Goal: Task Accomplishment & Management: Manage account settings

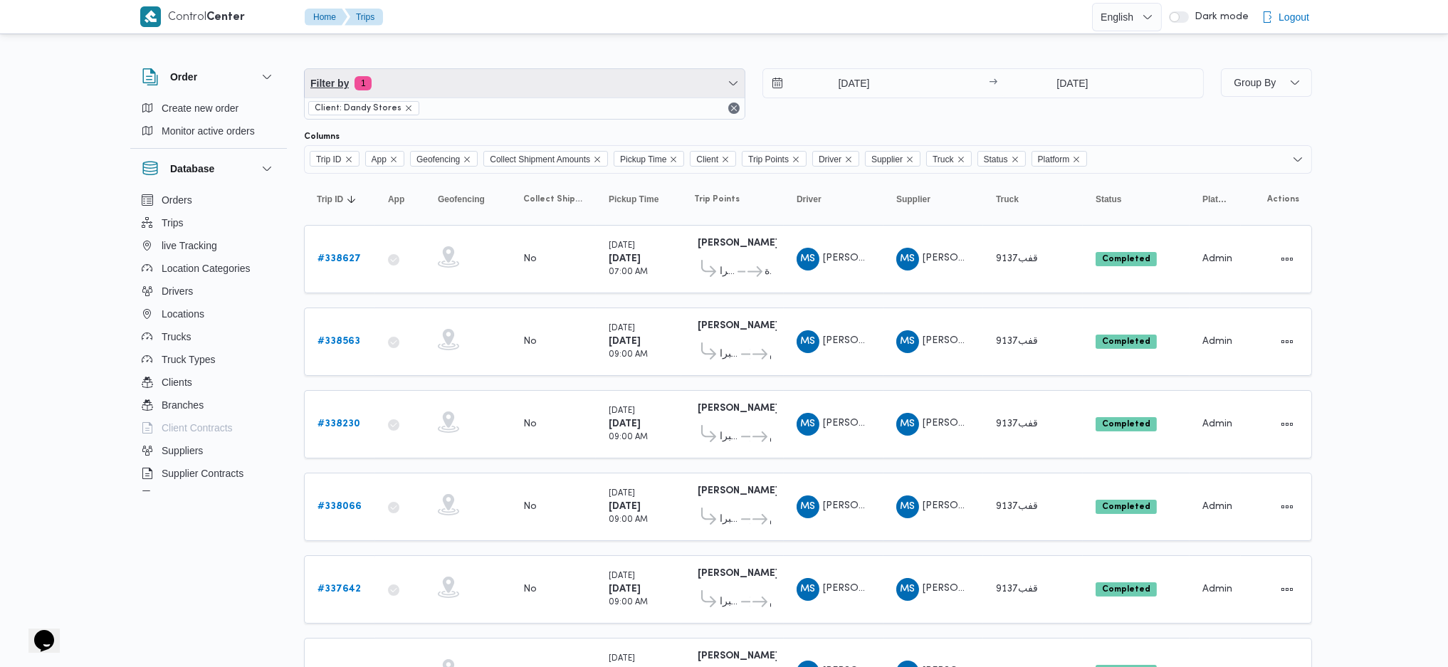
click at [437, 72] on span "Filter by 1" at bounding box center [525, 83] width 440 height 28
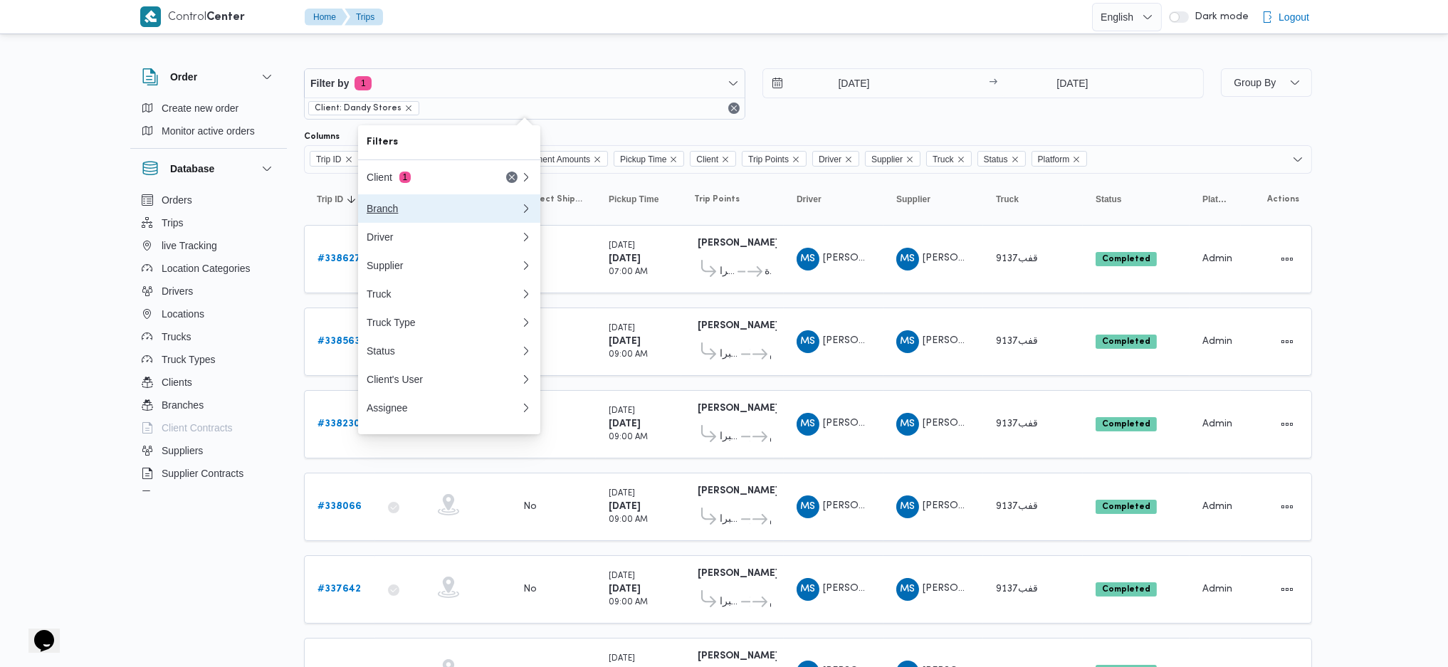
click at [433, 214] on div "Branch" at bounding box center [444, 208] width 154 height 11
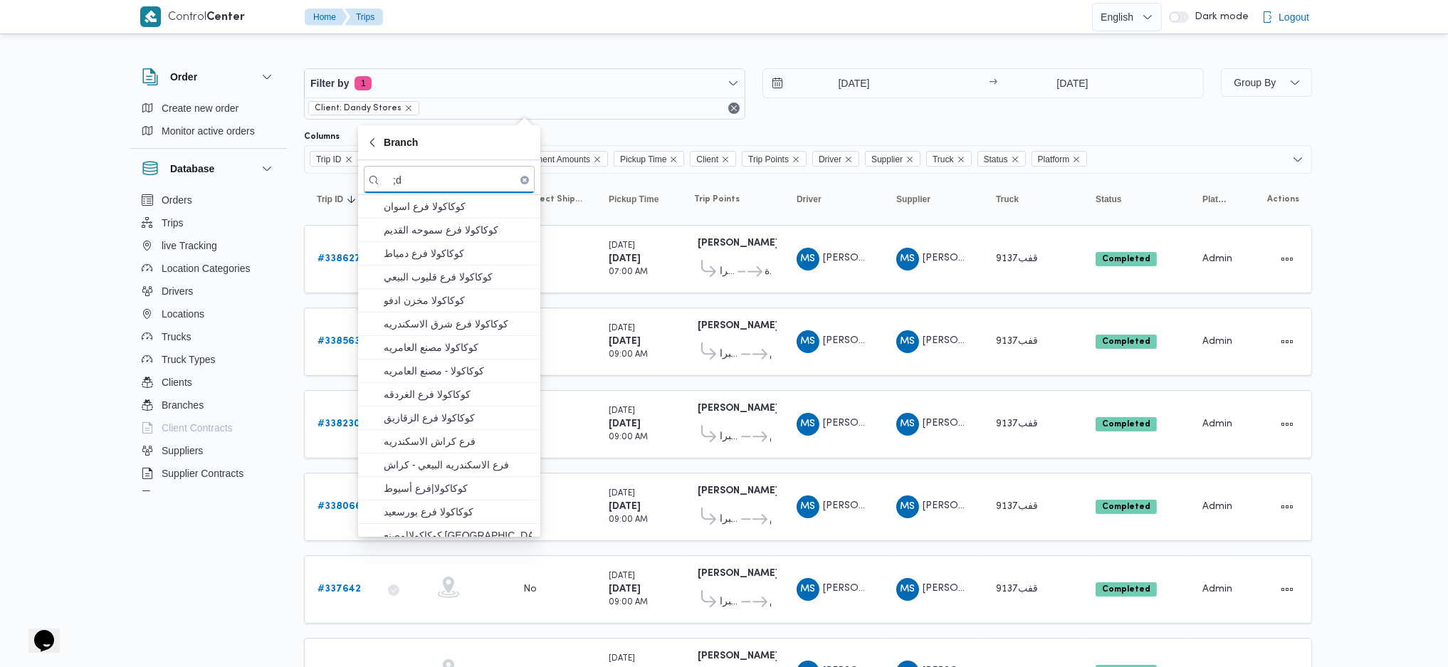
type input ";"
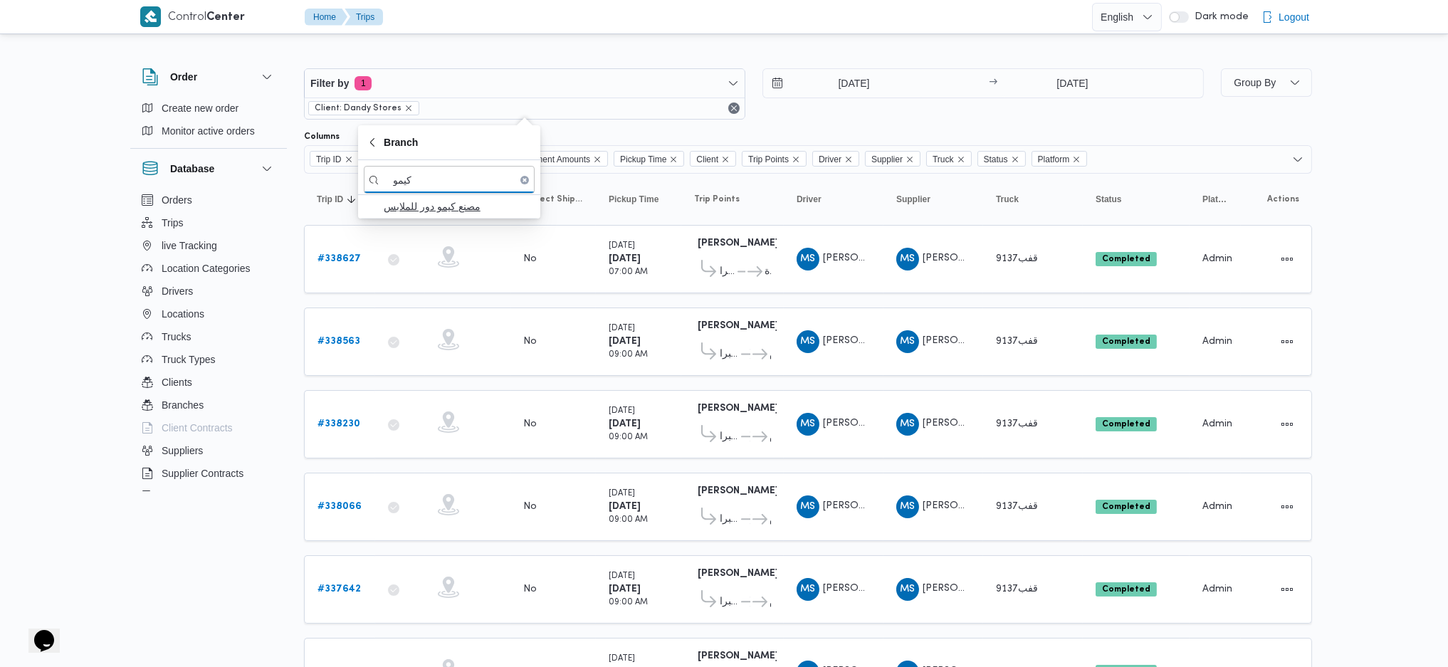
type input "كيمو"
click at [460, 204] on span "مصنع كيمو دور للملابس" at bounding box center [458, 206] width 148 height 17
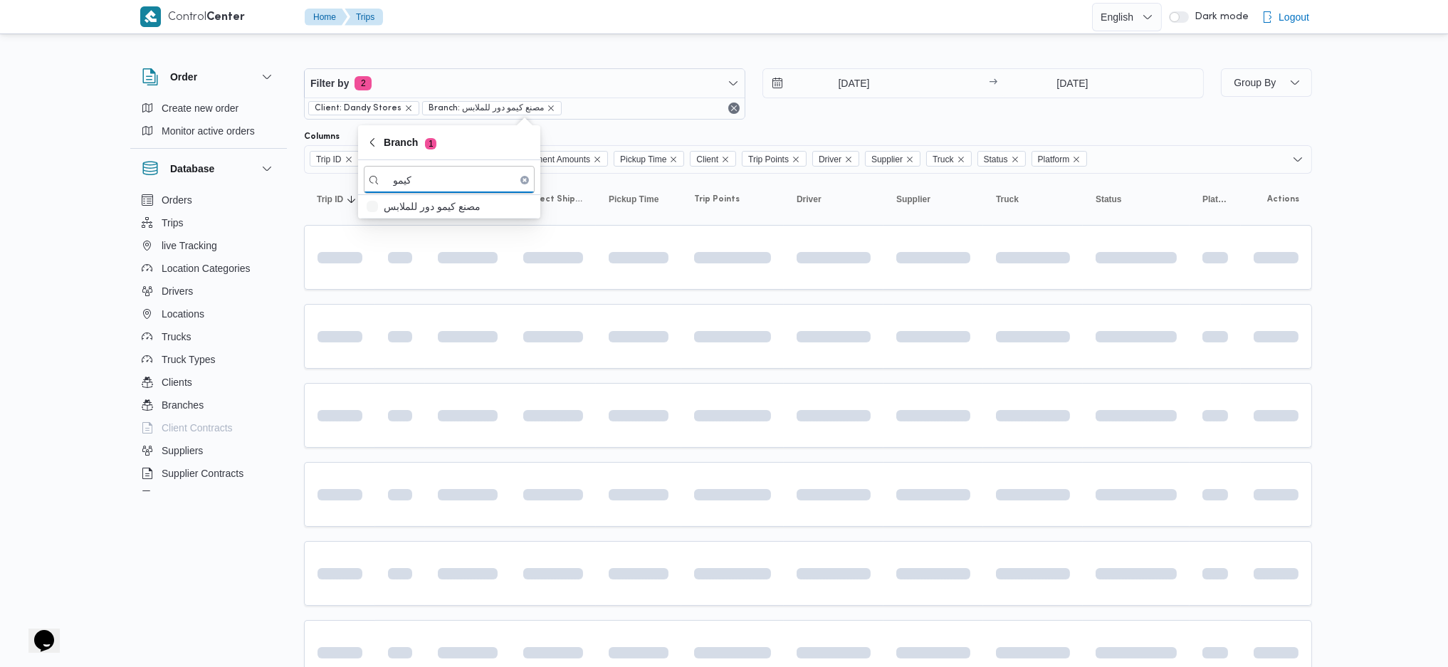
click at [726, 410] on span at bounding box center [689, 415] width 169 height 11
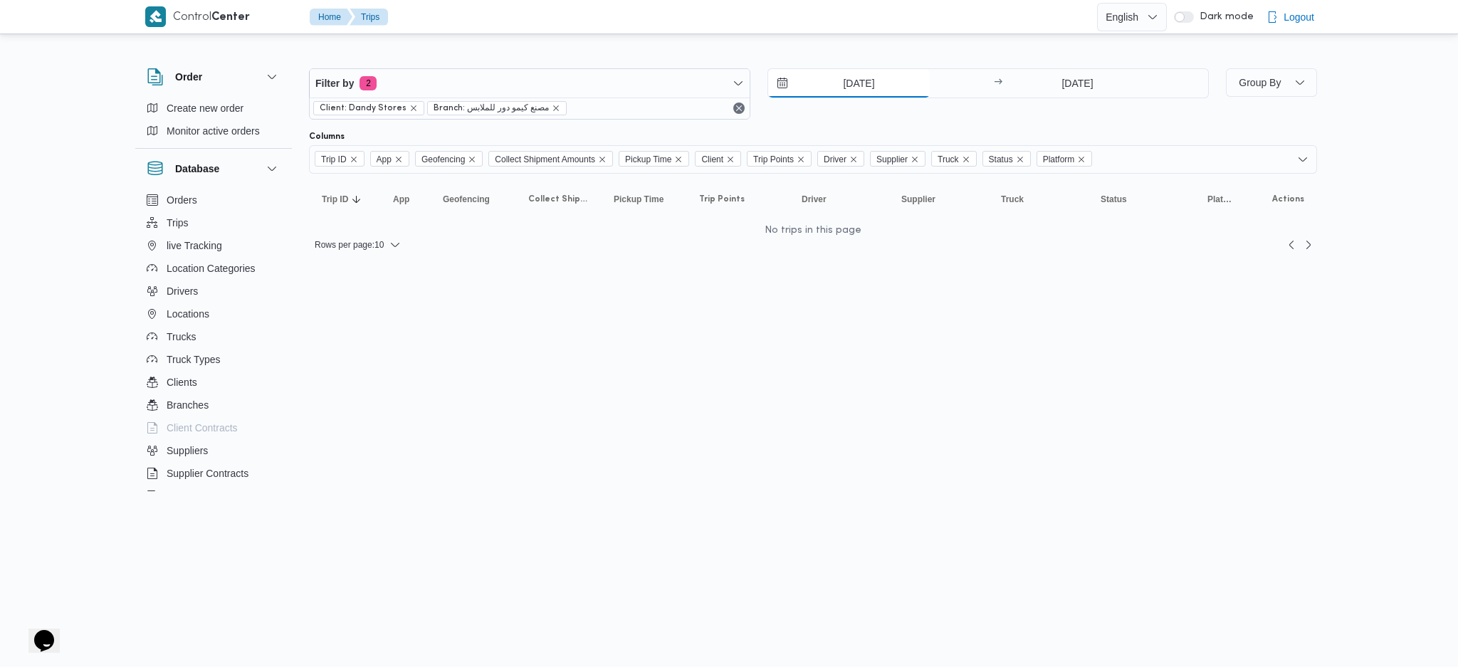
click at [844, 89] on input "15/9/2025" at bounding box center [849, 83] width 162 height 28
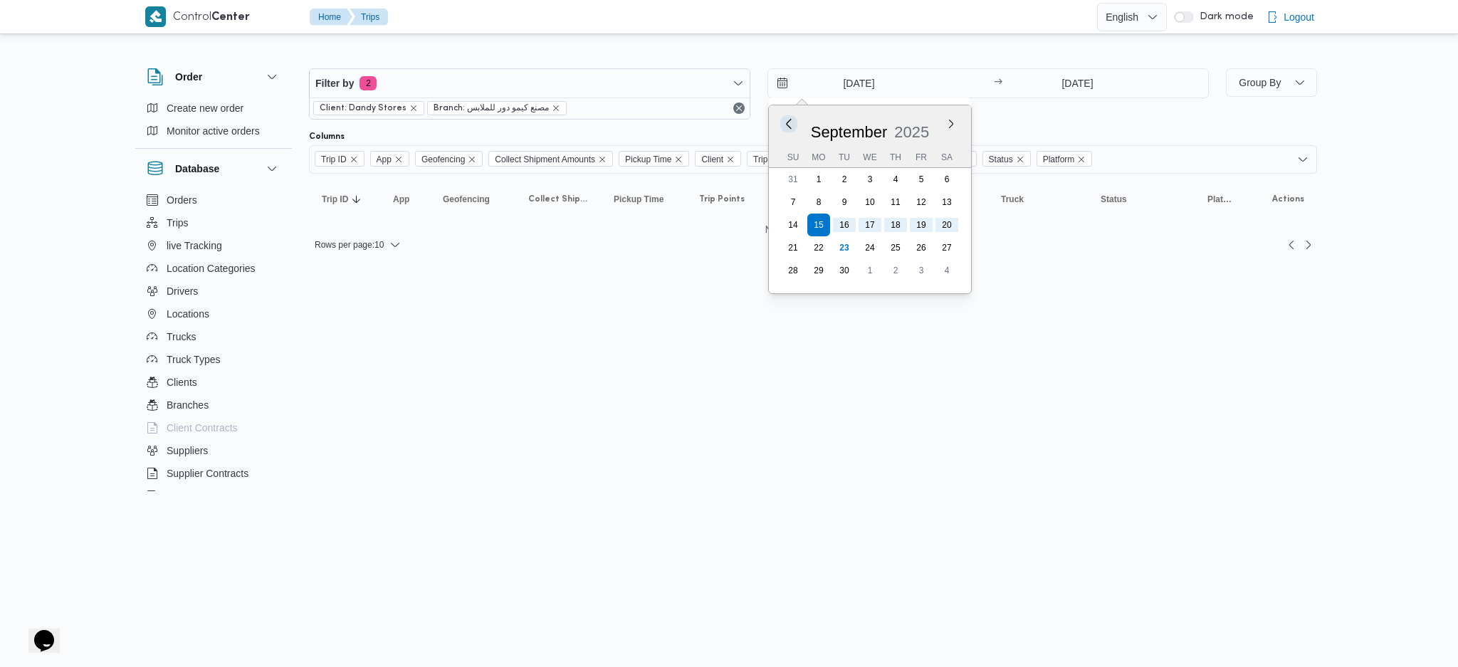
click at [788, 119] on button "Previous Month" at bounding box center [789, 124] width 14 height 14
type input "15/8/2025"
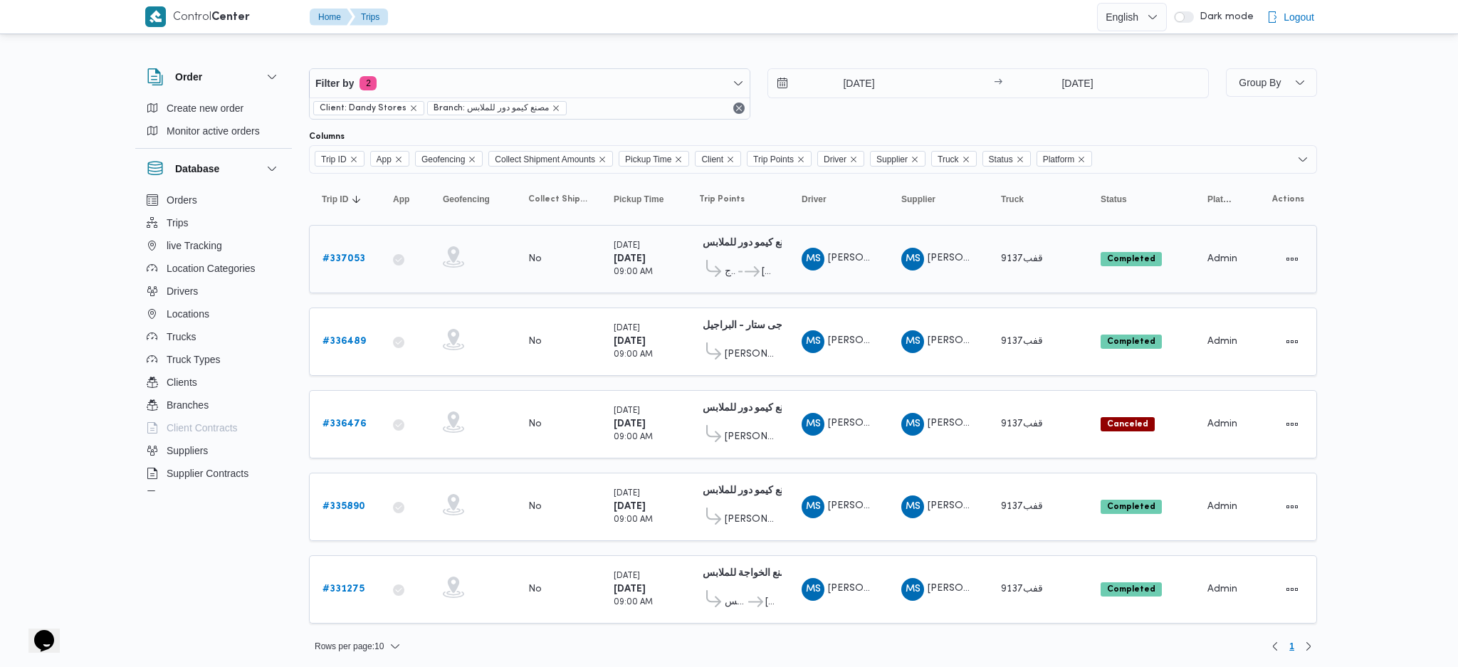
click at [350, 263] on link "# 337053" at bounding box center [344, 259] width 43 height 17
click at [352, 337] on b "# 336489" at bounding box center [344, 341] width 43 height 9
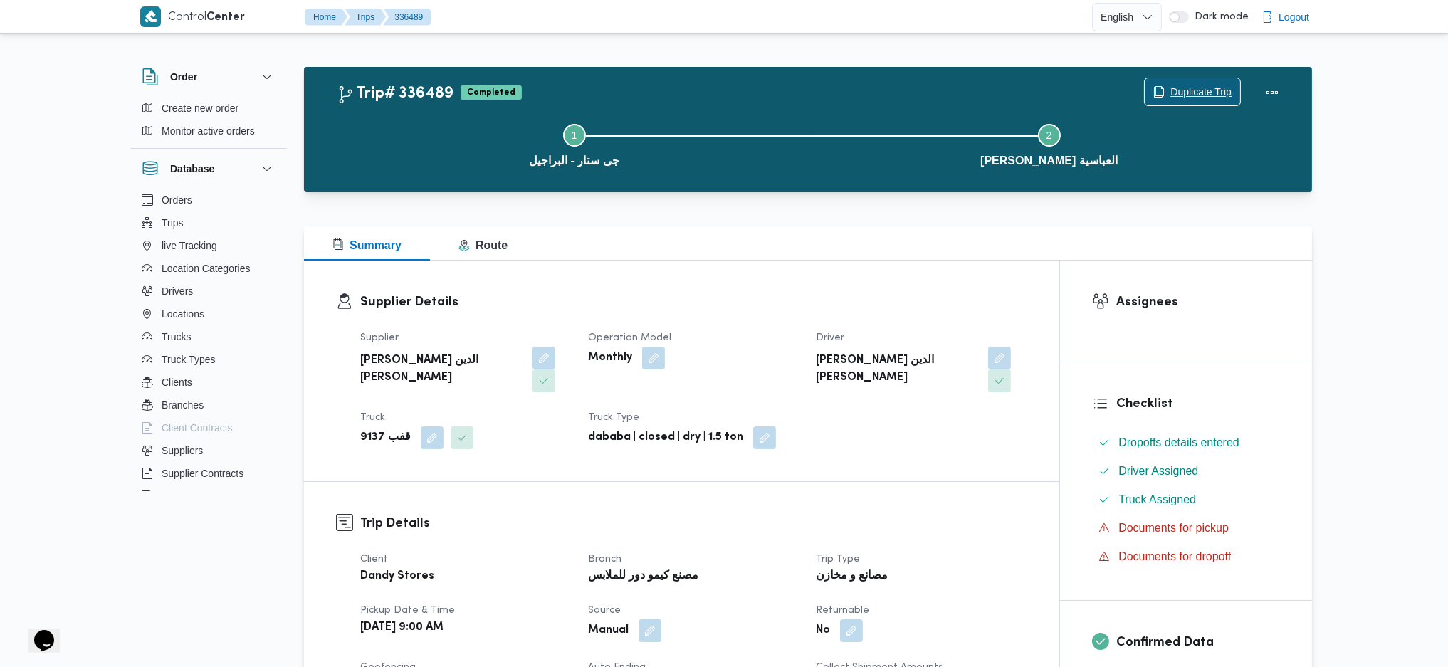
click at [1161, 94] on icon "button" at bounding box center [1159, 91] width 11 height 11
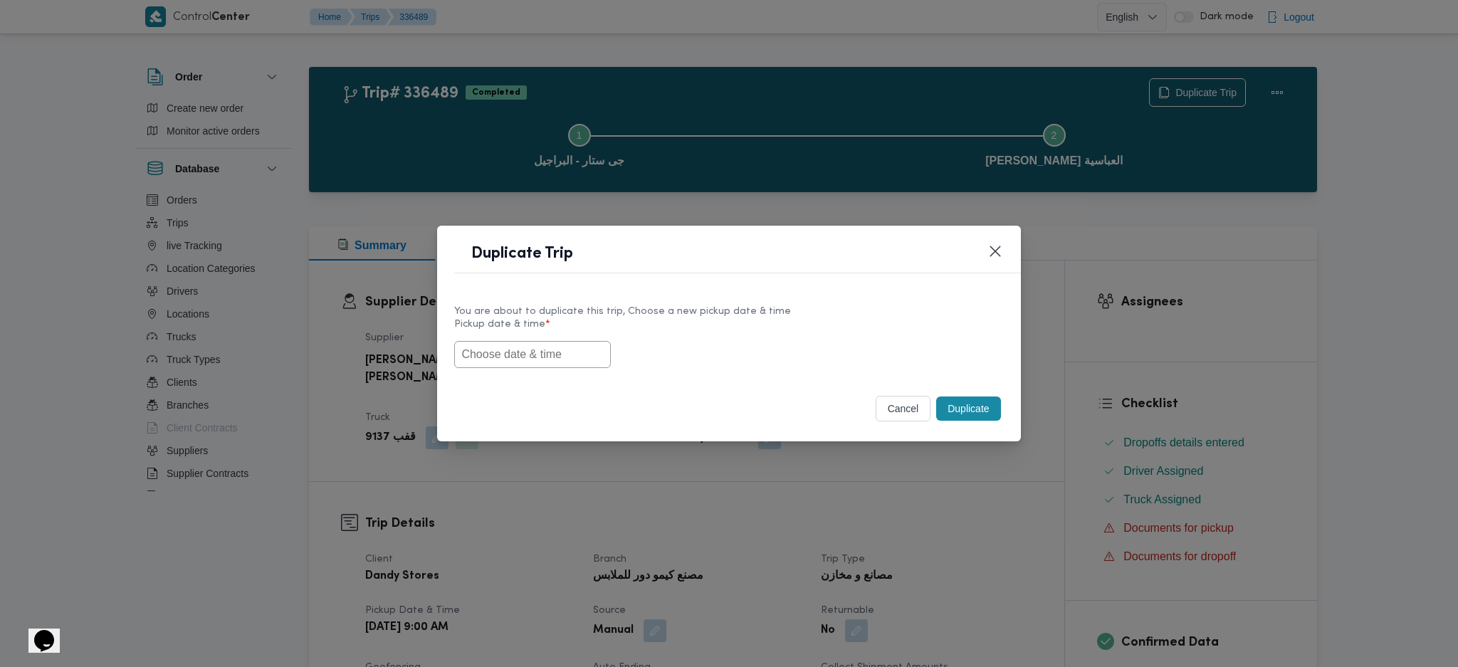
click at [560, 359] on input "text" at bounding box center [532, 354] width 157 height 27
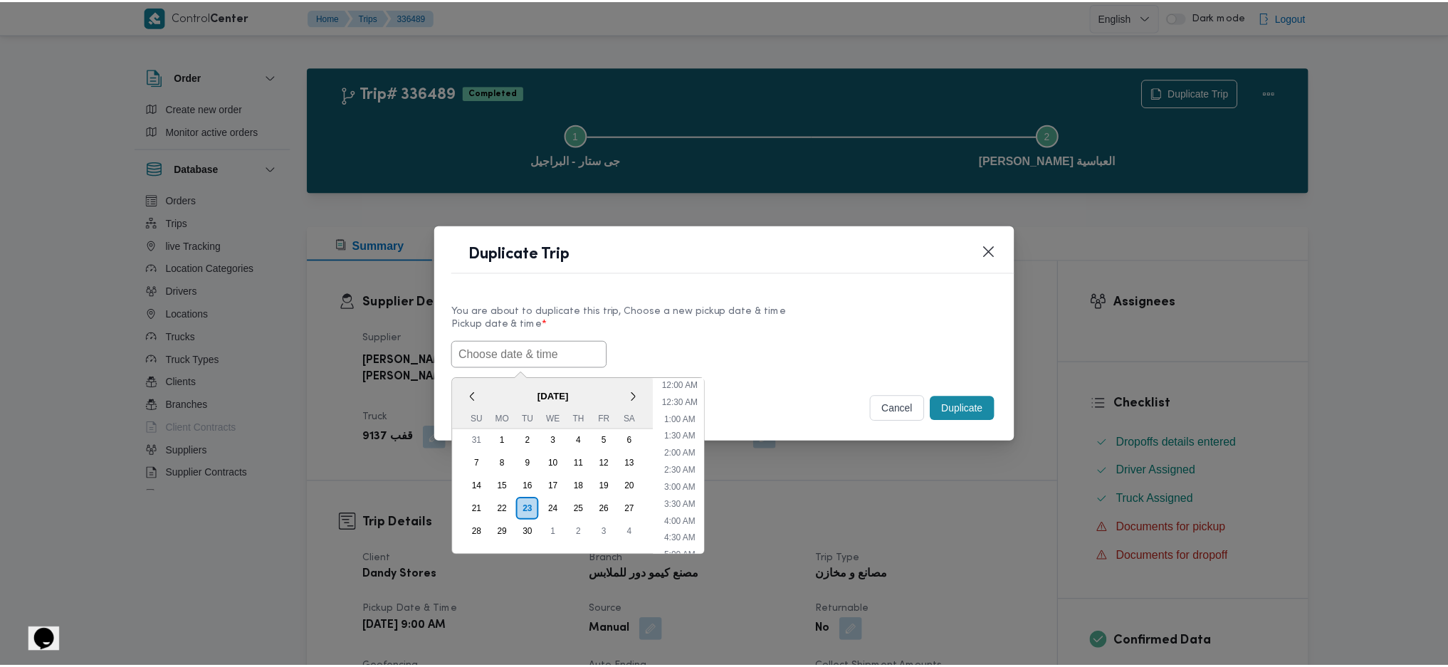
scroll to position [417, 0]
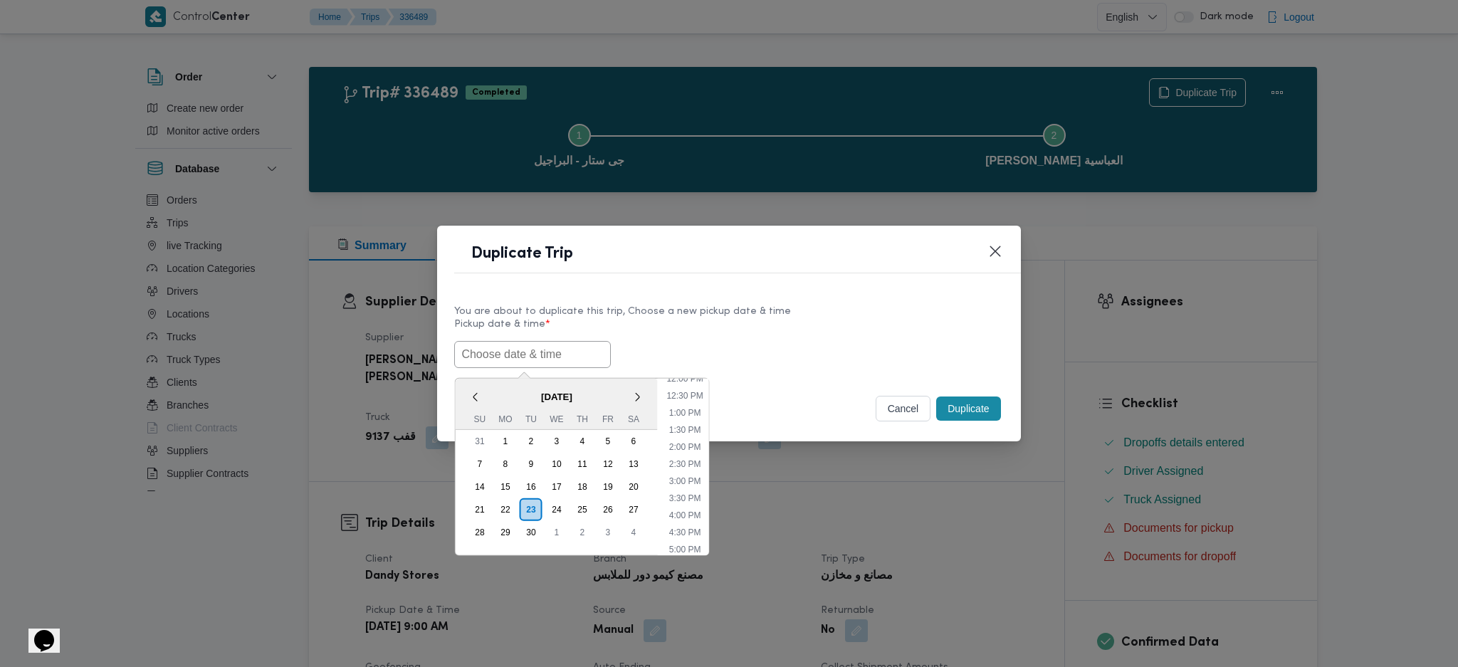
click at [895, 414] on button "cancel" at bounding box center [904, 409] width 56 height 26
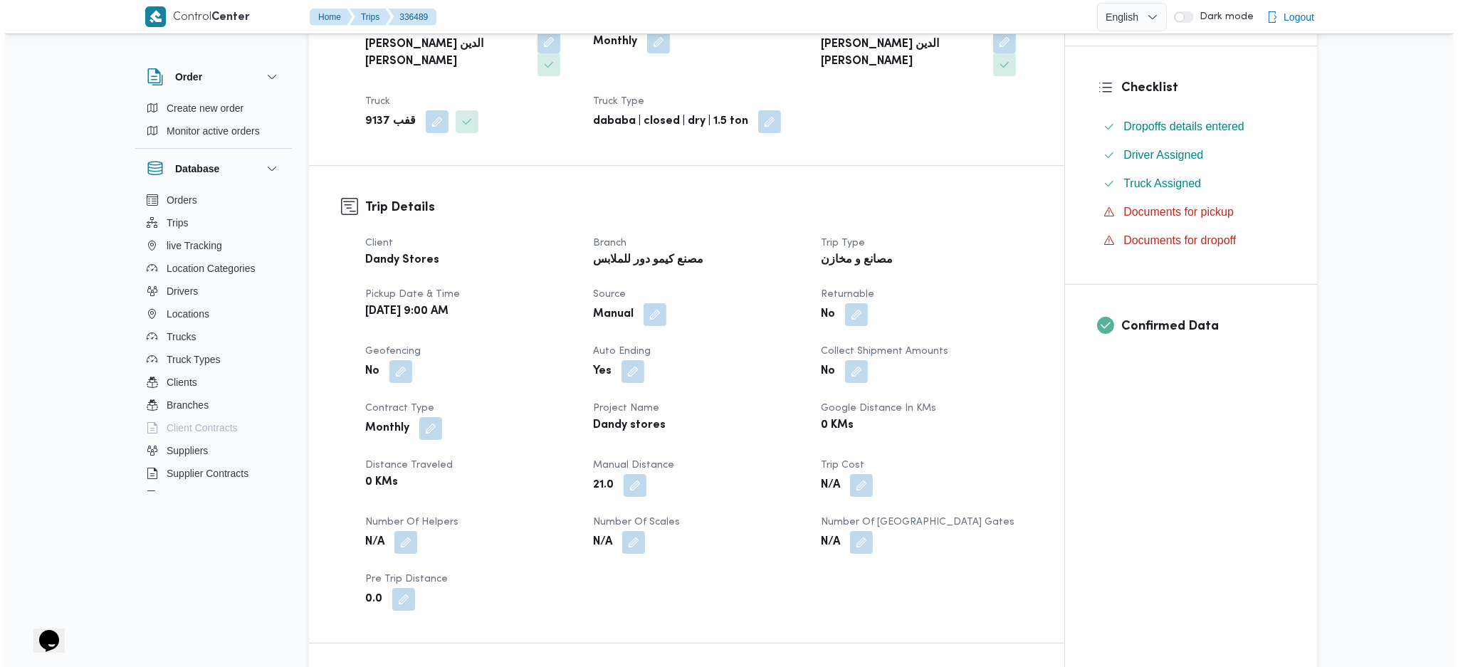
scroll to position [0, 0]
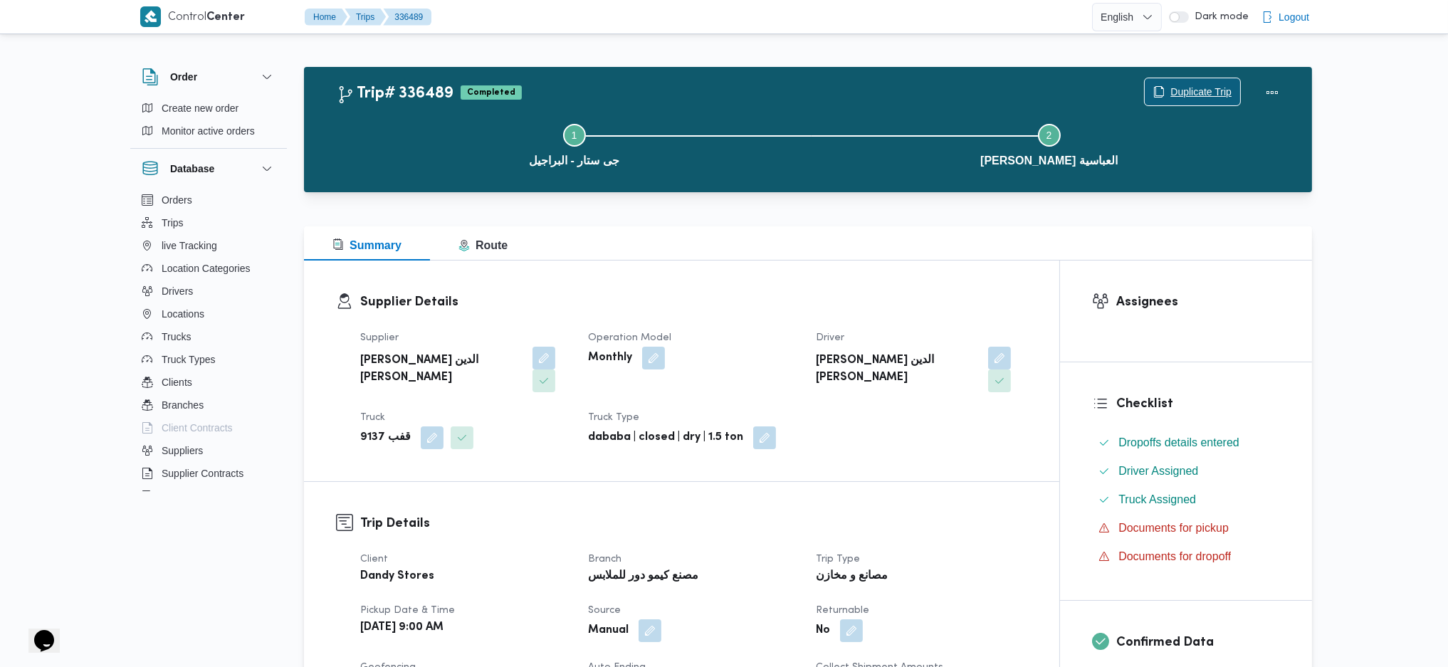
click at [1217, 91] on span "Duplicate Trip" at bounding box center [1201, 91] width 61 height 17
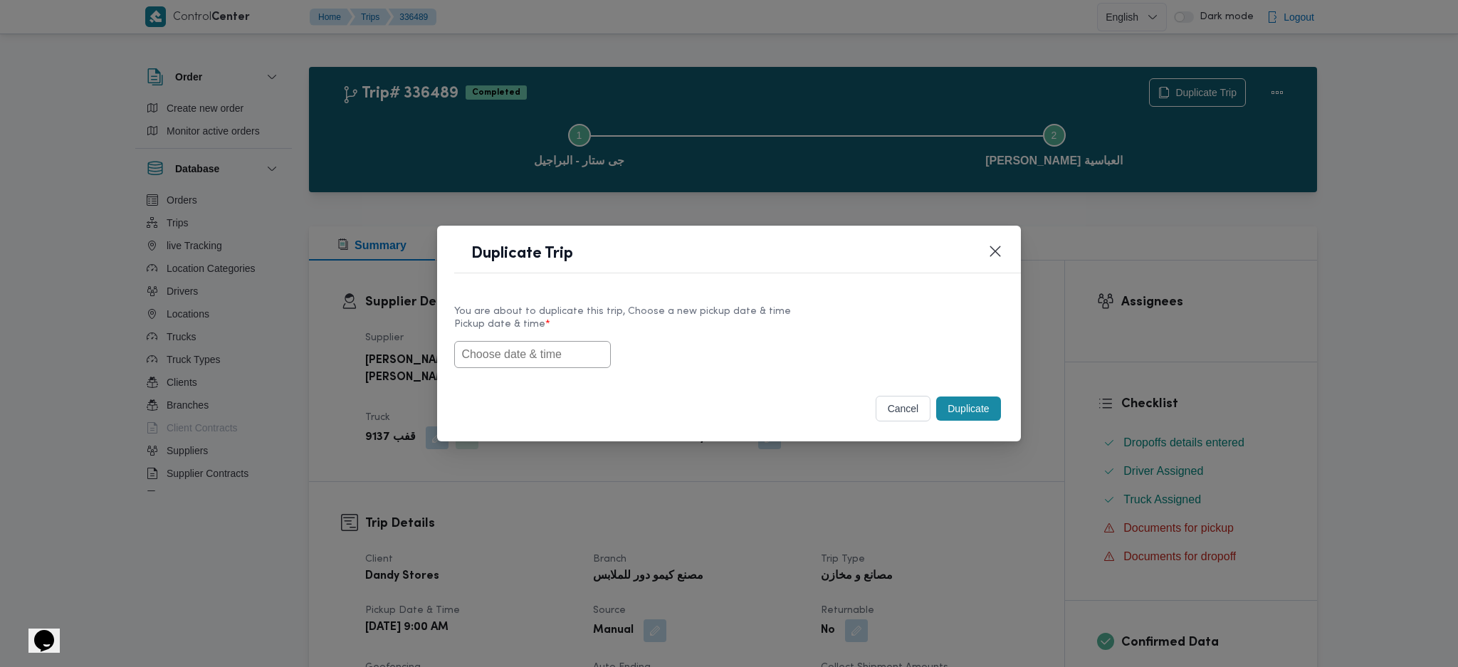
click at [572, 351] on input "text" at bounding box center [532, 354] width 157 height 27
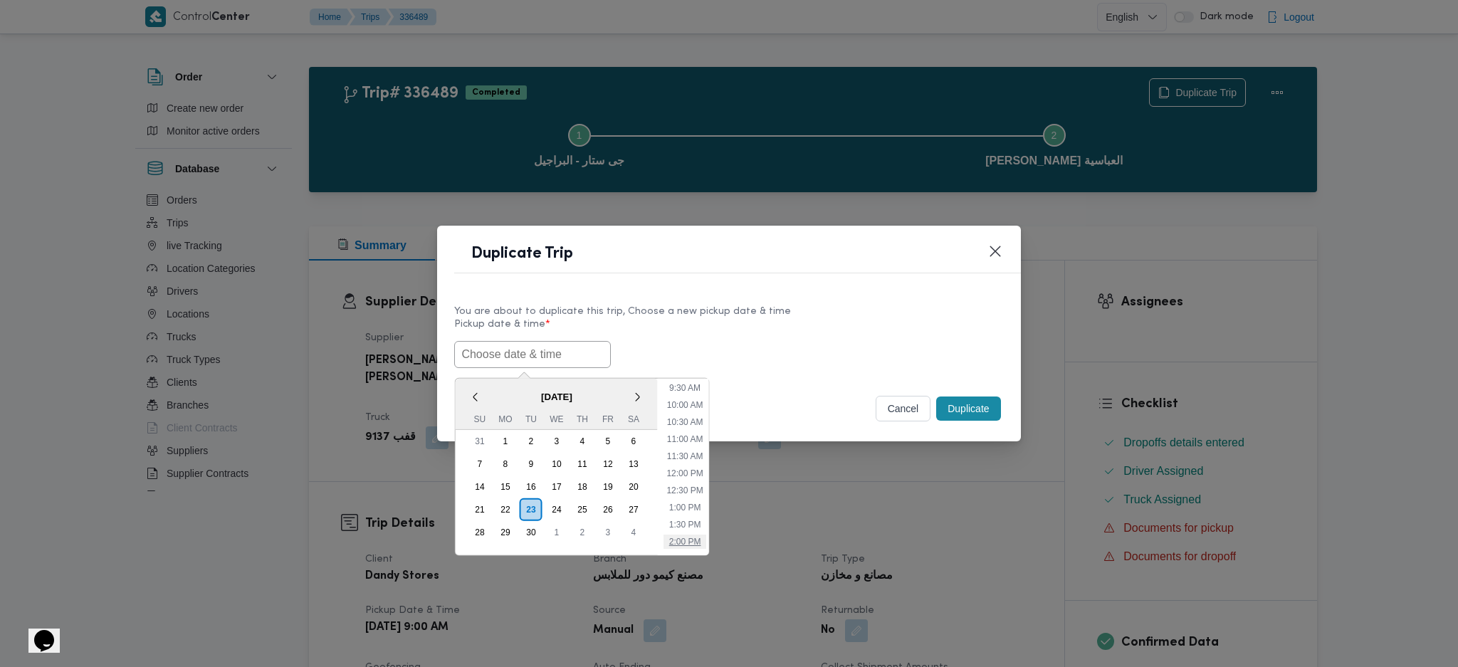
scroll to position [228, 0]
click at [752, 386] on div "cancel Duplicate" at bounding box center [728, 412] width 583 height 60
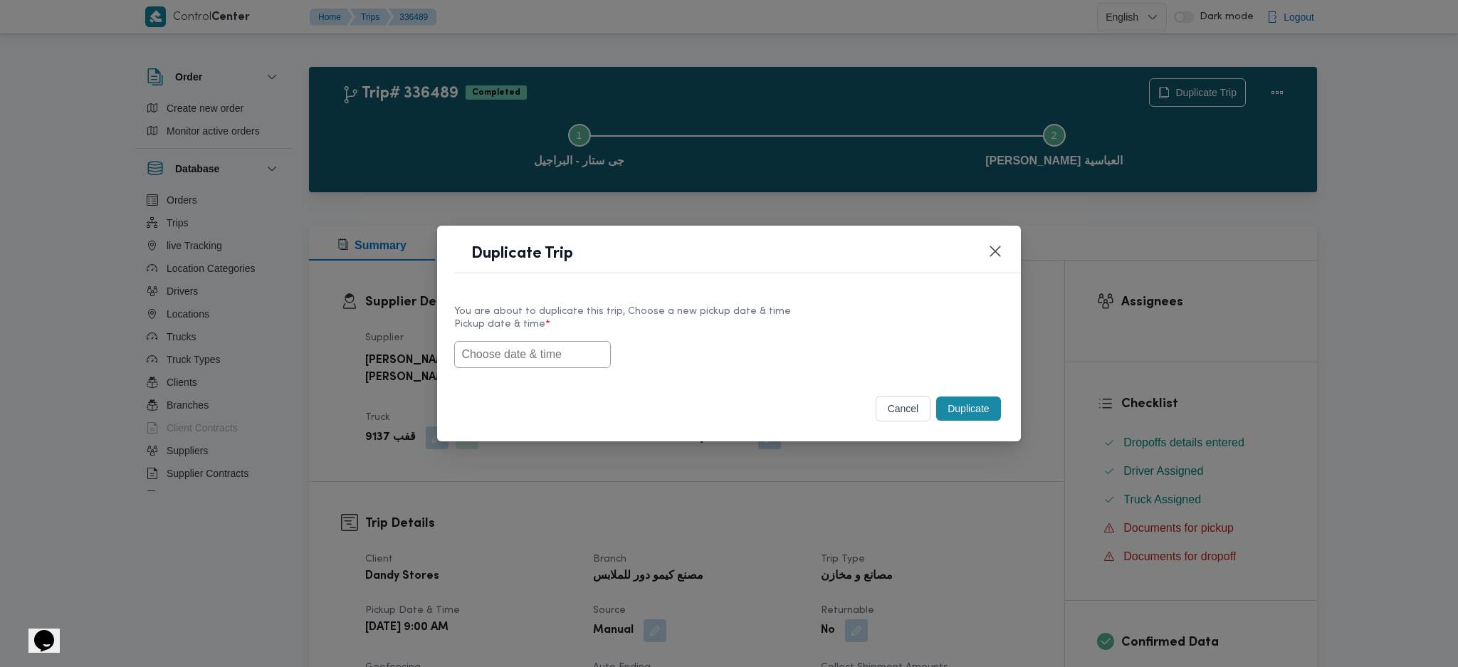
click at [897, 413] on button "cancel" at bounding box center [904, 409] width 56 height 26
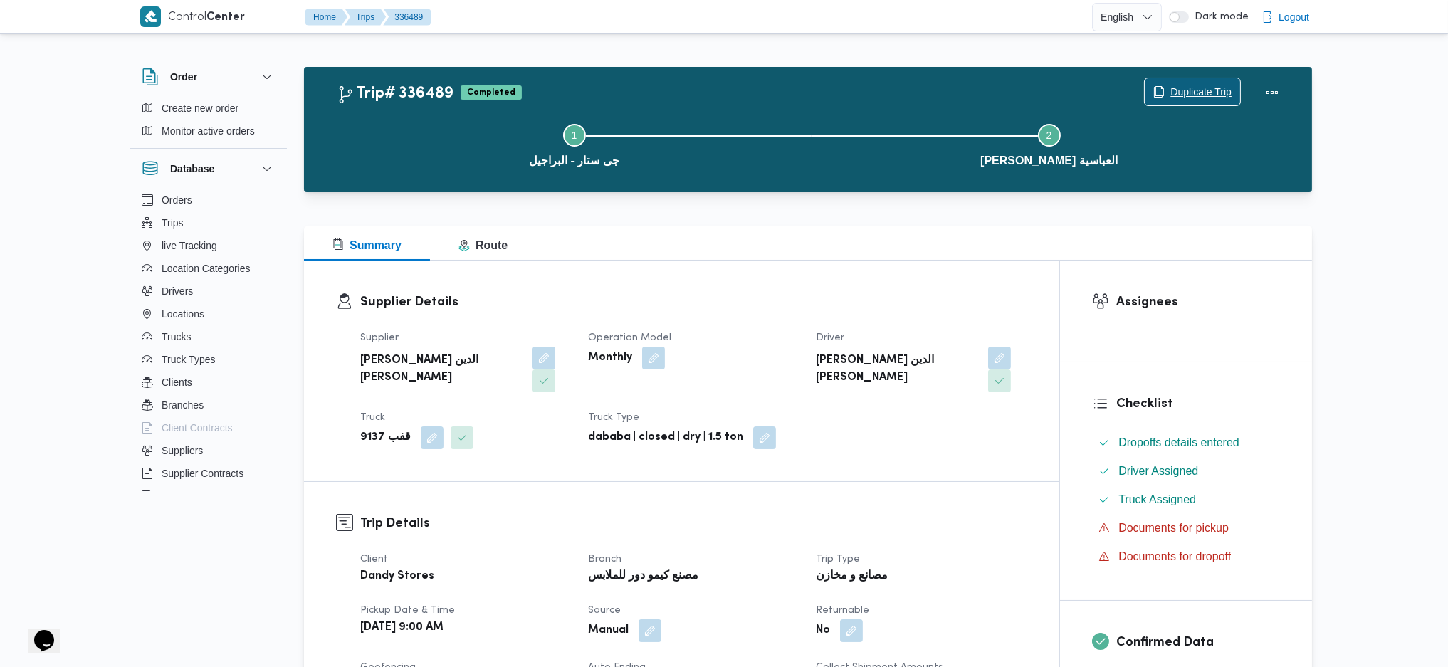
click at [1166, 89] on span "Duplicate Trip" at bounding box center [1192, 91] width 95 height 27
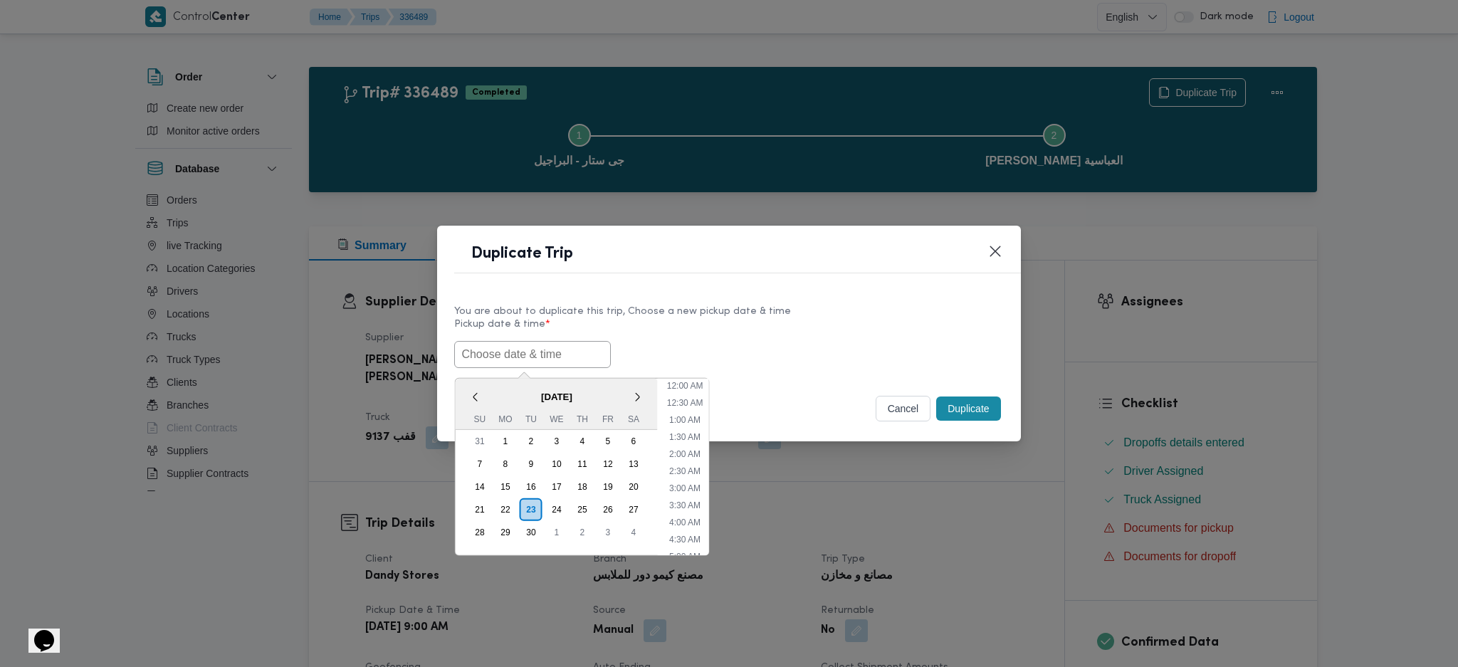
click at [565, 362] on input "text" at bounding box center [532, 354] width 157 height 27
click at [697, 464] on li "9:00 AM" at bounding box center [685, 466] width 43 height 14
type input "23/09/2025 9:00AM"
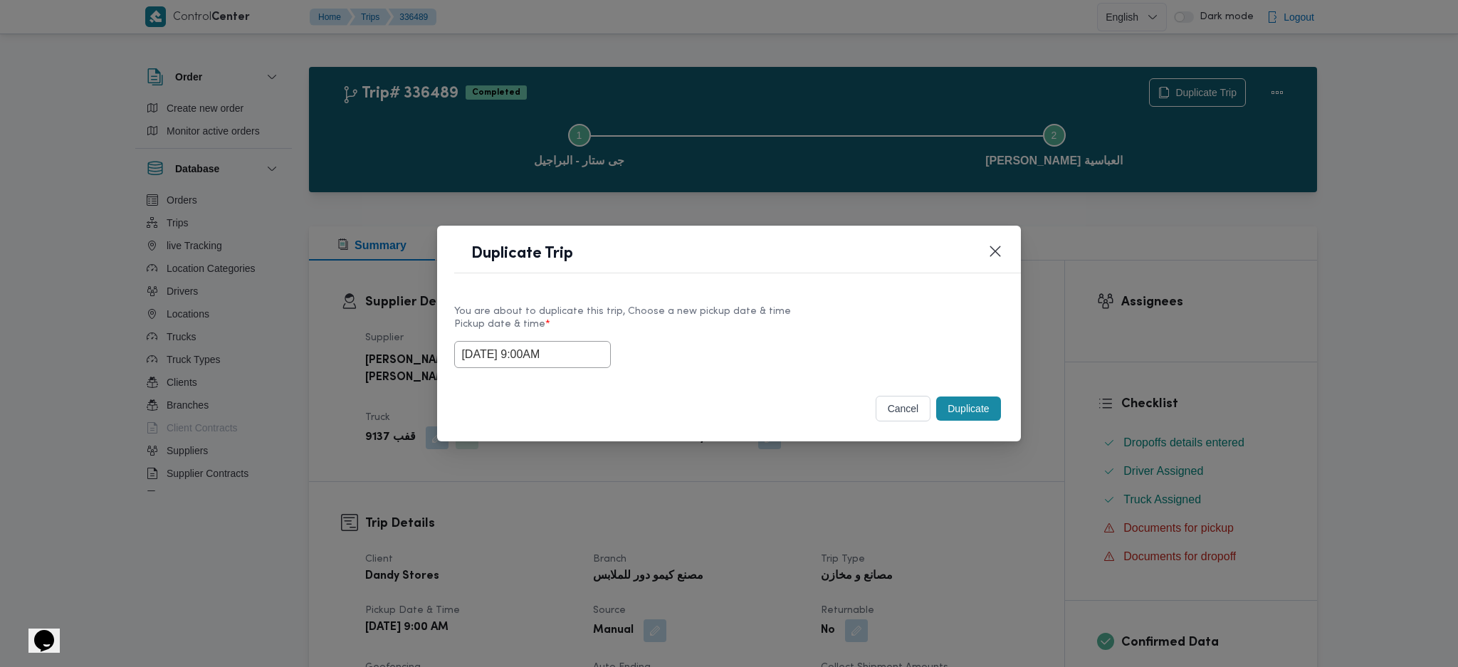
click at [986, 389] on div "cancel Duplicate" at bounding box center [728, 412] width 583 height 60
click at [970, 414] on button "Duplicate" at bounding box center [968, 409] width 64 height 24
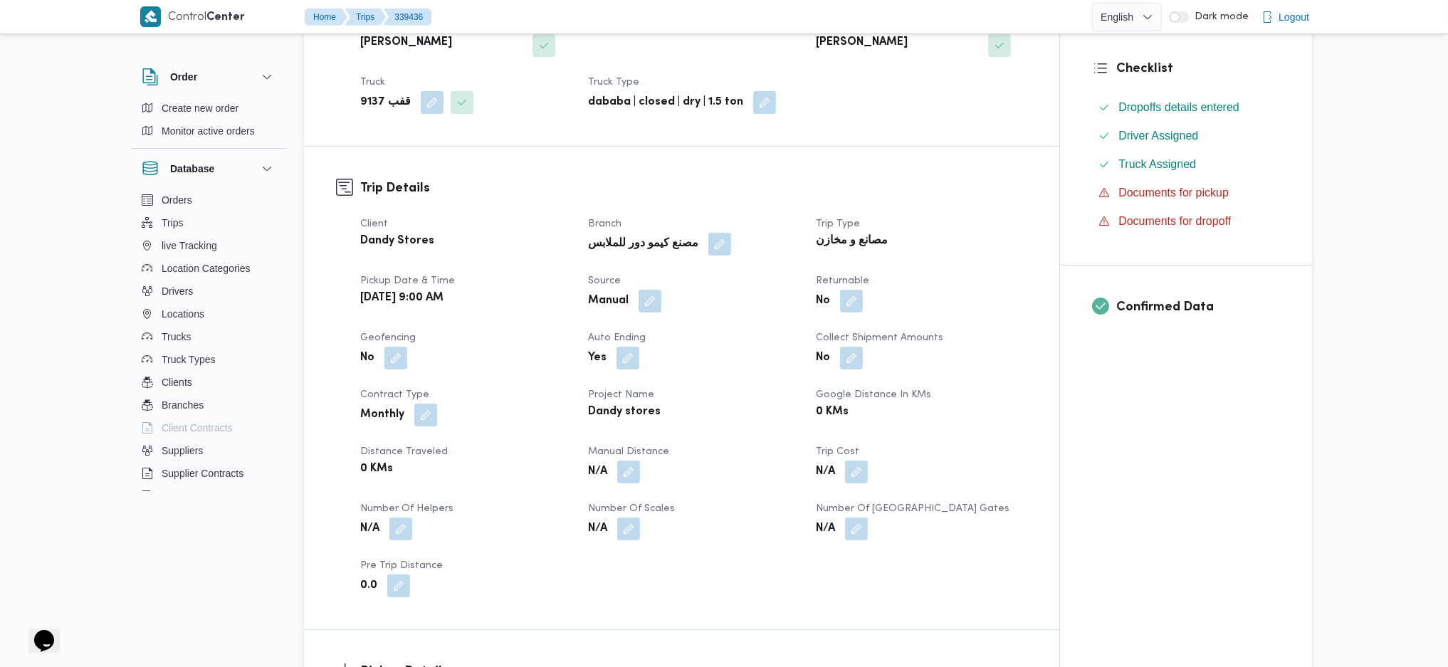
scroll to position [380, 0]
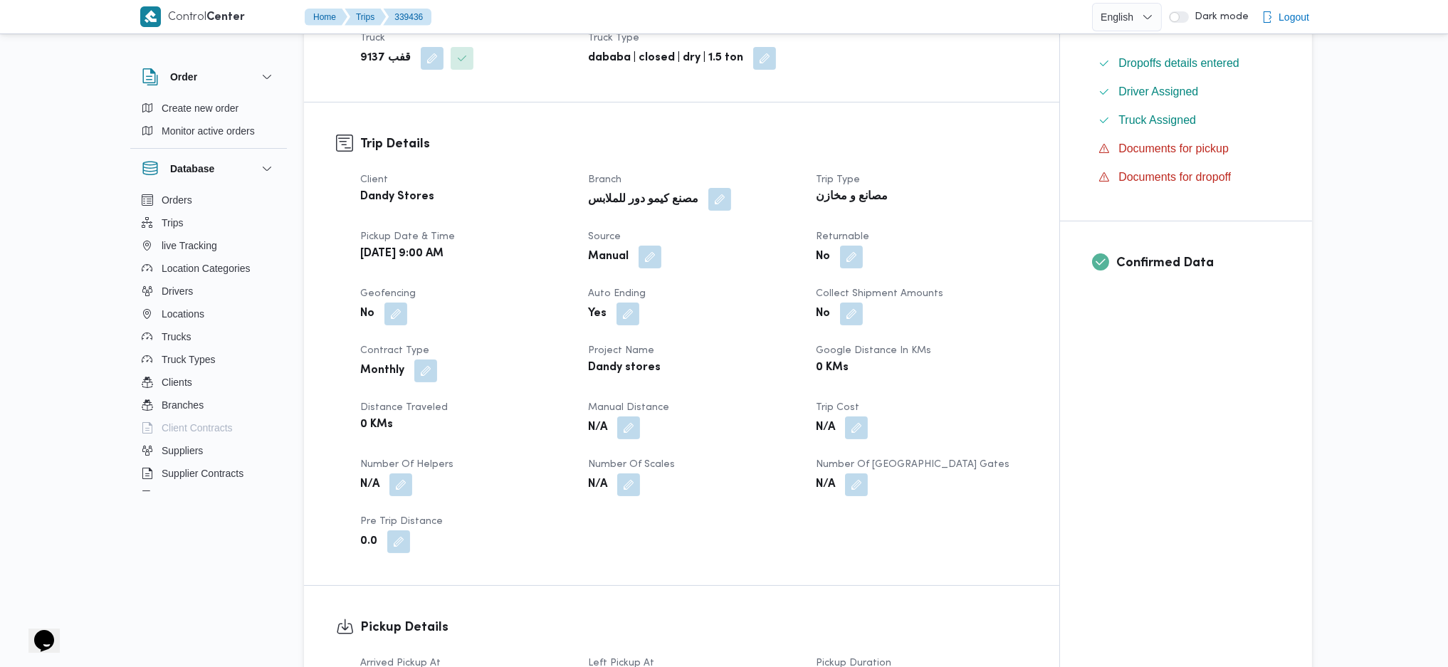
click at [708, 188] on button "button" at bounding box center [719, 199] width 23 height 23
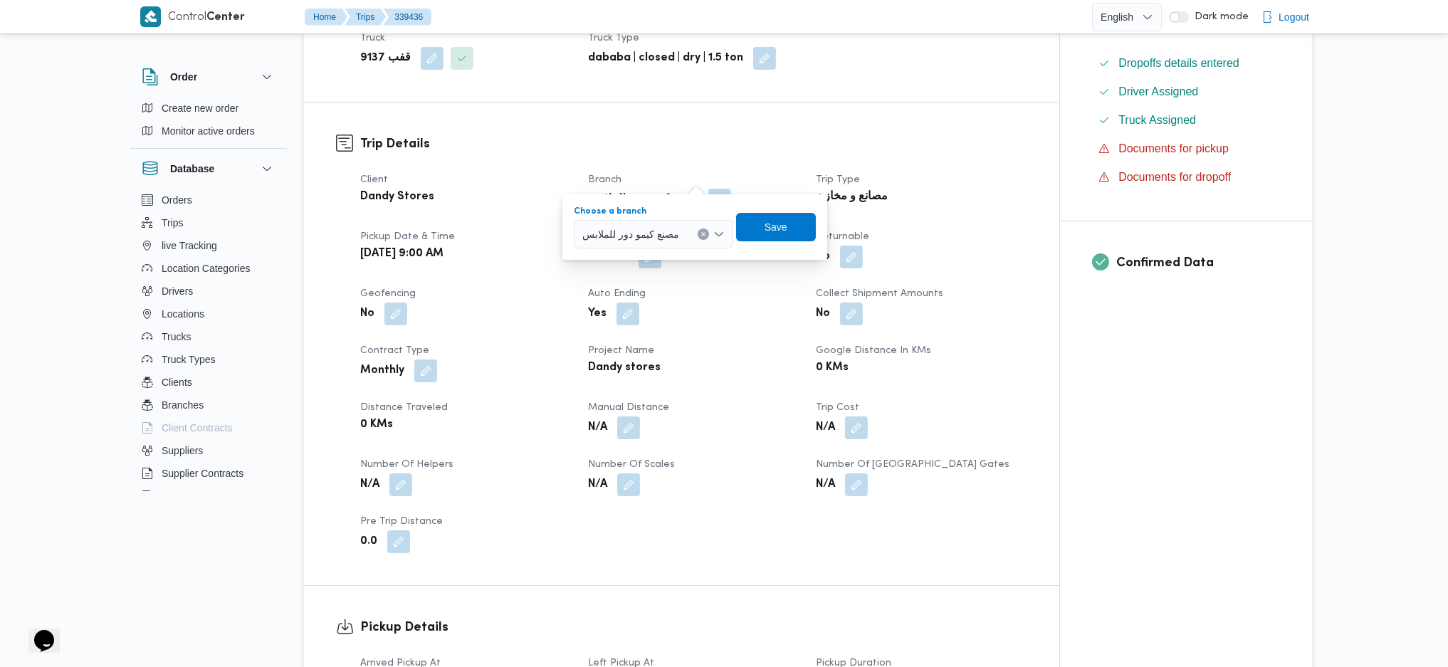
click at [661, 234] on span "مصنع كيمو دور للملابس" at bounding box center [630, 234] width 97 height 16
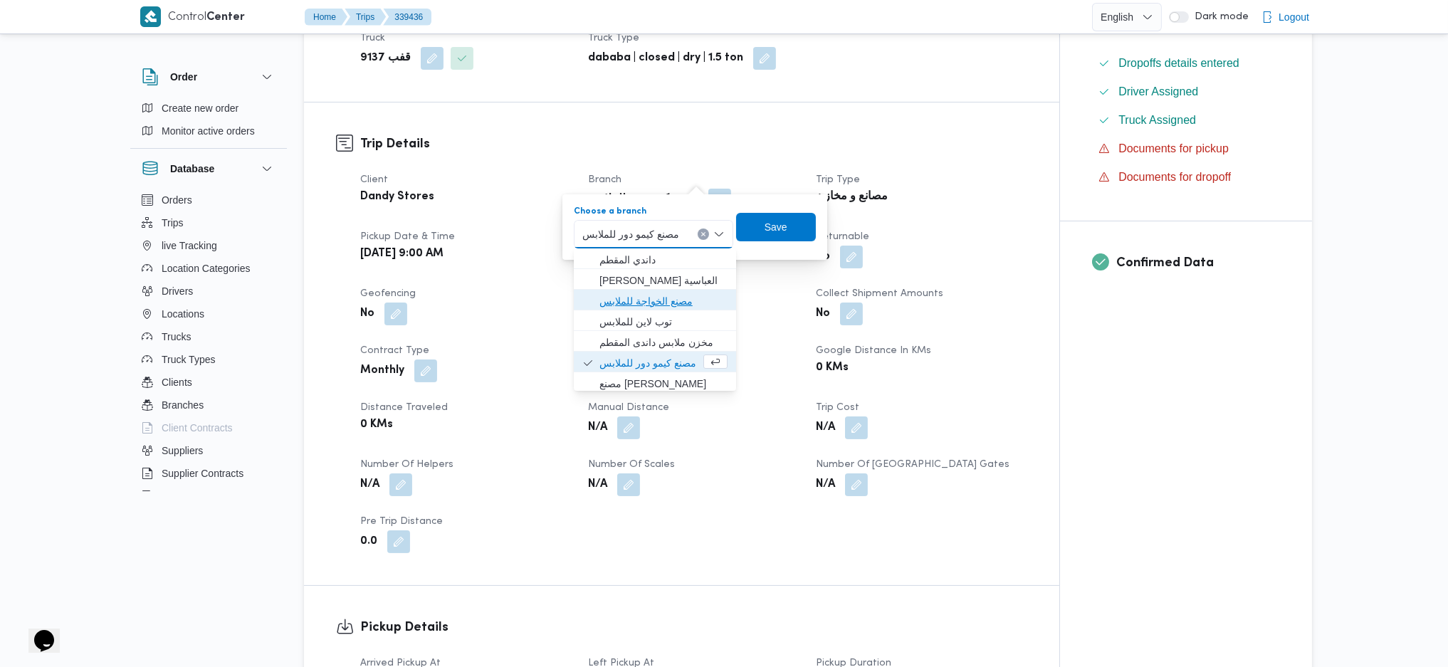
click at [670, 306] on span "مصنع الخواجة للملابس" at bounding box center [664, 301] width 128 height 17
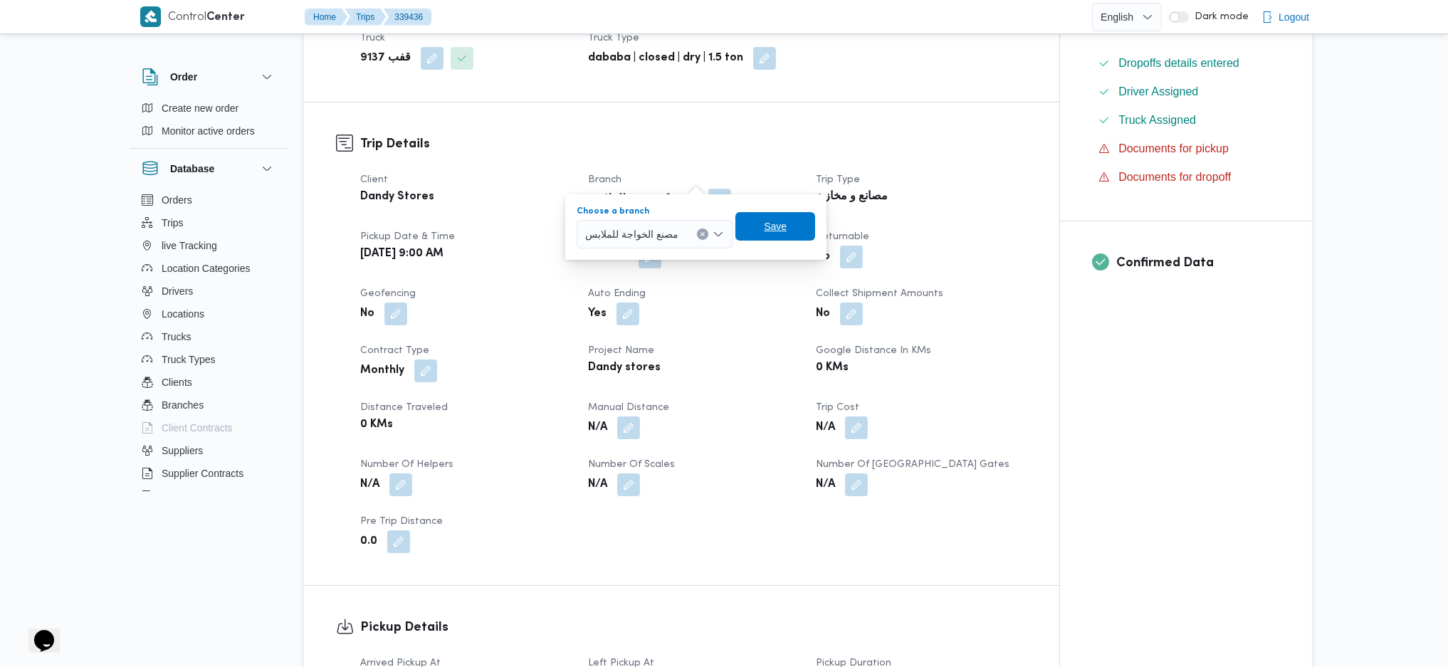
click at [749, 221] on span "Save" at bounding box center [776, 226] width 80 height 28
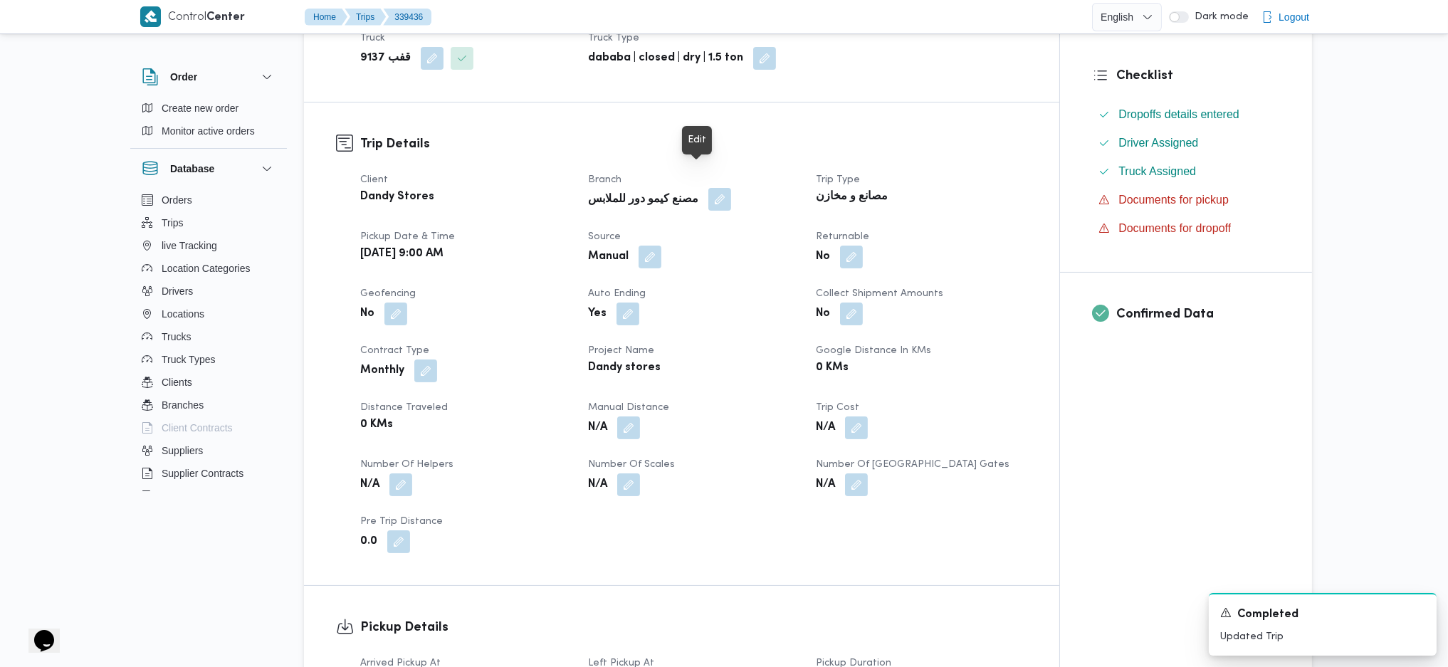
click at [708, 188] on button "button" at bounding box center [719, 199] width 23 height 23
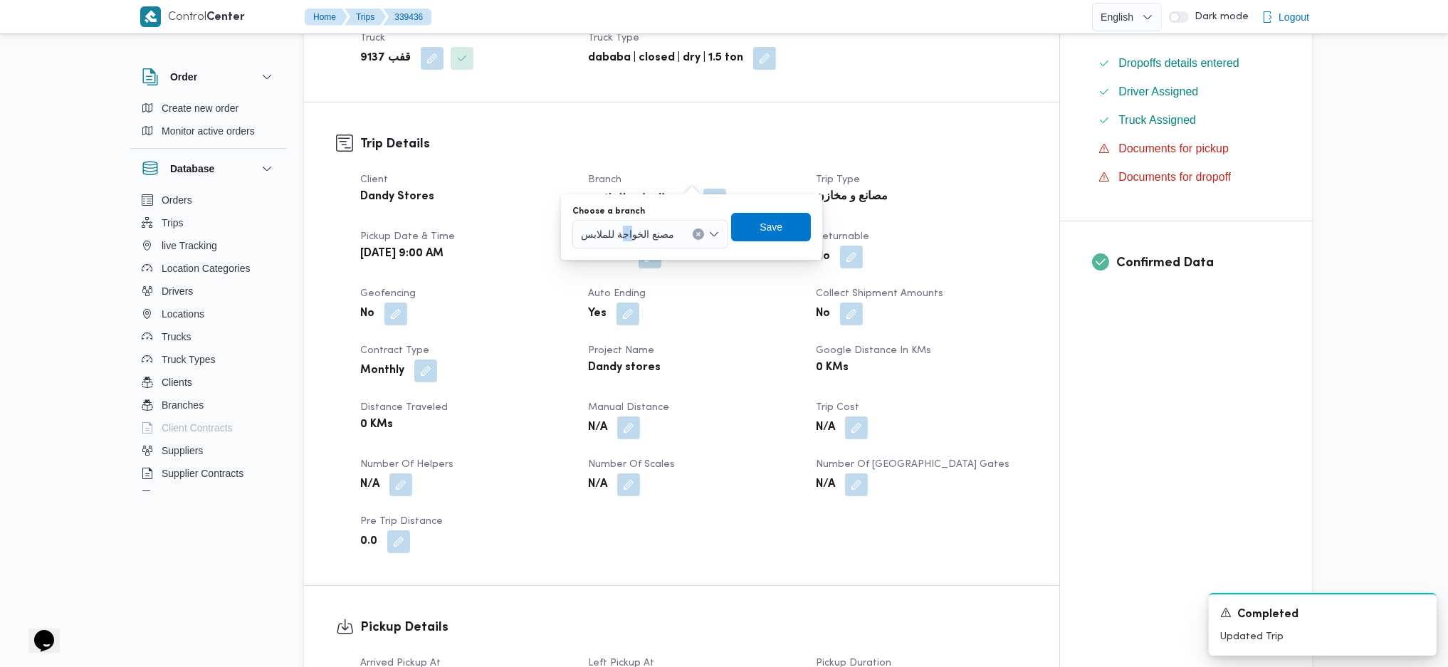
click at [624, 231] on span "مصنع الخواجة للملابس" at bounding box center [627, 234] width 93 height 16
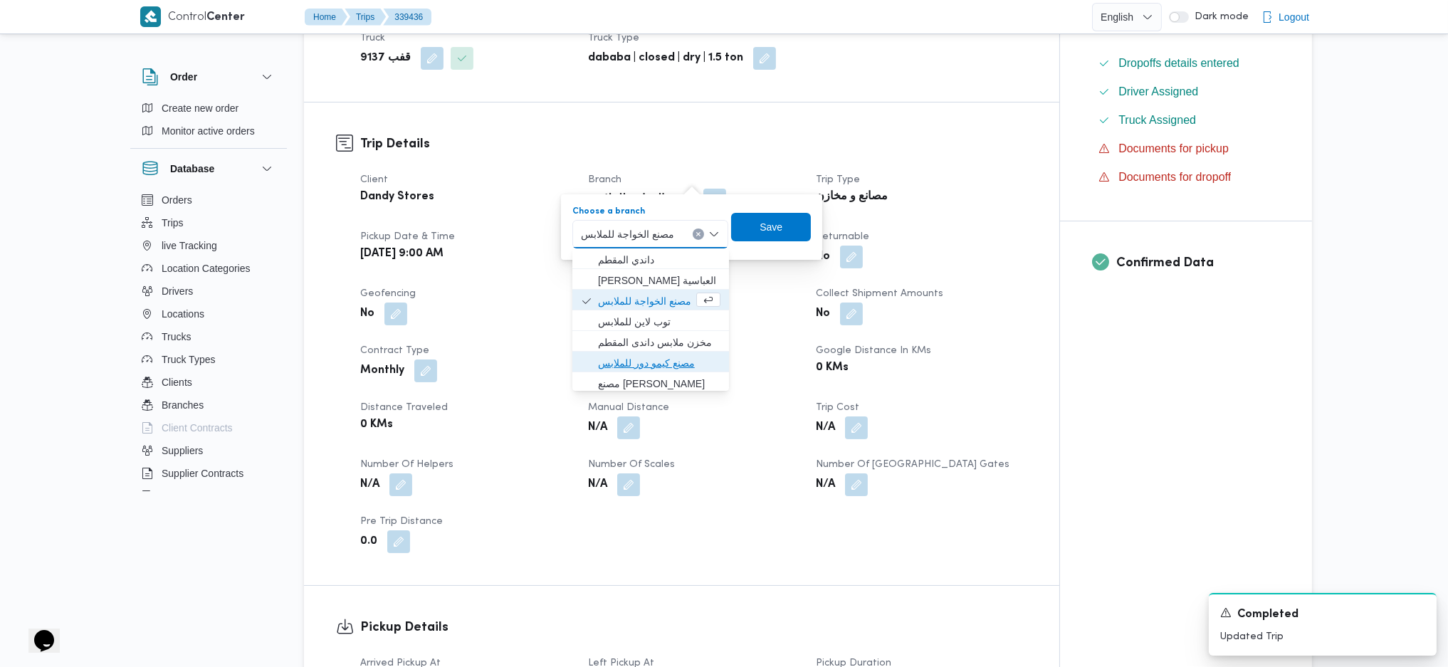
click at [673, 365] on span "مصنع كيمو دور للملابس" at bounding box center [659, 363] width 122 height 17
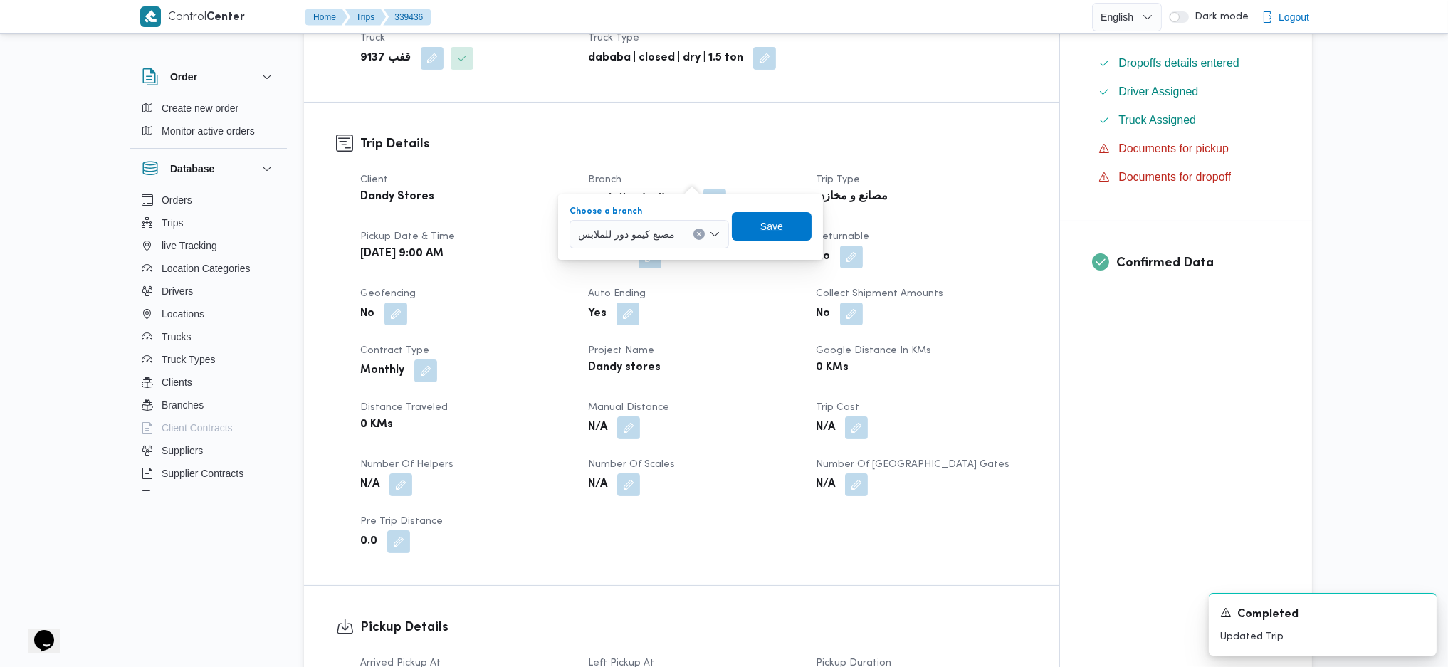
click at [768, 233] on span "Save" at bounding box center [771, 226] width 23 height 17
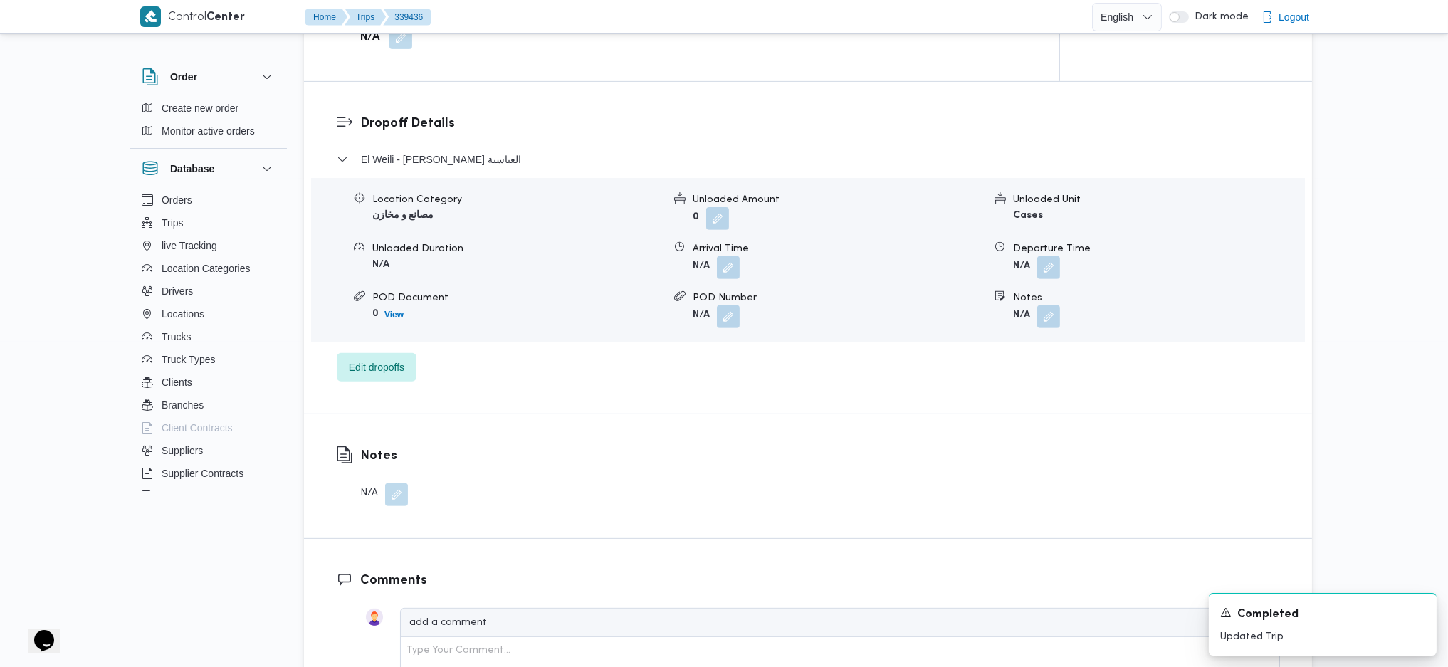
scroll to position [664, 0]
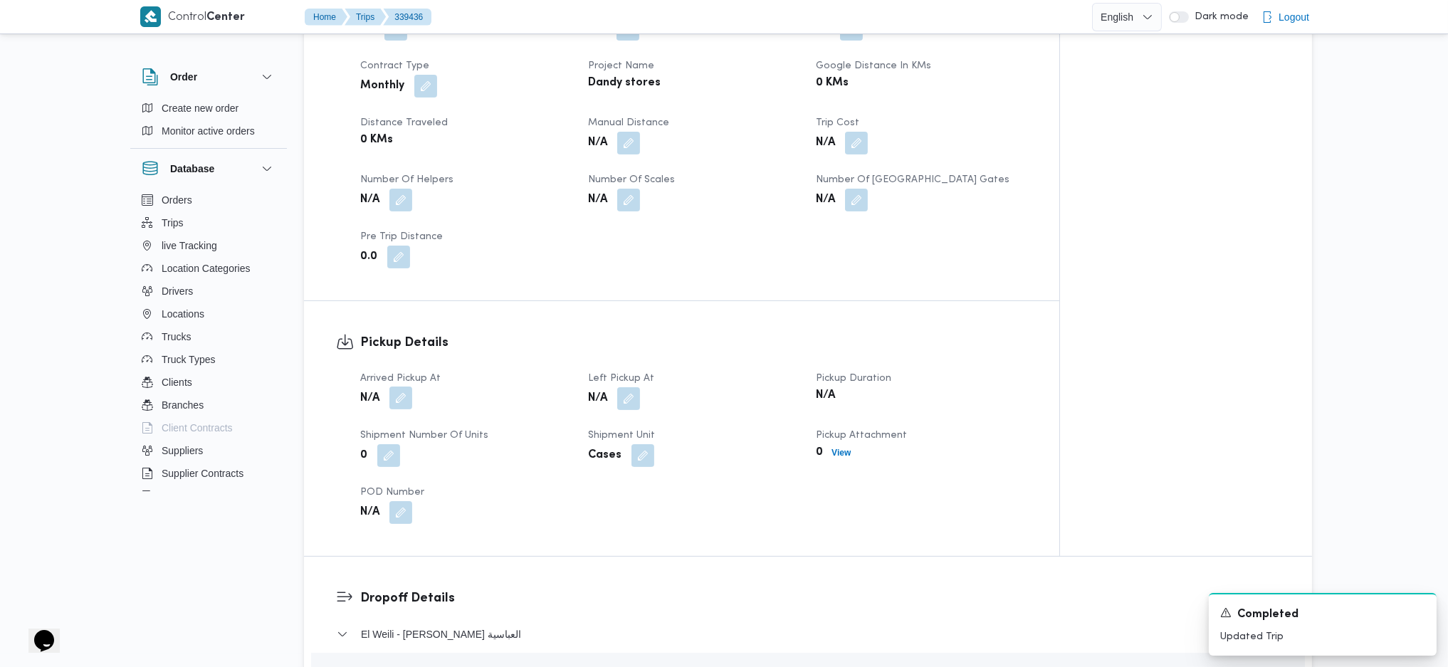
click at [400, 387] on button "button" at bounding box center [400, 398] width 23 height 23
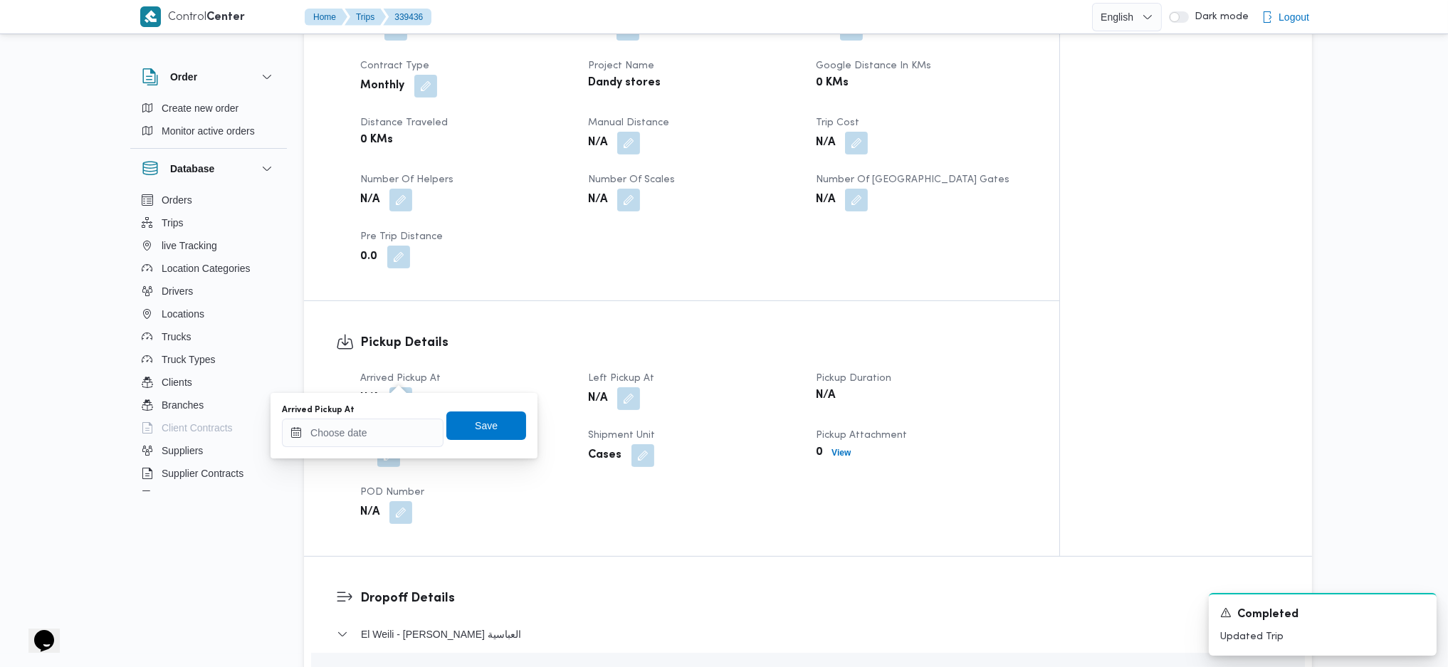
drag, startPoint x: 376, startPoint y: 415, endPoint x: 374, endPoint y: 426, distance: 10.9
click at [372, 426] on div "Arrived Pickup At" at bounding box center [363, 425] width 162 height 43
click at [390, 434] on input "Arrived Pickup At" at bounding box center [363, 433] width 162 height 28
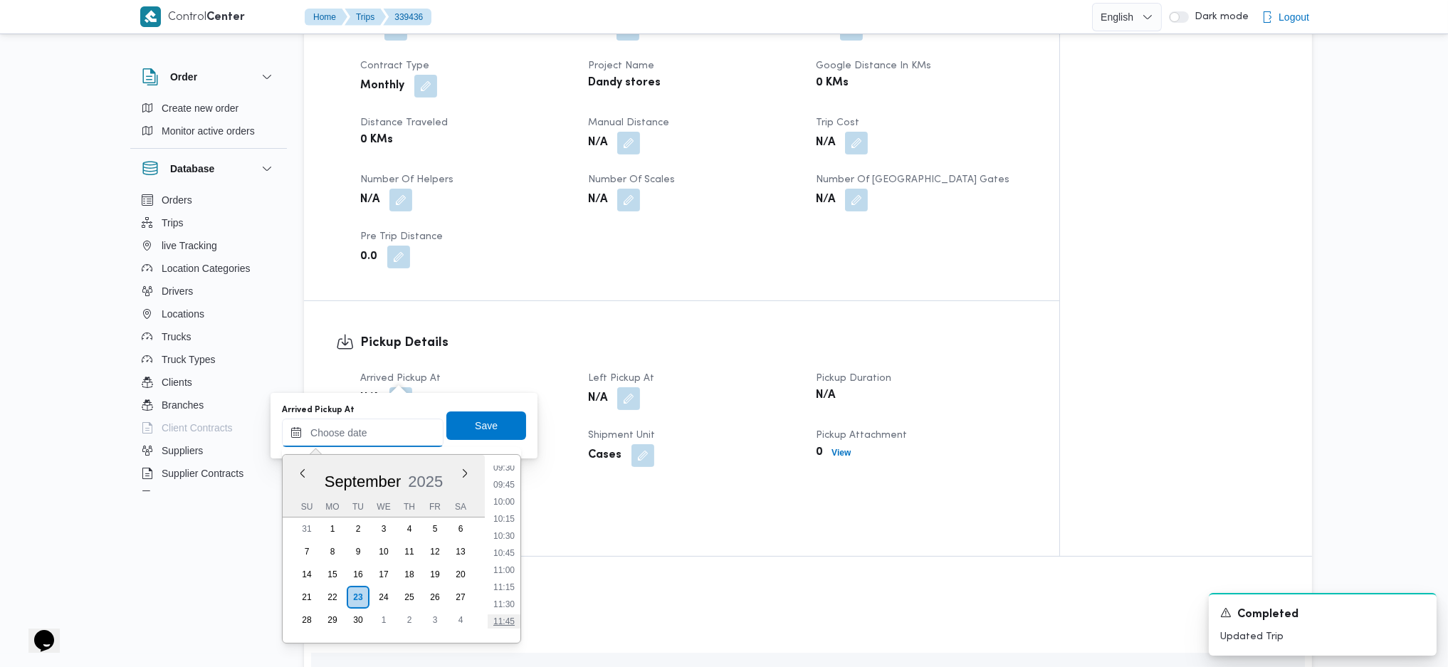
scroll to position [622, 0]
click at [503, 467] on li "09:00" at bounding box center [504, 466] width 33 height 14
type input "23/09/2025 09:00"
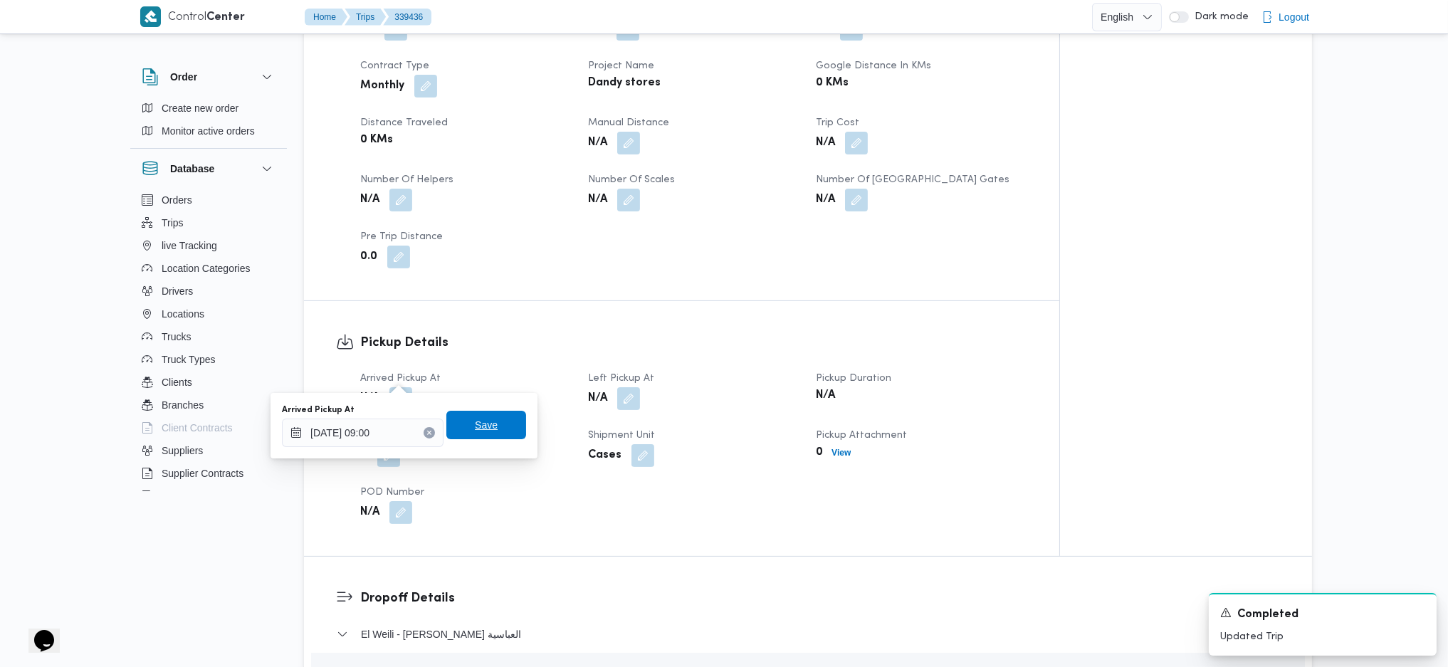
click at [486, 423] on span "Save" at bounding box center [486, 425] width 80 height 28
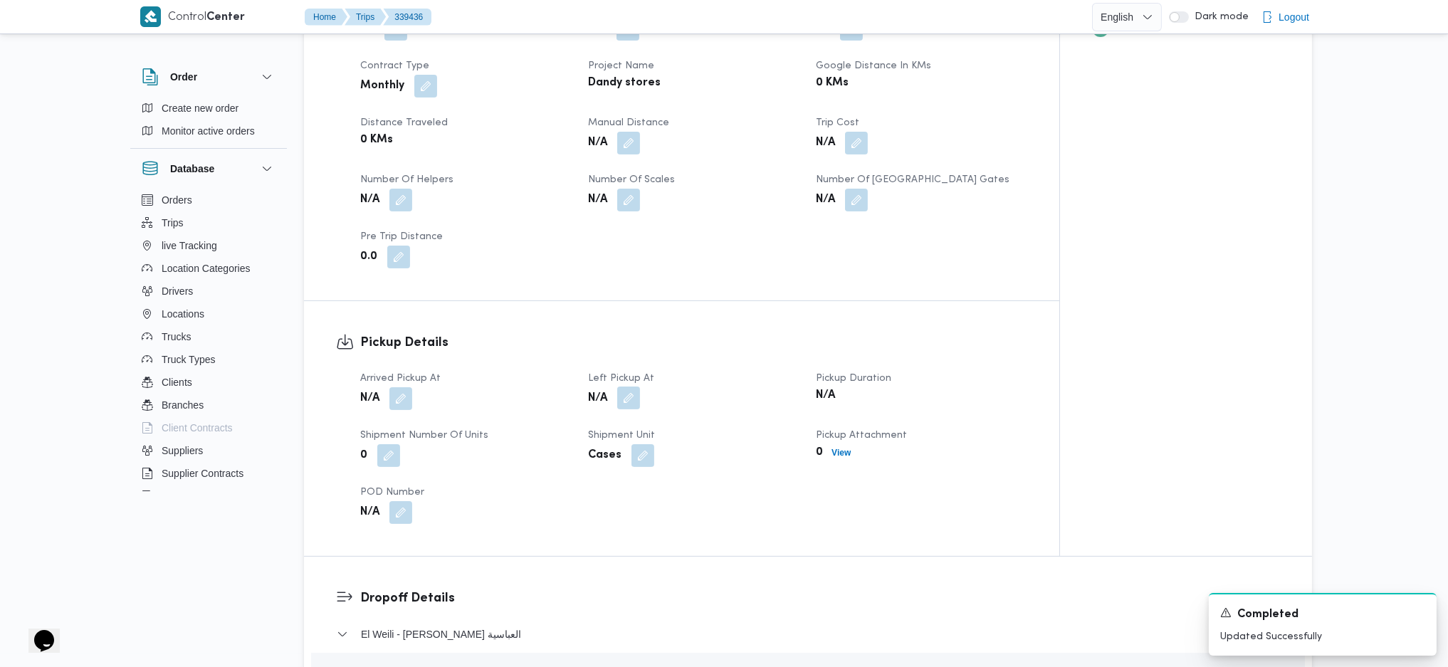
click at [620, 387] on button "button" at bounding box center [628, 398] width 23 height 23
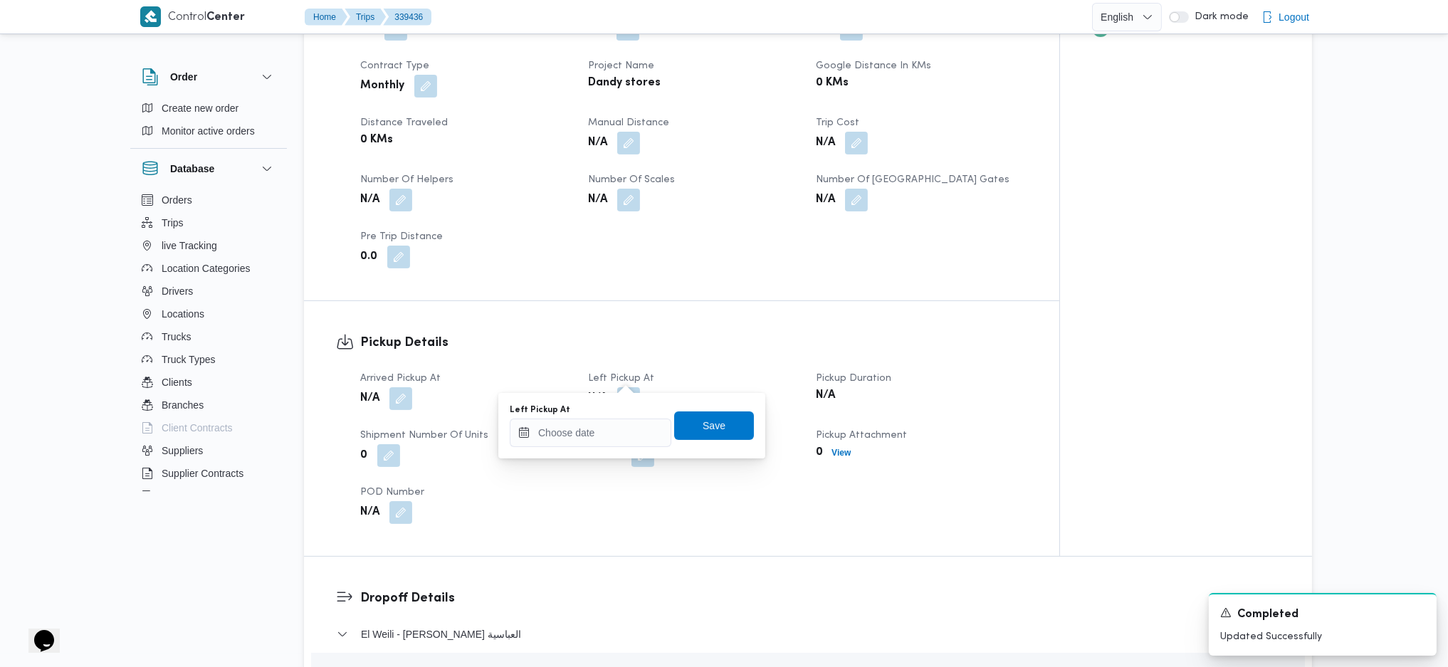
click at [600, 452] on div "You are in a dialog. To close this dialog, hit escape. Left Pickup At Save" at bounding box center [631, 426] width 267 height 66
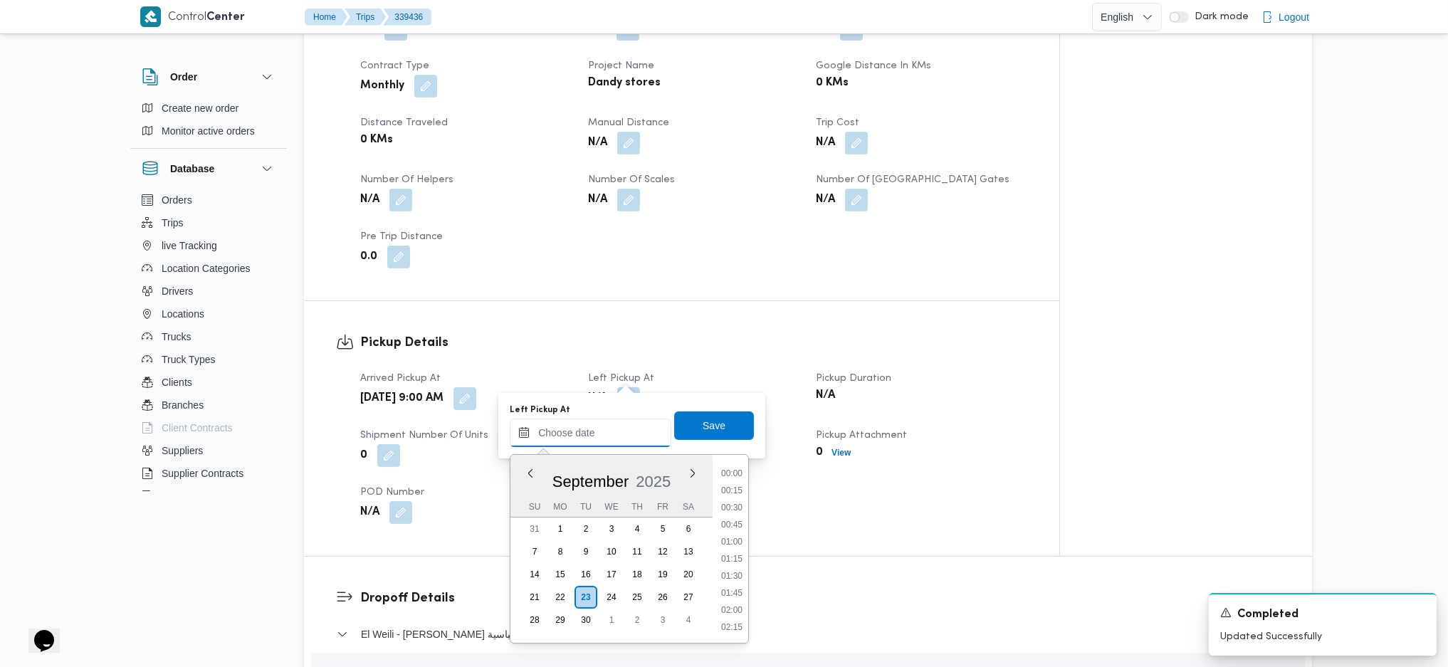
drag, startPoint x: 610, startPoint y: 444, endPoint x: 707, endPoint y: 497, distance: 111.2
click at [612, 440] on input "Left Pickup At" at bounding box center [591, 433] width 162 height 28
click at [732, 534] on li "10:00" at bounding box center [732, 535] width 33 height 14
type input "23/09/2025 10:00"
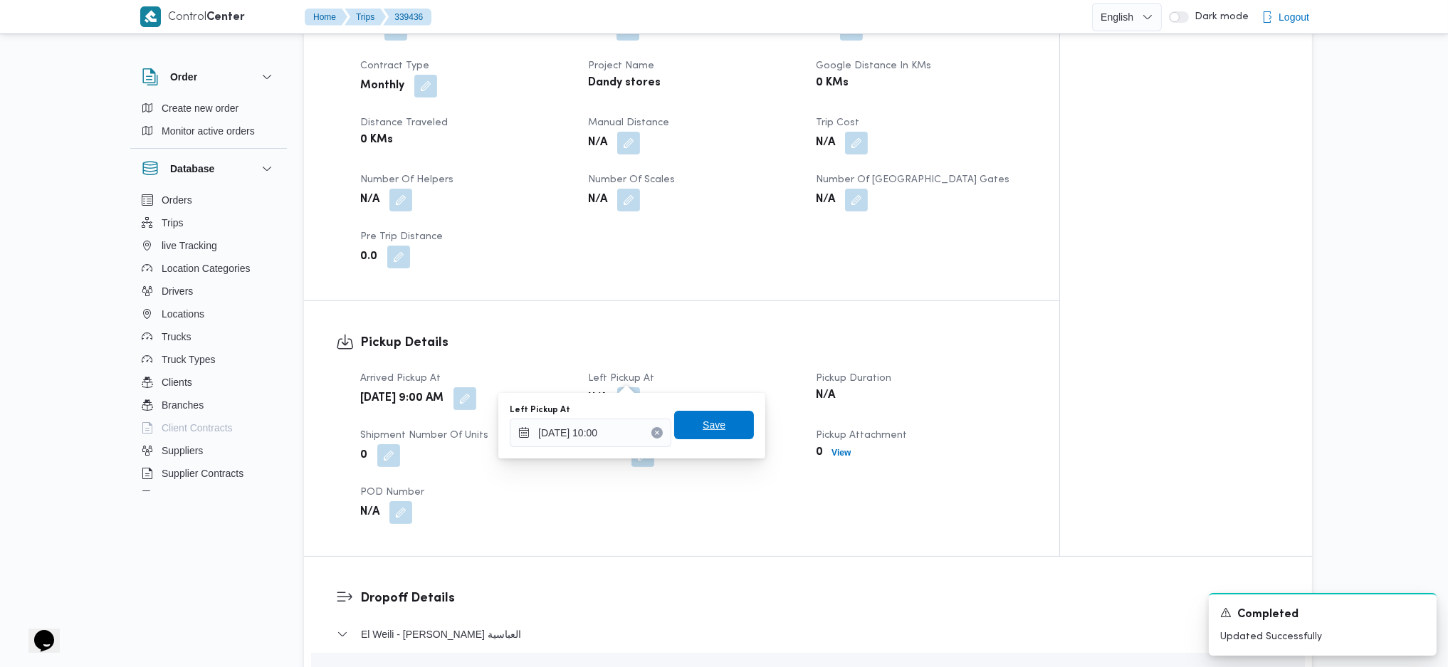
click at [703, 427] on span "Save" at bounding box center [714, 425] width 23 height 17
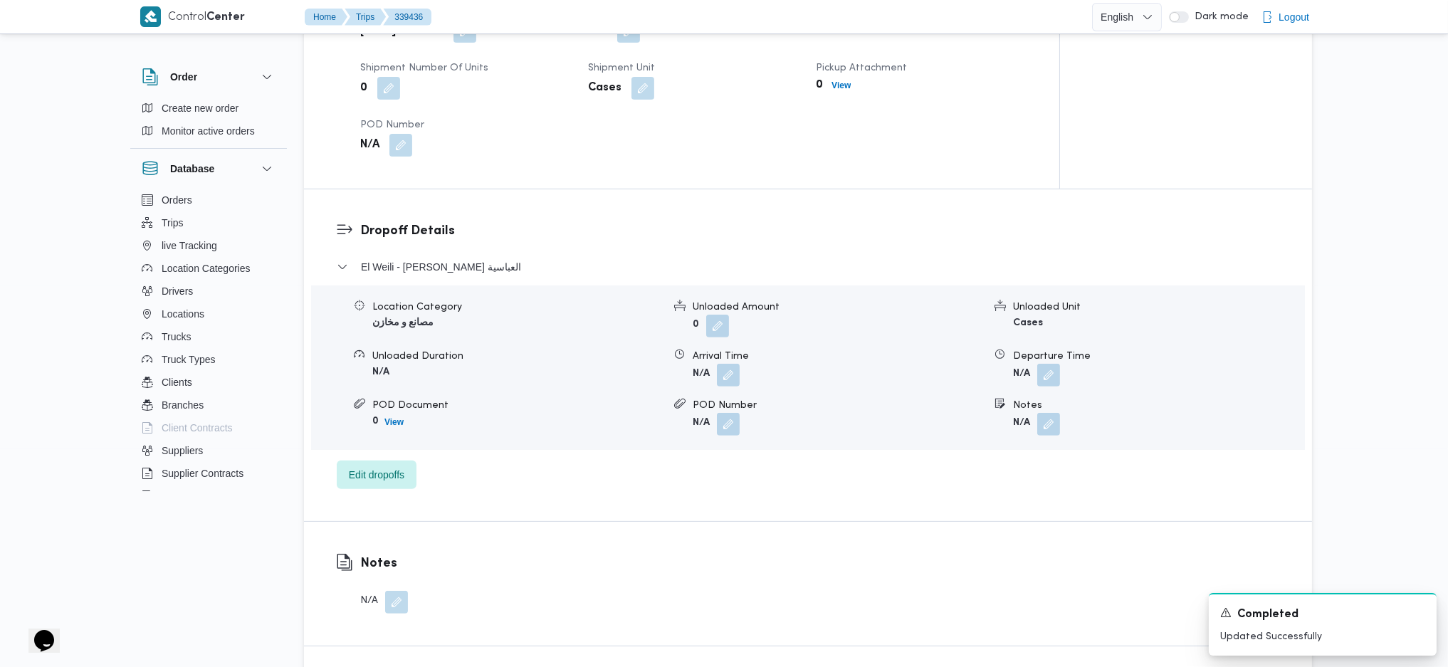
scroll to position [1044, 0]
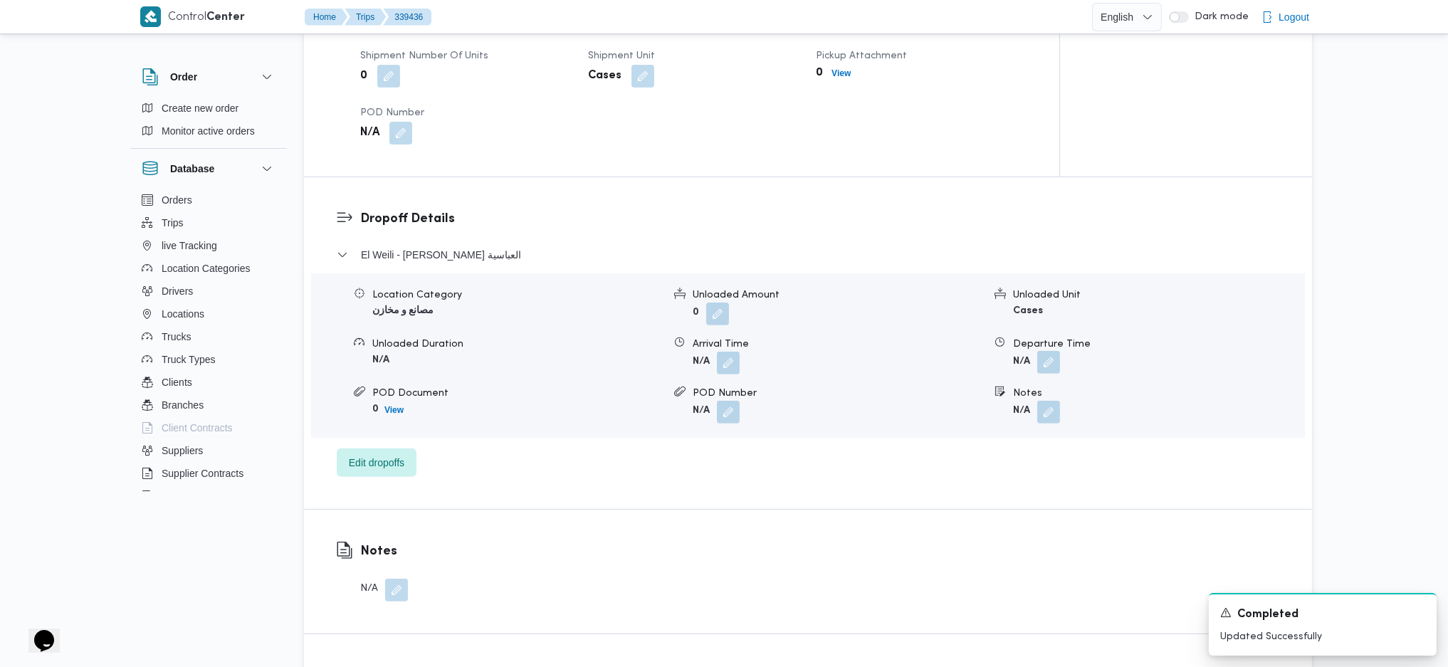
click at [1045, 351] on button "button" at bounding box center [1048, 362] width 23 height 23
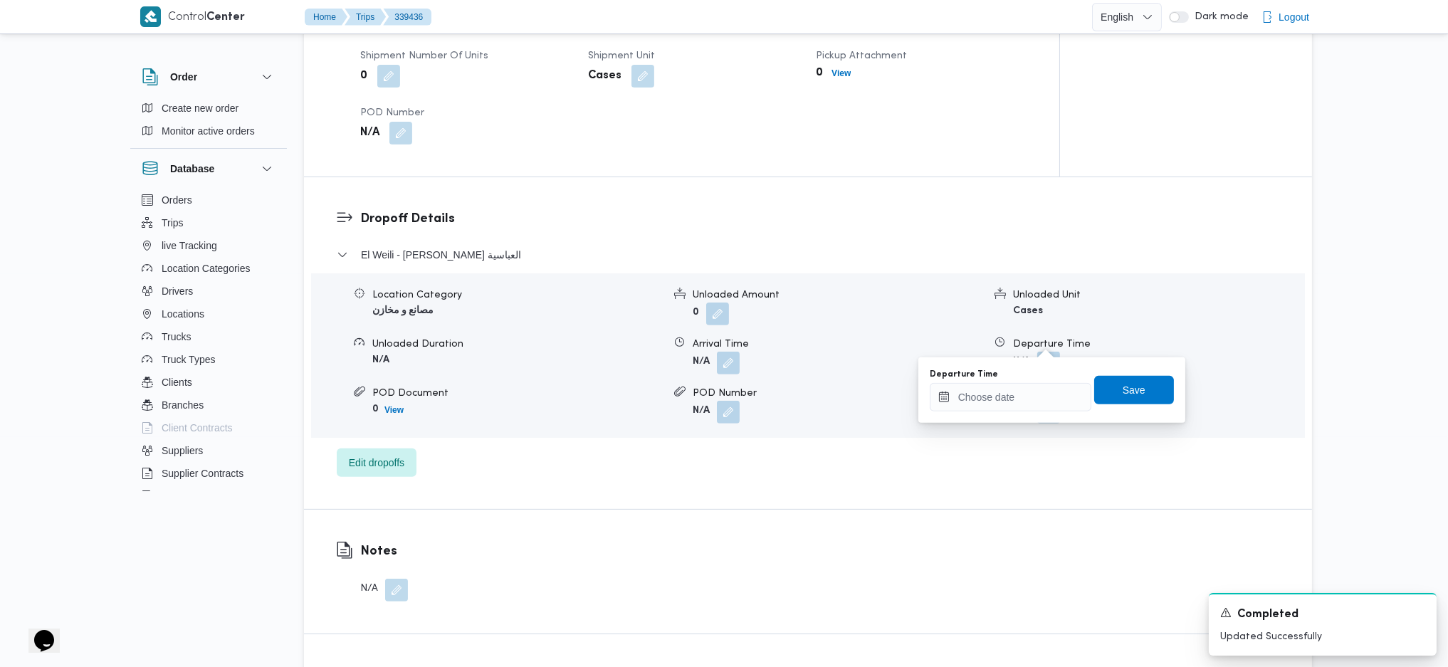
click at [1005, 414] on div "You are in a dialog. To close this dialog, hit escape. Departure Time Save" at bounding box center [1052, 390] width 267 height 66
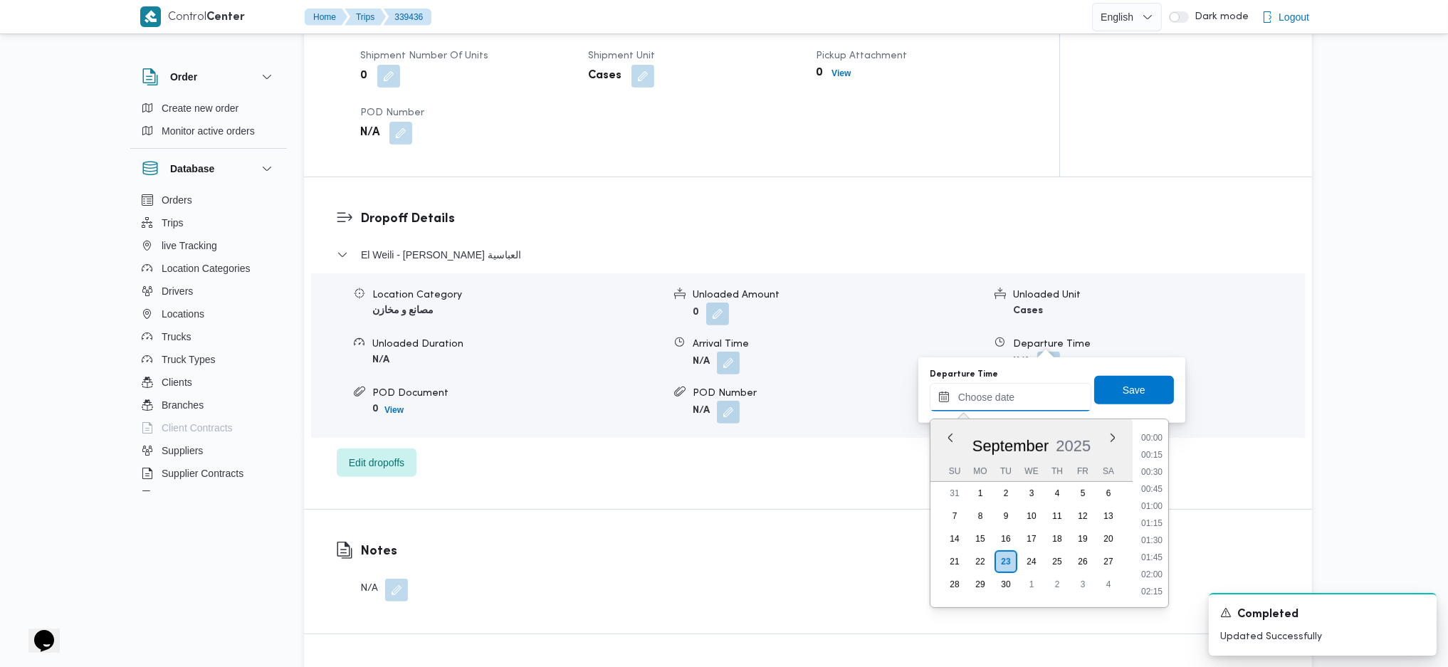
click at [1027, 403] on input "Departure Time" at bounding box center [1011, 397] width 162 height 28
click at [1149, 474] on li "11:00" at bounding box center [1152, 472] width 33 height 14
type input "[DATE] 11:00"
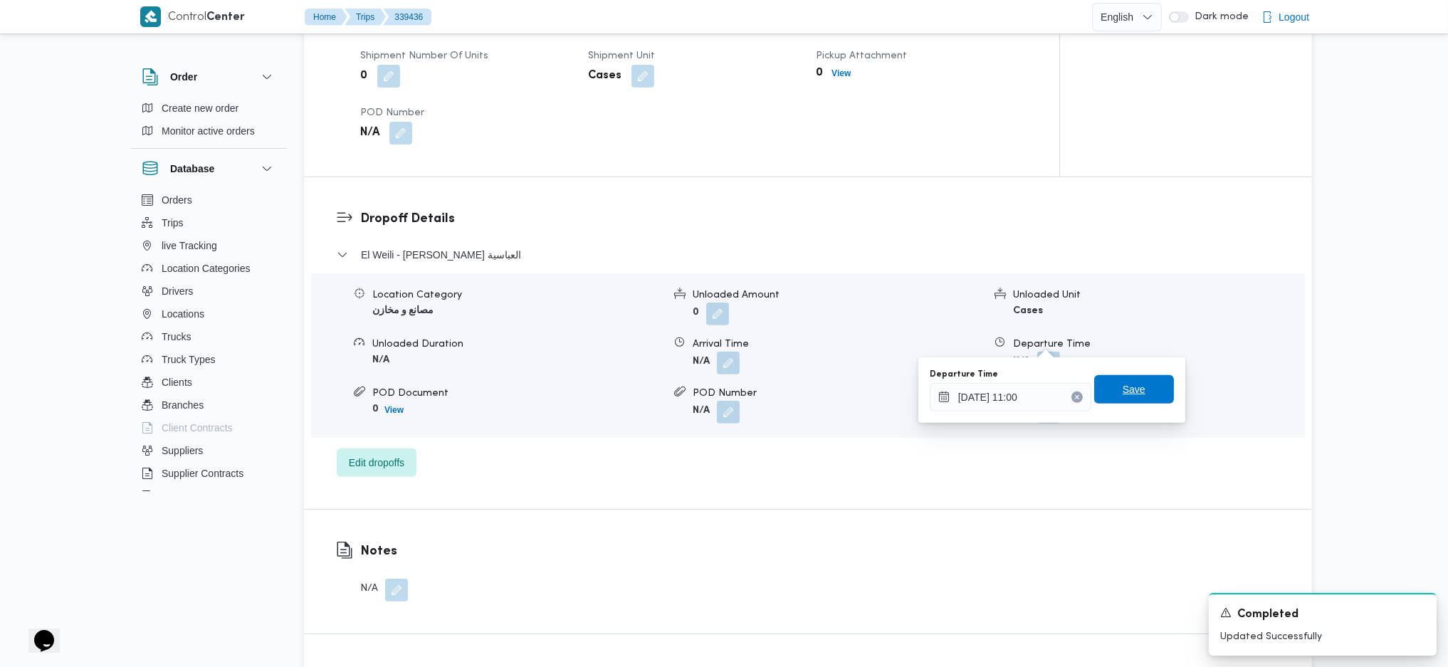
click at [1126, 386] on span "Save" at bounding box center [1134, 389] width 23 height 17
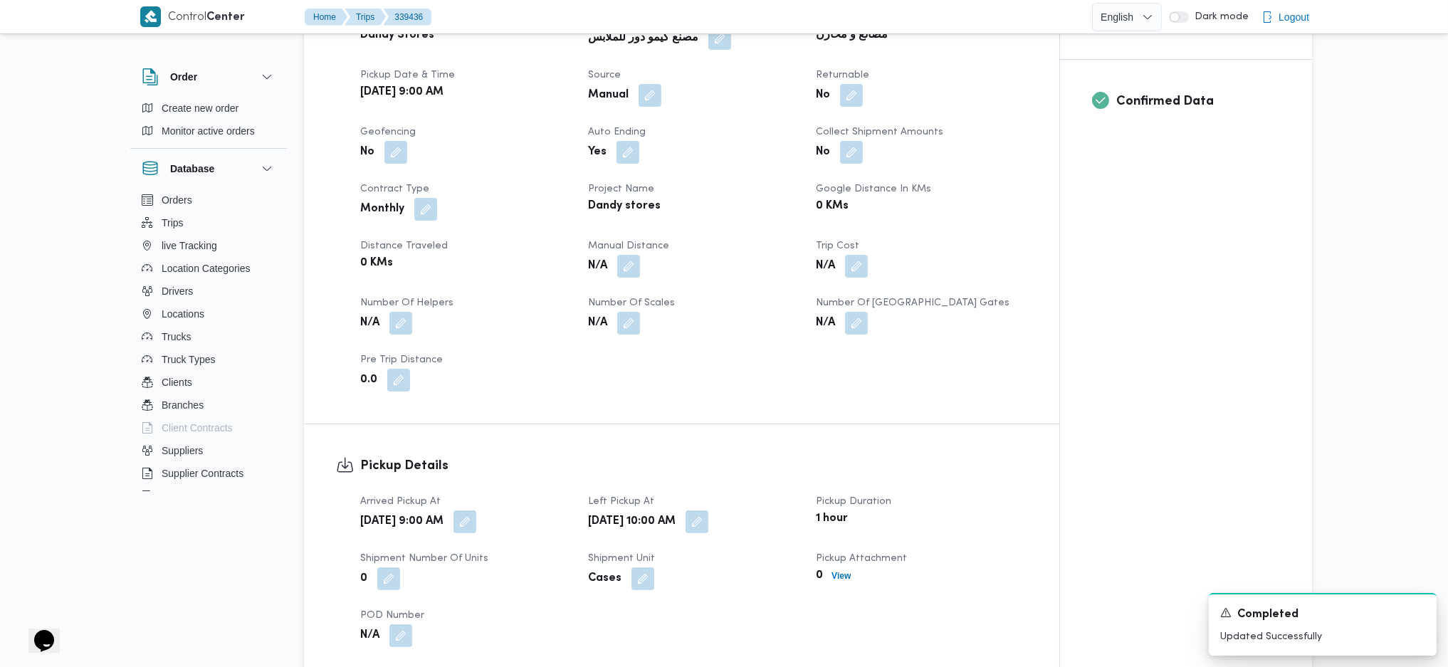
scroll to position [570, 0]
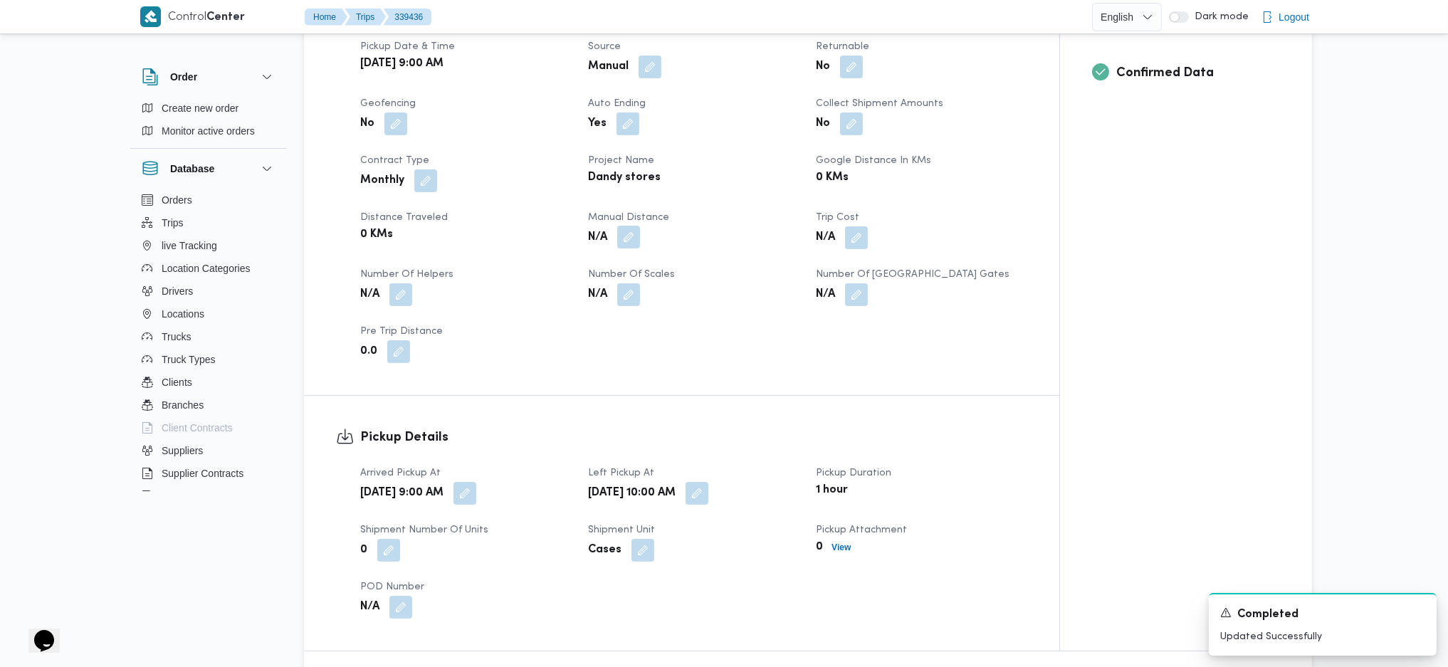
click at [628, 226] on button "button" at bounding box center [628, 237] width 23 height 23
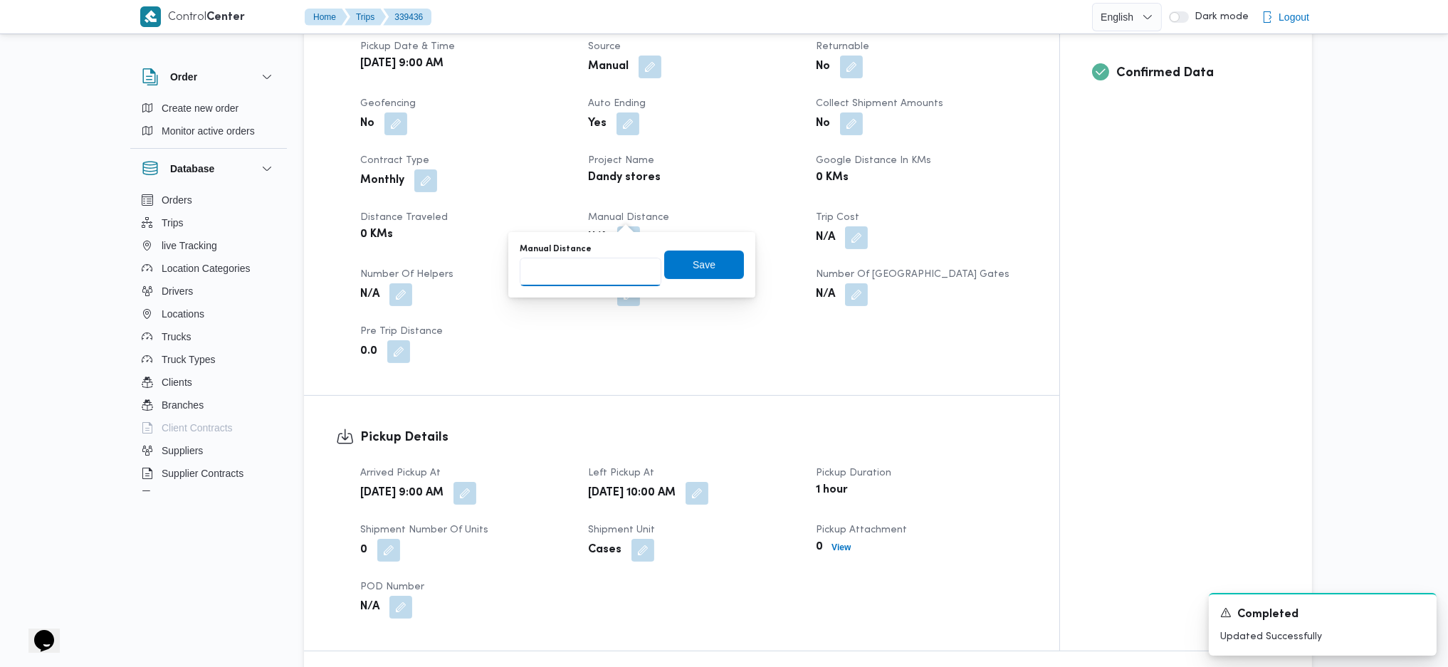
click at [606, 258] on input "Manual Distance" at bounding box center [591, 272] width 142 height 28
type input "15"
click button "Save" at bounding box center [704, 265] width 80 height 28
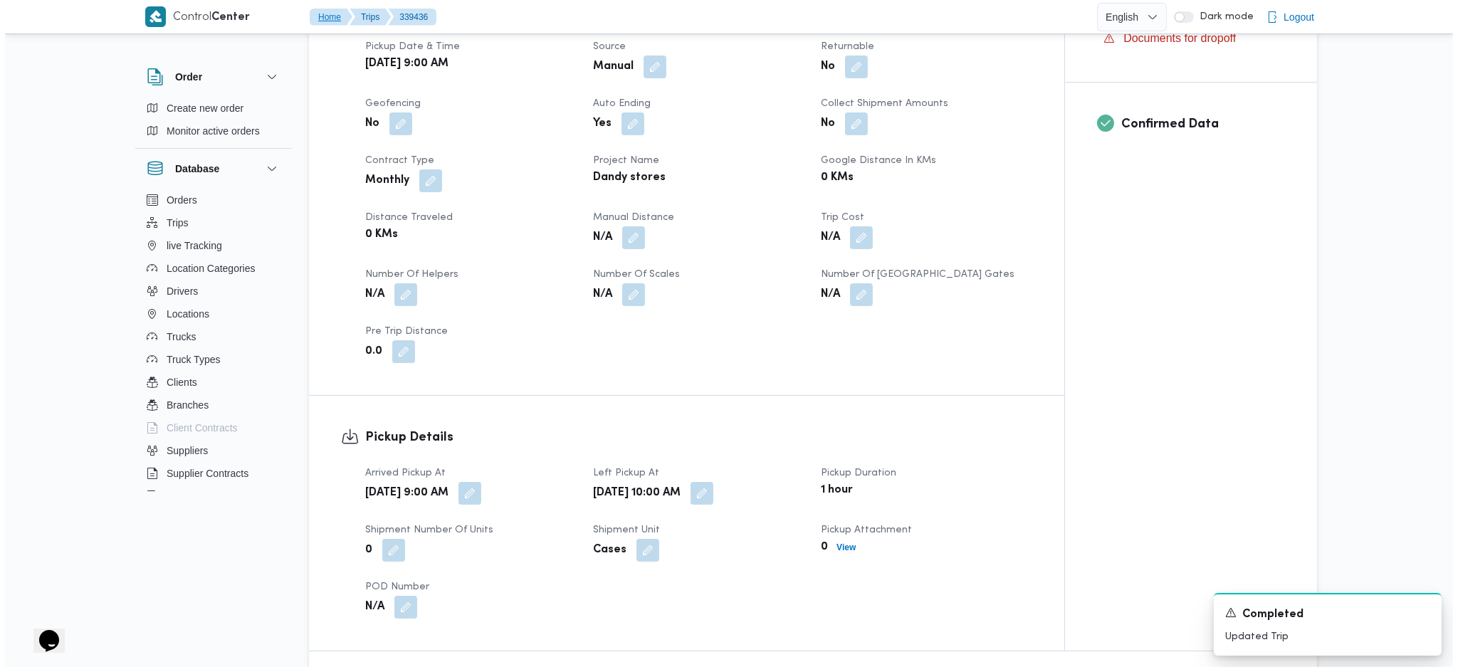
scroll to position [0, 0]
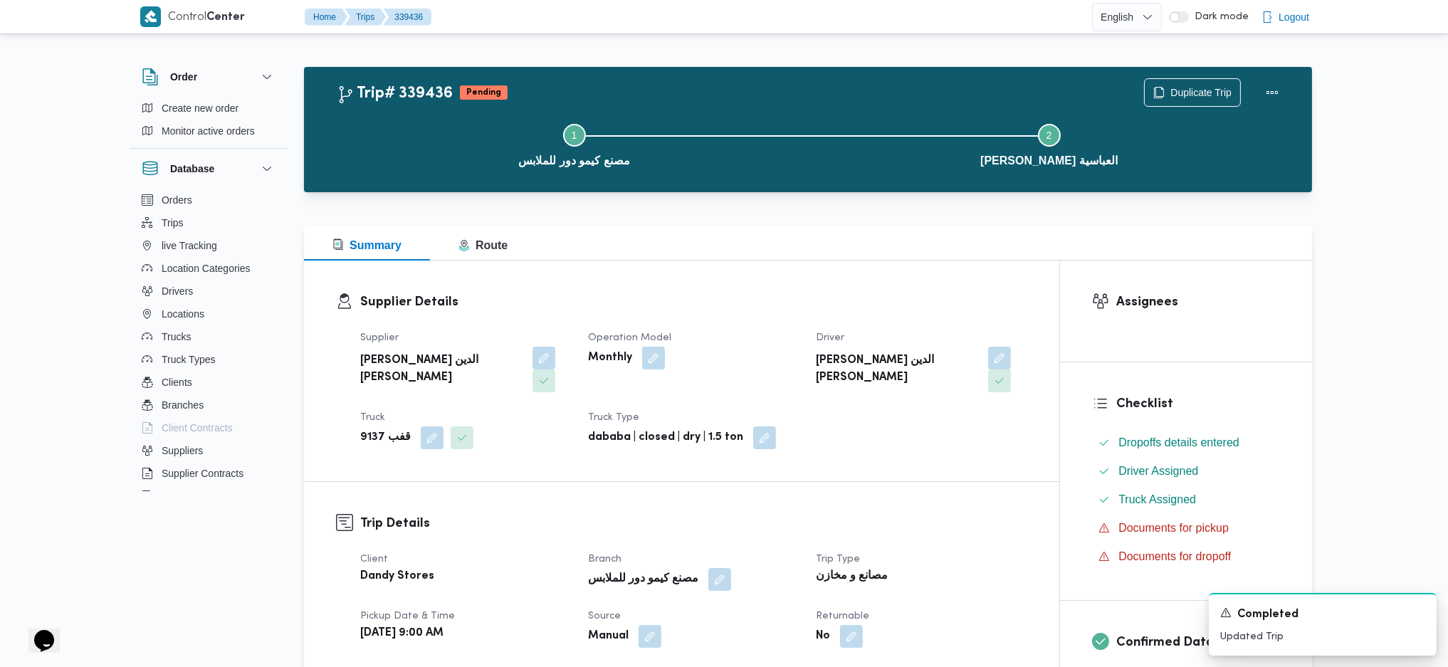
drag, startPoint x: 1284, startPoint y: 73, endPoint x: 1277, endPoint y: 76, distance: 7.3
click at [1283, 74] on div "Duplicate Trip" at bounding box center [1216, 93] width 160 height 46
click at [1277, 84] on button "Actions" at bounding box center [1272, 92] width 28 height 28
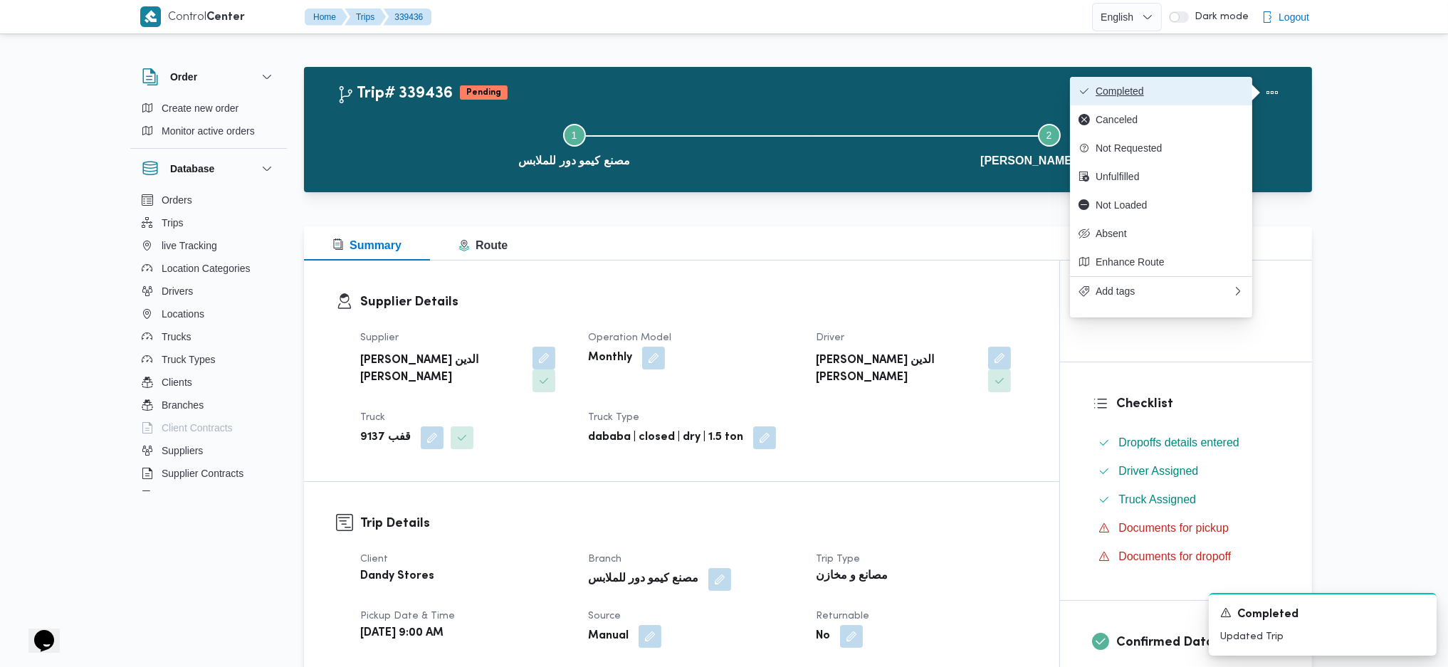
click at [1209, 78] on button "Completed" at bounding box center [1161, 91] width 182 height 28
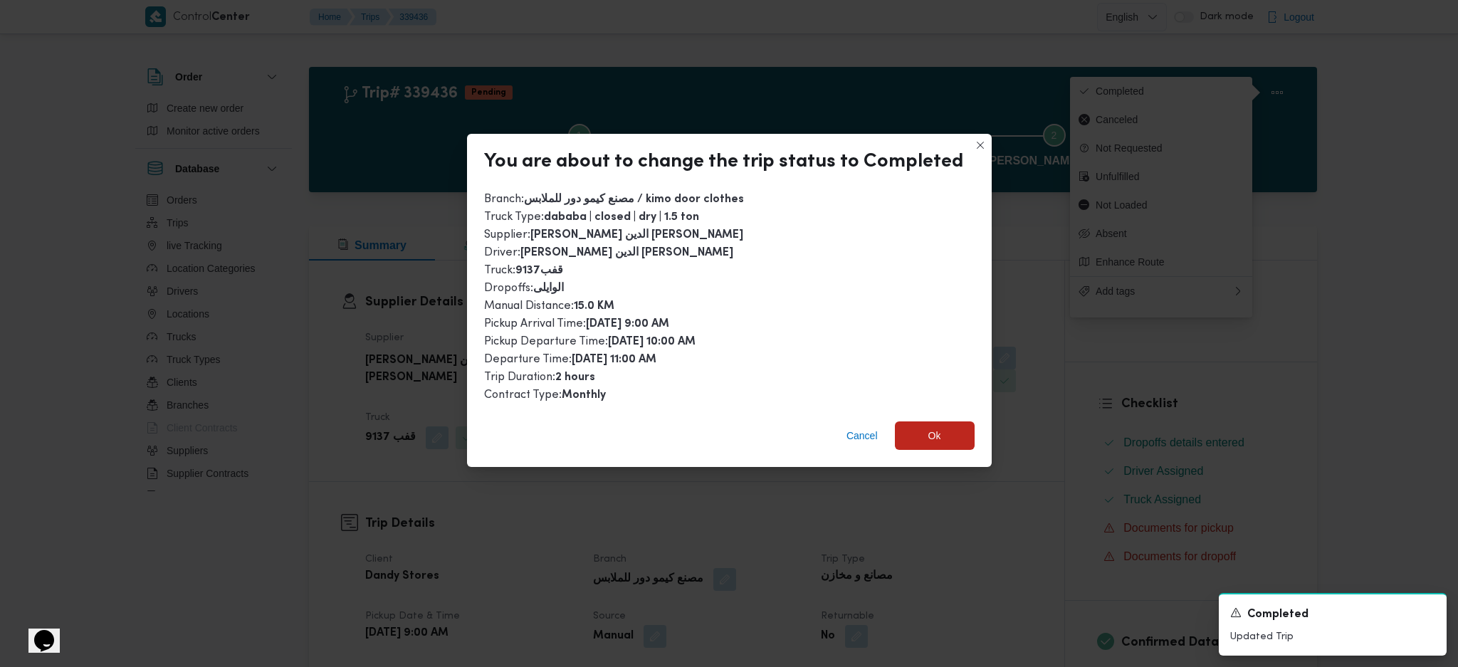
click at [932, 451] on div "Cancel Ok" at bounding box center [729, 438] width 525 height 57
click at [914, 556] on div "You are about to change the trip status to Completed Branch : مصنع كيمو دور للم…" at bounding box center [729, 333] width 1458 height 667
click at [936, 441] on span "Ok" at bounding box center [935, 435] width 80 height 28
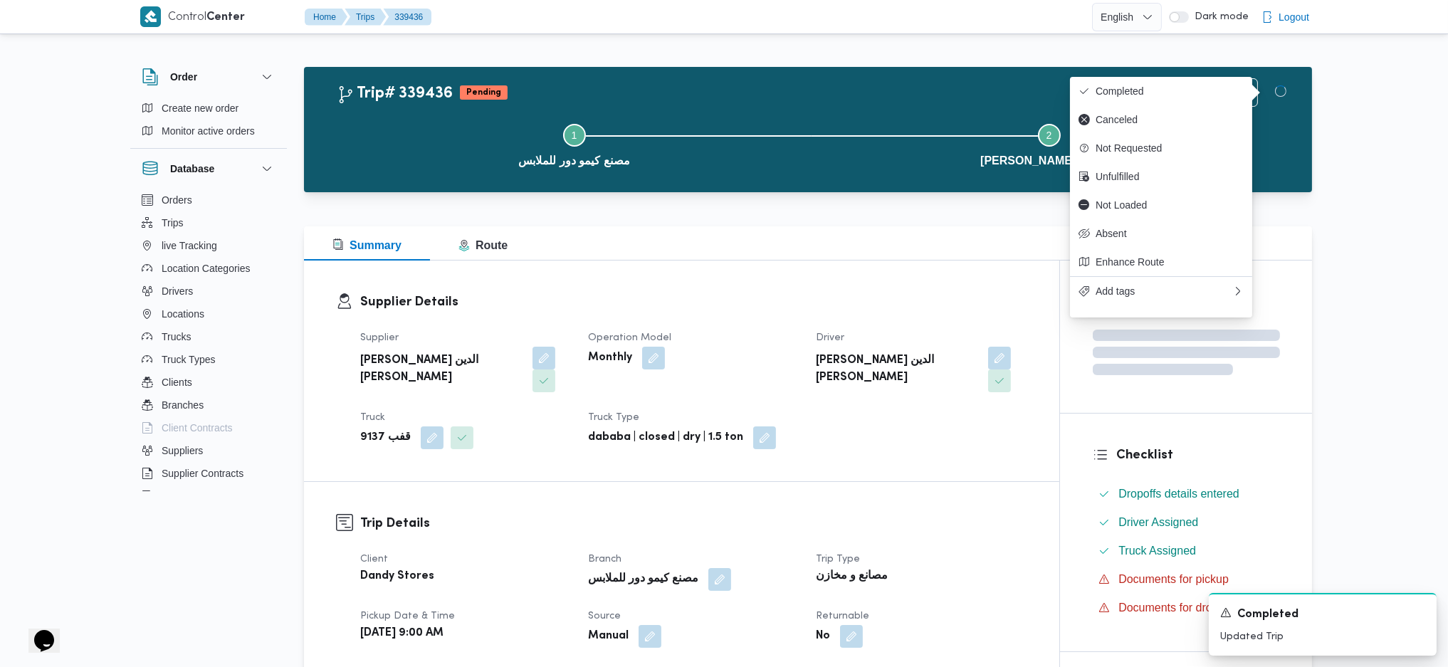
click at [938, 567] on div "مصانع و مخازن" at bounding box center [922, 577] width 214 height 20
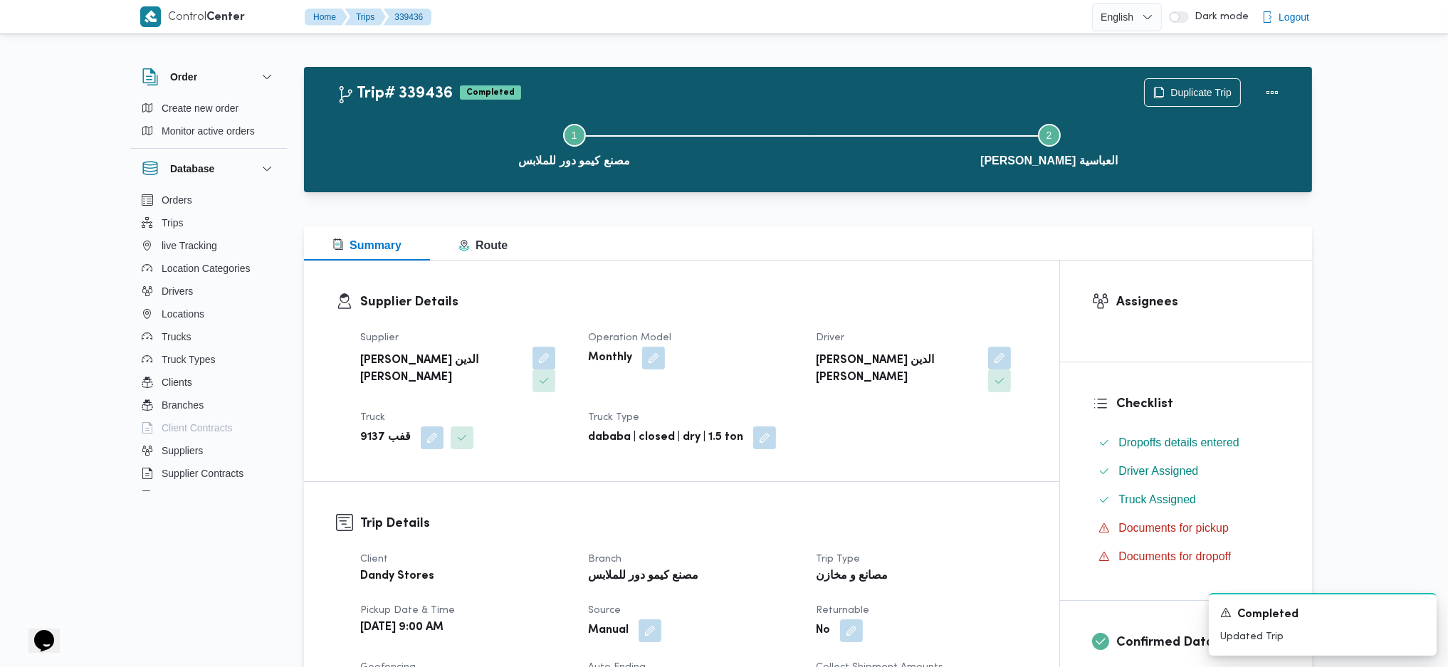
click at [796, 293] on h3 "Supplier Details" at bounding box center [693, 302] width 667 height 19
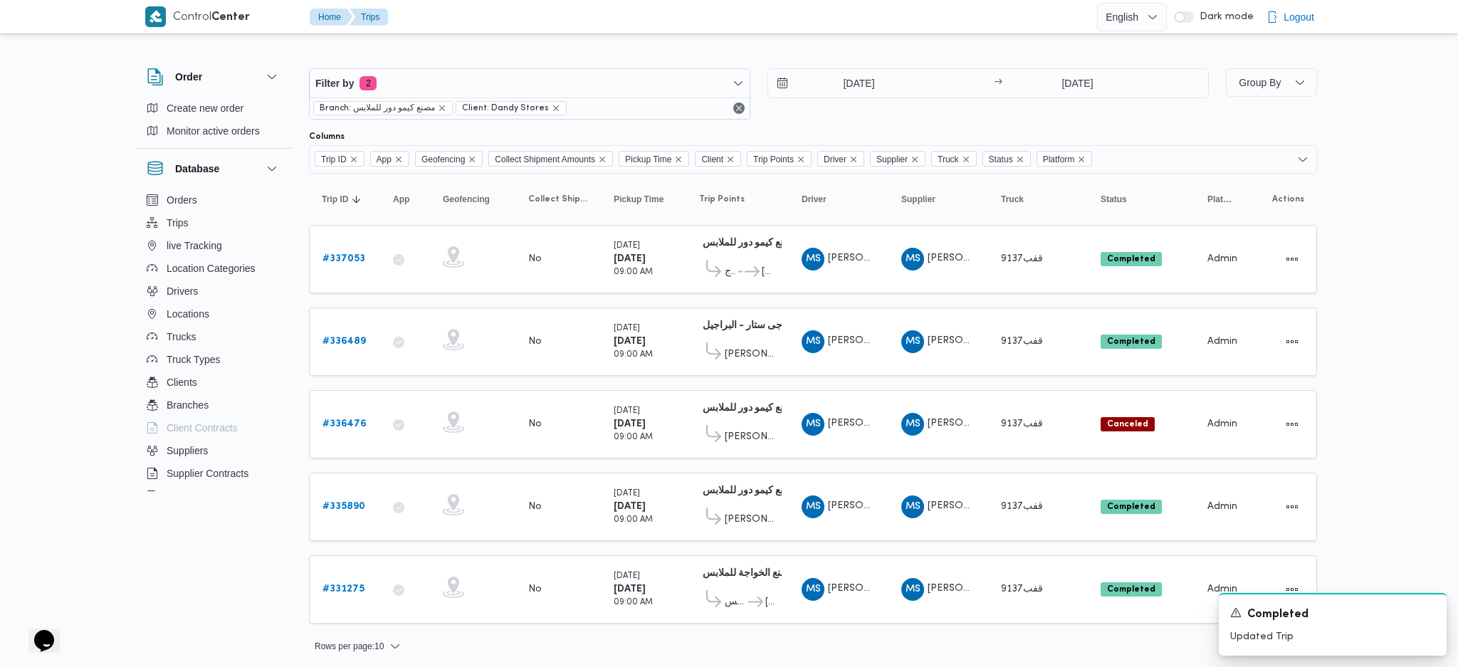
click at [447, 99] on div "Branch: مصنع كيمو دور للملابس Client: Dandy Stores" at bounding box center [530, 108] width 440 height 21
click at [446, 103] on span "Branch: مصنع كيمو دور للملابس" at bounding box center [383, 108] width 127 height 13
click at [441, 105] on icon "remove selected entity" at bounding box center [442, 108] width 9 height 9
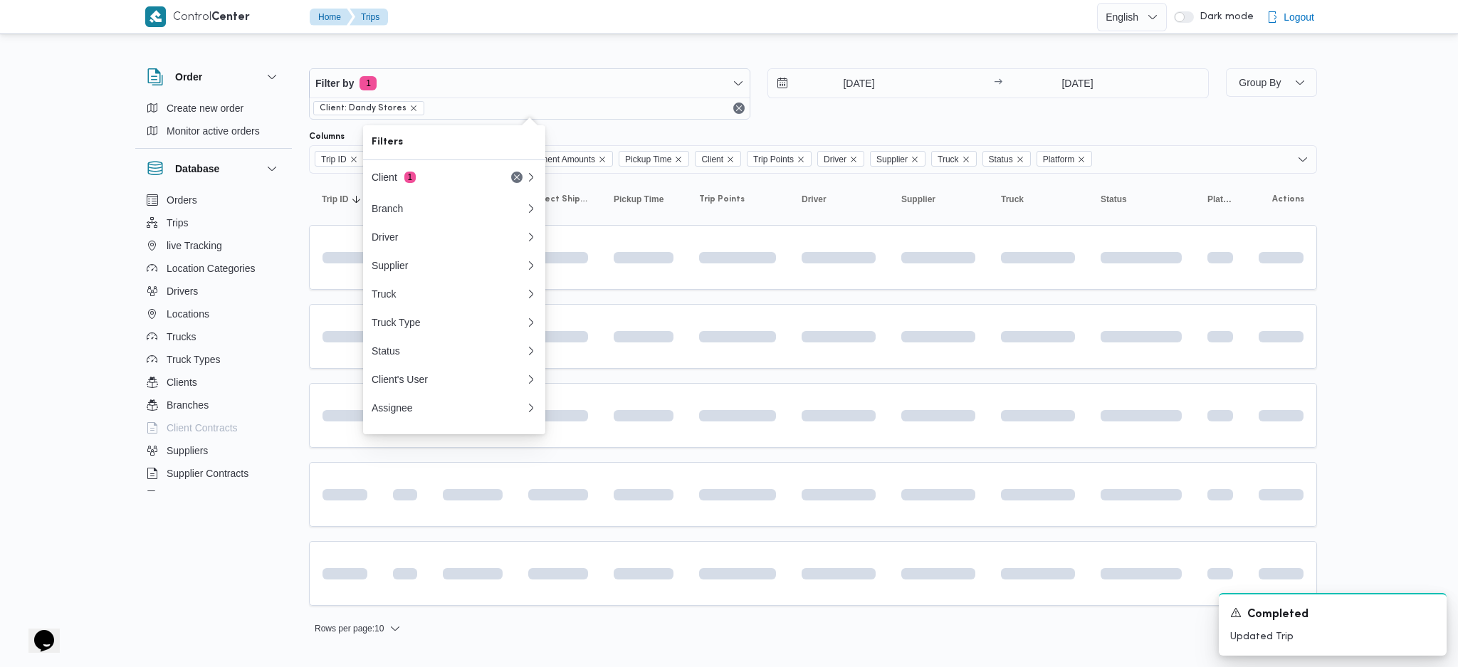
click at [891, 46] on div at bounding box center [813, 57] width 1008 height 23
click at [856, 89] on input "15/8/2025" at bounding box center [849, 83] width 162 height 28
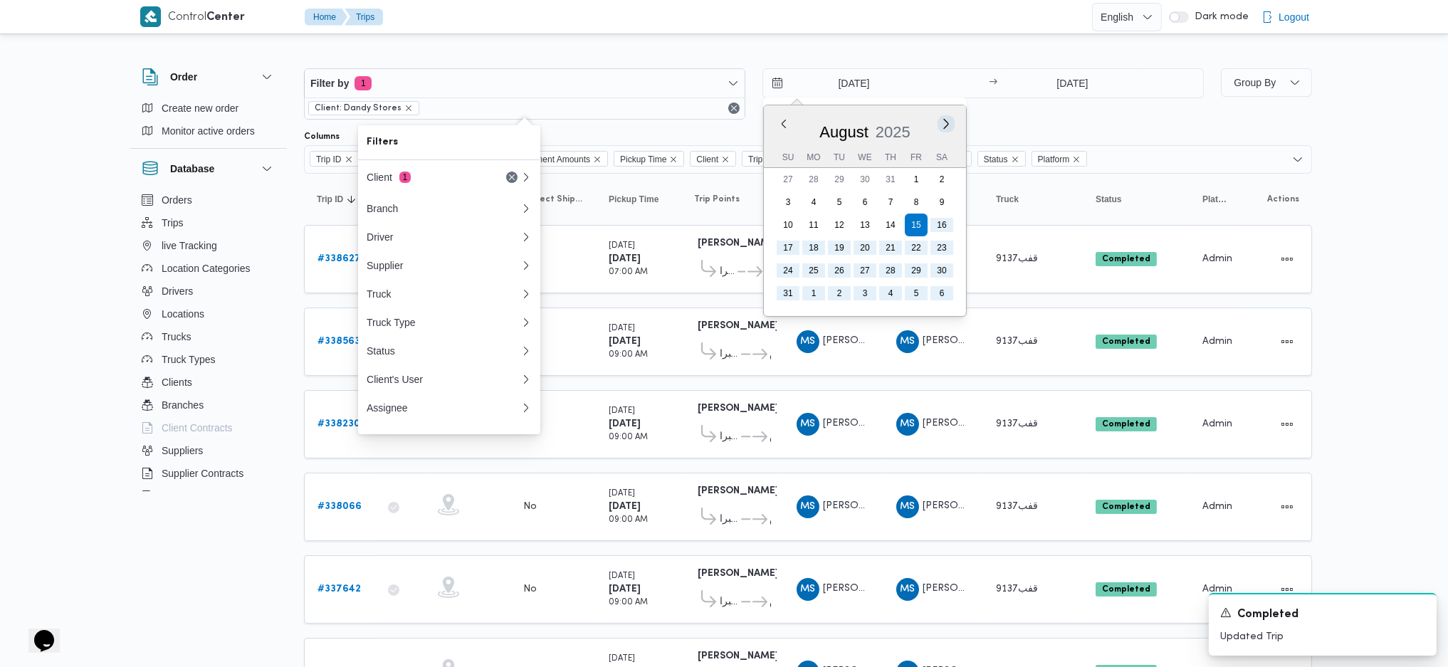
click at [946, 129] on button "Next month" at bounding box center [946, 124] width 14 height 14
type input "15/9/2025"
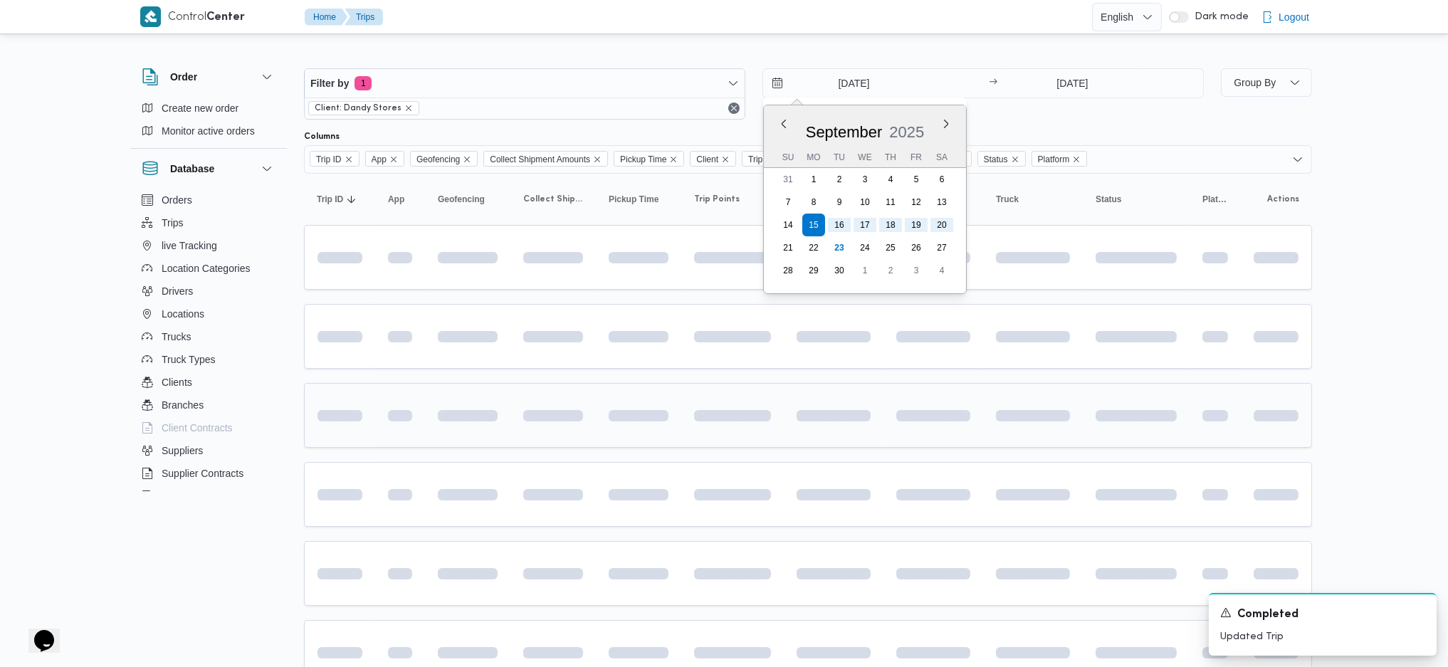
click at [535, 441] on td at bounding box center [553, 415] width 85 height 65
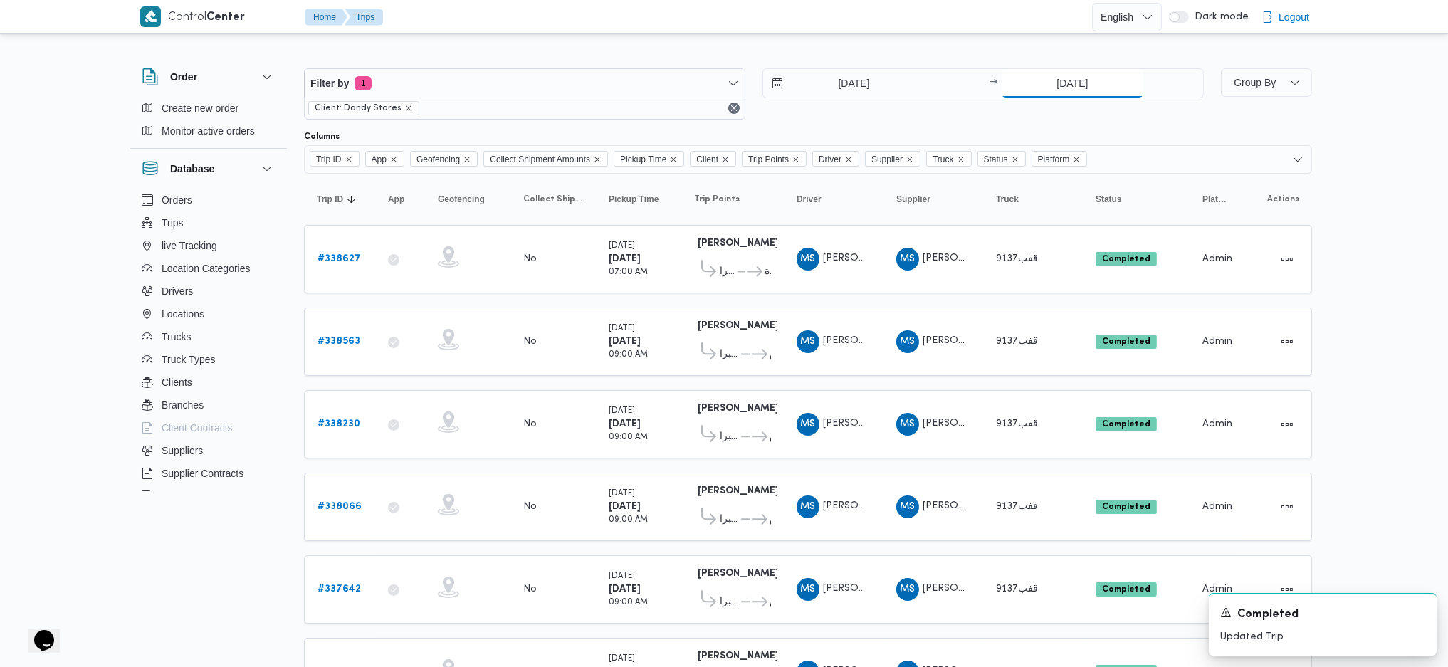
click at [1097, 77] on input "20/9/2025" at bounding box center [1073, 83] width 142 height 28
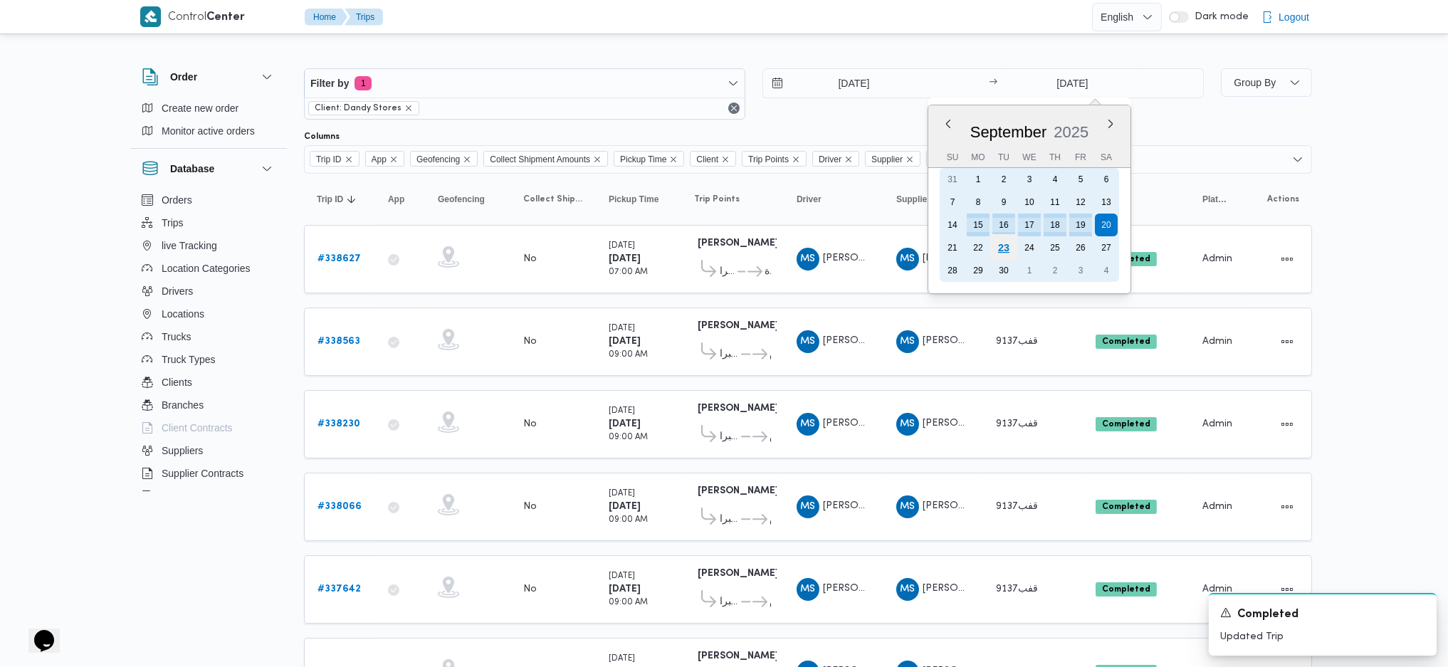
click at [1012, 243] on div "23" at bounding box center [1003, 247] width 27 height 27
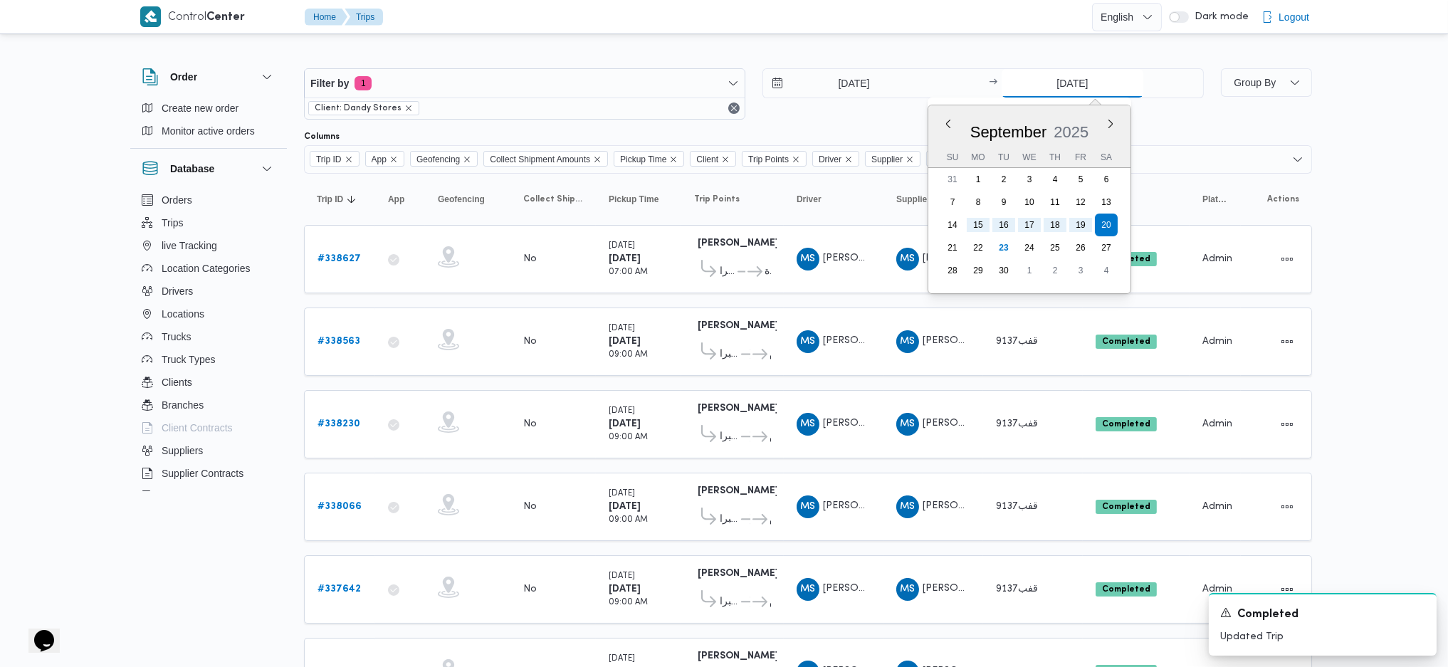
type input "[DATE]"
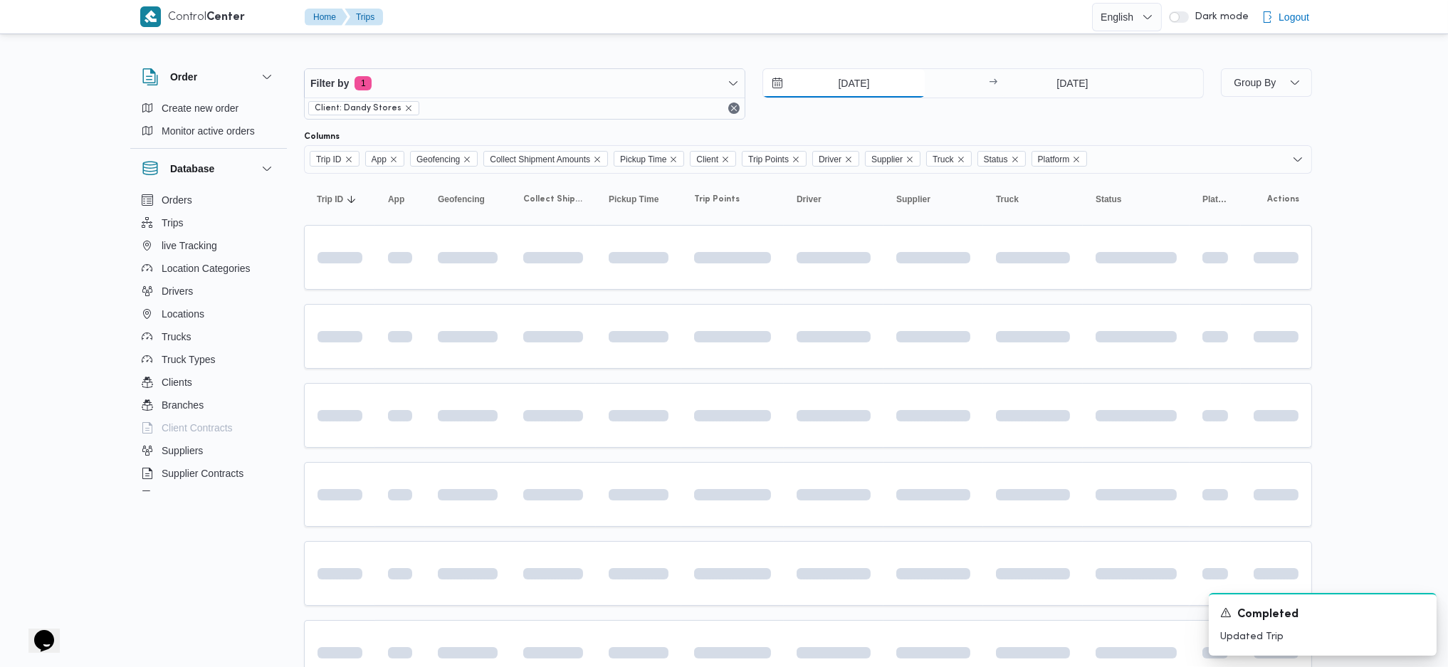
click at [869, 81] on input "15/9/2025" at bounding box center [844, 83] width 162 height 28
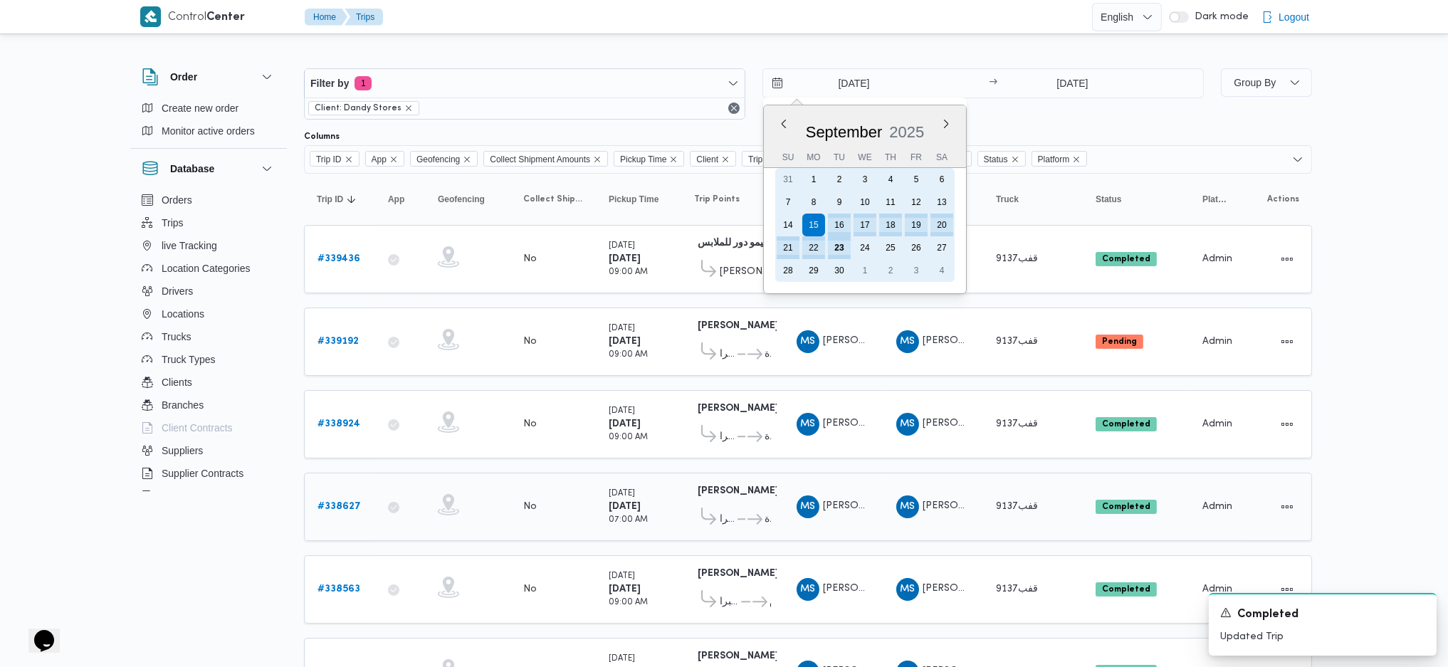
drag, startPoint x: 817, startPoint y: 244, endPoint x: 690, endPoint y: 473, distance: 262.3
click at [817, 244] on div "22" at bounding box center [813, 247] width 23 height 23
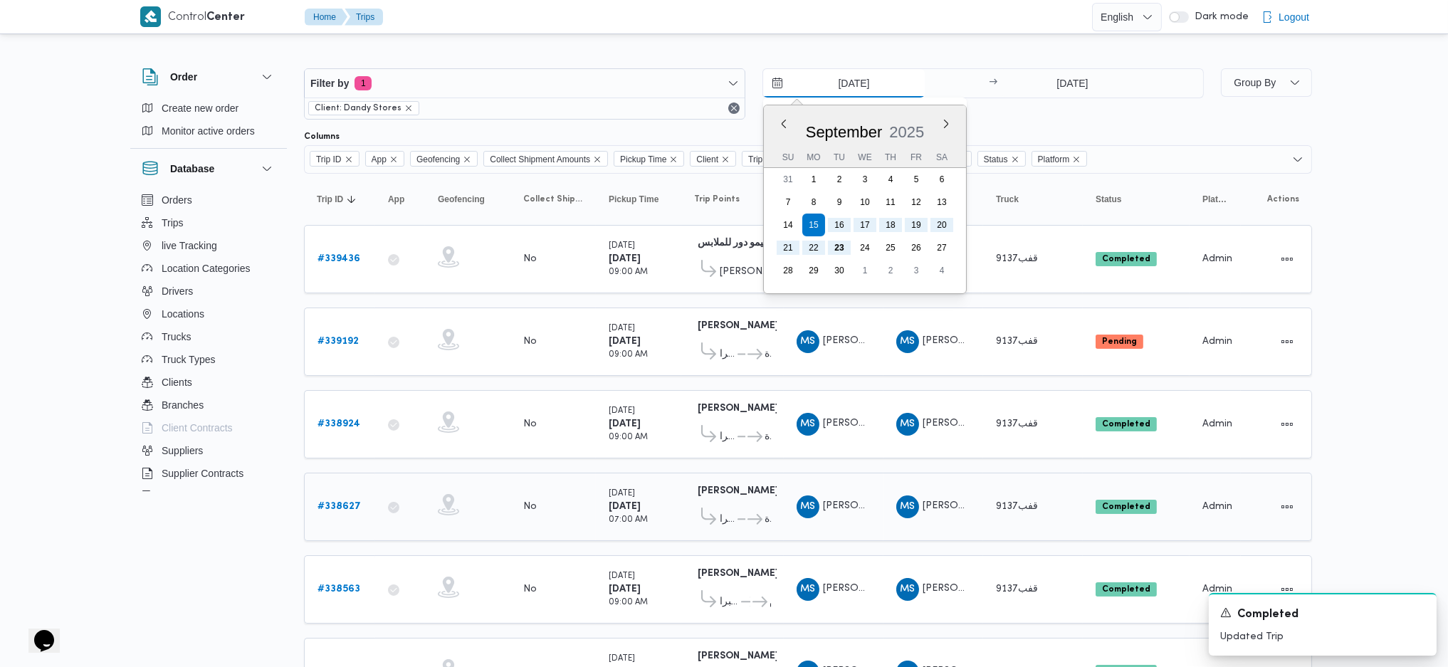
type input "22/9/2025"
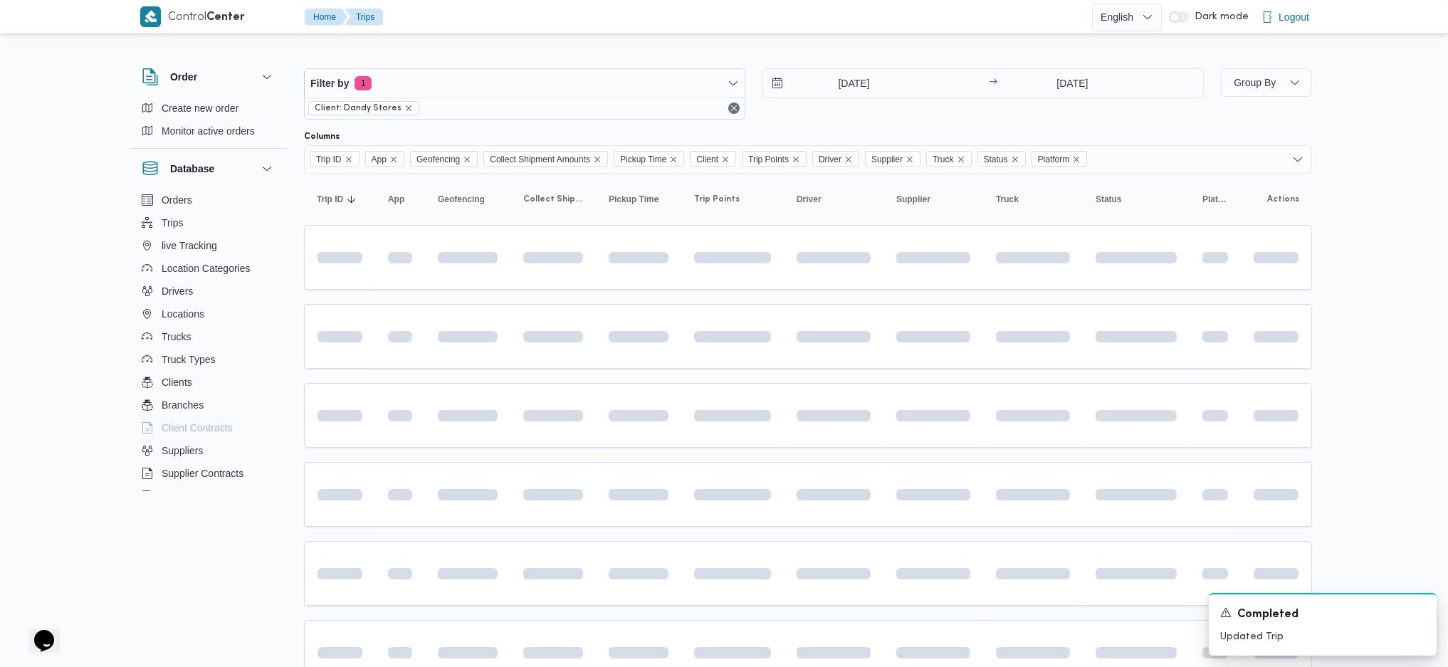
click at [690, 474] on div at bounding box center [733, 494] width 88 height 56
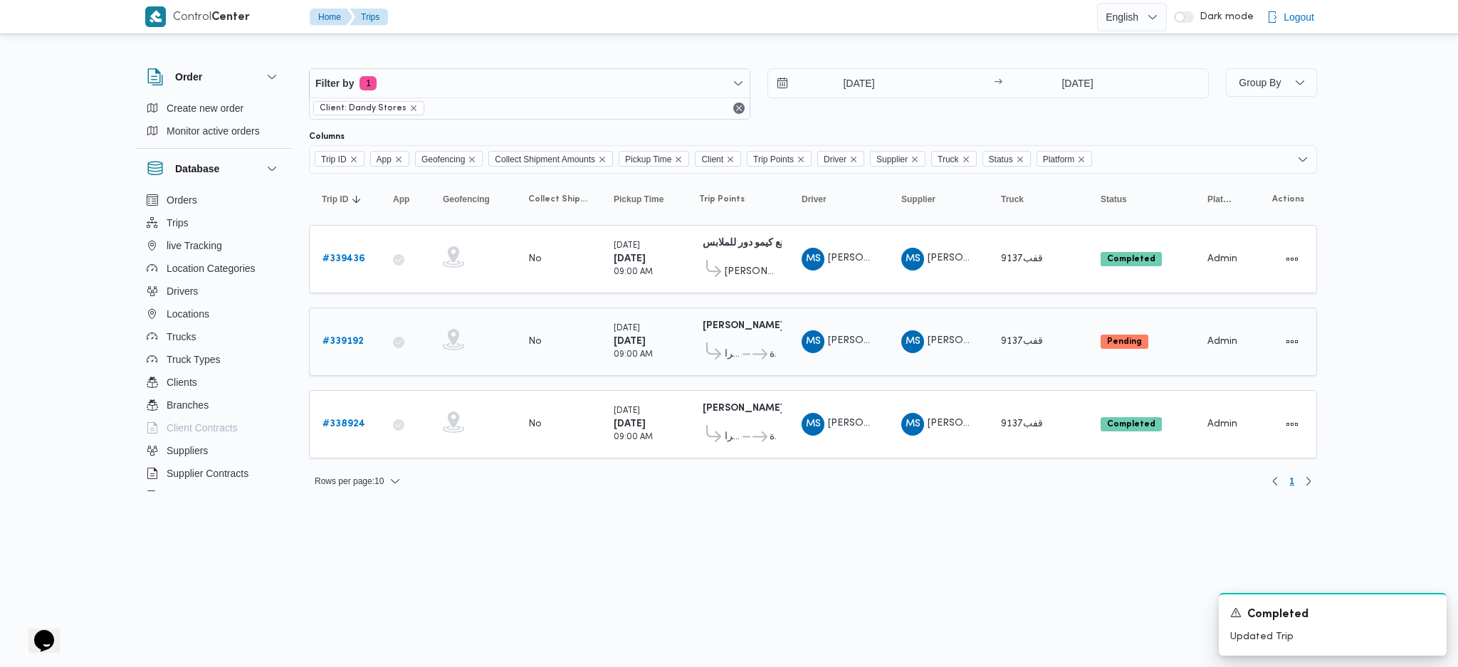
click at [338, 337] on b "# 339192" at bounding box center [343, 341] width 41 height 9
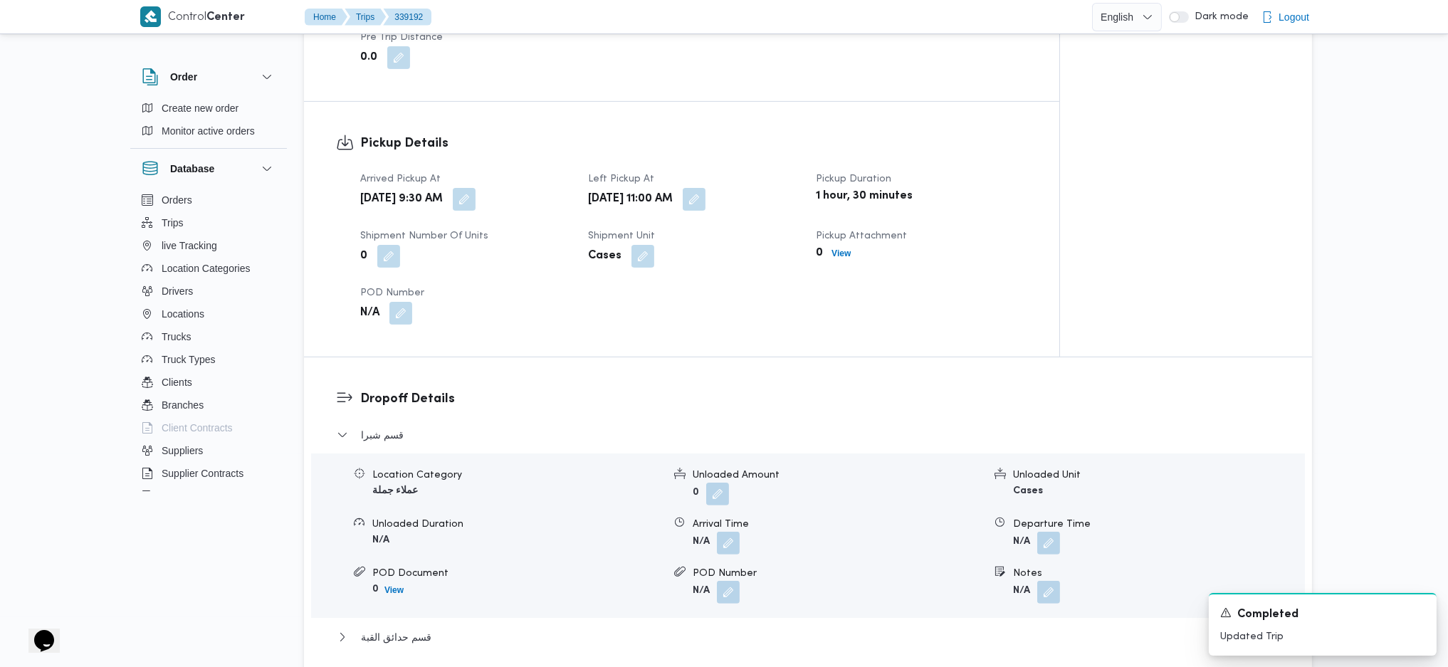
scroll to position [759, 0]
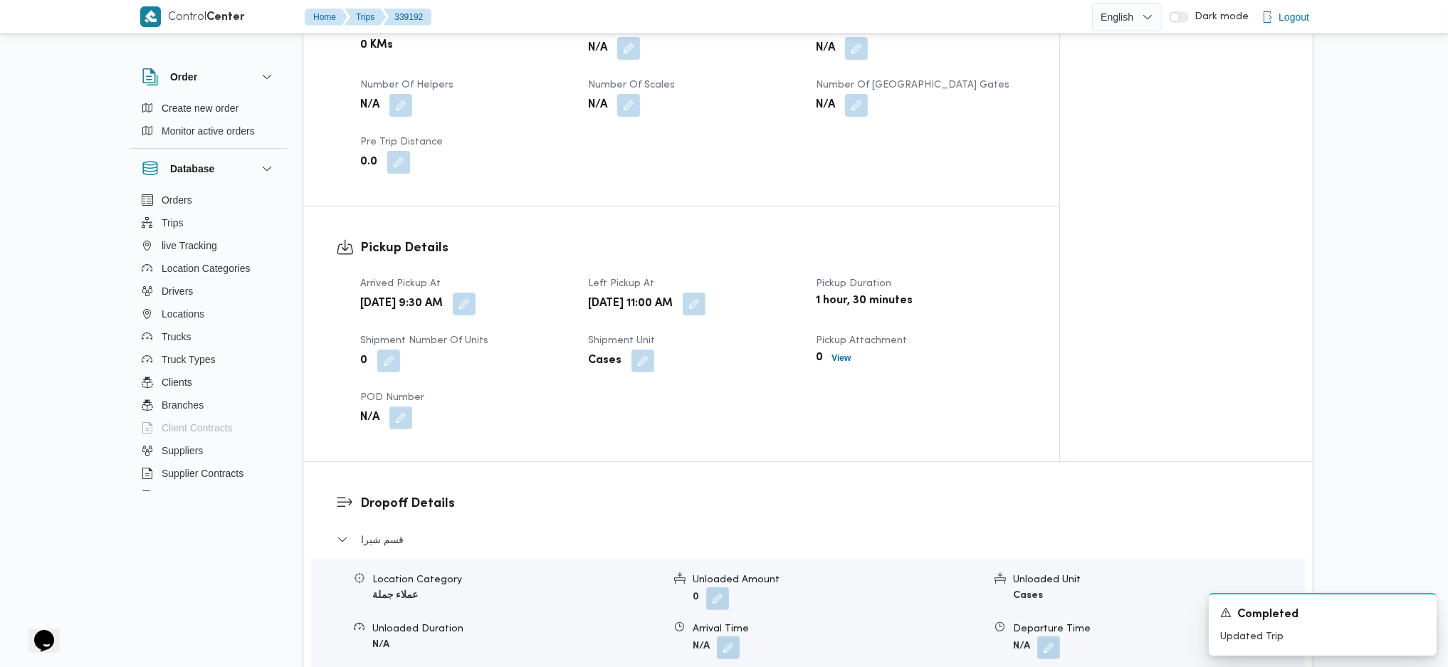
drag, startPoint x: 764, startPoint y: 277, endPoint x: 746, endPoint y: 313, distance: 39.8
click at [763, 291] on div "[DATE] 11:00 AM" at bounding box center [694, 304] width 214 height 26
drag, startPoint x: 769, startPoint y: 258, endPoint x: 761, endPoint y: 273, distance: 16.3
click at [763, 276] on dl "Left Pickup At Tue, Sep 23, 2025 11:00 AM" at bounding box center [693, 296] width 211 height 41
click at [706, 292] on button "button" at bounding box center [694, 303] width 23 height 23
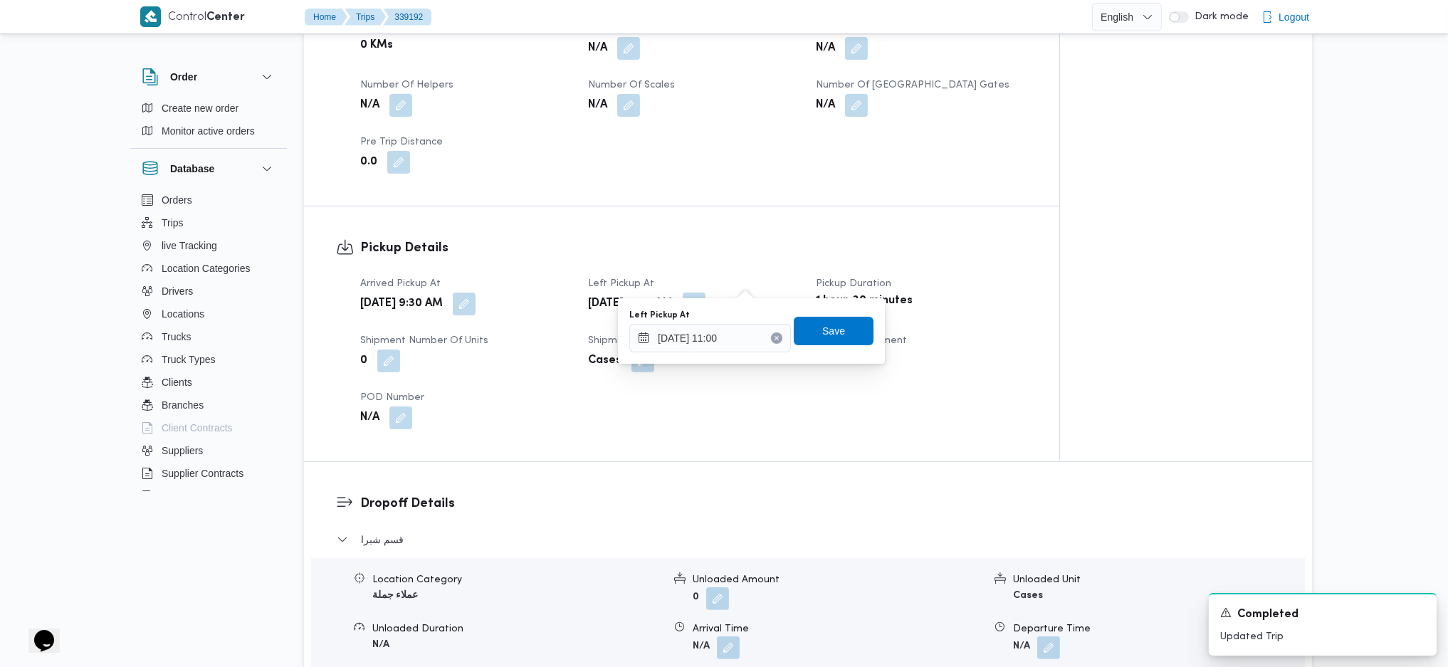
click at [732, 320] on div "Left Pickup At 23/09/2025 11:00" at bounding box center [710, 331] width 162 height 43
click at [741, 337] on input "[DATE] 11:00" at bounding box center [710, 338] width 162 height 28
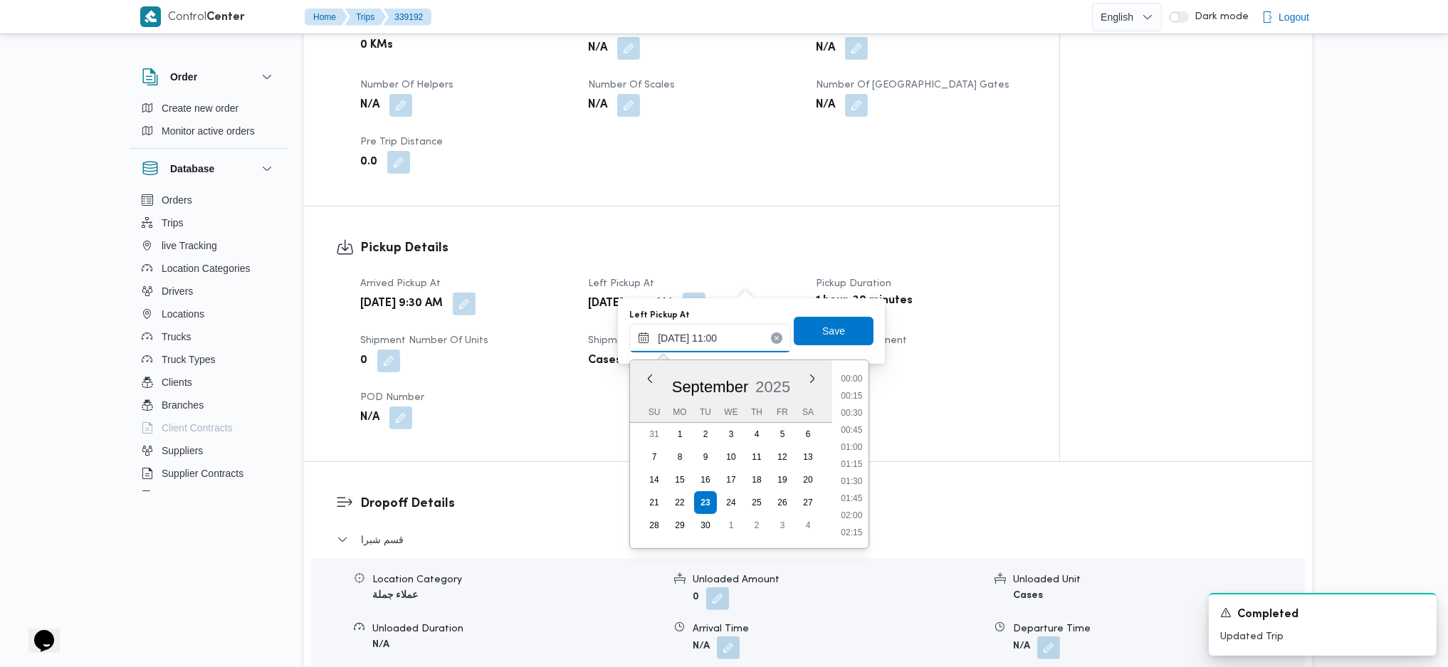
scroll to position [667, 0]
click at [847, 491] on li "11:30" at bounding box center [851, 498] width 33 height 14
type input "[DATE] 11:30"
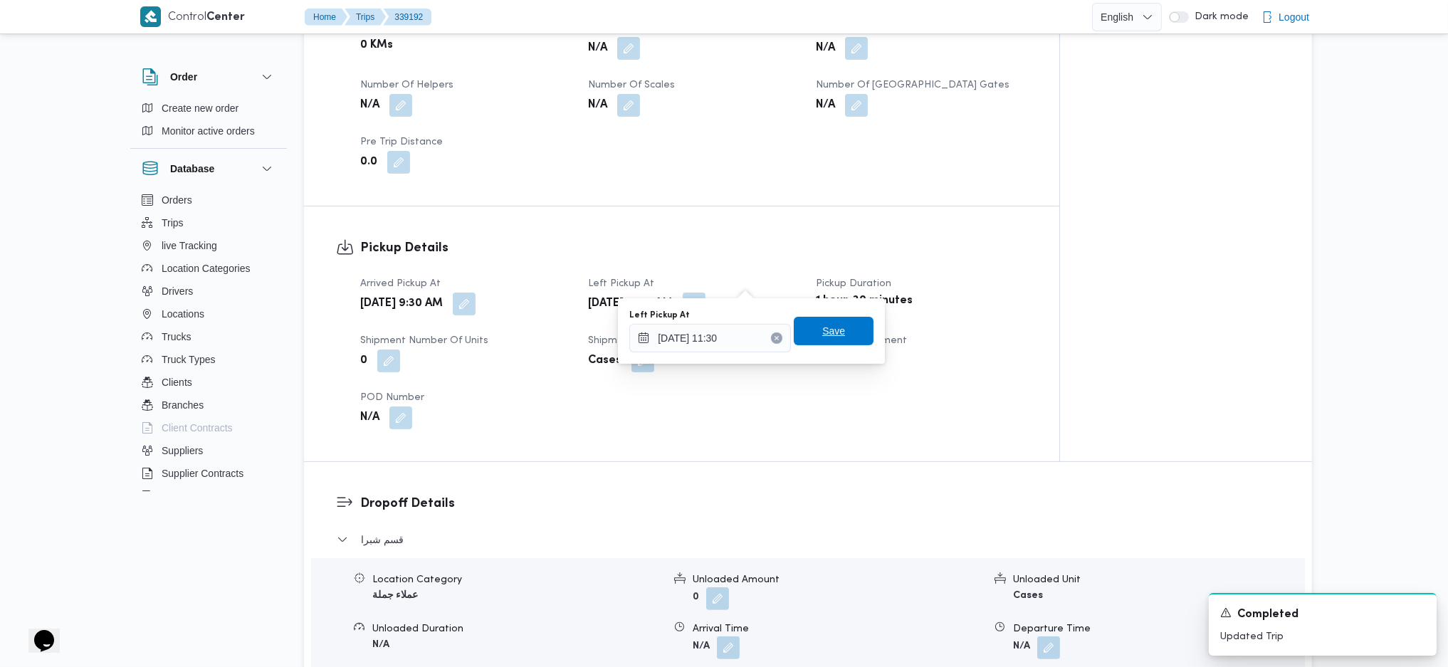
drag, startPoint x: 826, startPoint y: 341, endPoint x: 816, endPoint y: 343, distance: 10.2
click at [824, 342] on span "Save" at bounding box center [834, 331] width 80 height 28
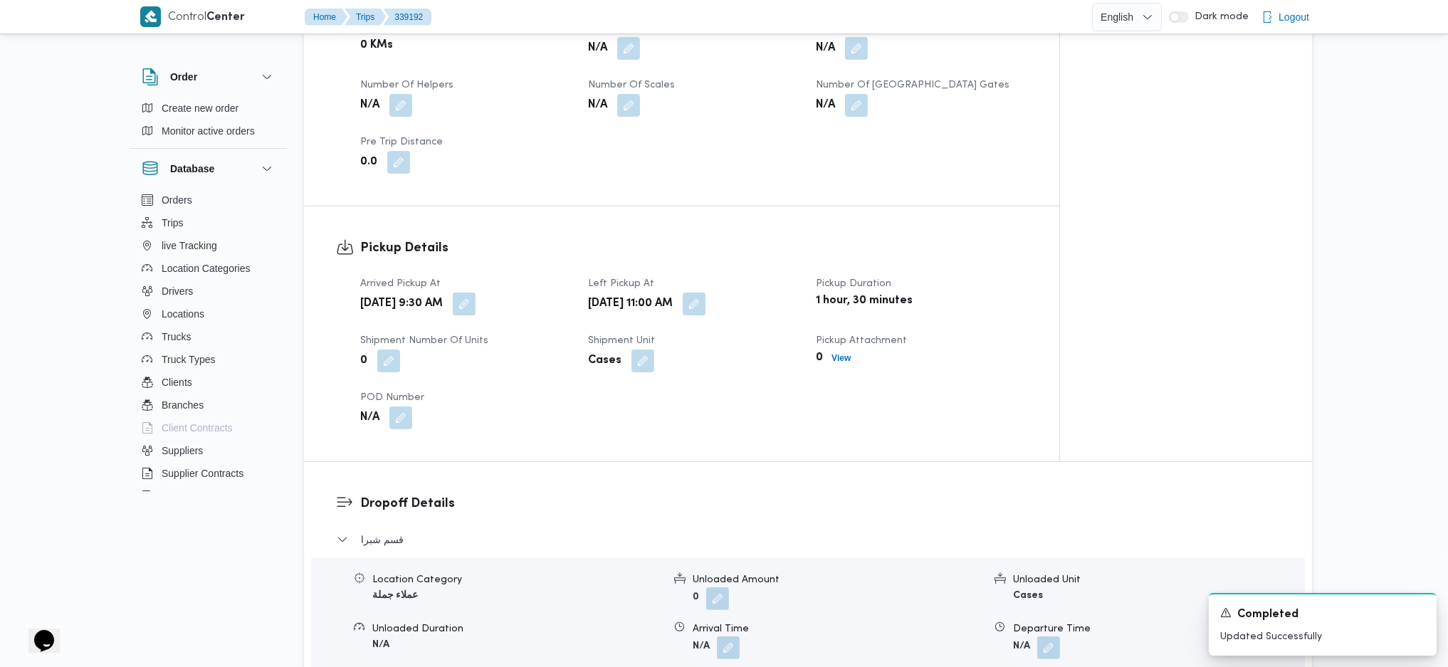
drag, startPoint x: 506, startPoint y: 294, endPoint x: 517, endPoint y: 267, distance: 29.4
click at [506, 293] on div "Arrived Pickup At Tue, Sep 23, 2025 9:30 AM Left Pickup At Tue, Sep 23, 2025 11…" at bounding box center [694, 352] width 684 height 171
drag, startPoint x: 517, startPoint y: 267, endPoint x: 517, endPoint y: 293, distance: 25.6
click at [517, 276] on dl "Arrived Pickup At Tue, Sep 23, 2025 9:30 AM" at bounding box center [465, 296] width 211 height 41
click at [517, 293] on div "Tue, Sep 23, 2025 9:30 AM" at bounding box center [466, 304] width 214 height 26
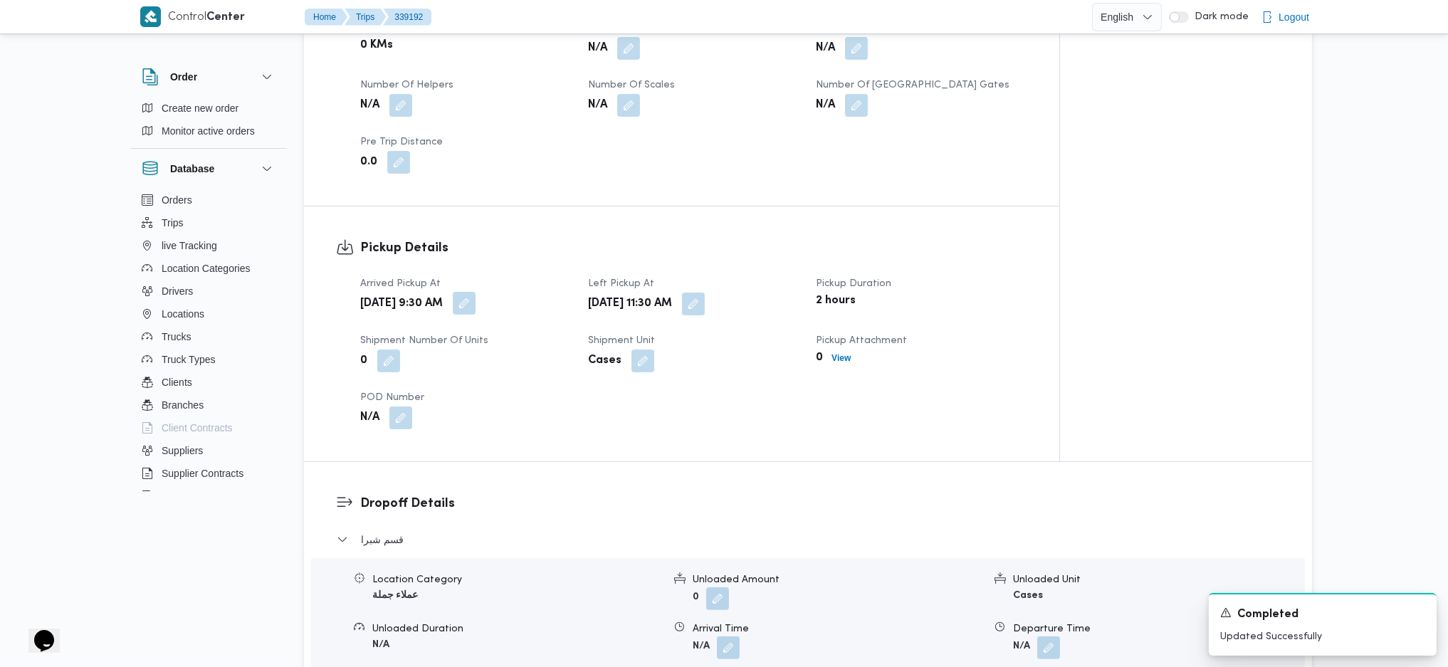
click at [476, 292] on button "button" at bounding box center [464, 303] width 23 height 23
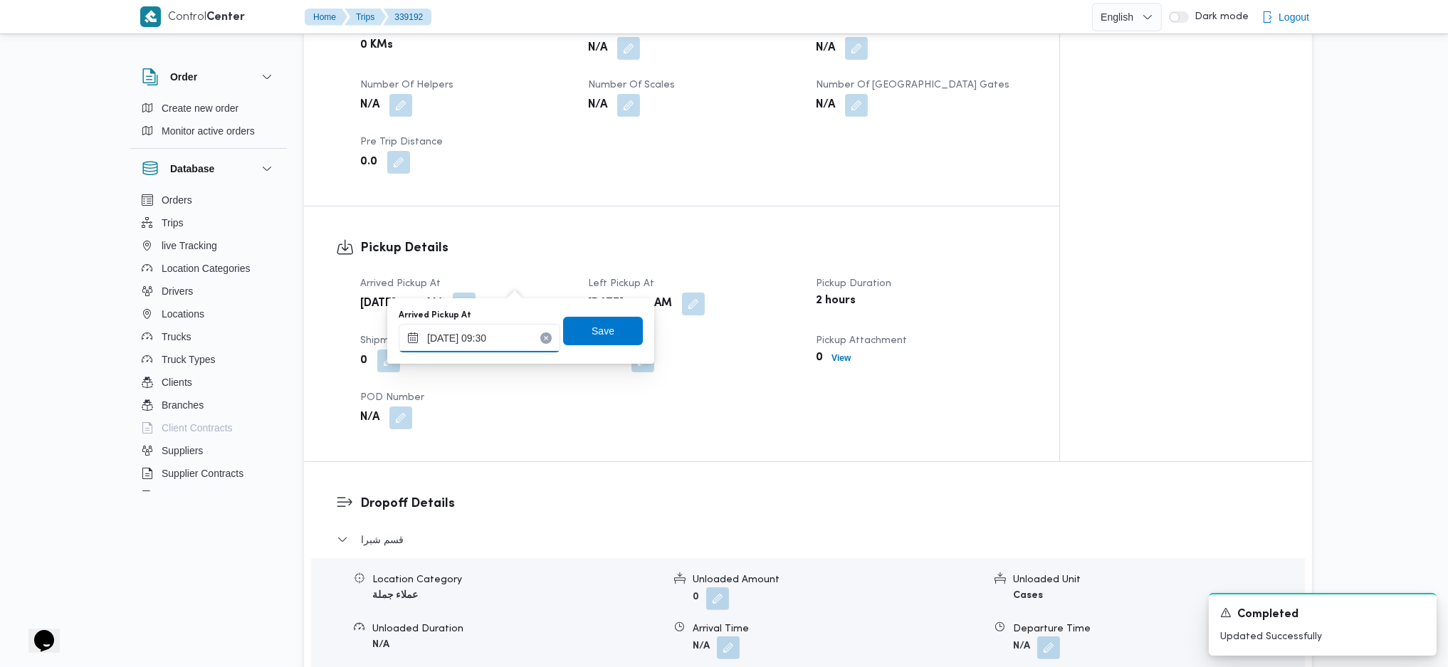
click at [498, 338] on input "23/09/2025 09:30" at bounding box center [480, 338] width 162 height 28
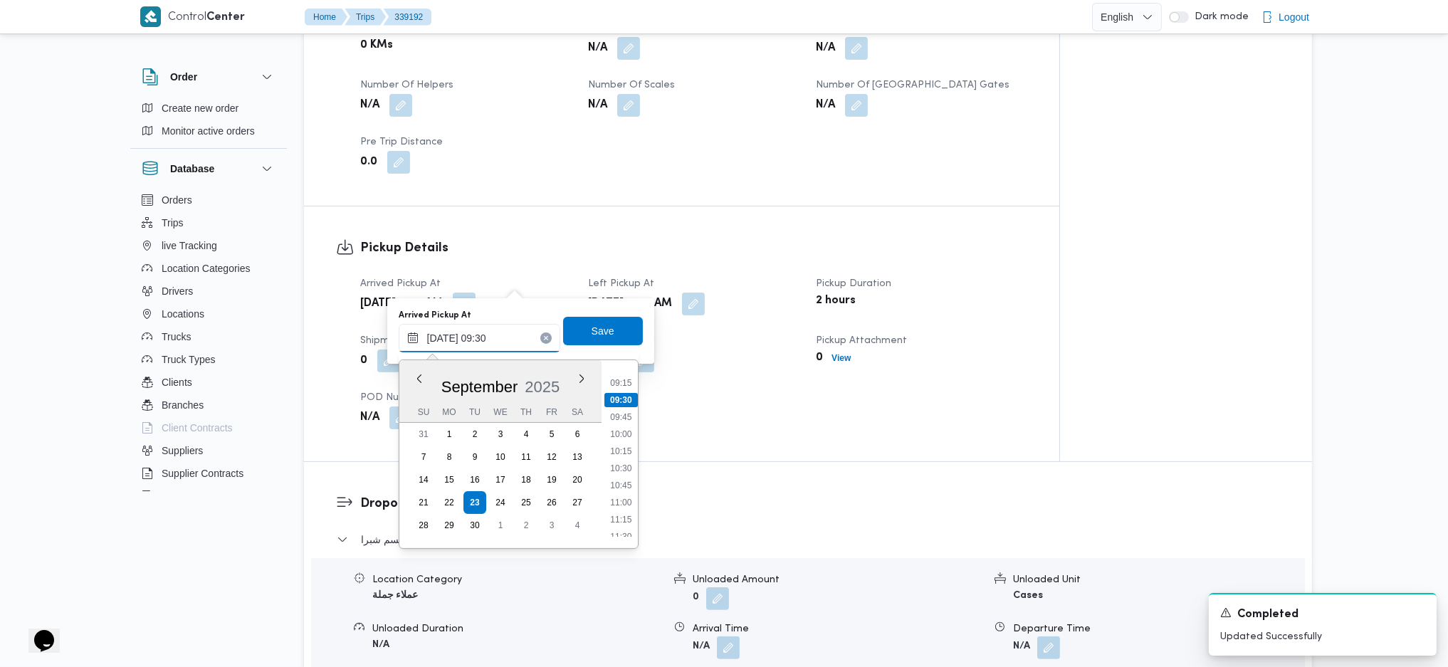
scroll to position [659, 0]
click at [622, 474] on li "11:00" at bounding box center [621, 471] width 33 height 14
type input "[DATE] 11:00"
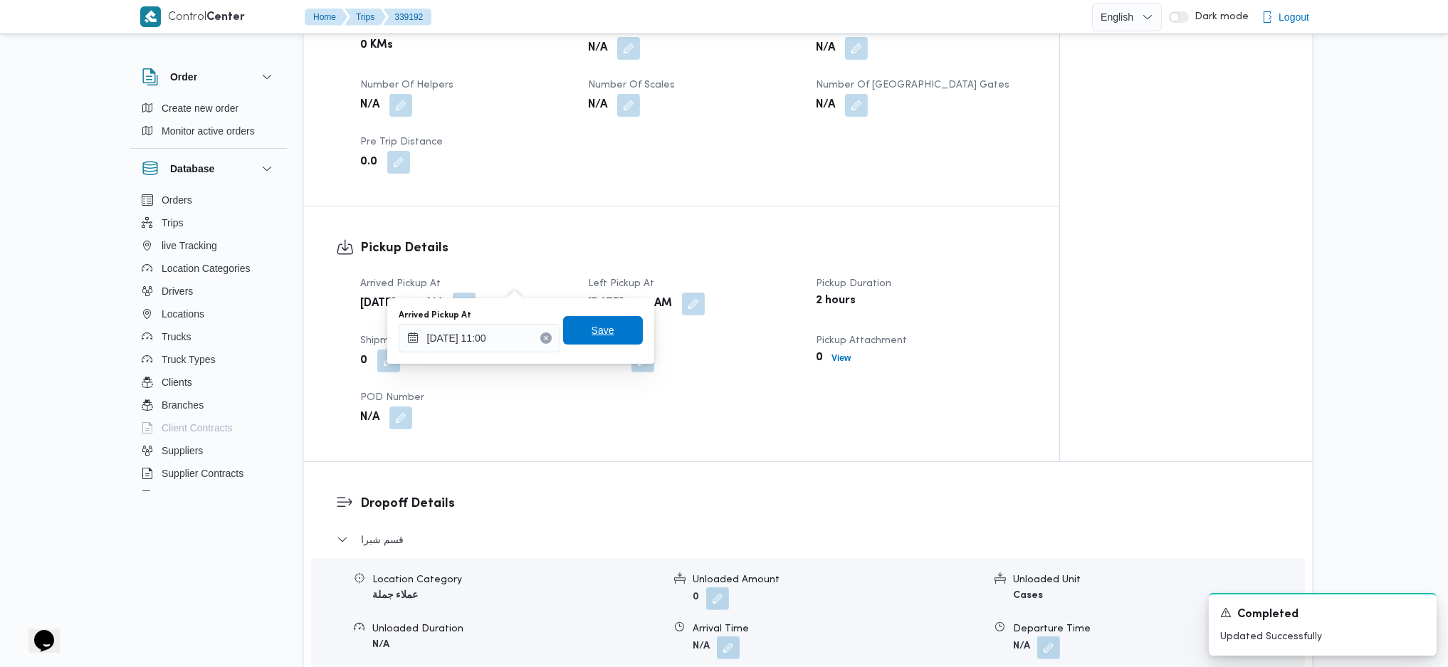
click at [598, 335] on span "Save" at bounding box center [603, 330] width 23 height 17
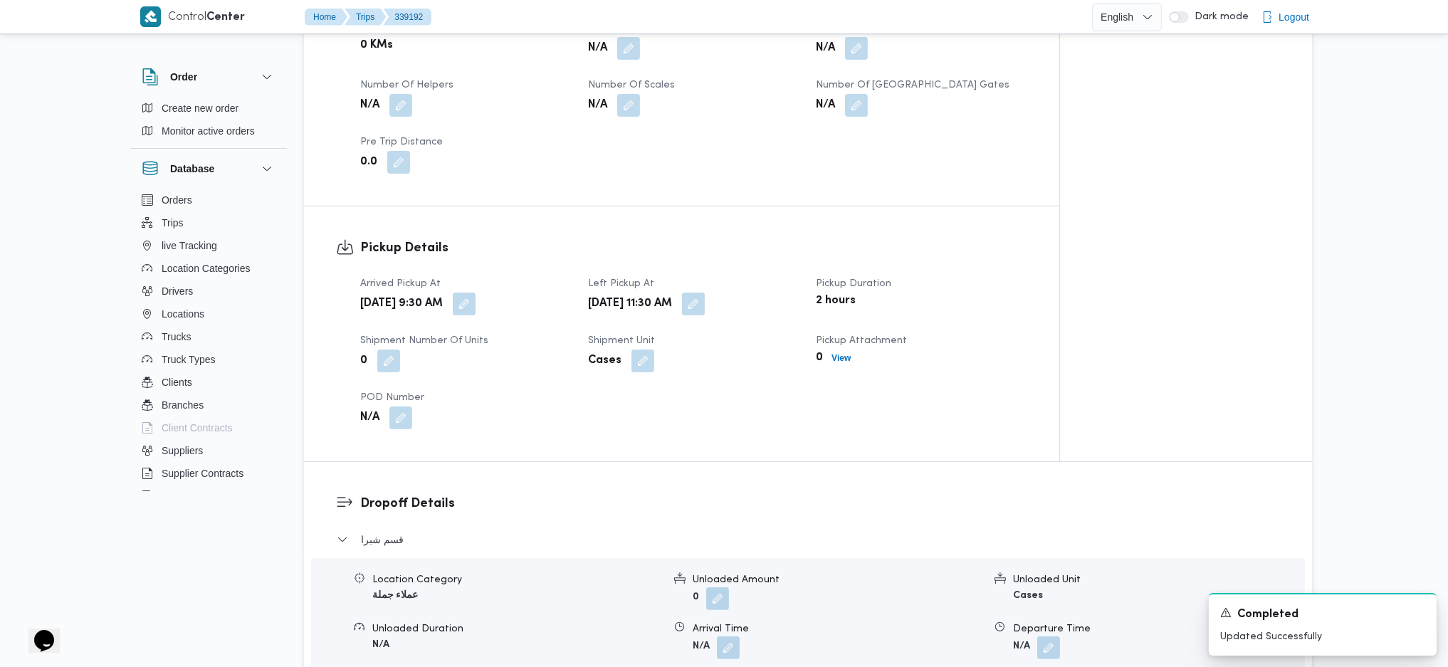
click at [673, 206] on div "Pickup Details Arrived Pickup At Tue, Sep 23, 2025 9:30 AM Left Pickup At Tue, …" at bounding box center [681, 333] width 755 height 255
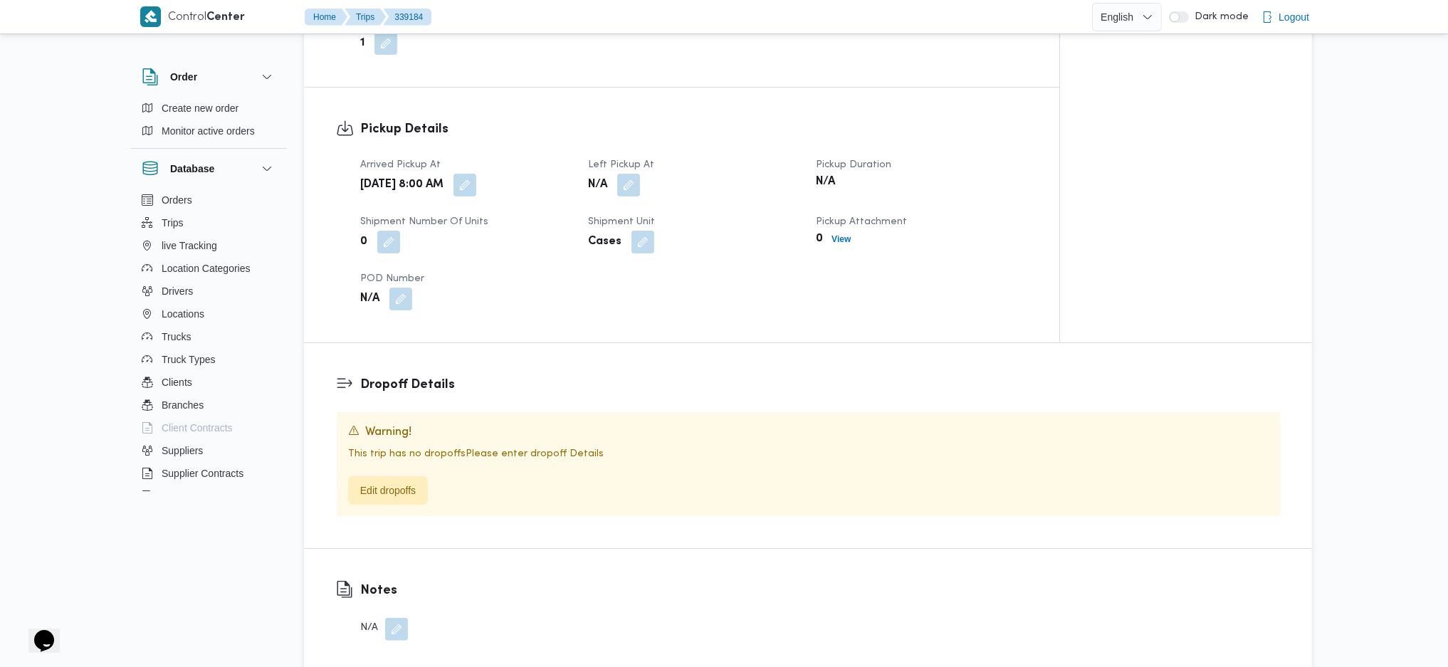
scroll to position [664, 0]
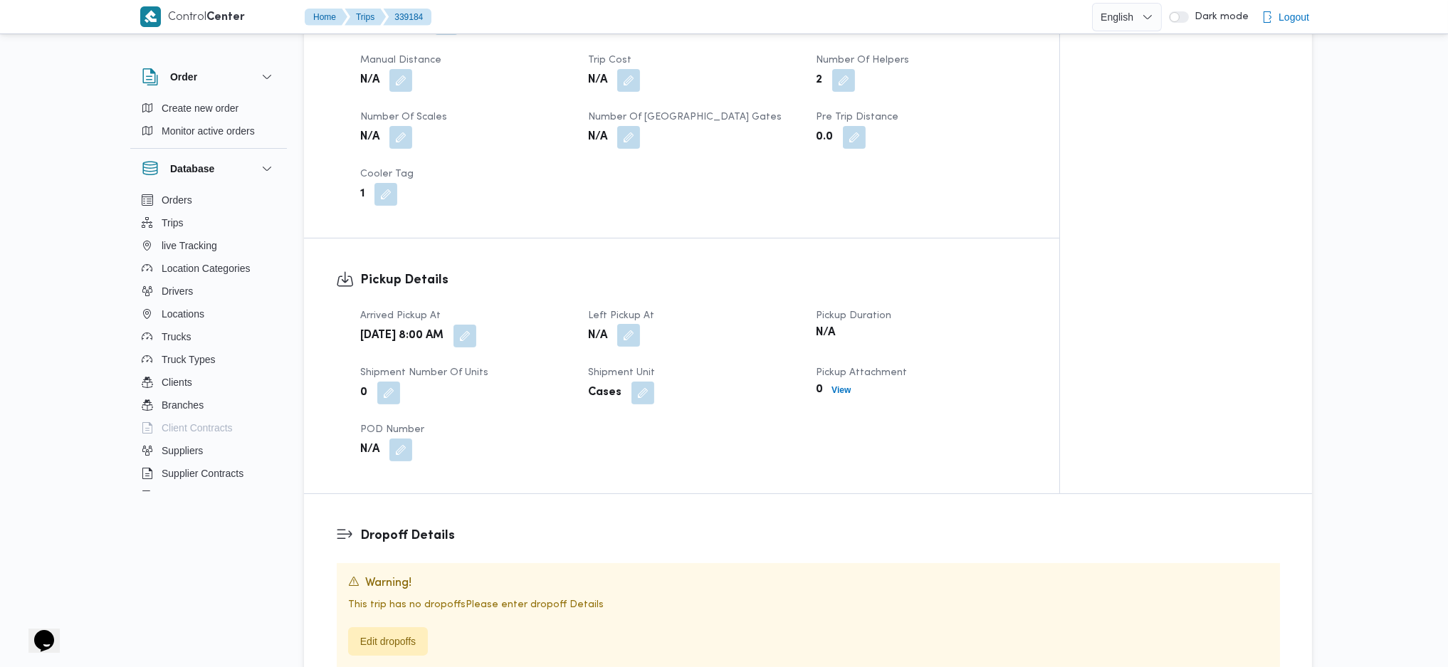
click at [632, 324] on button "button" at bounding box center [628, 335] width 23 height 23
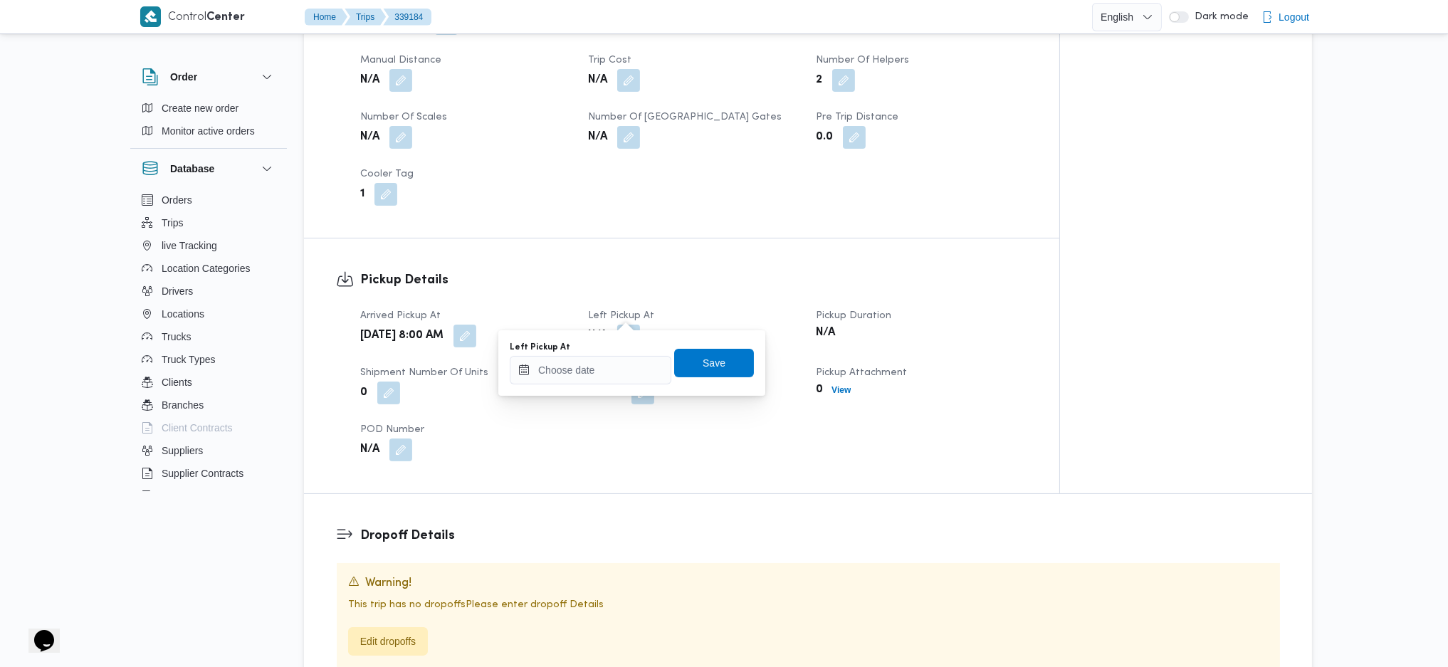
drag, startPoint x: 612, startPoint y: 343, endPoint x: 613, endPoint y: 373, distance: 29.9
click at [612, 349] on div "Left Pickup At" at bounding box center [591, 347] width 162 height 11
click at [612, 374] on input "Left Pickup At" at bounding box center [591, 370] width 162 height 28
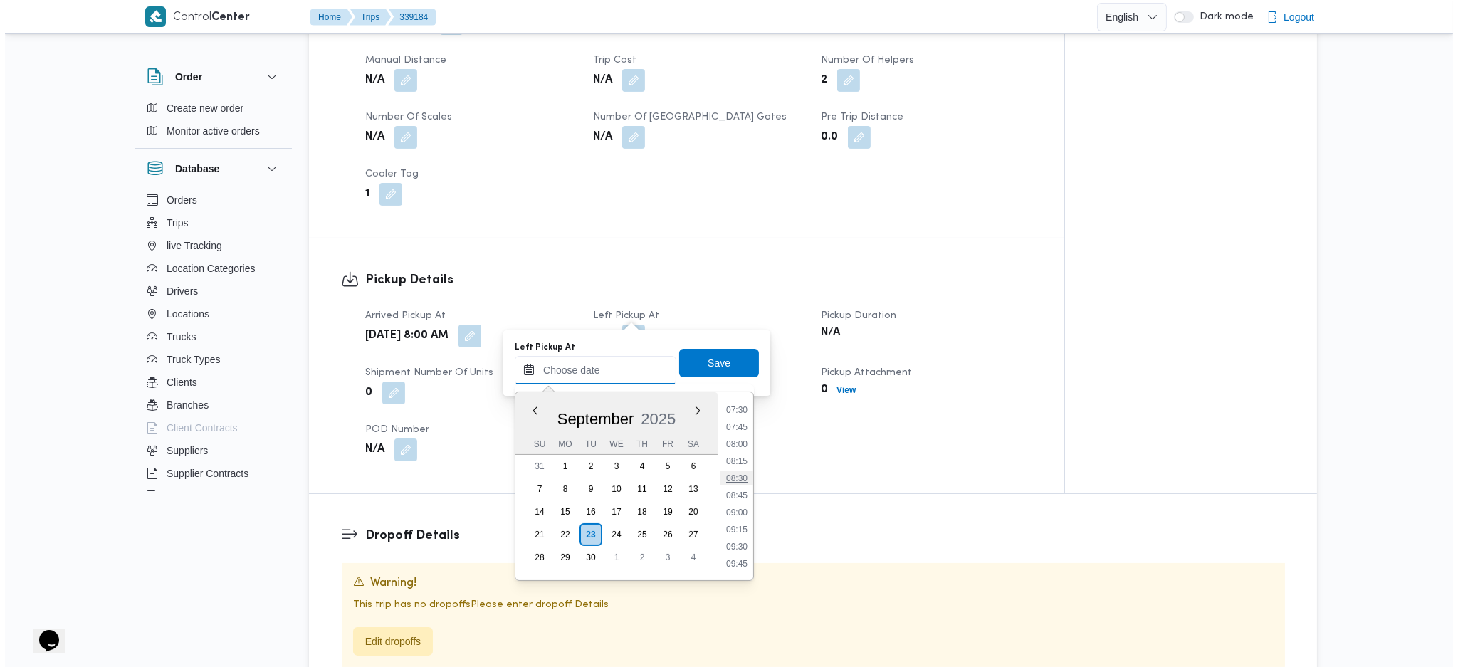
scroll to position [544, 0]
click at [730, 548] on li "10:00" at bounding box center [732, 550] width 33 height 14
type input "23/09/2025 10:00"
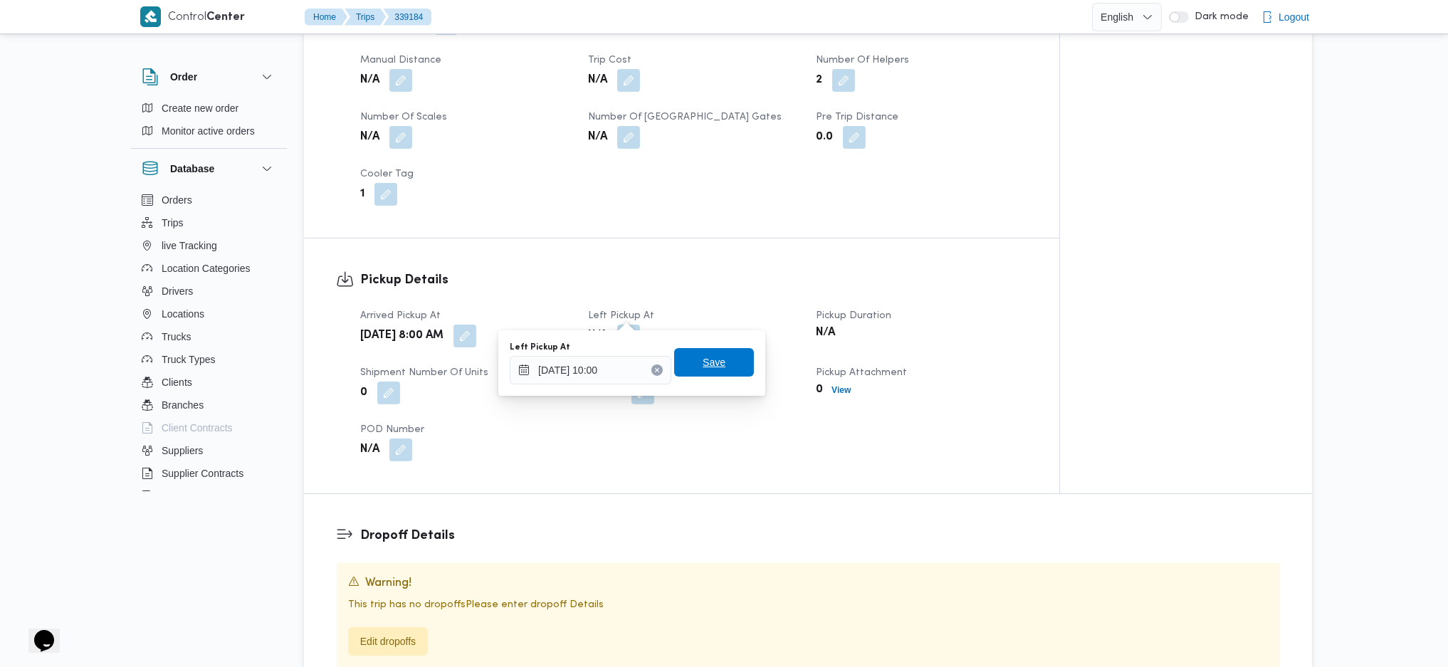
click at [713, 350] on span "Save" at bounding box center [714, 362] width 80 height 28
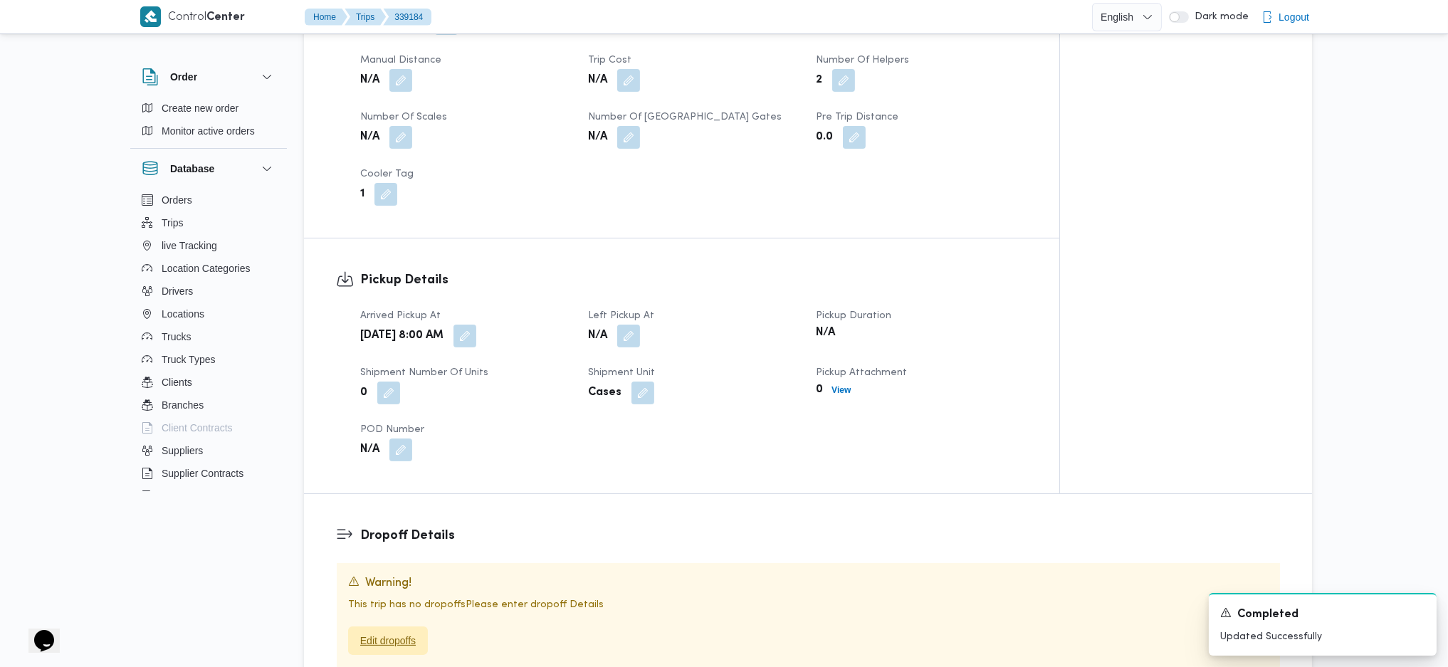
click at [383, 632] on span "Edit dropoffs" at bounding box center [388, 640] width 56 height 17
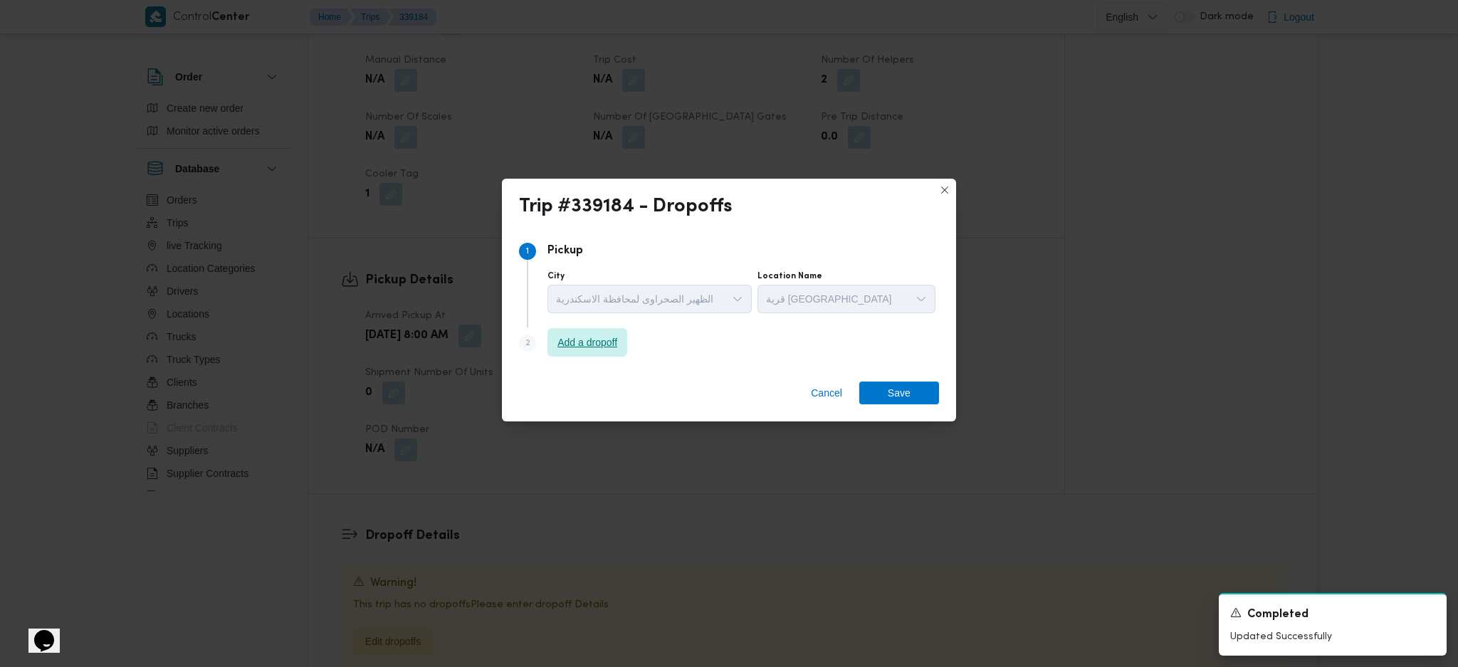
click at [612, 346] on span "Add a dropoff" at bounding box center [588, 342] width 60 height 17
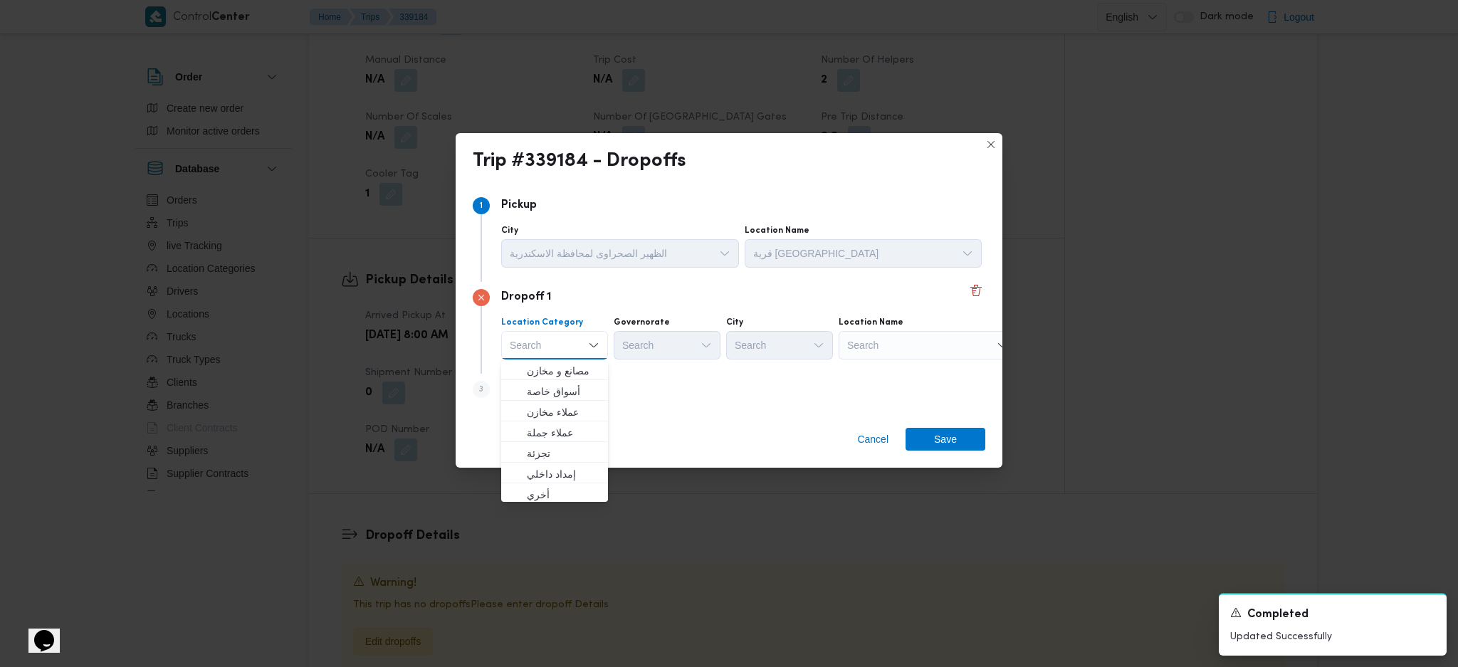
click at [929, 350] on div "Search" at bounding box center [928, 345] width 178 height 28
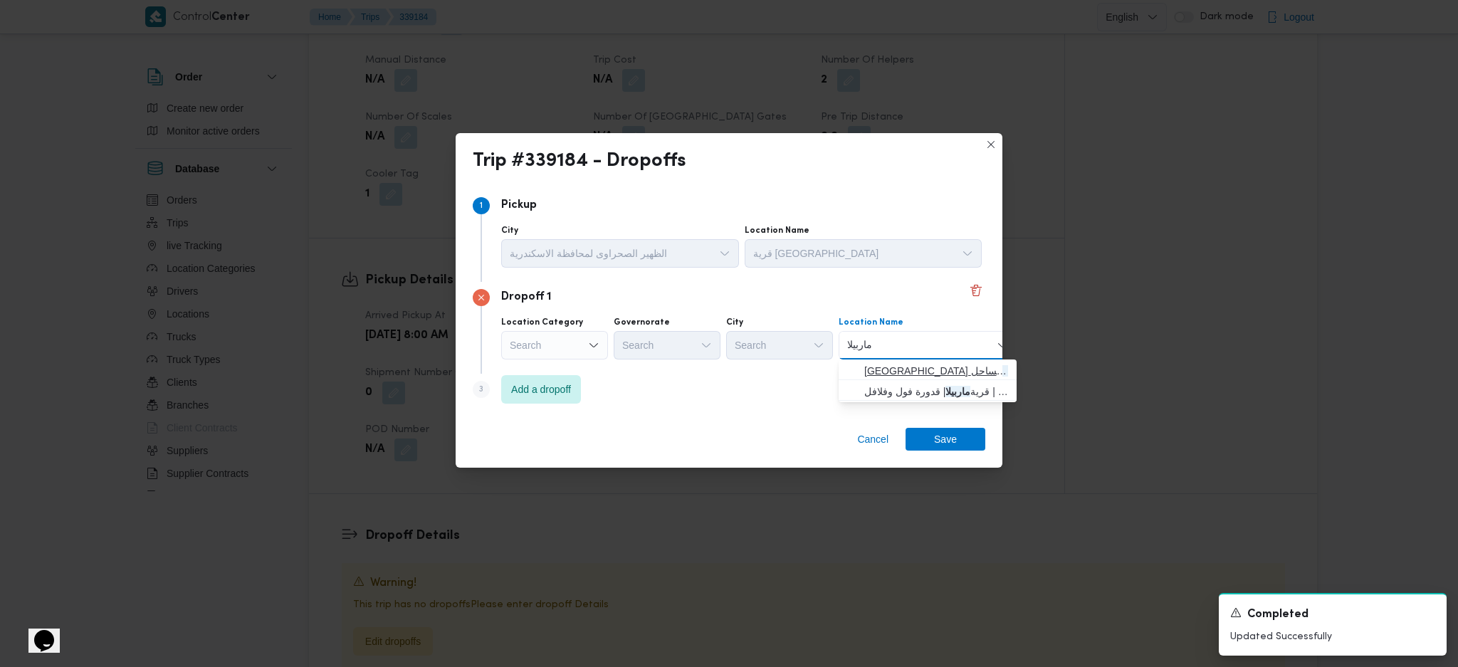
type input "ماربيلا"
drag, startPoint x: 934, startPoint y: 372, endPoint x: 902, endPoint y: 381, distance: 33.2
click at [934, 372] on span "سوق الجملة قرية ماربيلا الساحل الشمالي | قرية ماربيلا | منطقة الساحل الشمالى" at bounding box center [936, 370] width 144 height 17
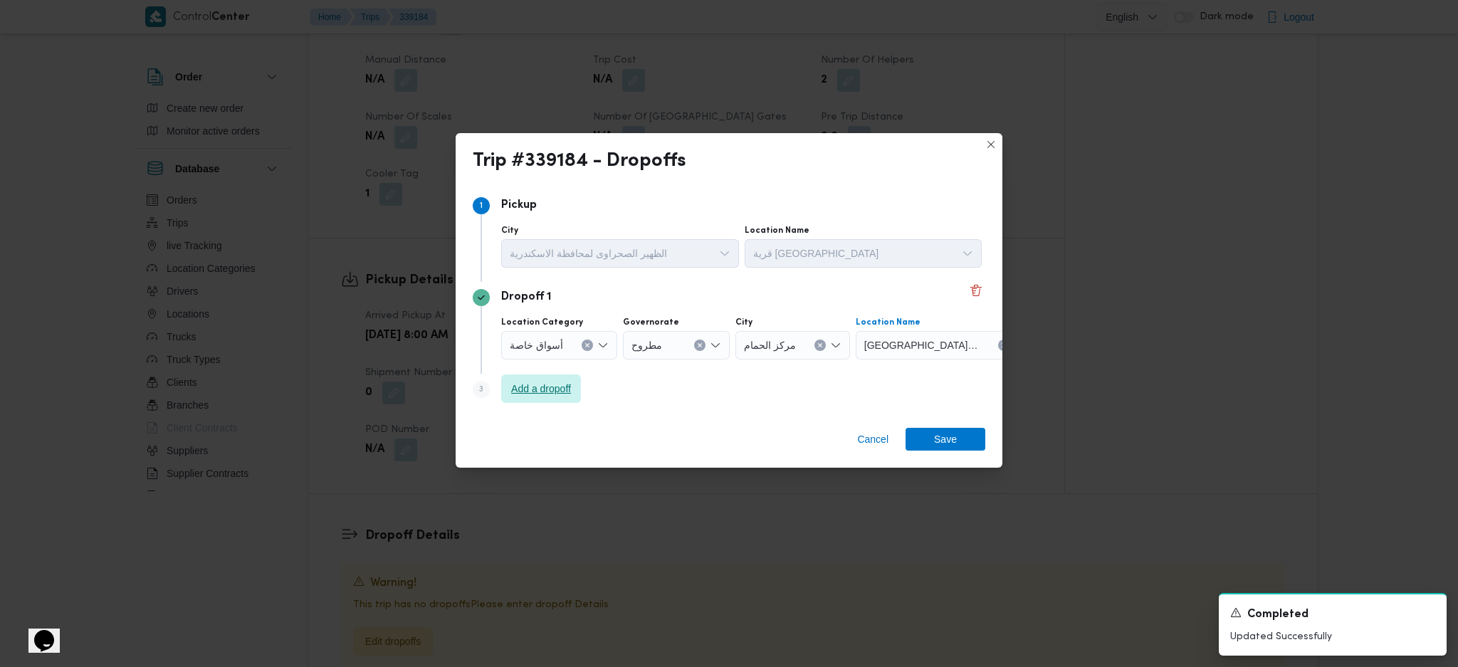
click at [552, 397] on span "Add a dropoff" at bounding box center [541, 388] width 60 height 17
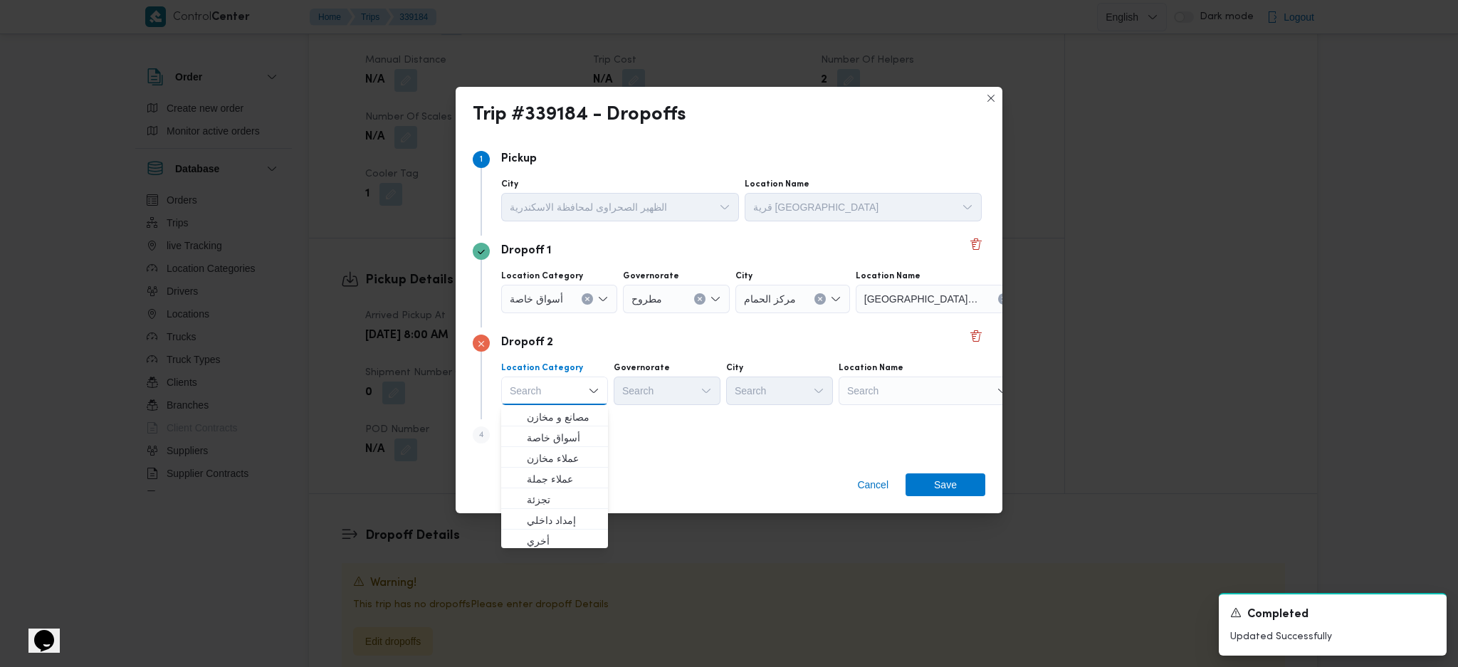
click at [873, 397] on div "Search" at bounding box center [928, 391] width 178 height 28
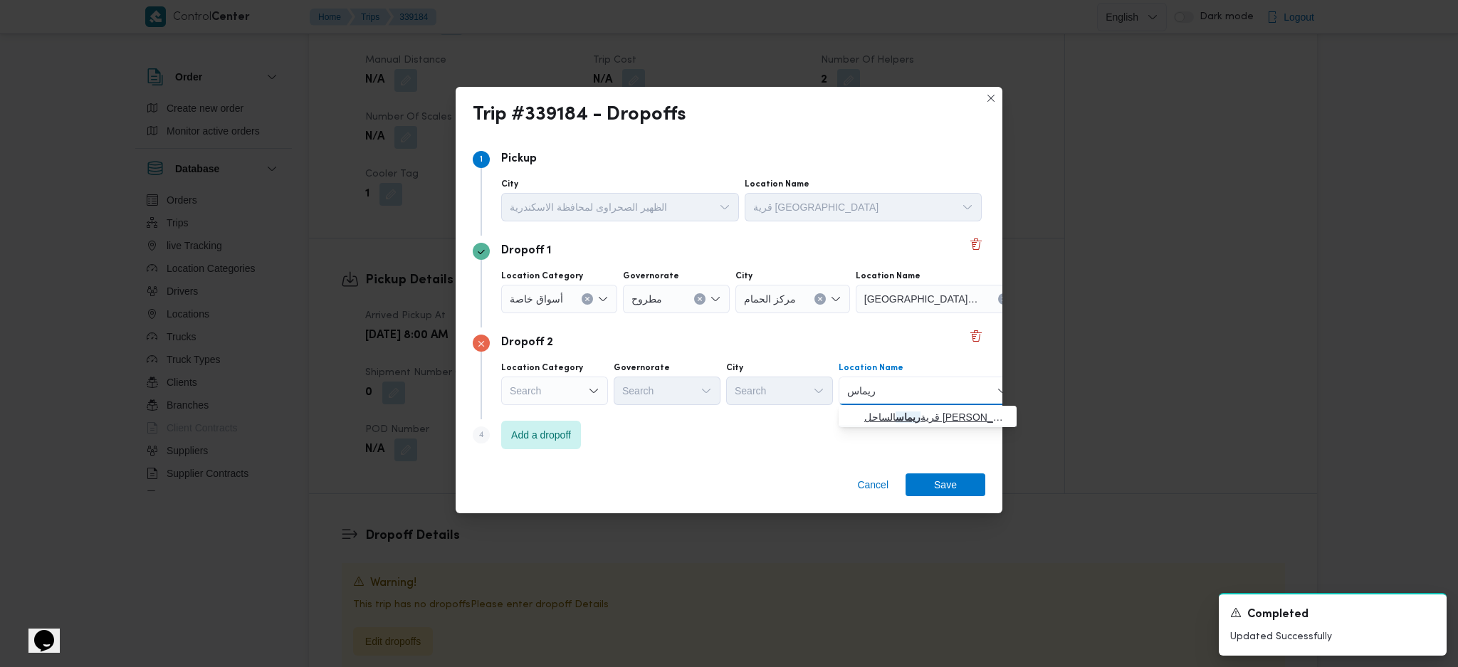
type input "ريماس"
click at [921, 419] on mark "ريماس" at bounding box center [908, 417] width 25 height 11
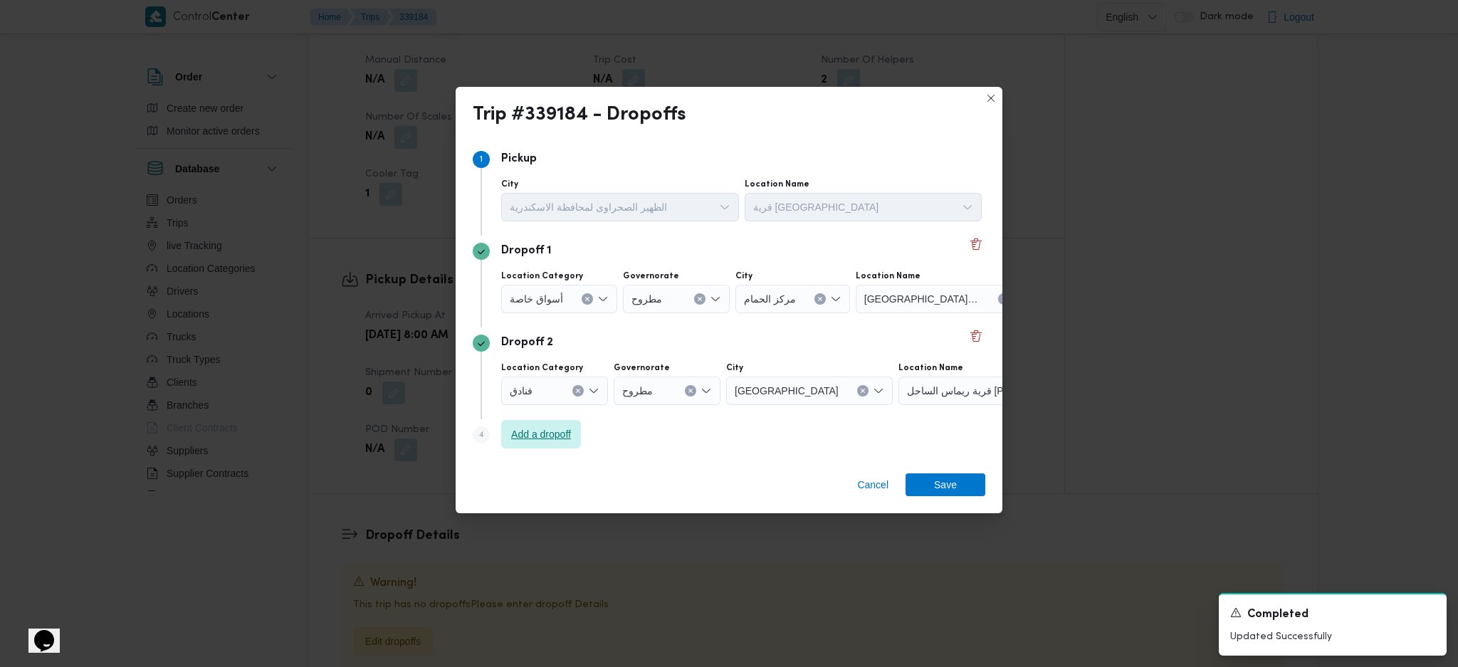
click at [571, 444] on span "Add a dropoff" at bounding box center [541, 434] width 80 height 28
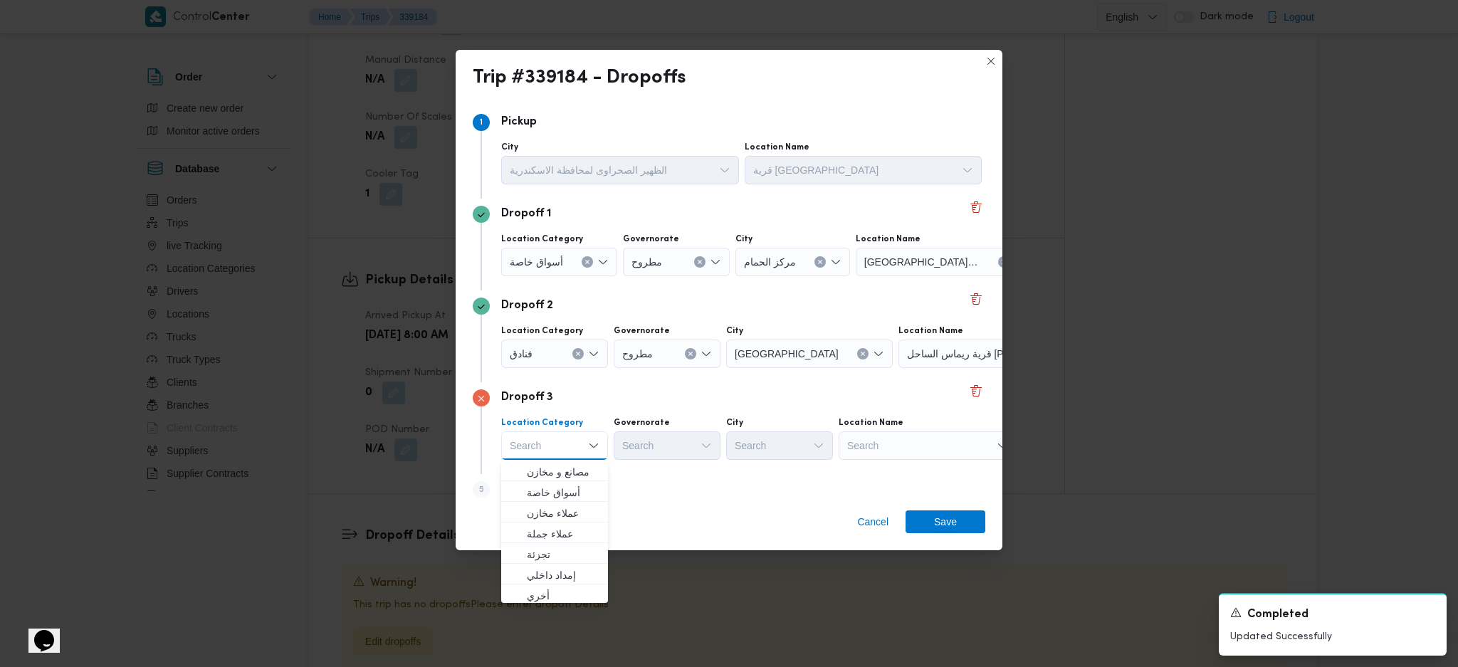
click at [941, 457] on div "Search" at bounding box center [928, 446] width 178 height 28
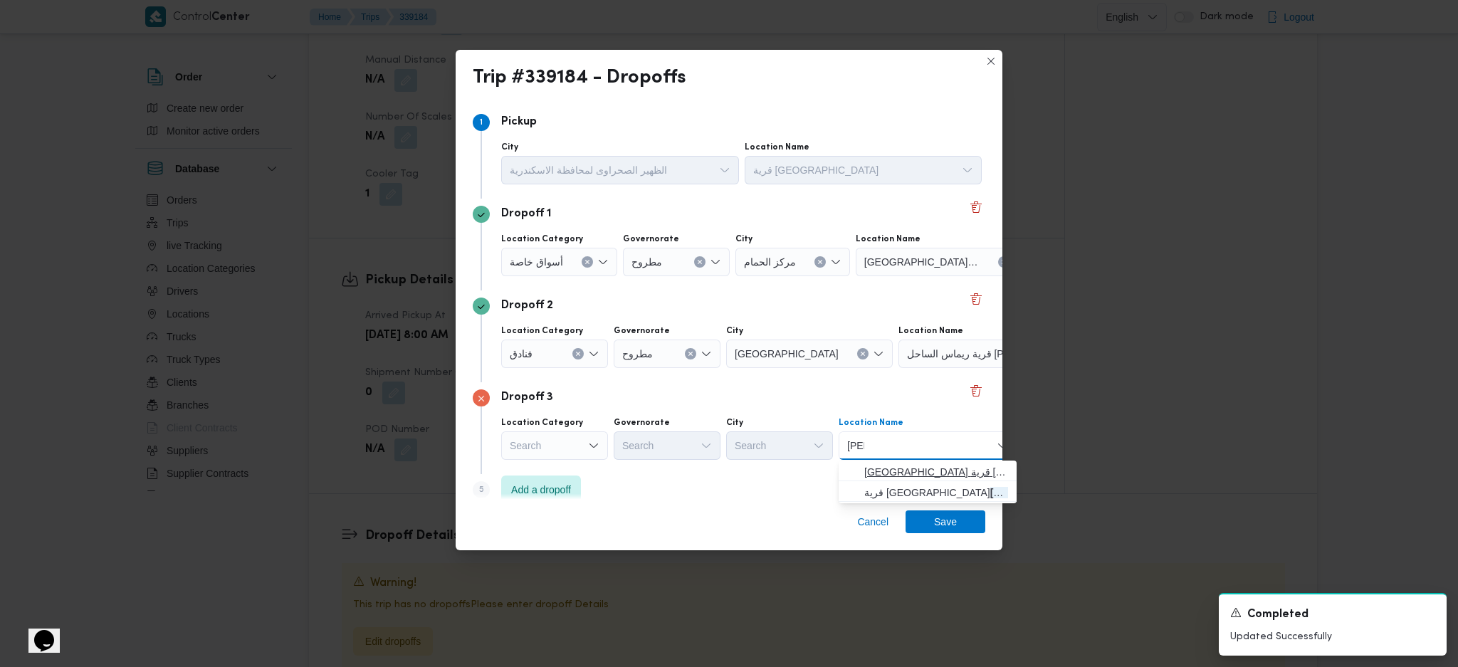
type input "فلاو"
click at [928, 466] on span "سوق الجملة قرية مارينا فلاو رز الساحل الشمالي | قرية مارينا فلاورز | مارينا الع…" at bounding box center [936, 472] width 144 height 17
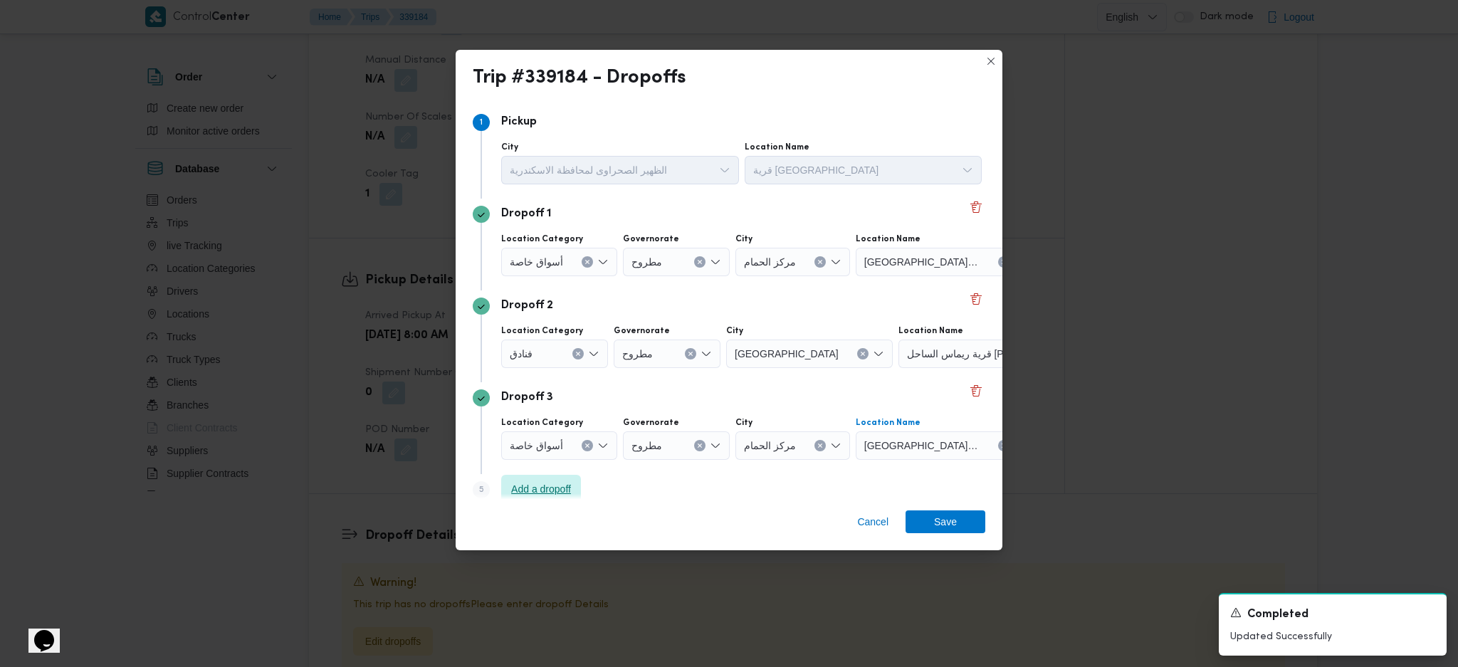
click at [529, 483] on span "Add a dropoff" at bounding box center [541, 489] width 60 height 17
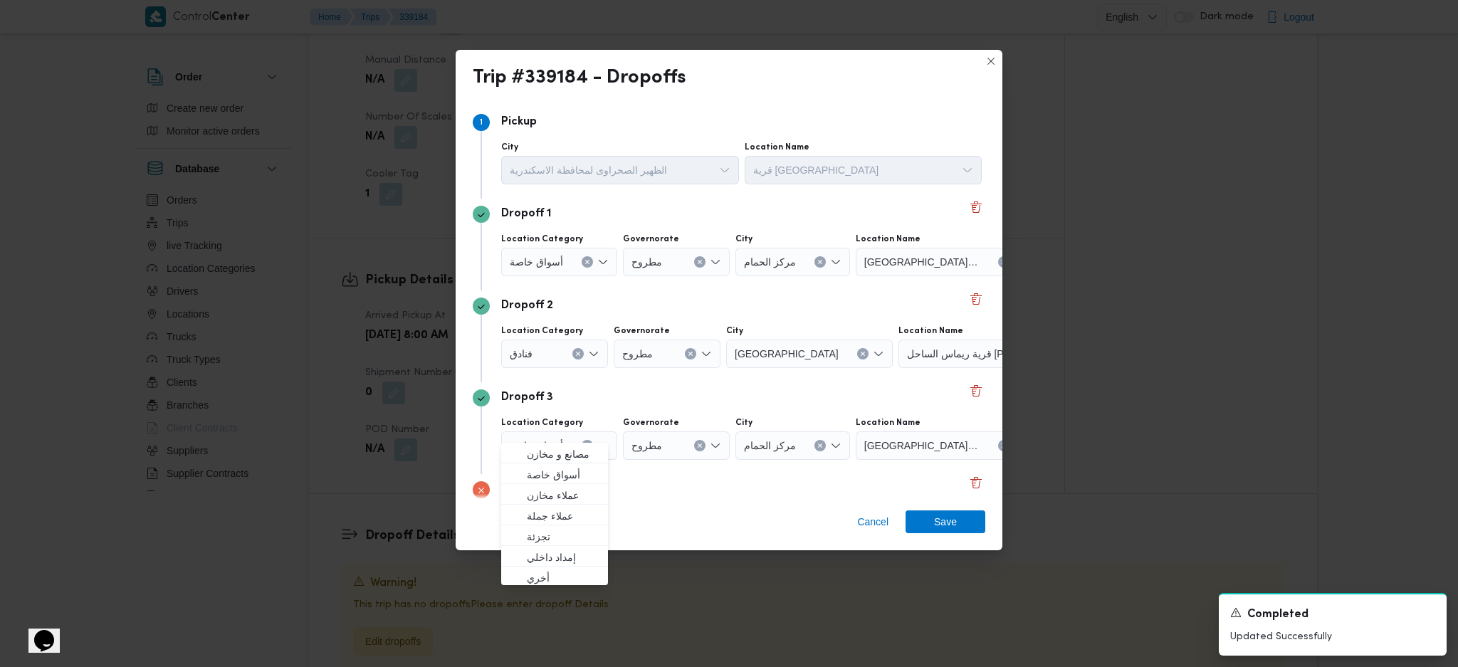
scroll to position [109, 0]
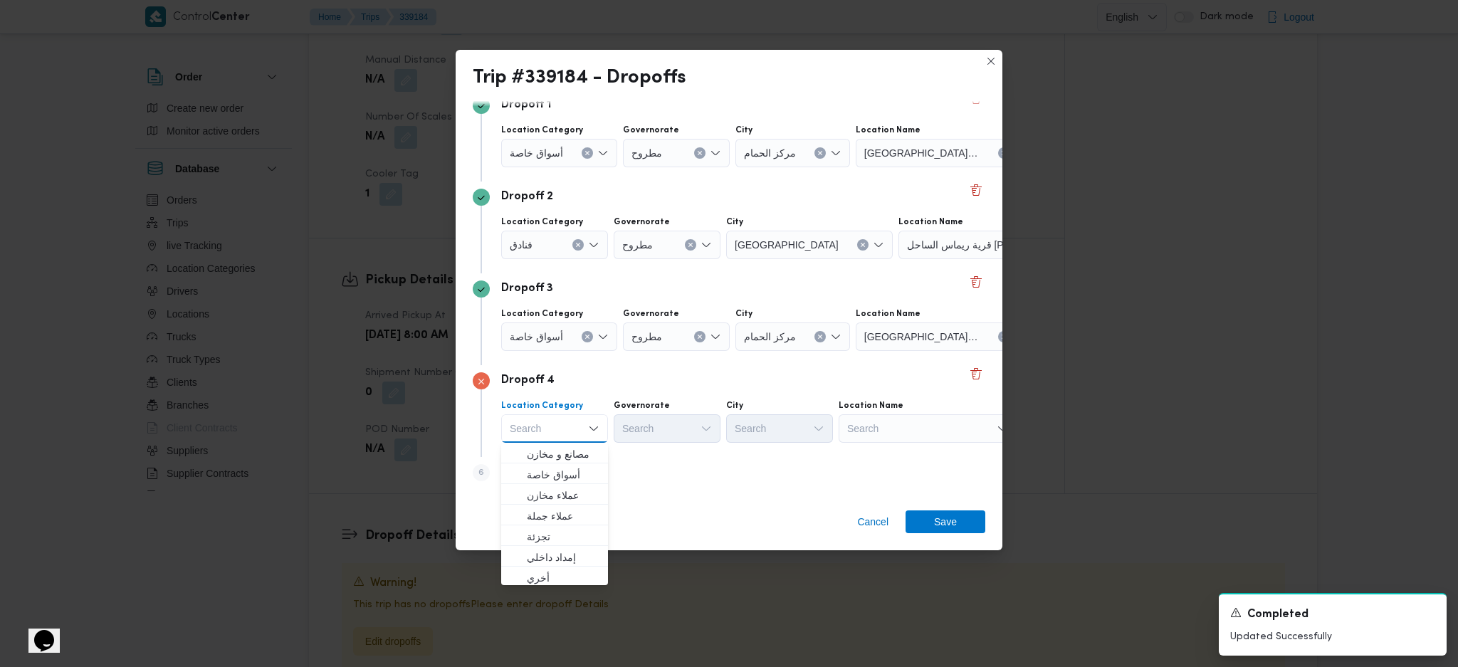
click at [961, 432] on div "Search" at bounding box center [928, 428] width 178 height 28
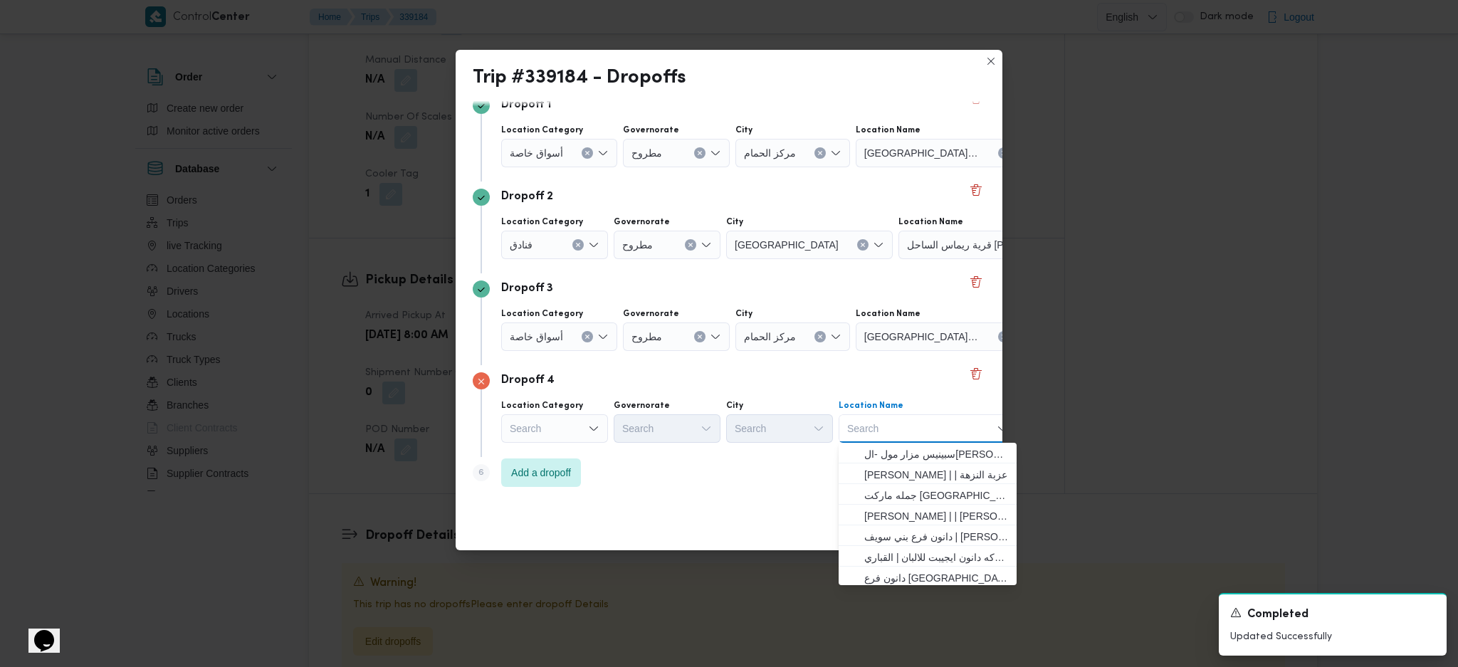
type input "ح"
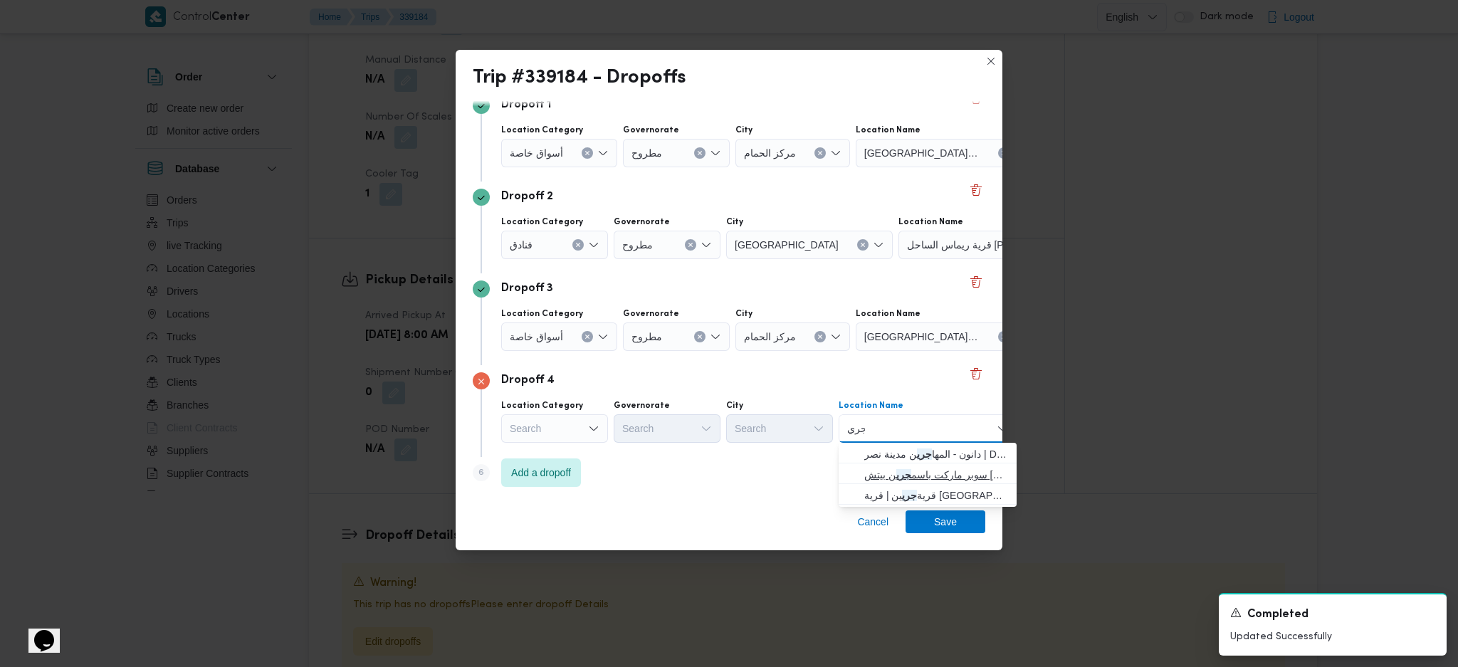
type input "جري"
click at [929, 479] on span "سوبر ماركت باسم جري ن بيتش سيدي عبدالرحمن | Bassem Market | مارينا العلمين السي…" at bounding box center [936, 474] width 144 height 17
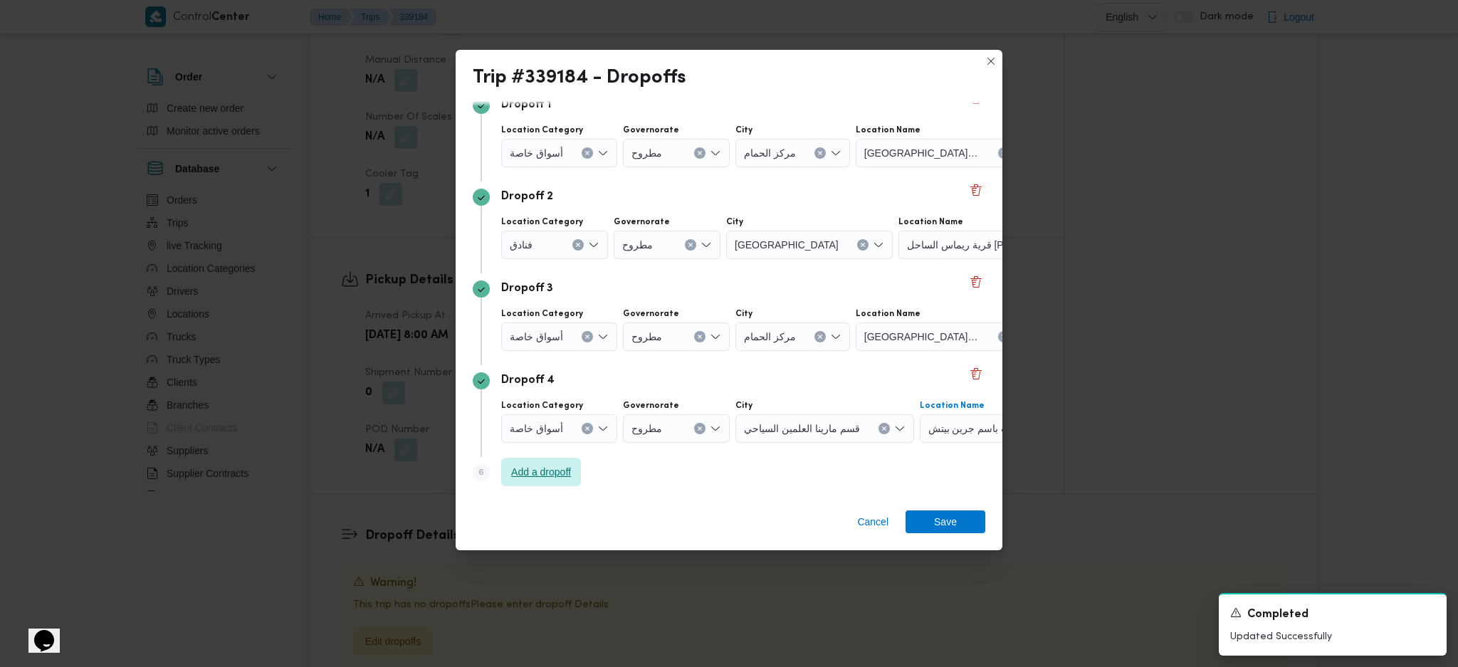
click at [516, 463] on span "Add a dropoff" at bounding box center [541, 472] width 80 height 28
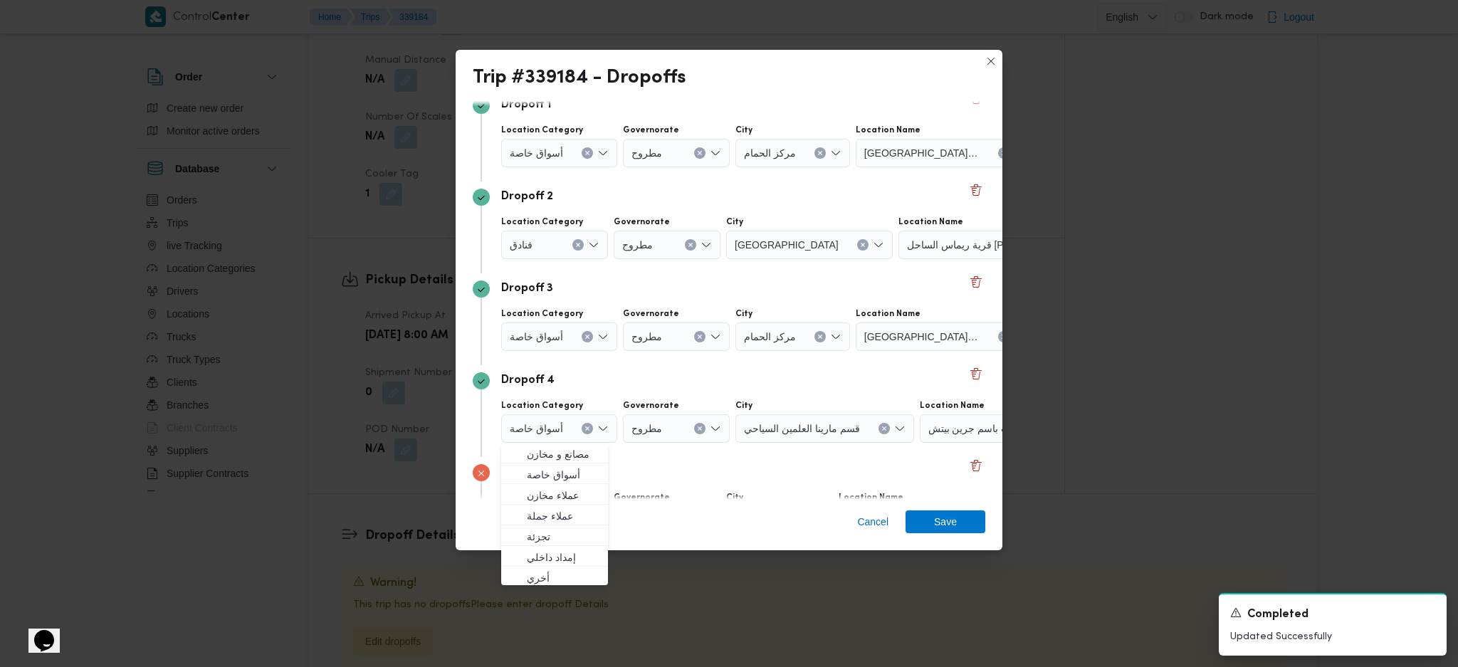
scroll to position [201, 0]
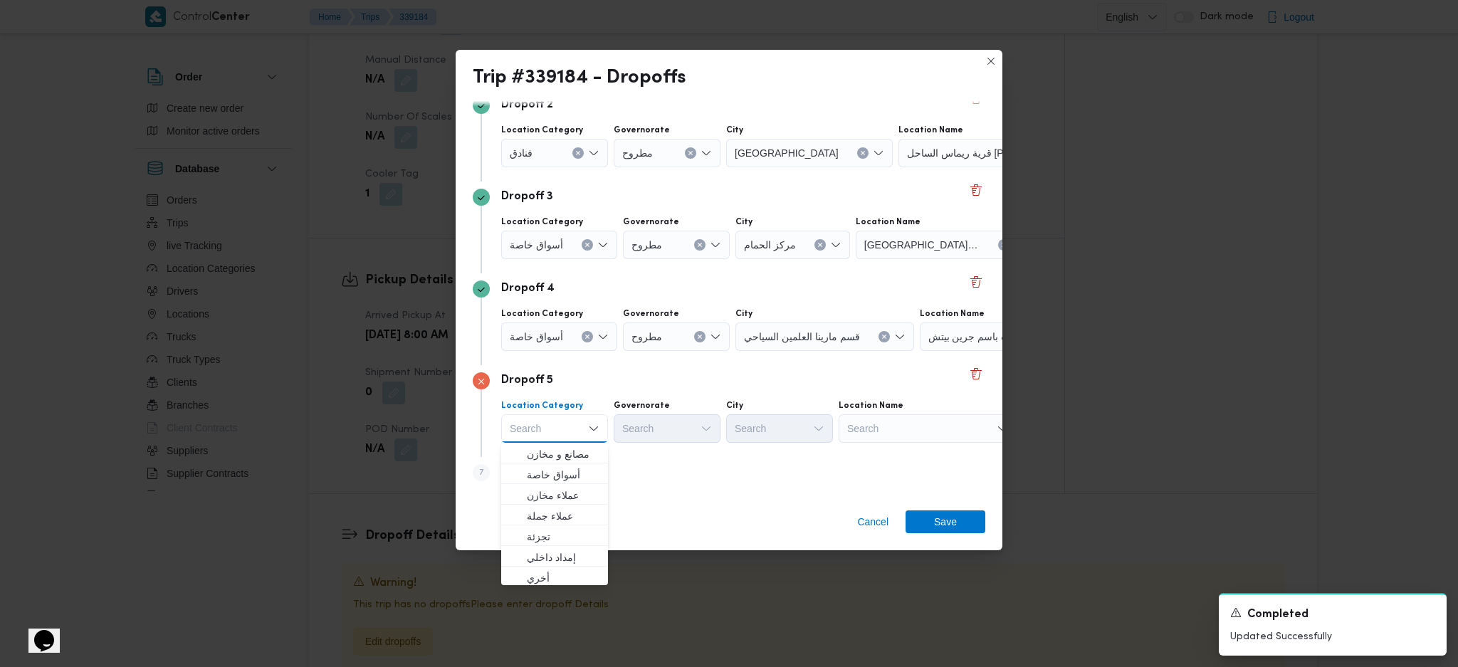
click at [949, 430] on div "Search" at bounding box center [928, 428] width 178 height 28
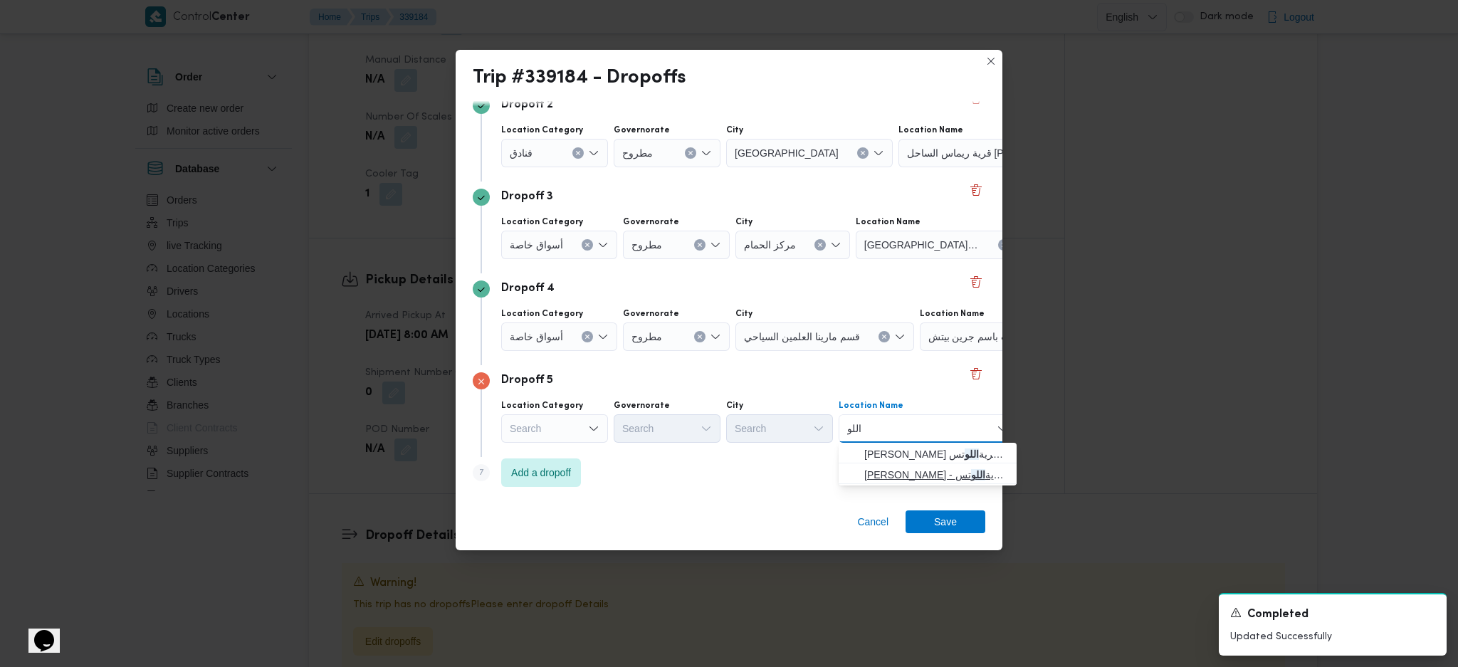
type input "اللو"
click at [913, 474] on span "عبدالرزاق ماركت - قرية اللو تس | Lotus Village, North Coast | null" at bounding box center [936, 474] width 144 height 17
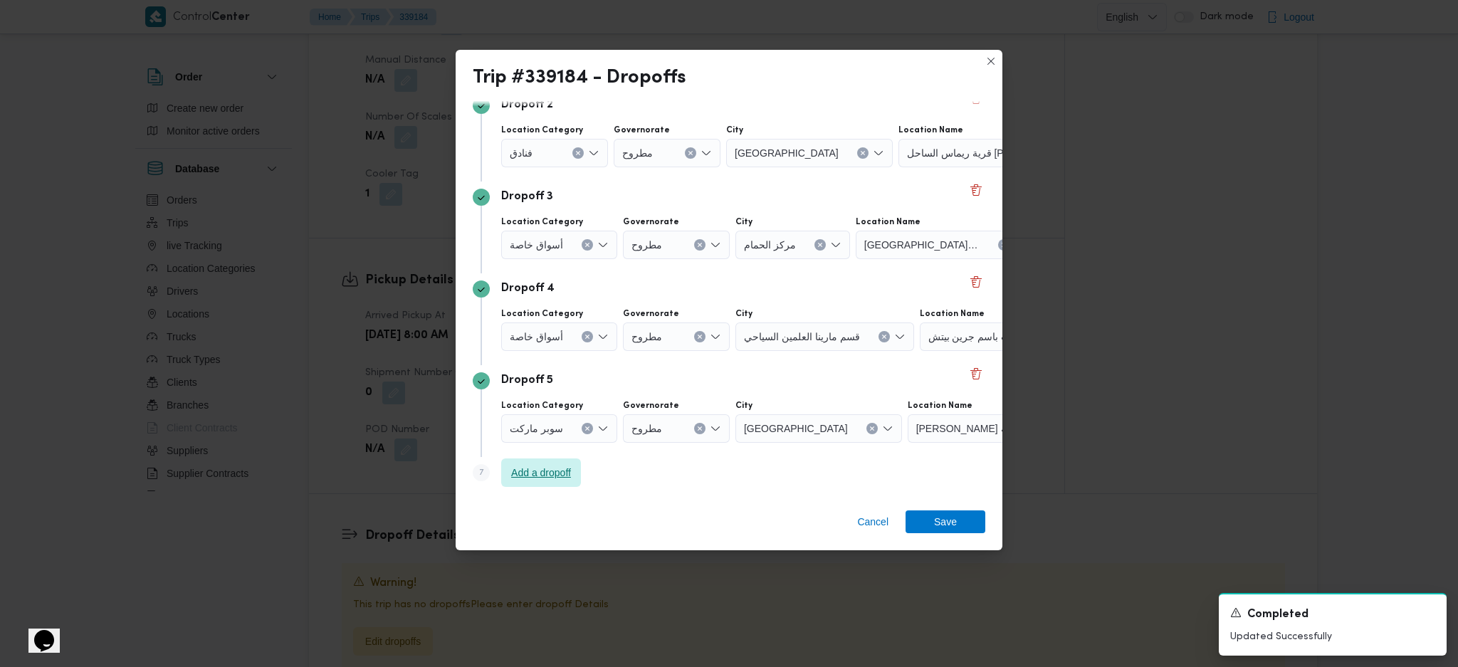
drag, startPoint x: 556, startPoint y: 466, endPoint x: 649, endPoint y: 469, distance: 93.3
click at [557, 467] on span "Add a dropoff" at bounding box center [541, 472] width 60 height 17
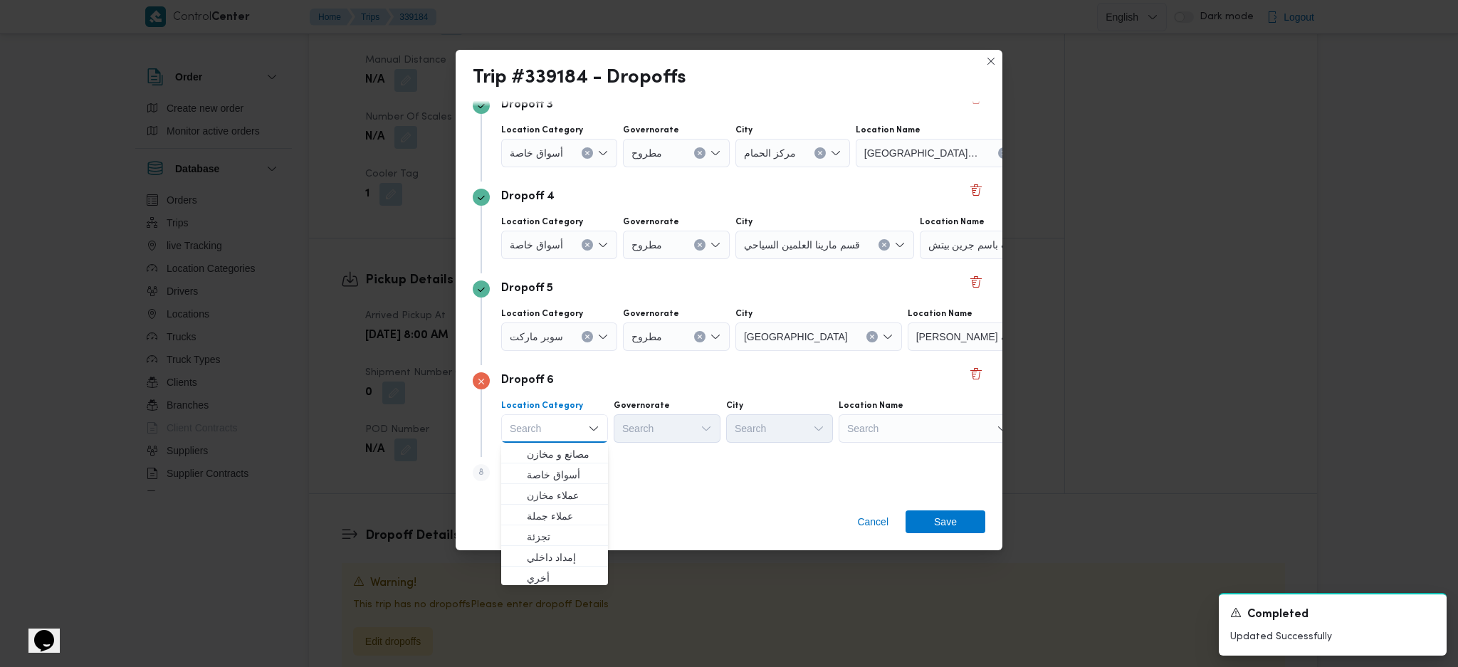
click at [904, 450] on div "Dropoff 6 Location Category Search Combo box. Selected. Combo box input. Search…" at bounding box center [729, 411] width 513 height 92
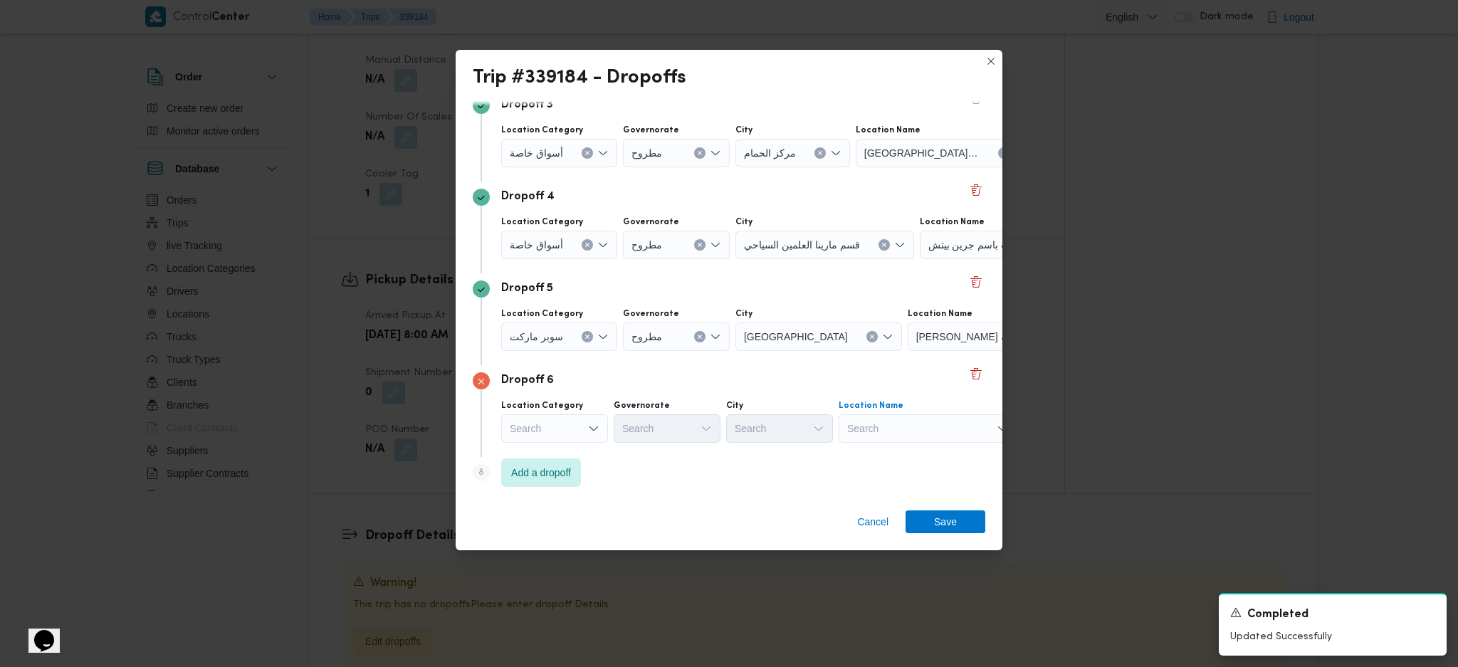
click at [926, 434] on div "Search" at bounding box center [928, 428] width 178 height 28
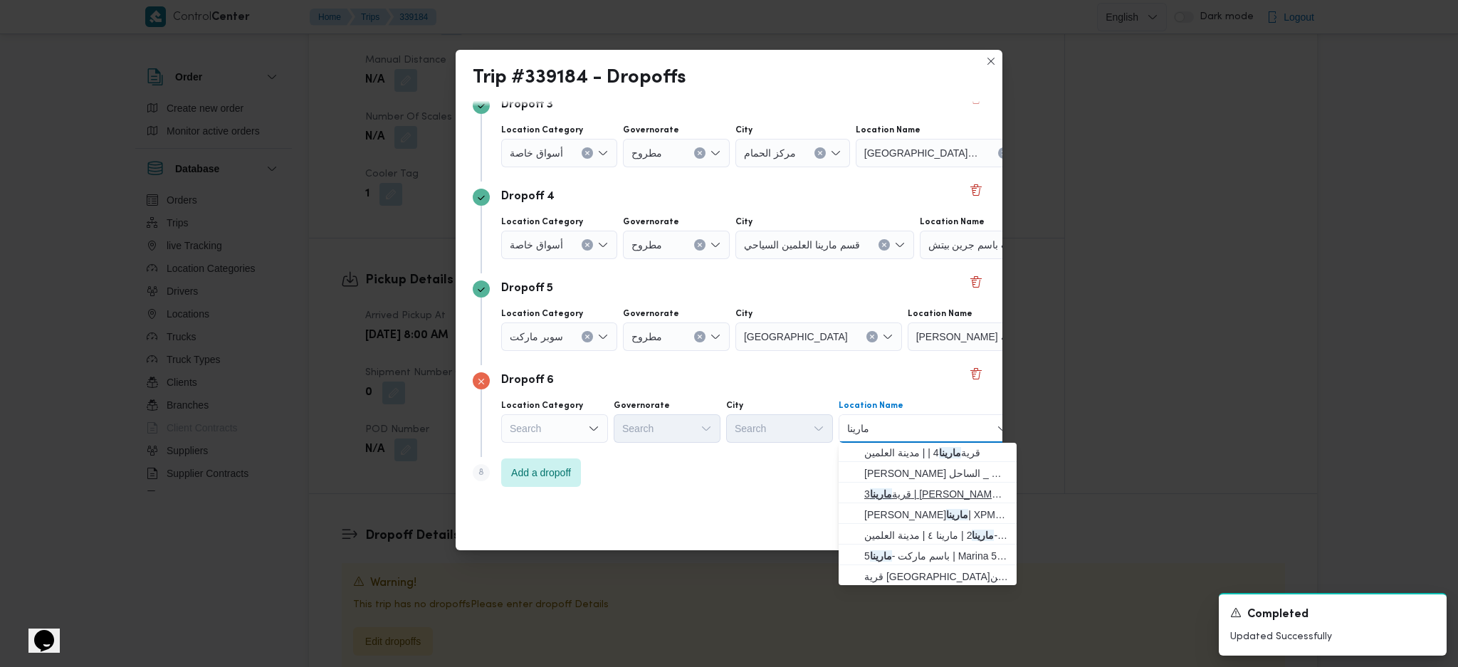
scroll to position [66, 0]
type input "مارينا"
click at [936, 529] on span "باسم ماركت - مارينا 2 | مارينا ٤ | مدينة العلمين" at bounding box center [936, 533] width 144 height 17
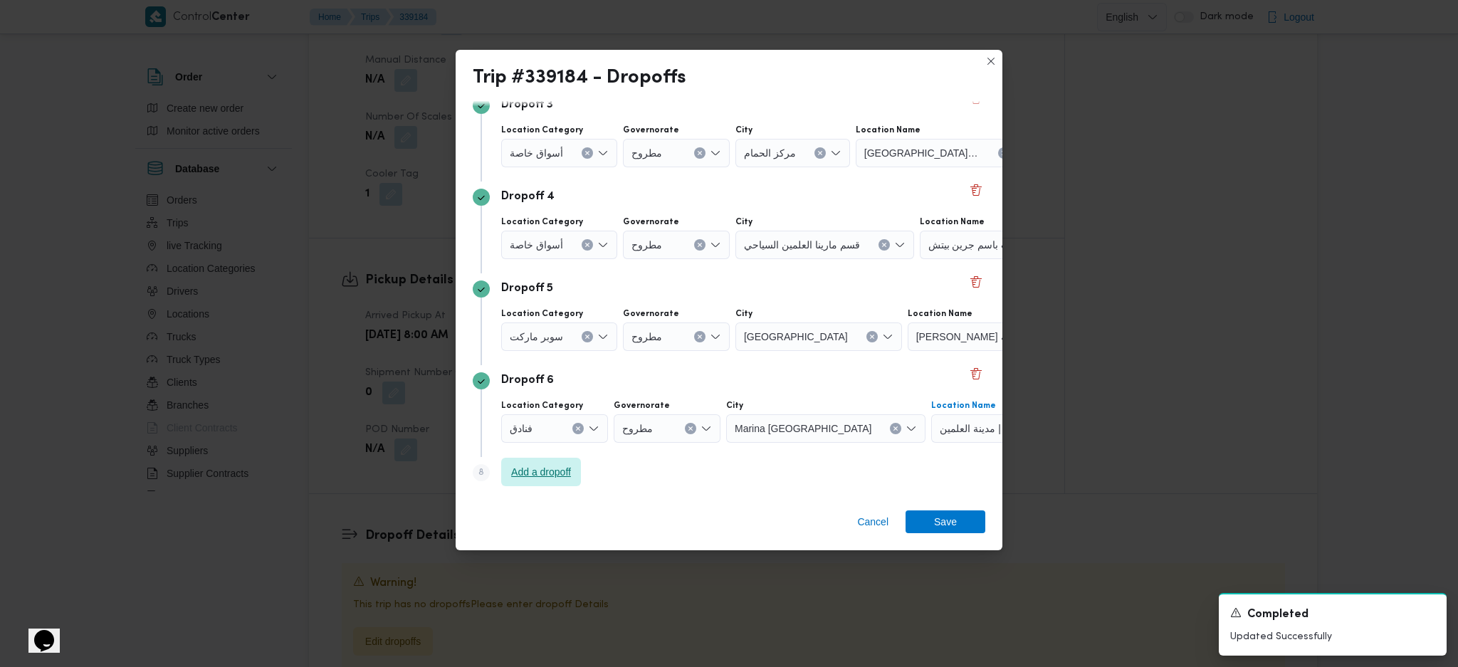
click at [565, 475] on span "Add a dropoff" at bounding box center [541, 472] width 60 height 17
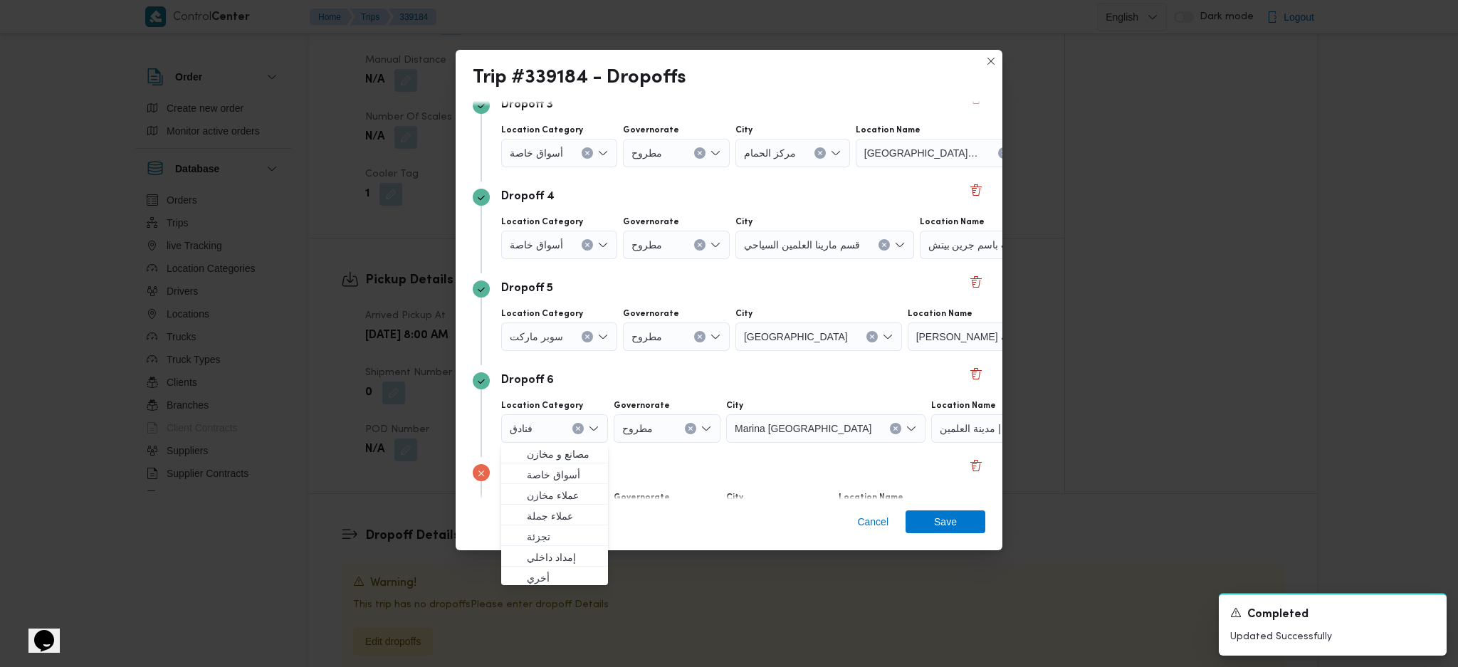
scroll to position [385, 0]
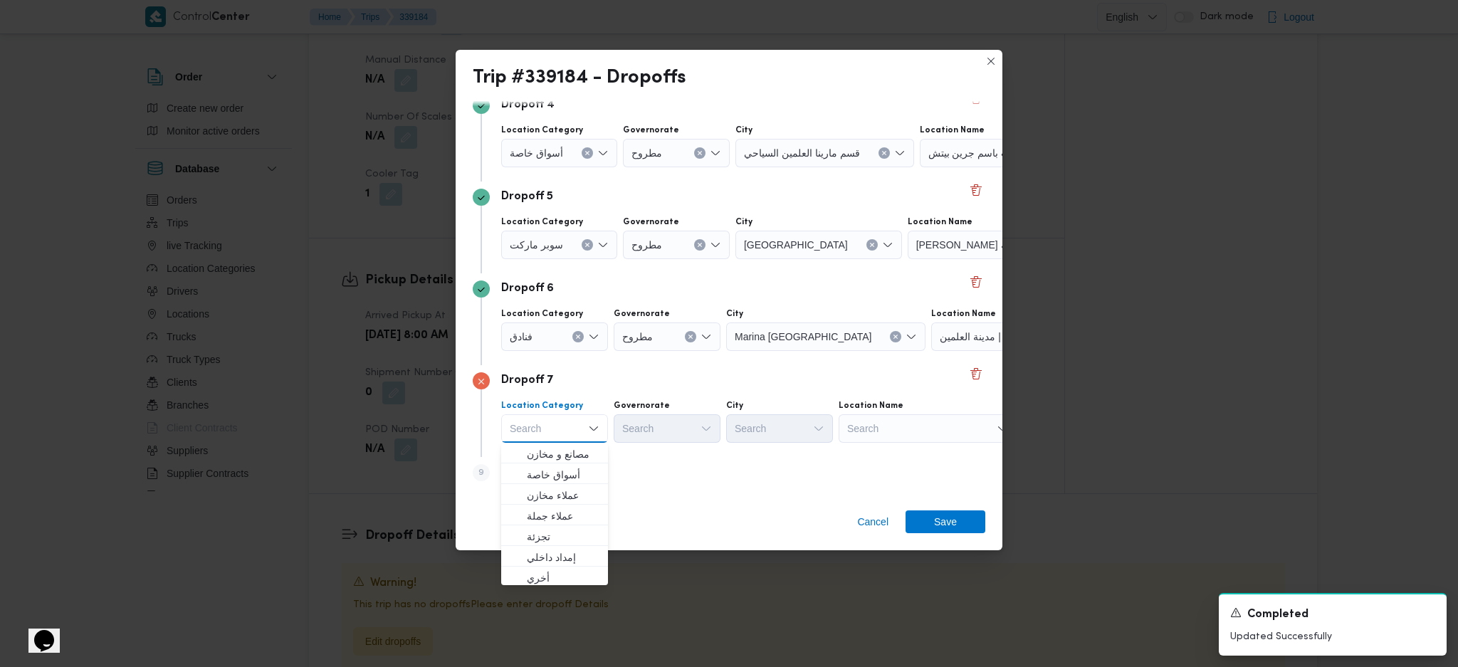
click at [903, 433] on div "Search" at bounding box center [928, 428] width 178 height 28
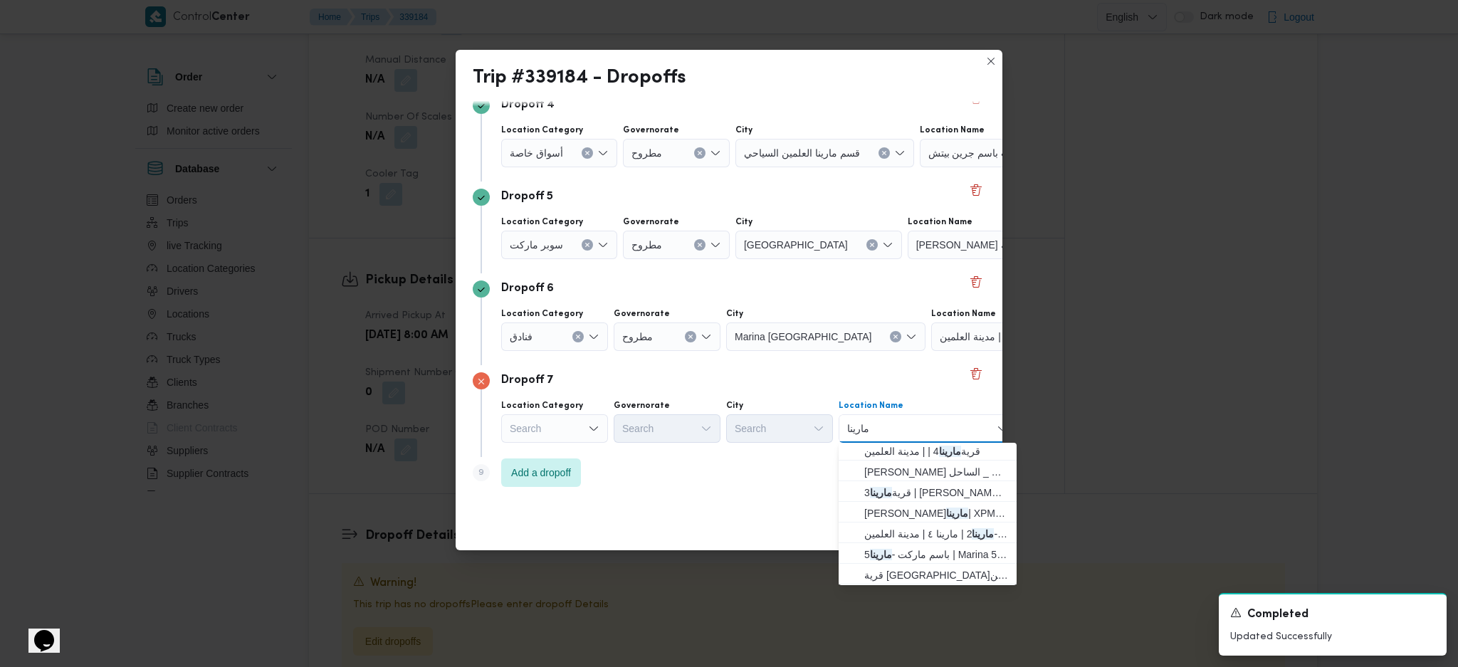
scroll to position [66, 0]
type input "مارينا"
click at [919, 557] on span "باسم ماركت - مارينا 5 | Marina 5 beach | null" at bounding box center [936, 553] width 144 height 17
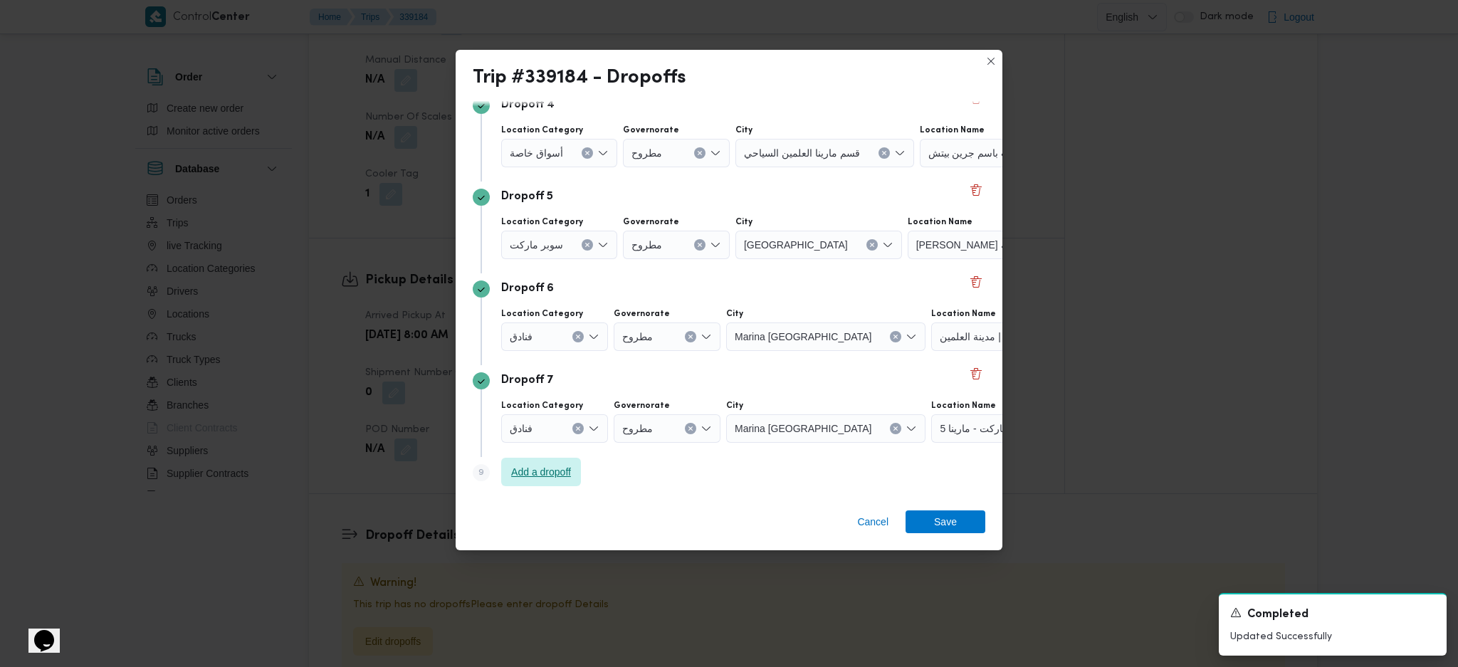
click at [540, 469] on span "Add a dropoff" at bounding box center [541, 472] width 60 height 17
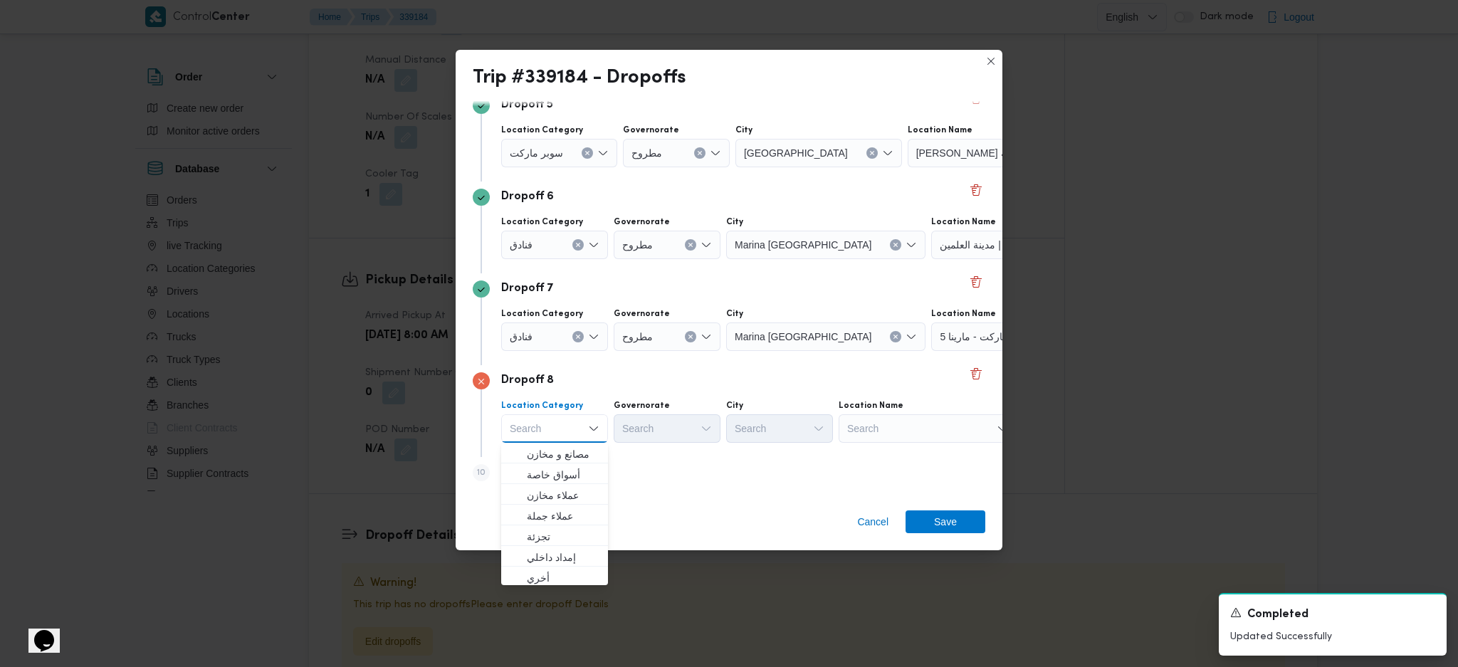
click at [916, 428] on div "Search" at bounding box center [928, 428] width 178 height 28
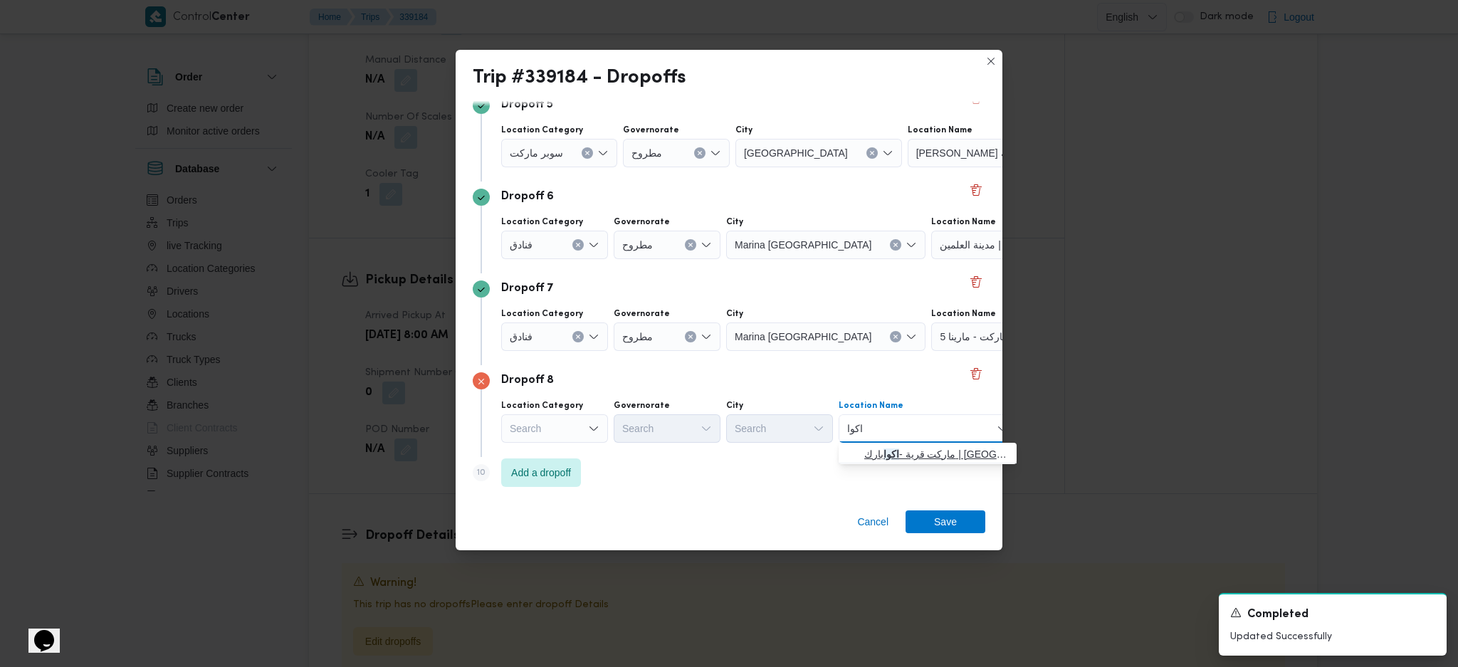
type input "اكوا"
click at [912, 461] on span "ماركت قرية - اكوا بارك | Aqua View Resort | null" at bounding box center [936, 454] width 144 height 17
click at [571, 474] on span "Add a dropoff" at bounding box center [541, 472] width 60 height 17
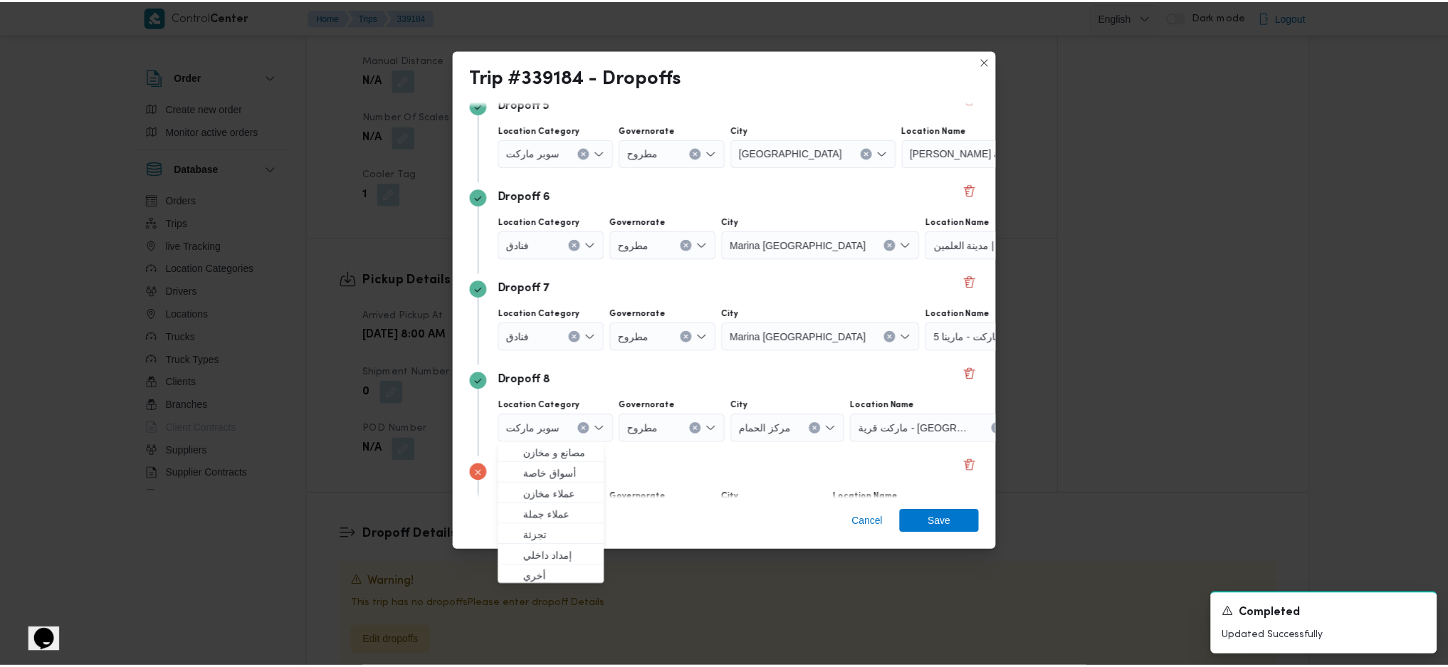
scroll to position [568, 0]
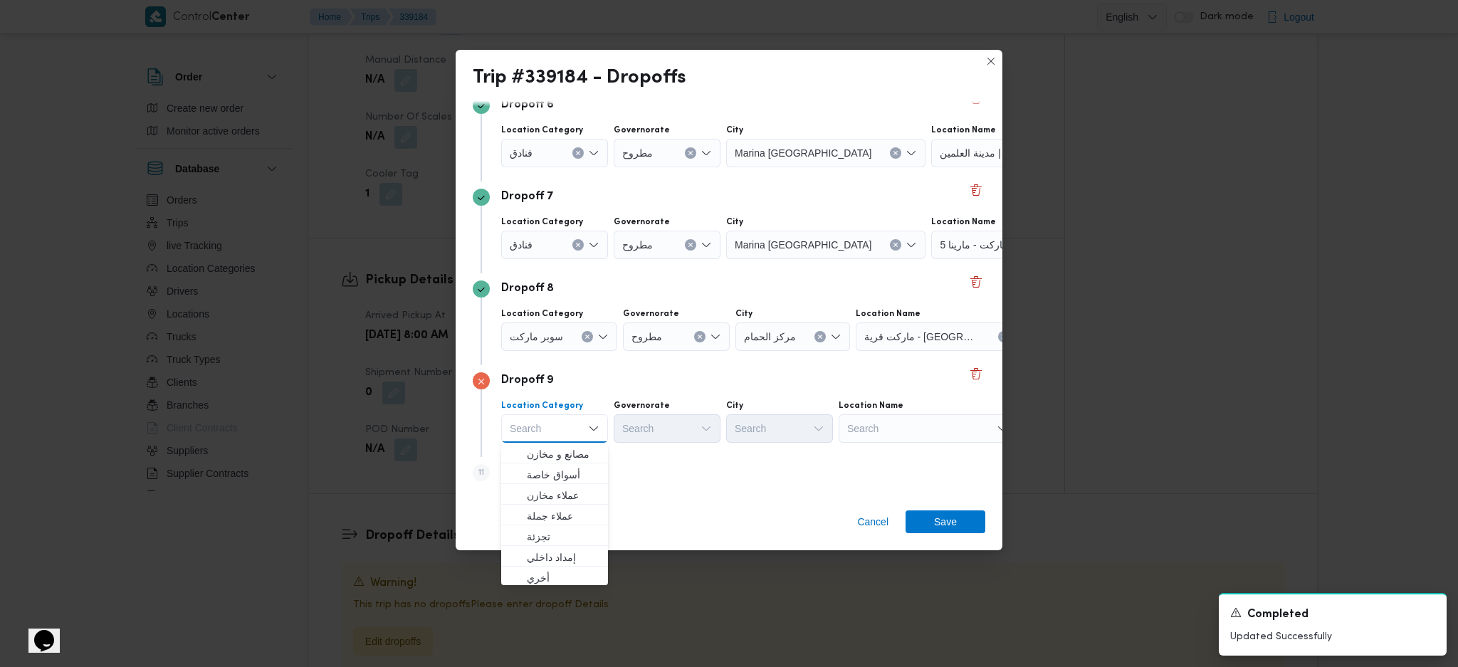
click at [909, 424] on div "Search" at bounding box center [928, 428] width 178 height 28
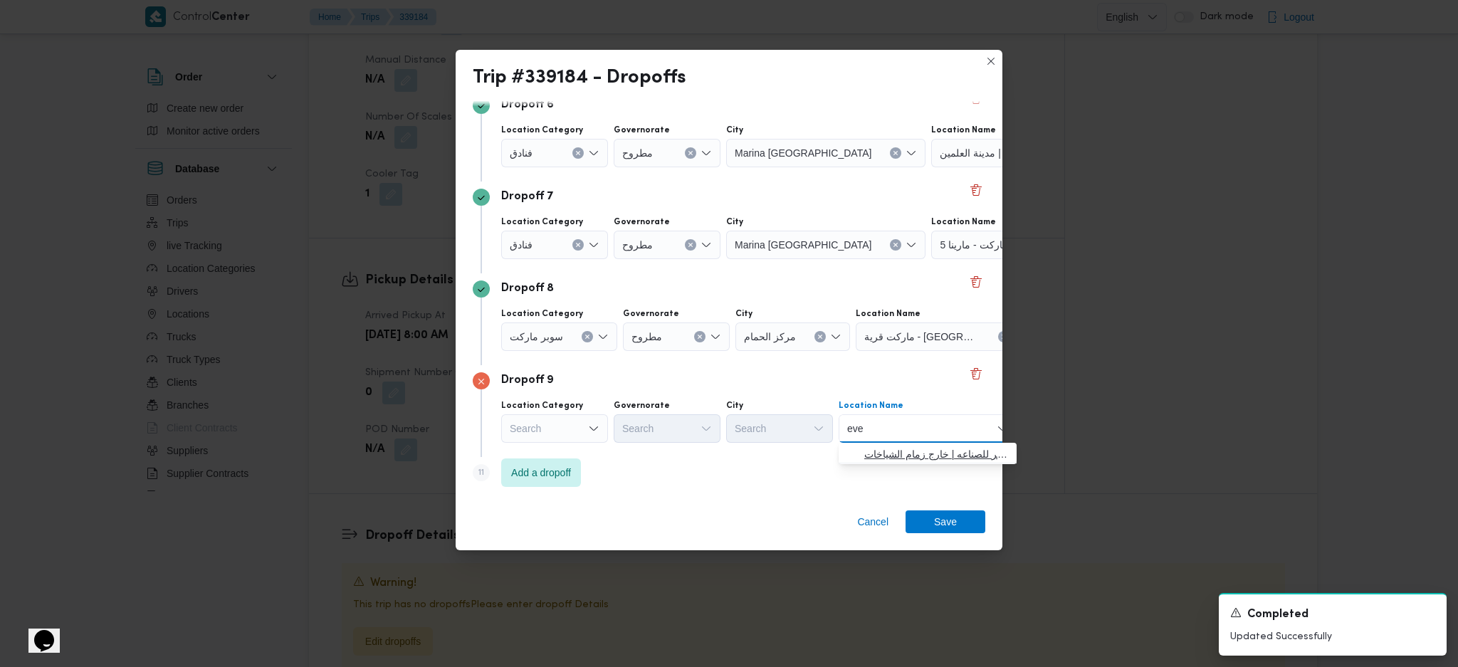
type input "eve"
click at [909, 454] on span "ايفرست - السادس من اكتوبر | ايفرست مصر للصناعه | خارج زمام الشياخات" at bounding box center [936, 454] width 144 height 17
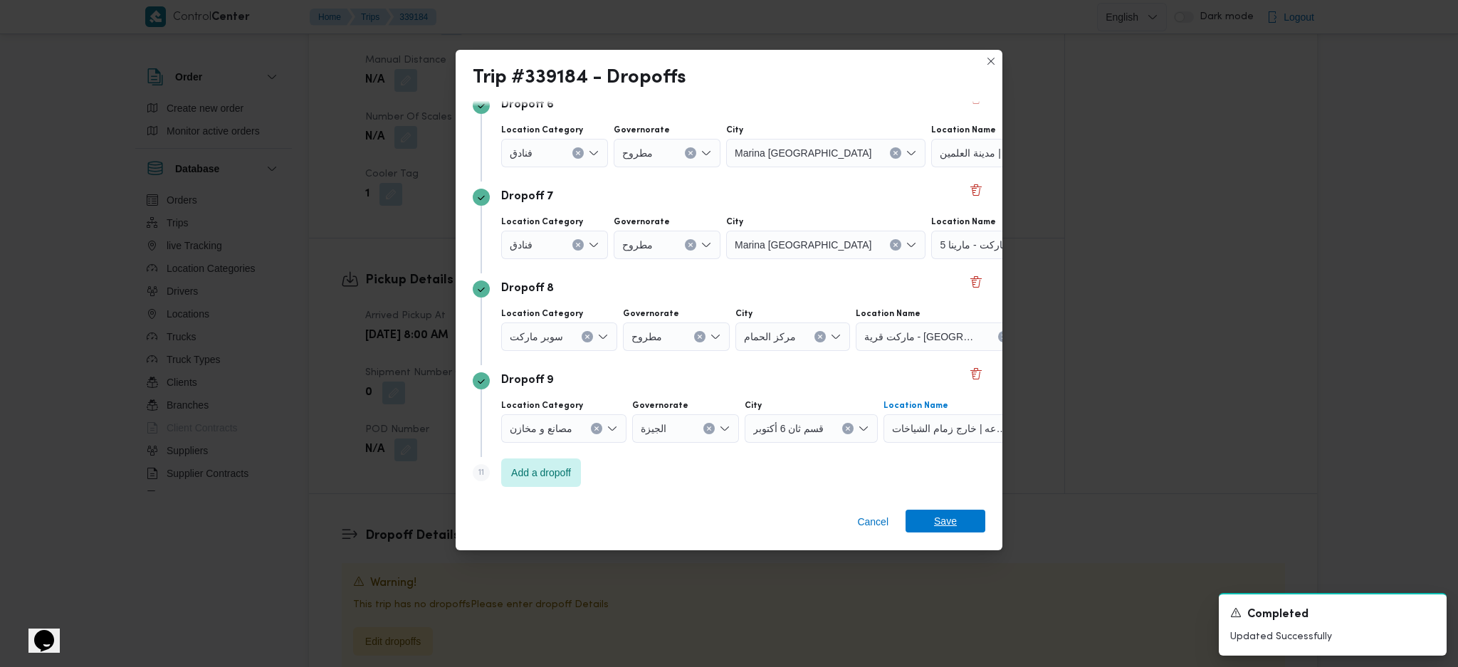
click at [956, 525] on span "Save" at bounding box center [946, 521] width 80 height 23
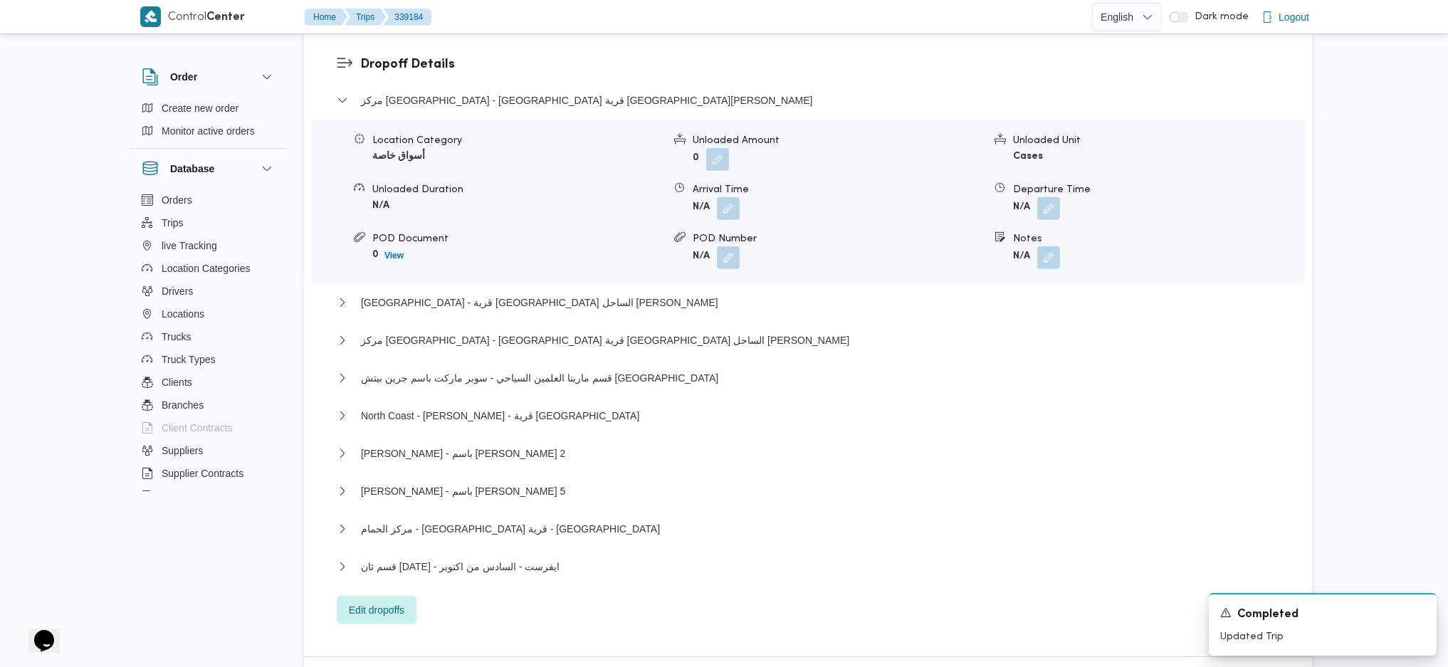
scroll to position [1329, 0]
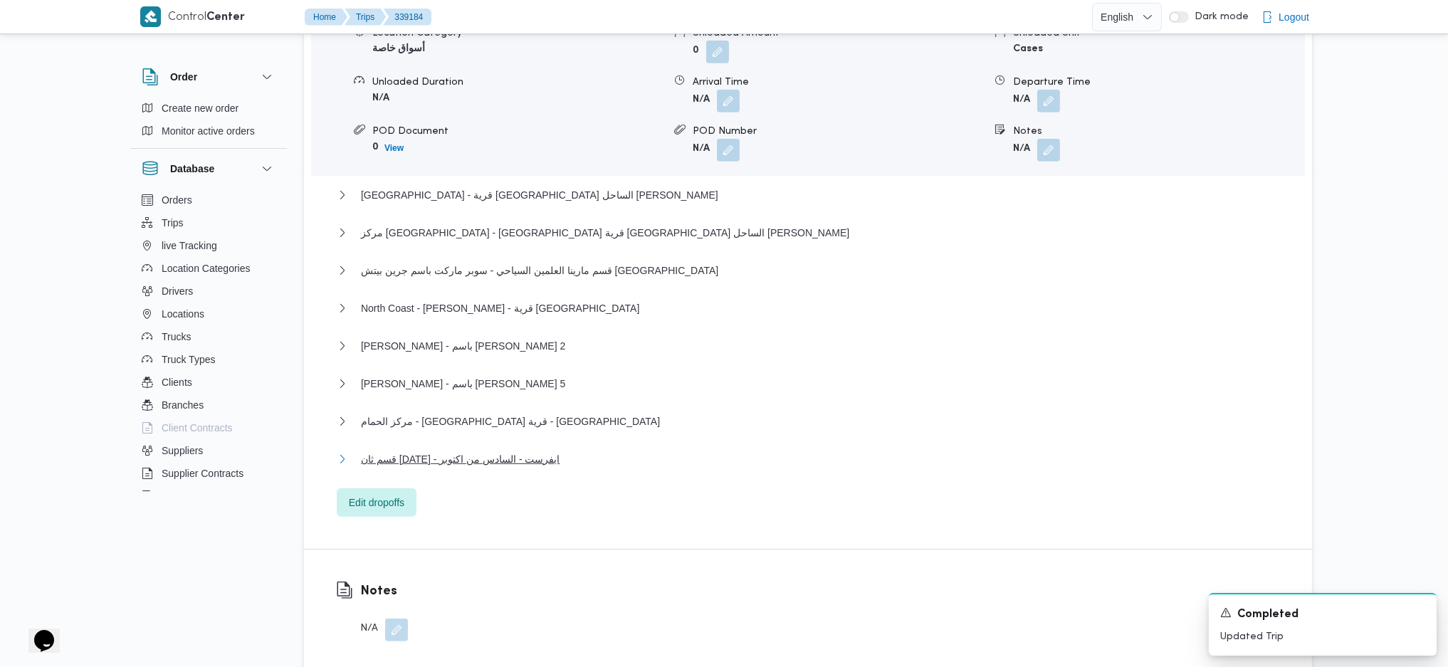
click at [549, 451] on span "قسم ثان 6 أكتوبر - ايفرست - السادس من اكتوبر" at bounding box center [460, 459] width 199 height 17
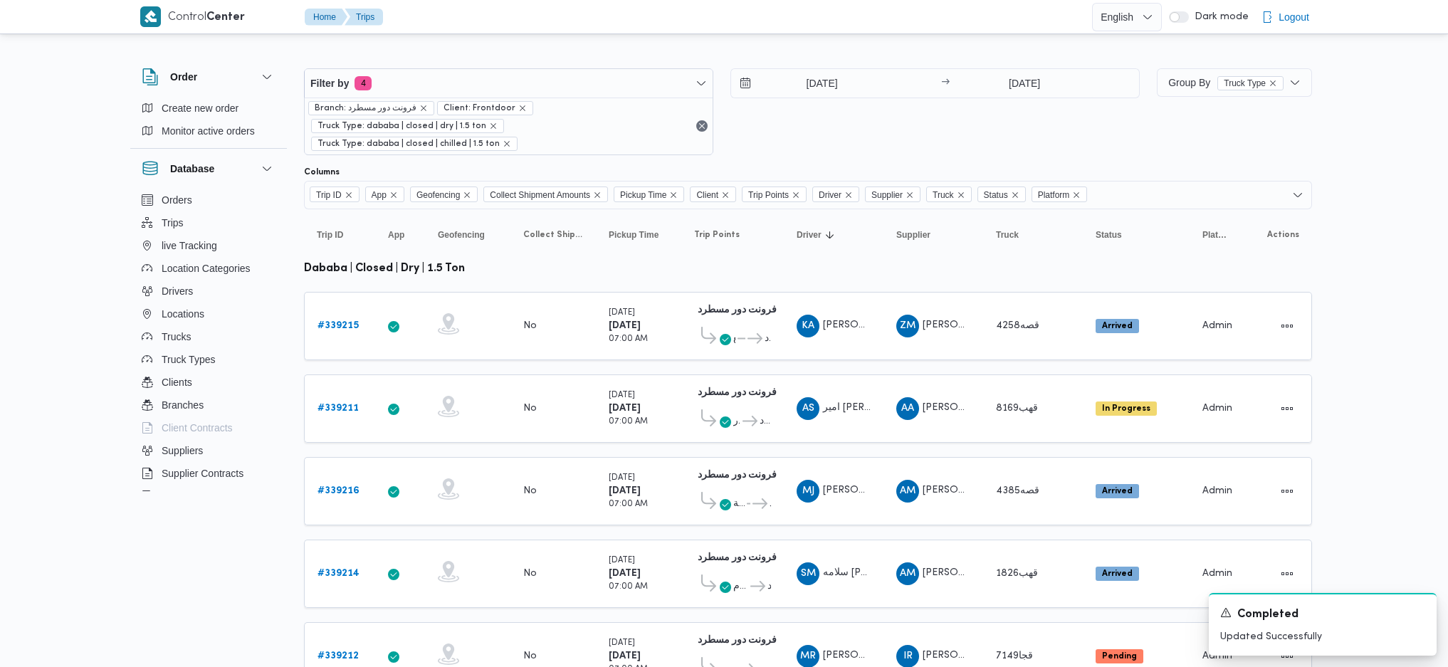
scroll to position [397, 0]
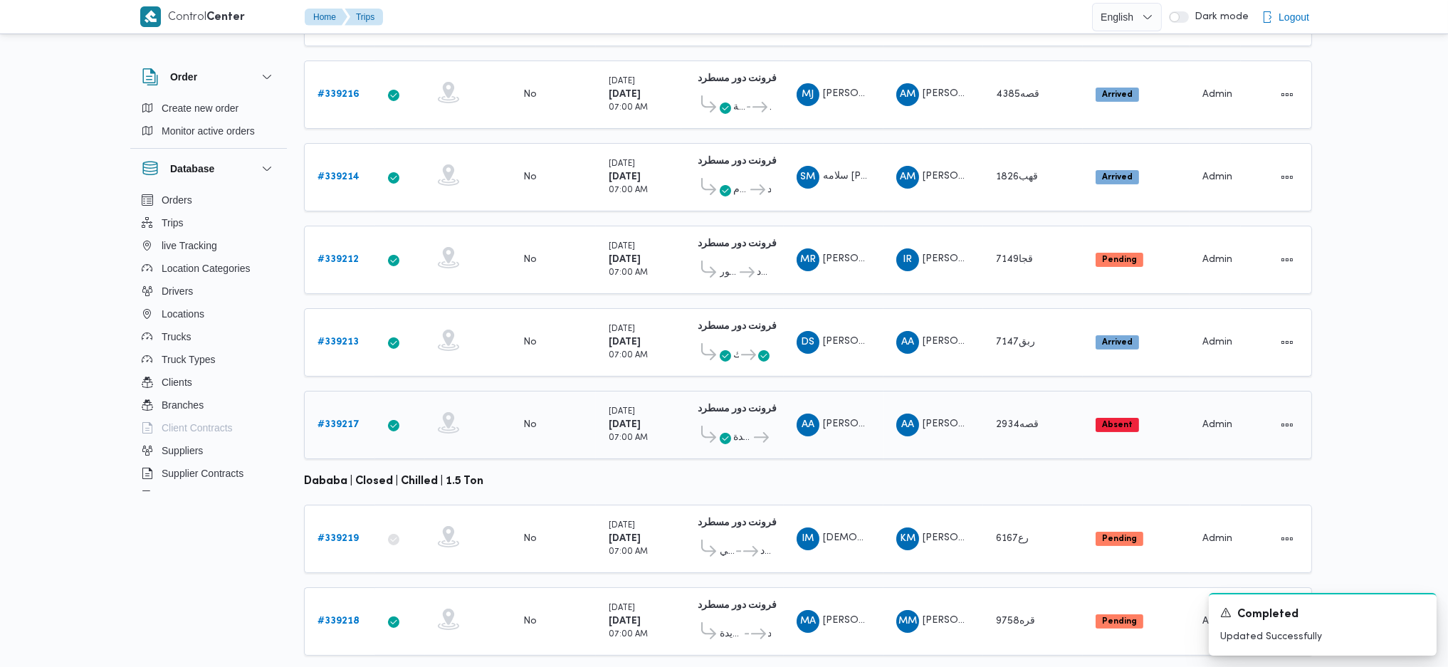
click at [347, 420] on b "# 339217" at bounding box center [339, 424] width 42 height 9
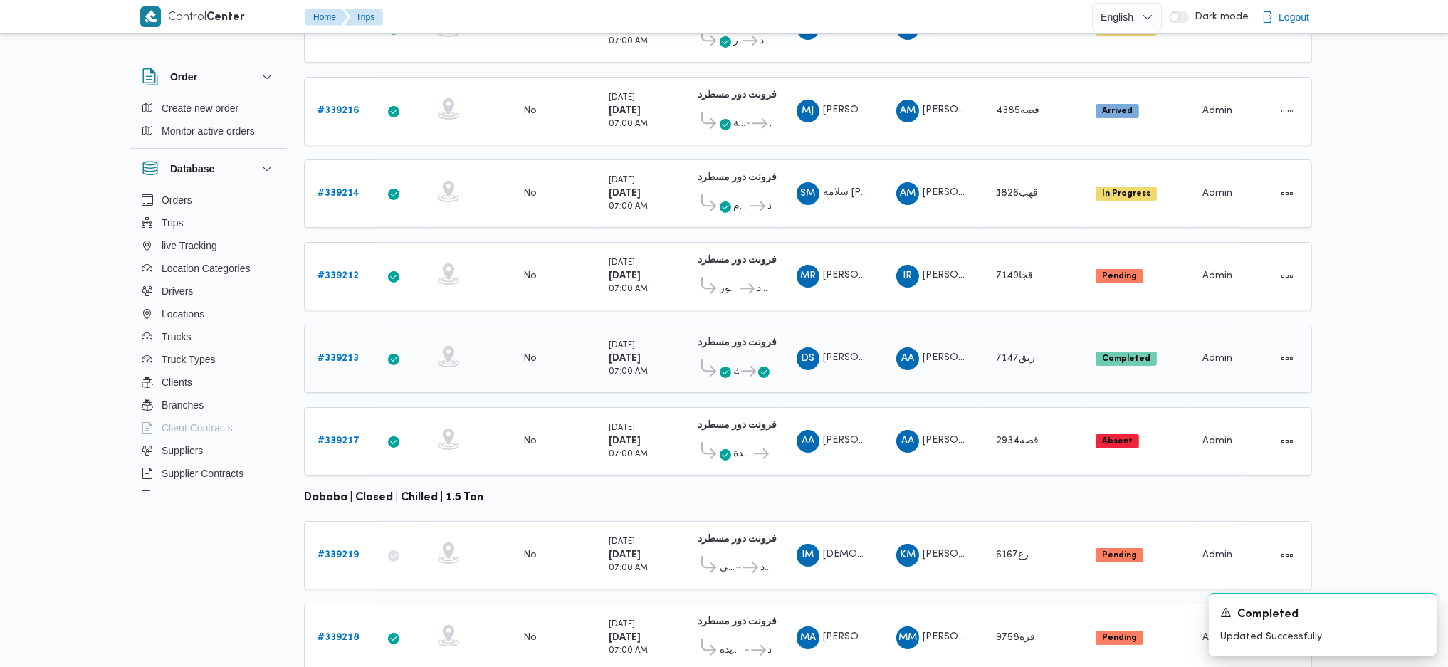
scroll to position [397, 0]
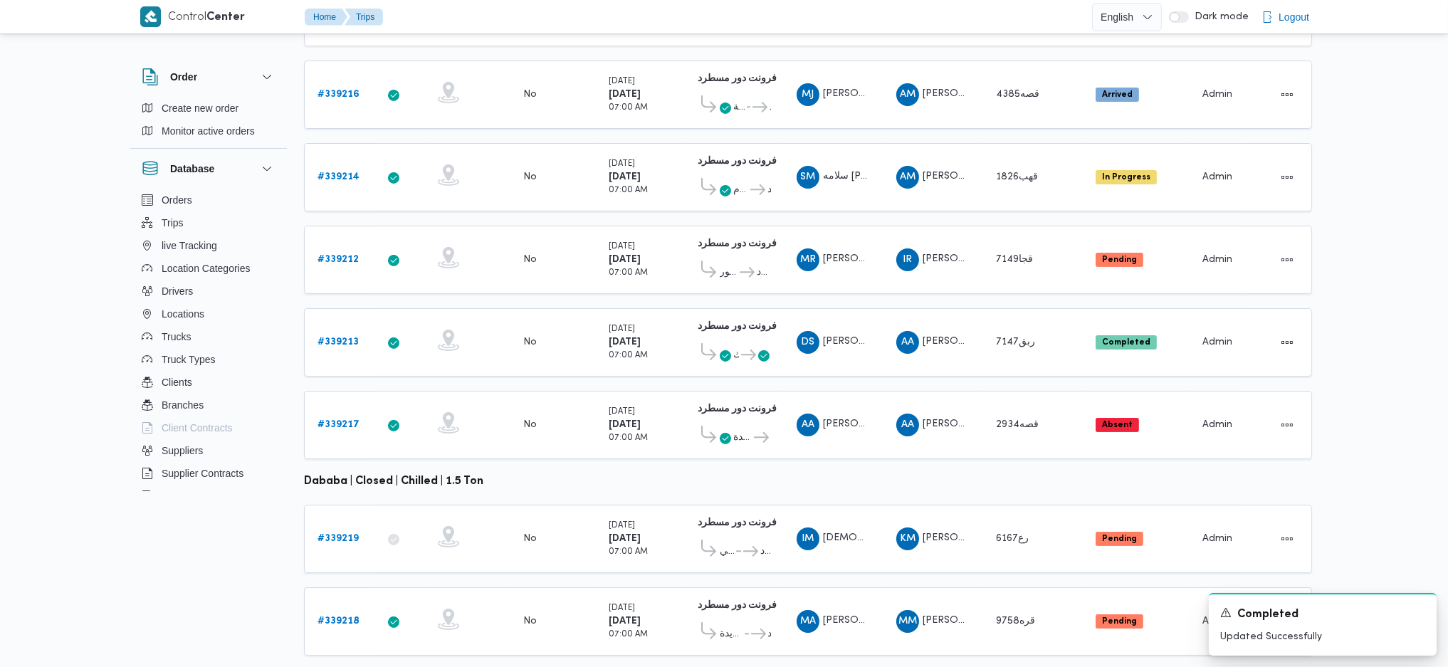
click at [565, 456] on table "Trip ID Click to sort in ascending order App Click to sort in ascending order G…" at bounding box center [808, 241] width 1008 height 857
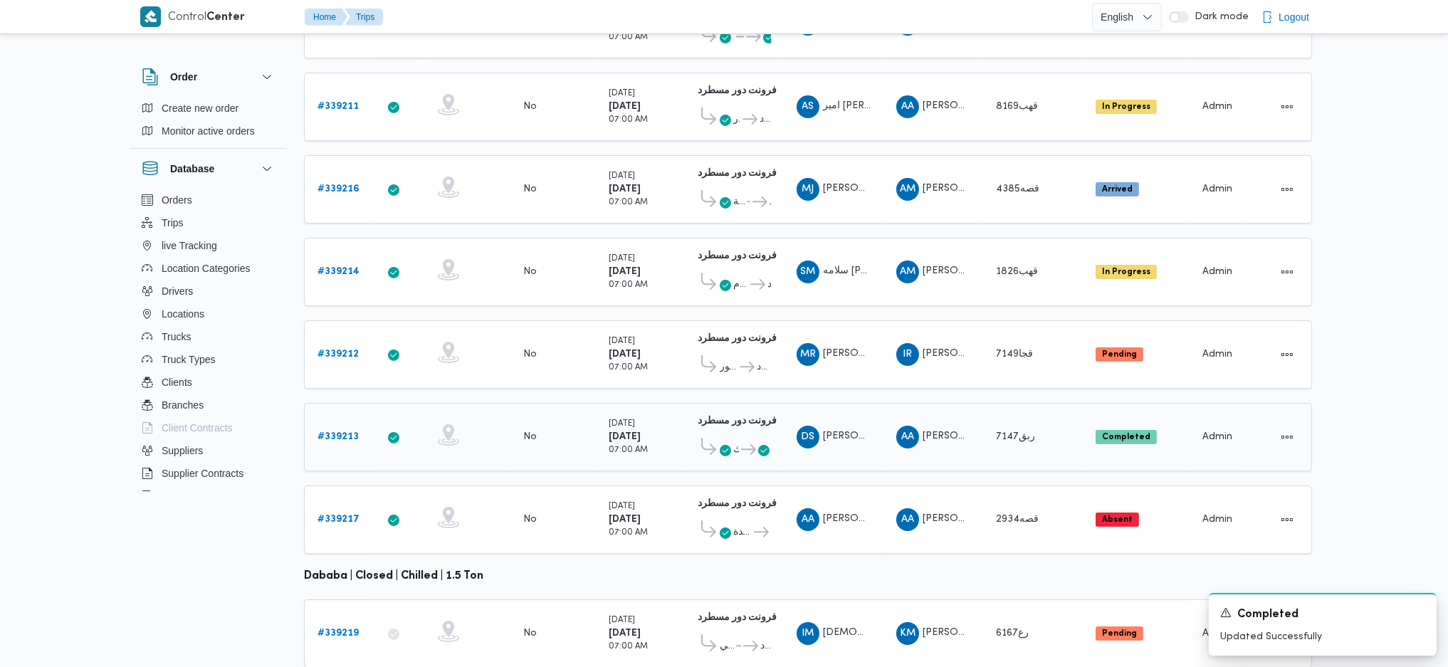
click at [330, 432] on b "# 339213" at bounding box center [338, 436] width 41 height 9
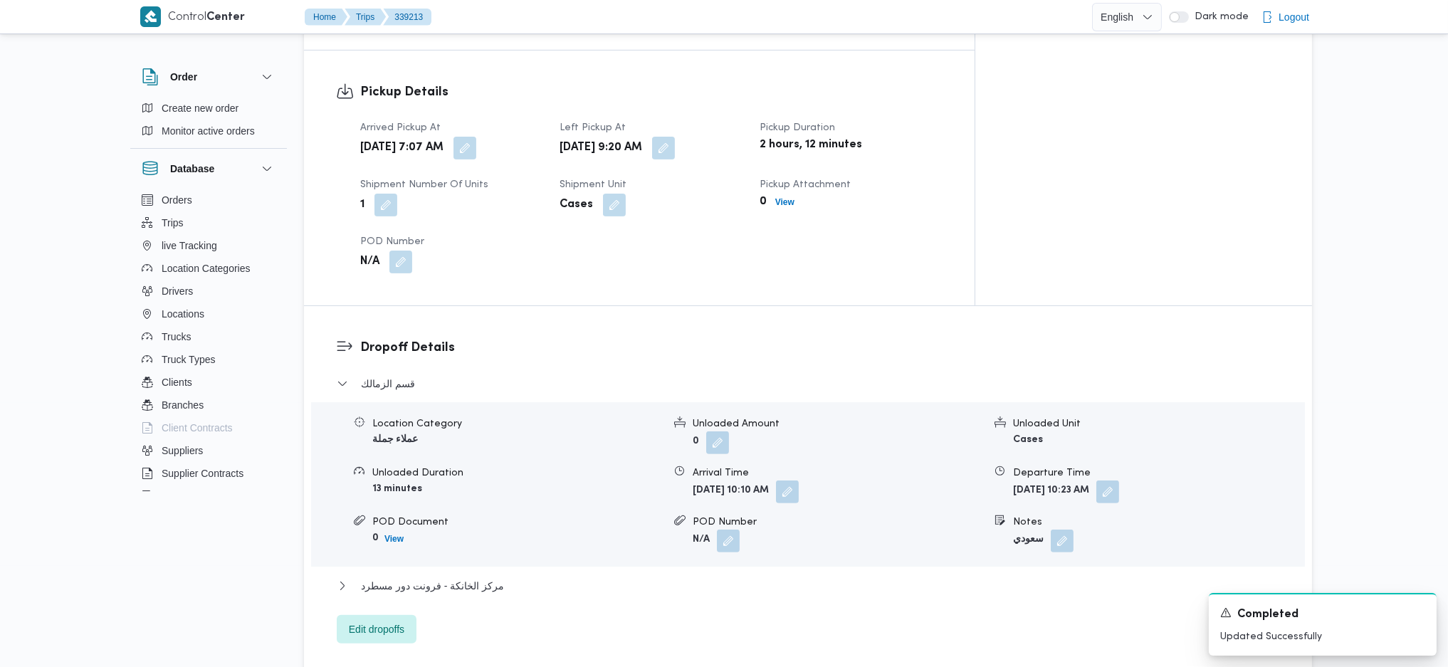
scroll to position [1139, 0]
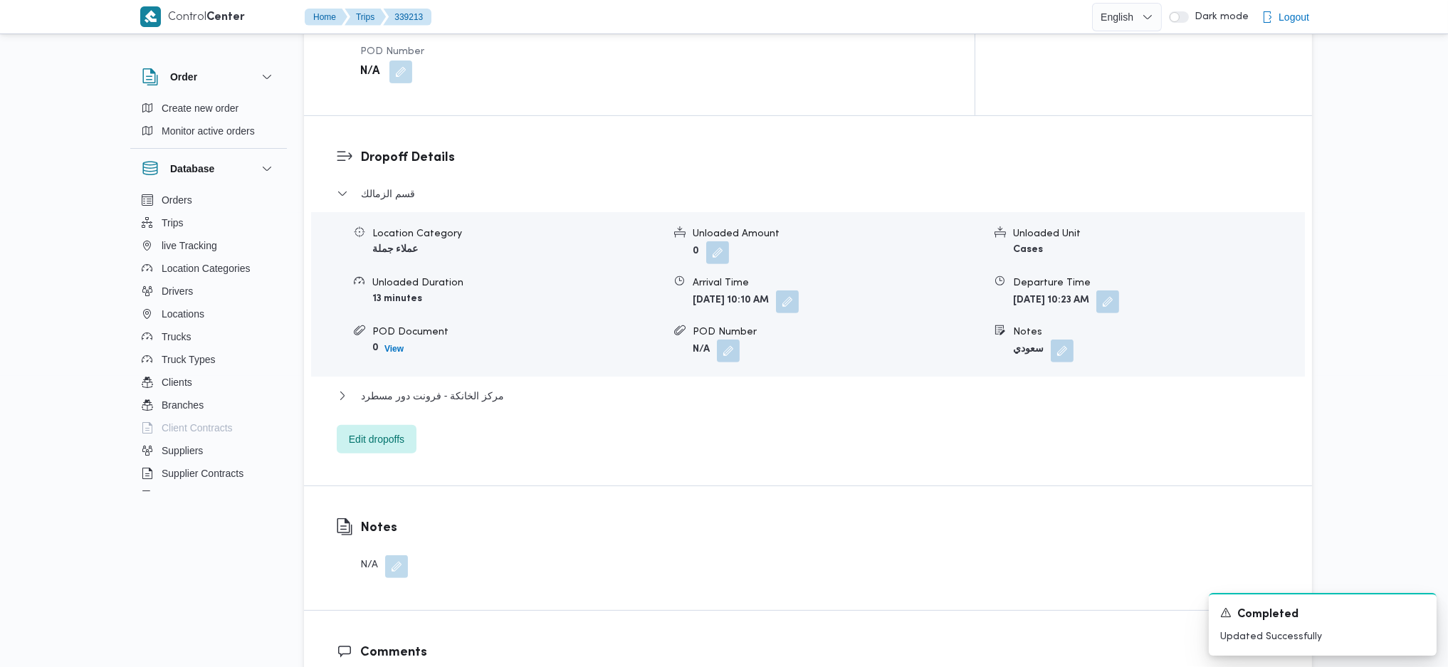
click at [477, 319] on div "قسم الزمالك Location Category عملاء جملة Unloaded Amount 0 Unloaded Unit Cases …" at bounding box center [808, 319] width 943 height 268
click at [480, 387] on span "مركز الخانكة - فرونت دور مسطرد" at bounding box center [432, 395] width 143 height 17
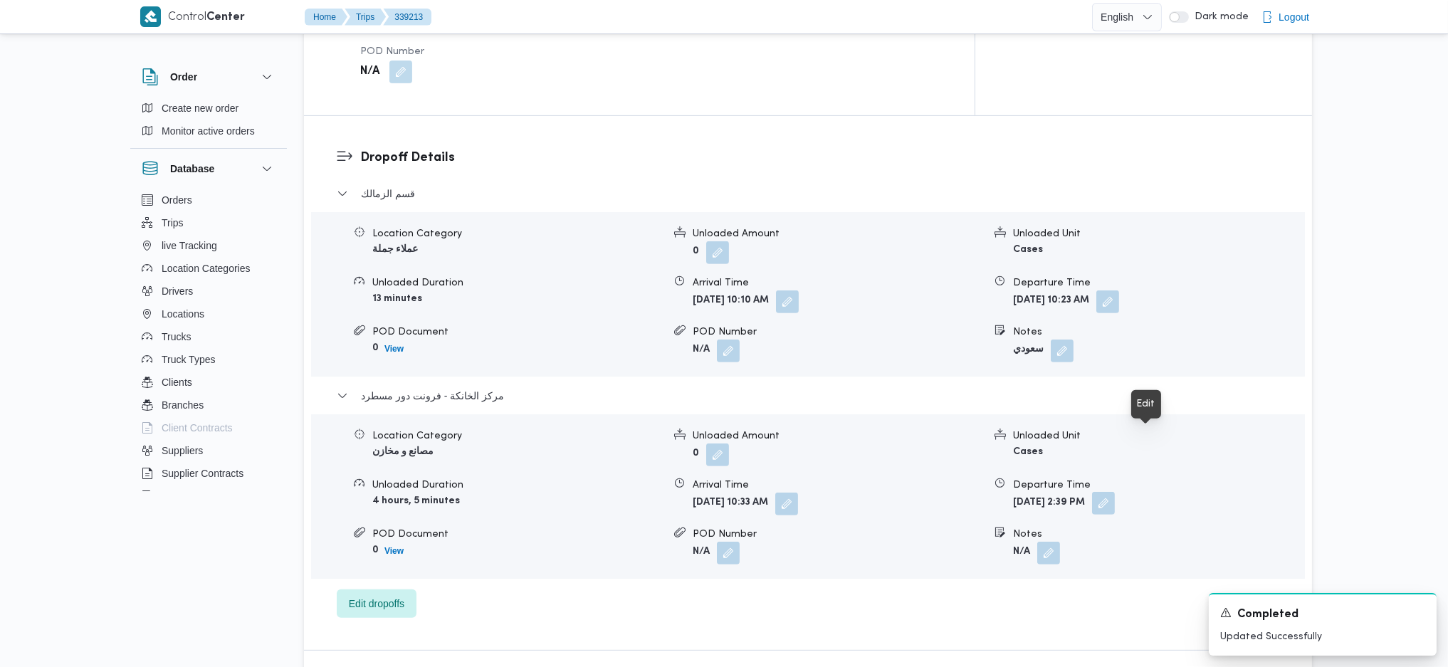
click at [1115, 492] on button "button" at bounding box center [1103, 503] width 23 height 23
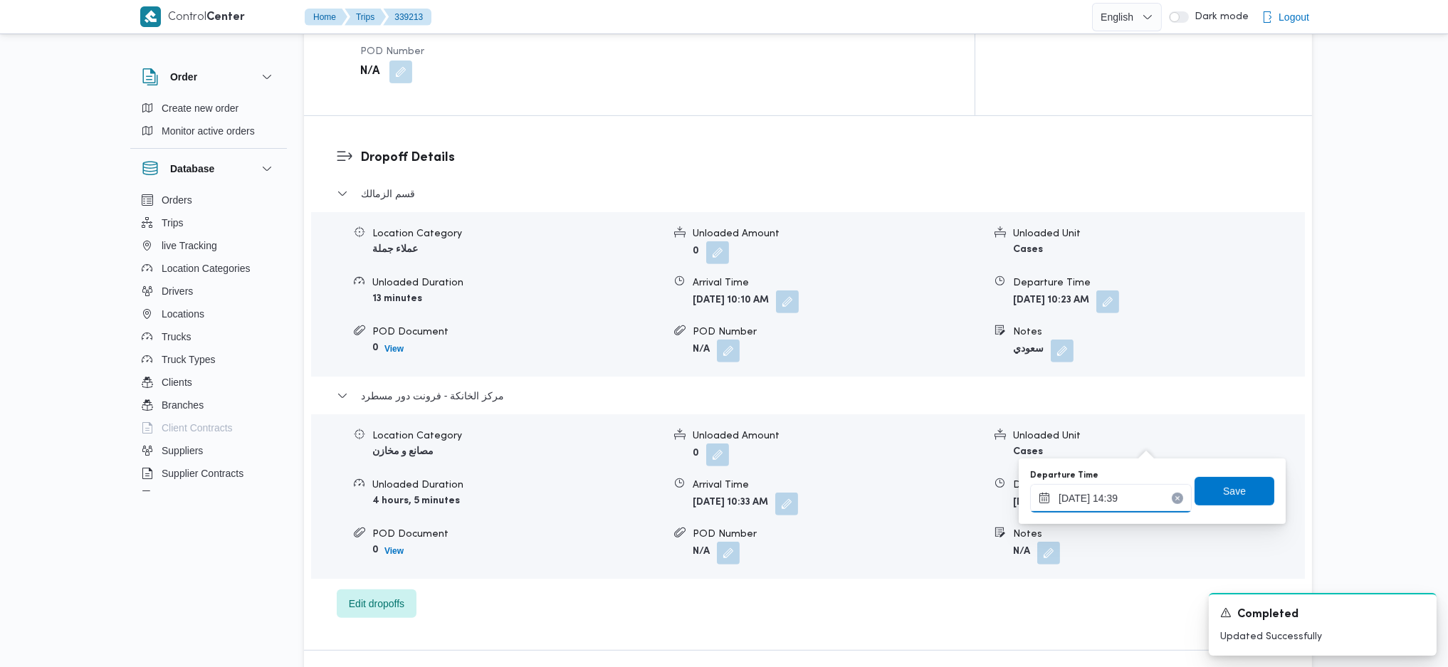
drag, startPoint x: 1109, startPoint y: 490, endPoint x: 1108, endPoint y: 500, distance: 10.0
click at [1108, 497] on input "[DATE] 14:39" at bounding box center [1111, 498] width 162 height 28
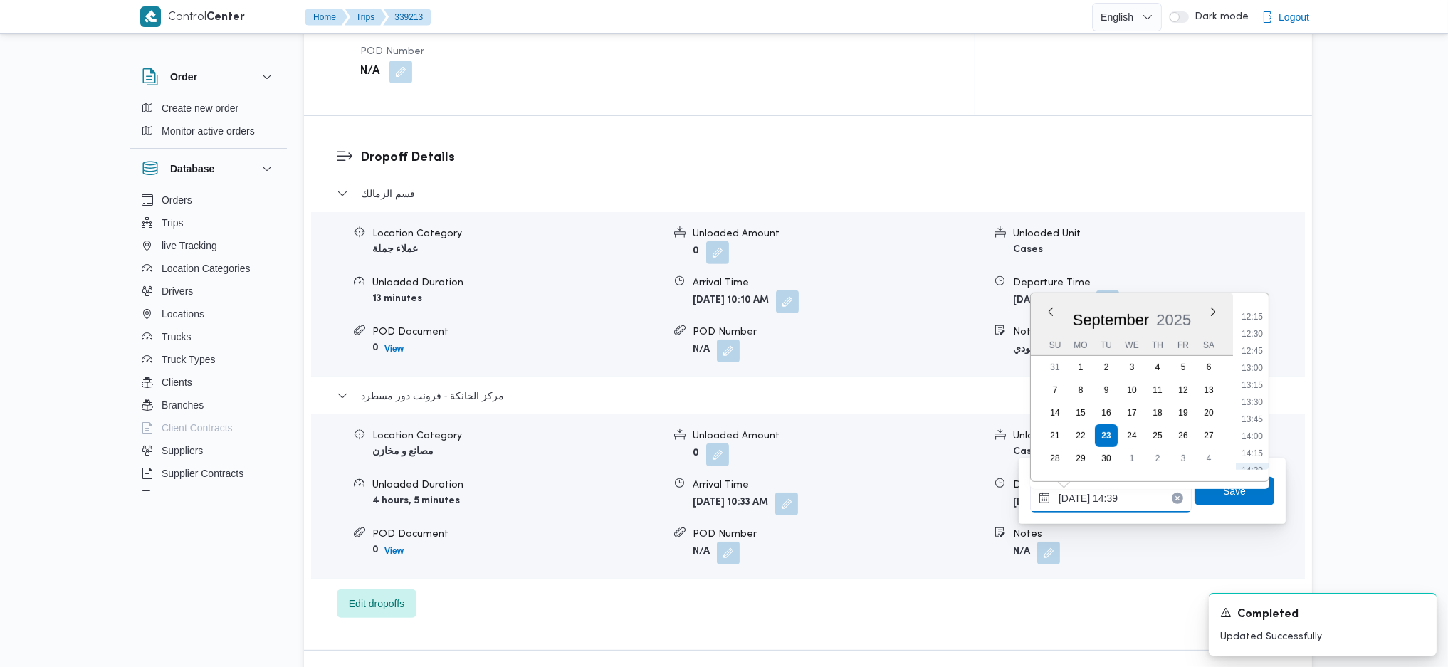
scroll to position [716, 0]
click at [931, 444] on form "0" at bounding box center [838, 455] width 291 height 23
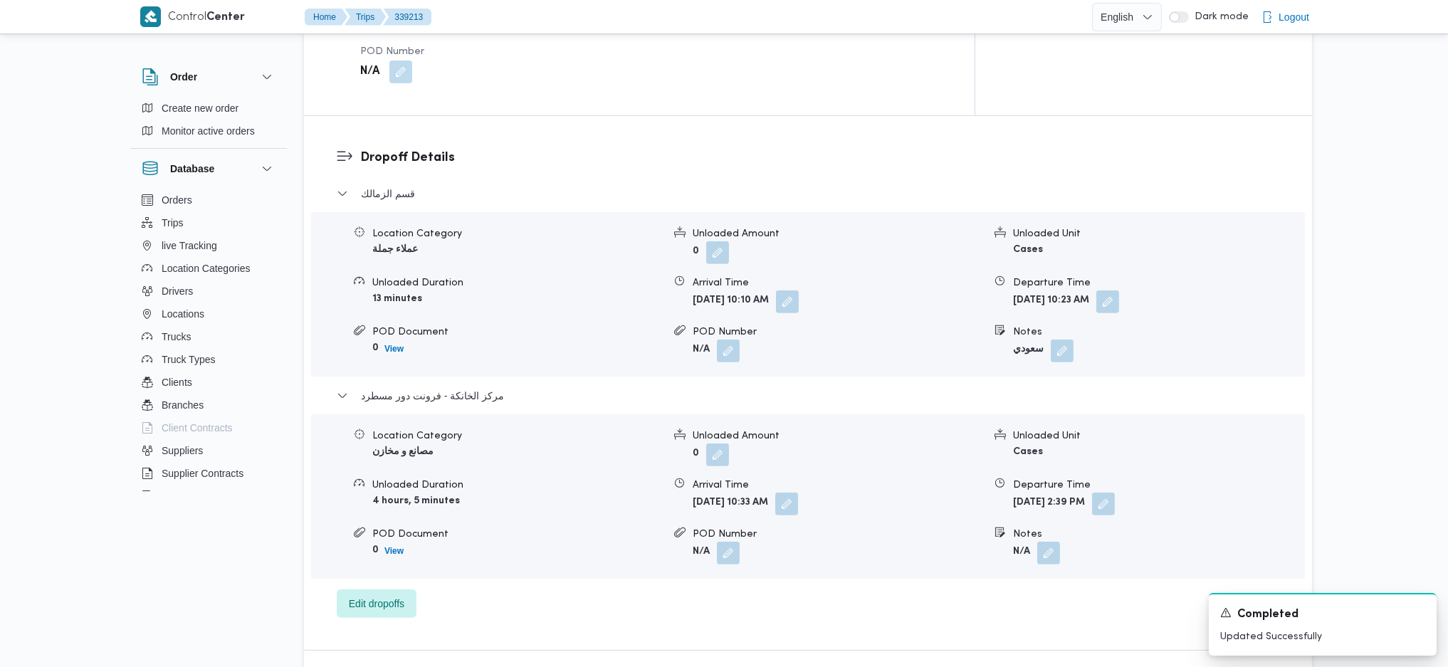
scroll to position [906, 0]
click at [1115, 492] on button "button" at bounding box center [1103, 503] width 23 height 23
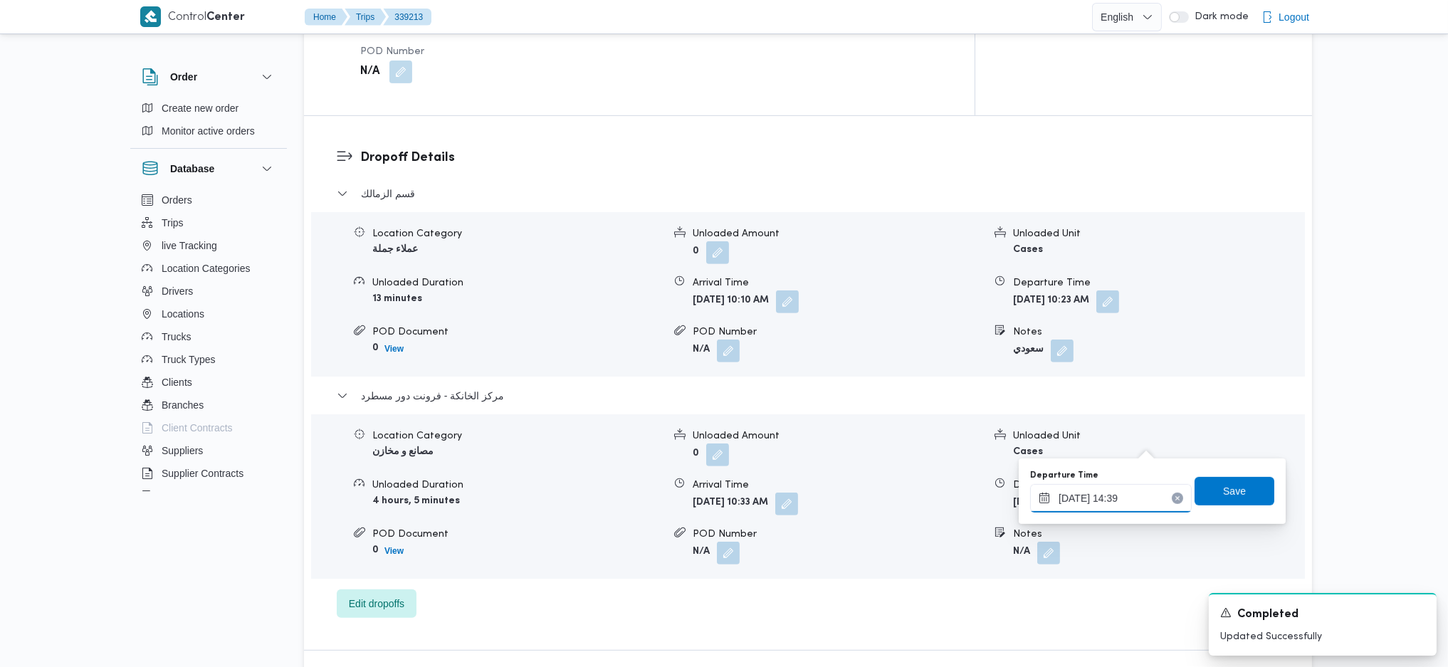
click at [1107, 487] on input "[DATE] 14:39" at bounding box center [1111, 498] width 162 height 28
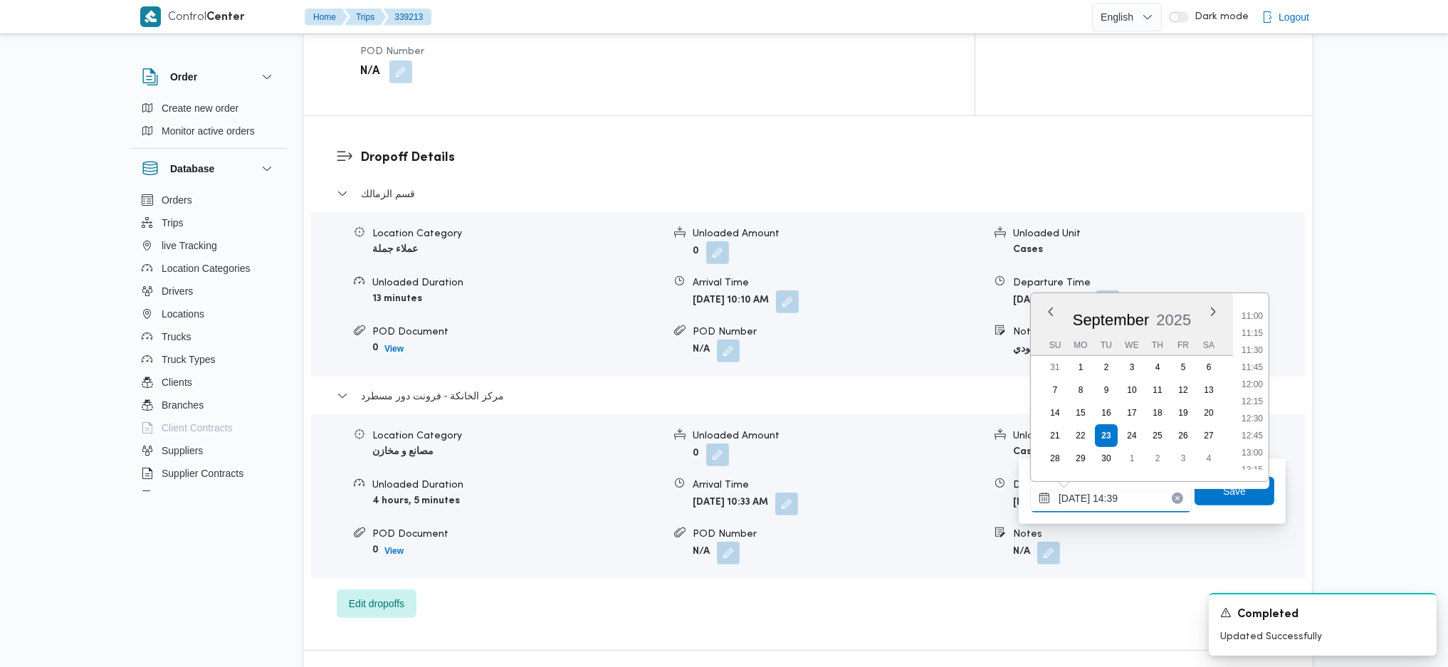
scroll to position [716, 0]
click at [1261, 348] on li "11:00" at bounding box center [1252, 347] width 33 height 14
type input "[DATE] 11:00"
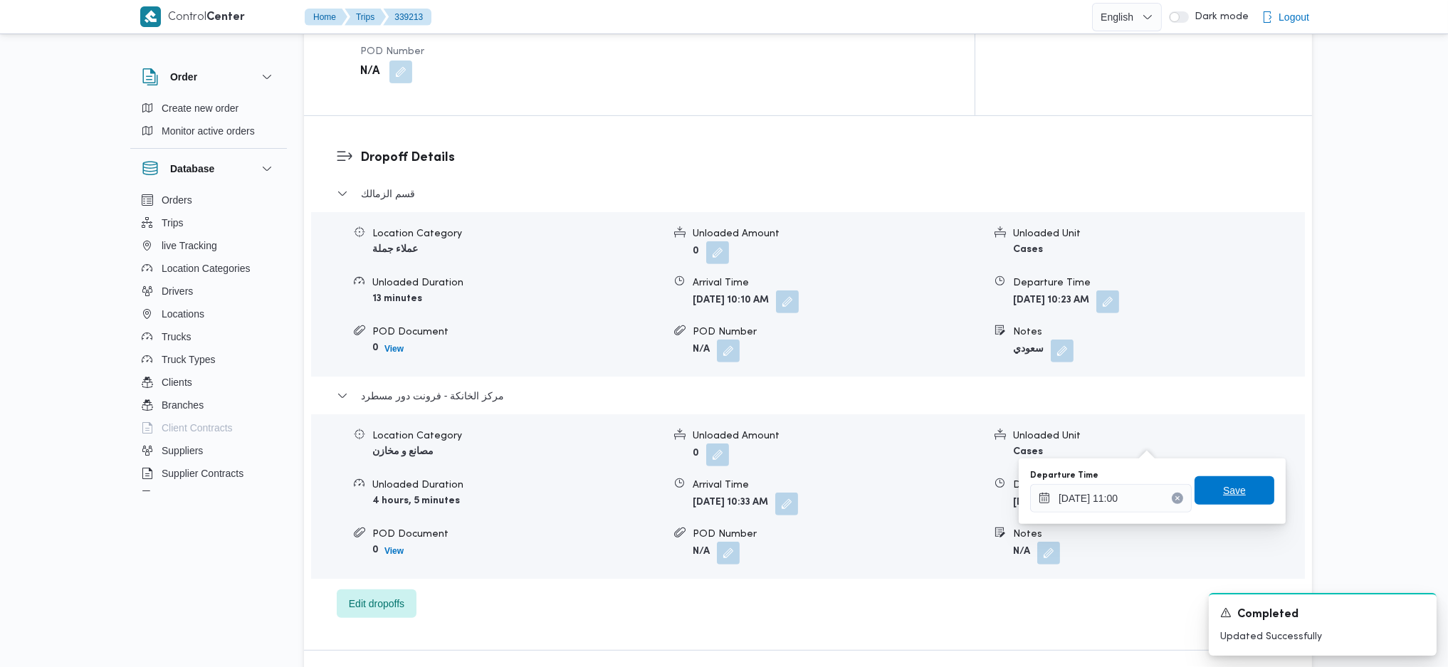
click at [1228, 497] on span "Save" at bounding box center [1234, 490] width 23 height 17
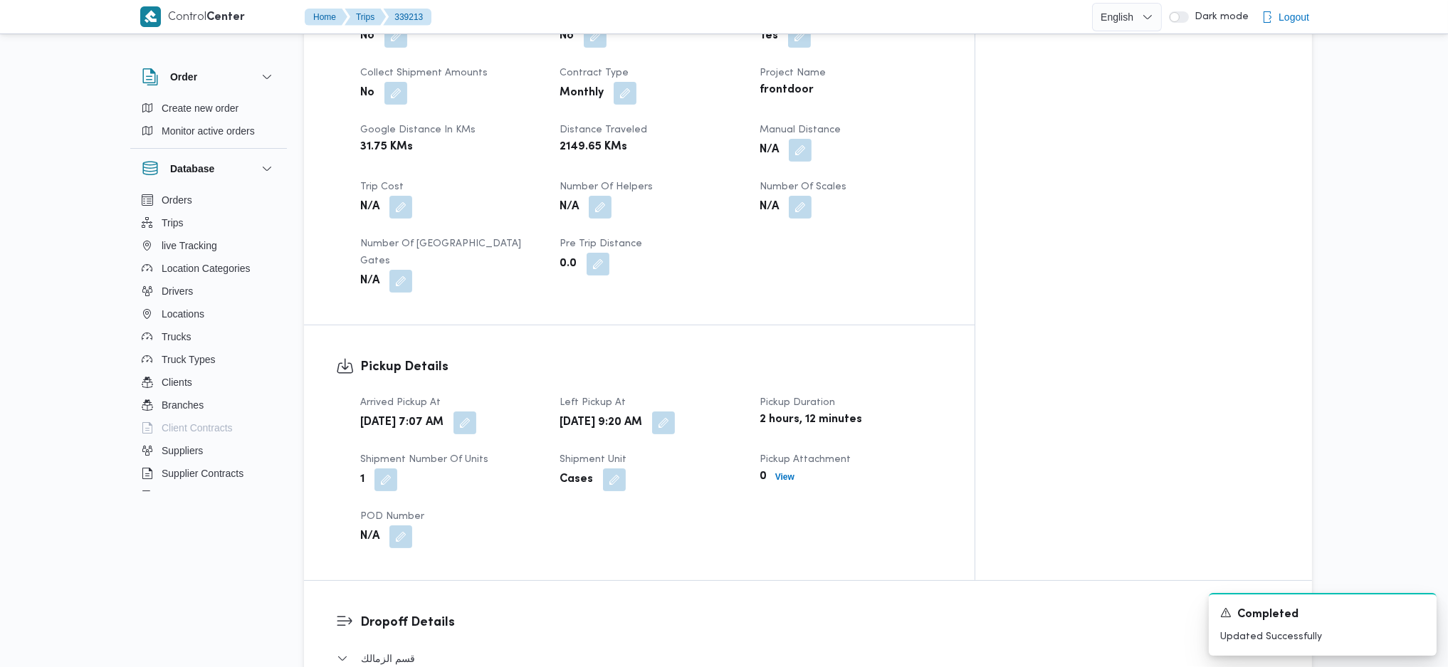
scroll to position [664, 0]
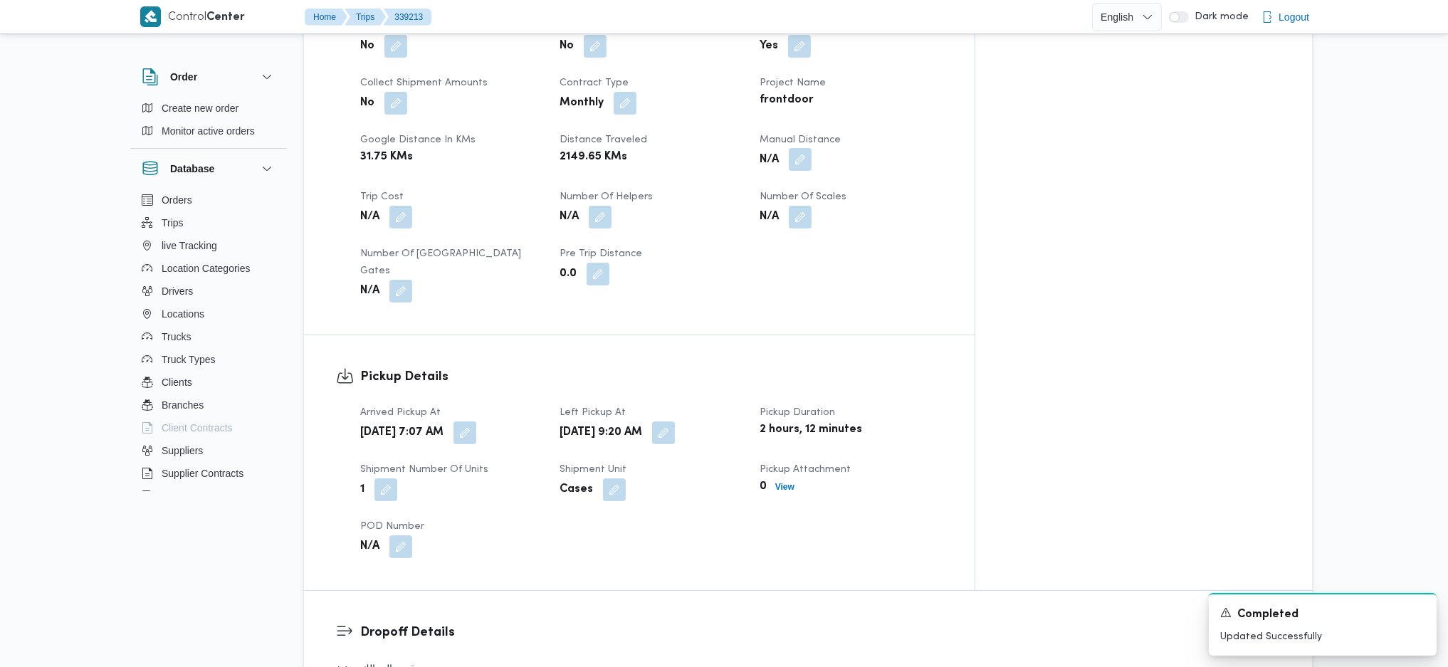
click at [812, 148] on button "button" at bounding box center [800, 159] width 23 height 23
click at [814, 171] on input "Manual Distance" at bounding box center [819, 171] width 142 height 28
type input "80"
click button "Save" at bounding box center [932, 164] width 80 height 28
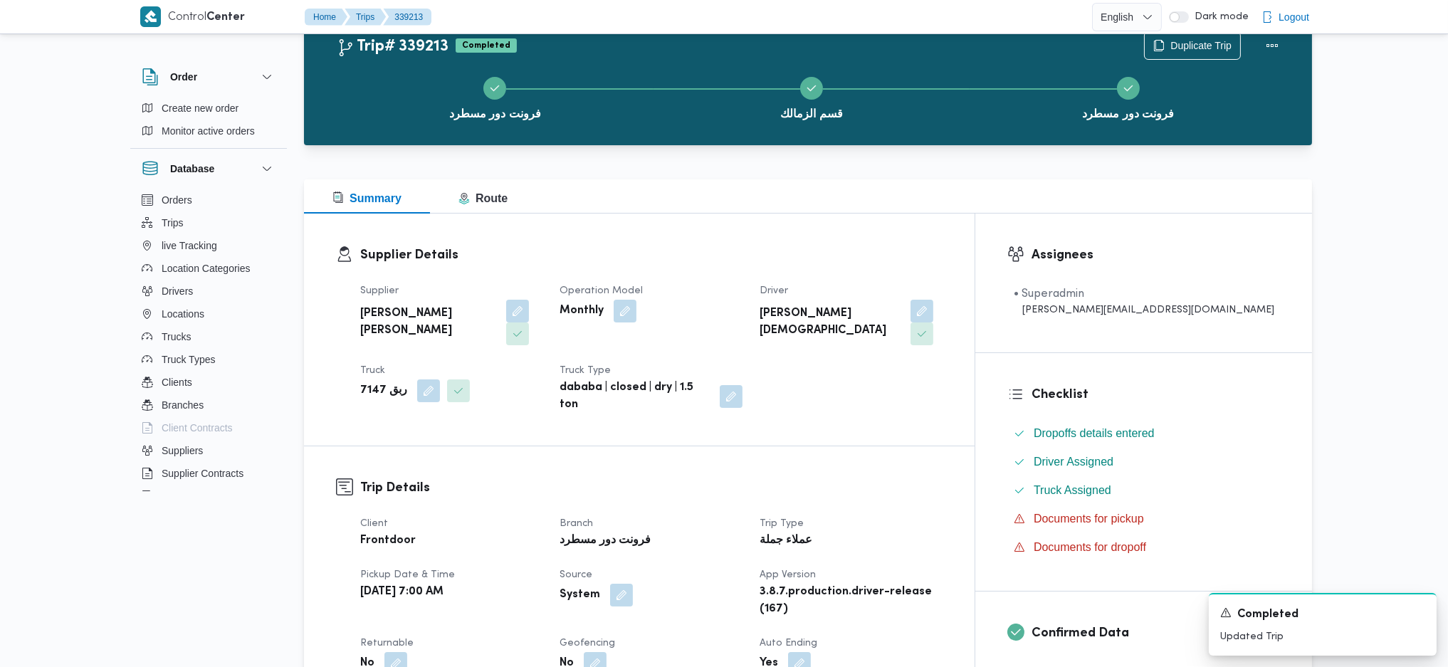
scroll to position [0, 0]
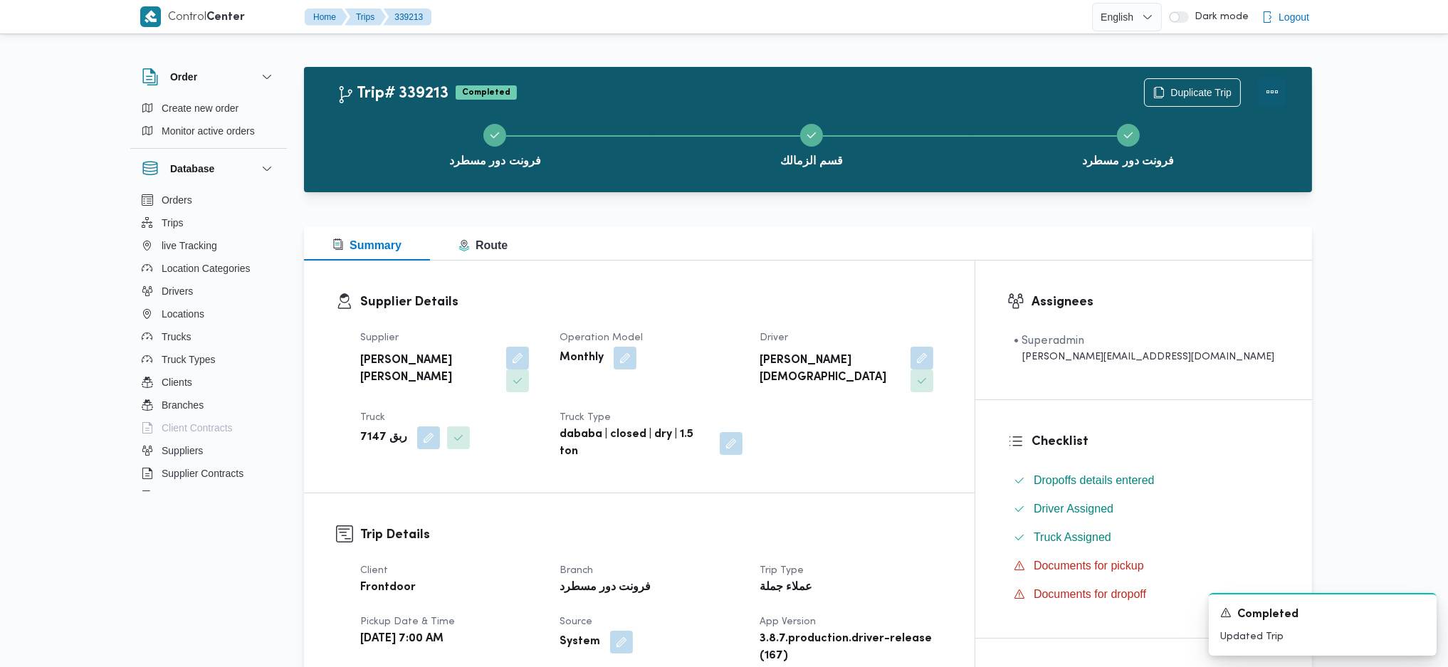
click at [1275, 88] on button "Actions" at bounding box center [1272, 92] width 28 height 28
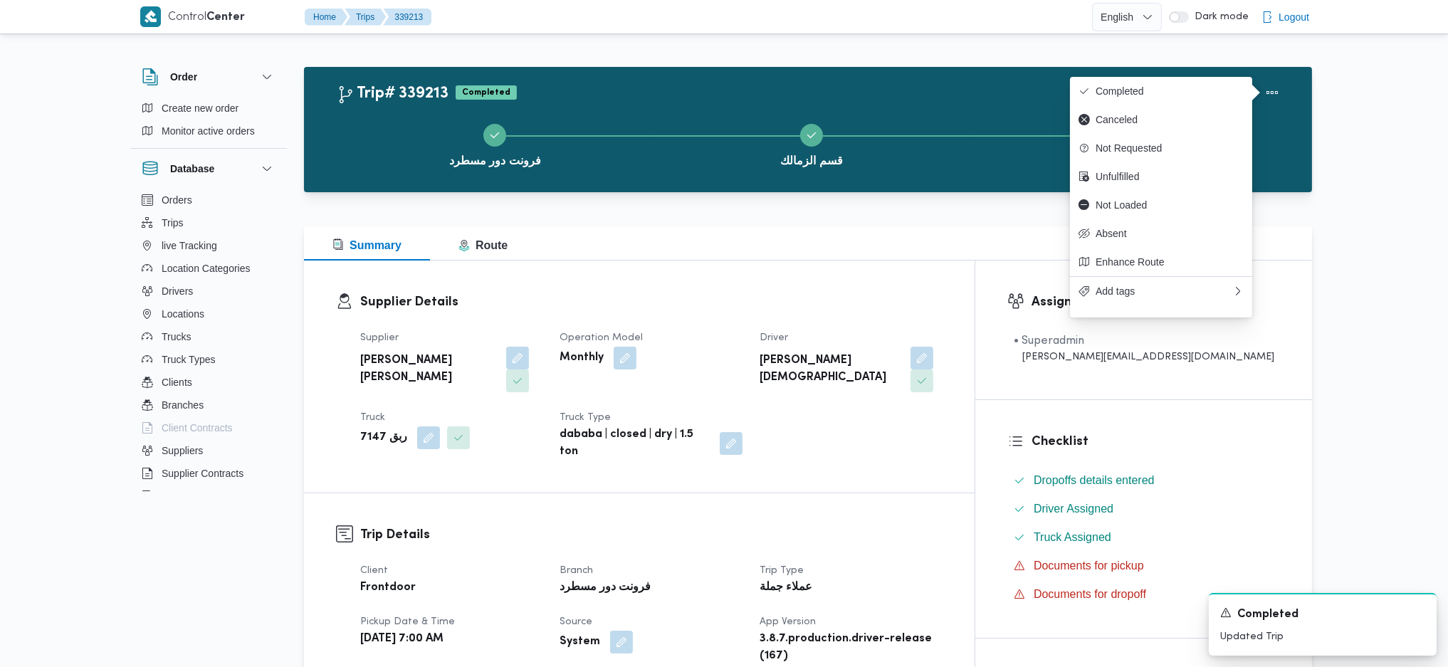
click at [1206, 75] on div "Duplicate Trip" at bounding box center [1216, 93] width 160 height 46
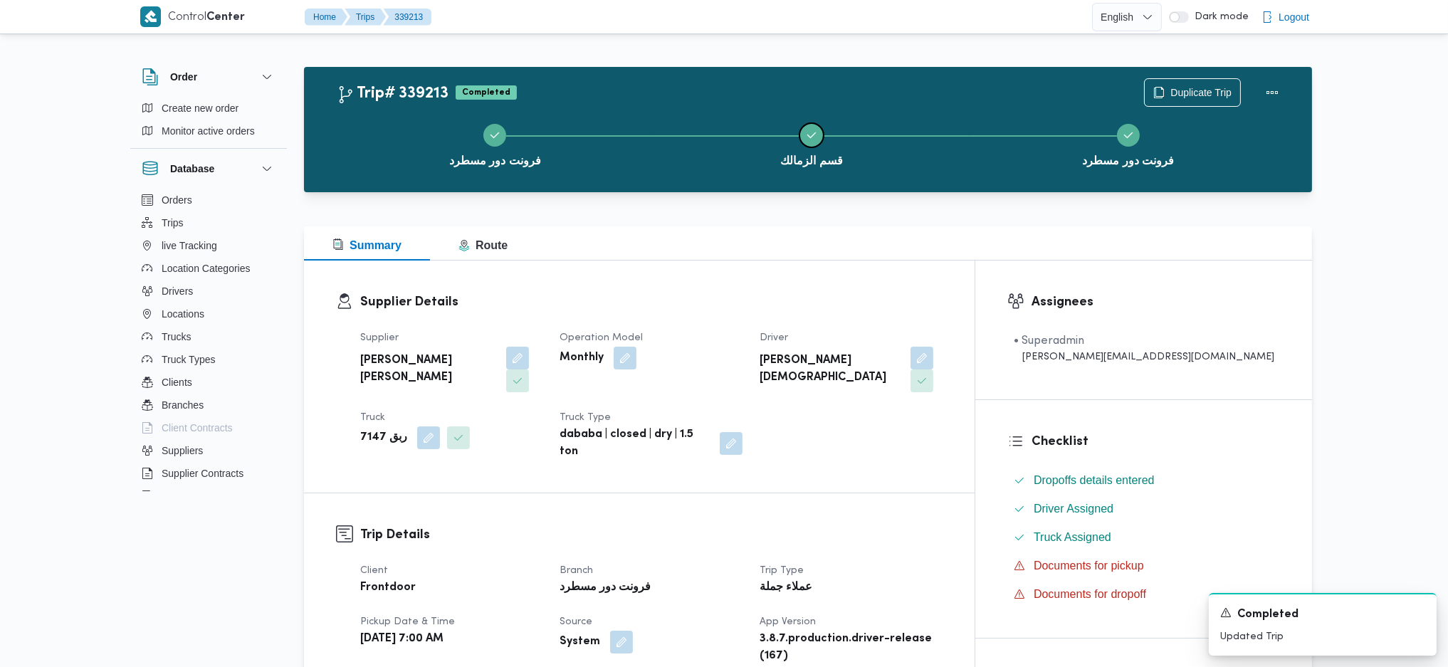
click at [915, 140] on button "قسم الزمالك" at bounding box center [812, 144] width 317 height 74
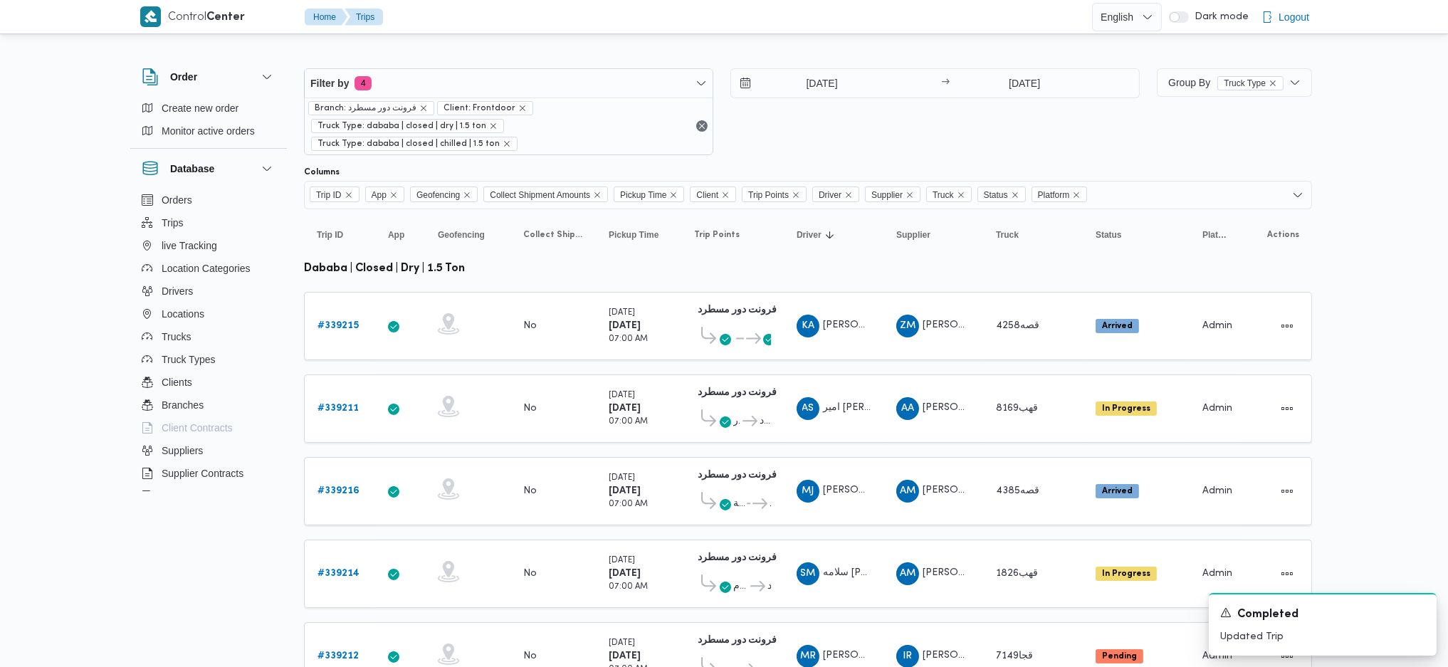
click at [1194, 100] on div "Group By Truck Type" at bounding box center [1234, 111] width 155 height 87
click at [1191, 94] on span "Group By Truck Type" at bounding box center [1235, 82] width 144 height 28
click at [1239, 243] on span "Supplier" at bounding box center [1257, 236] width 148 height 11
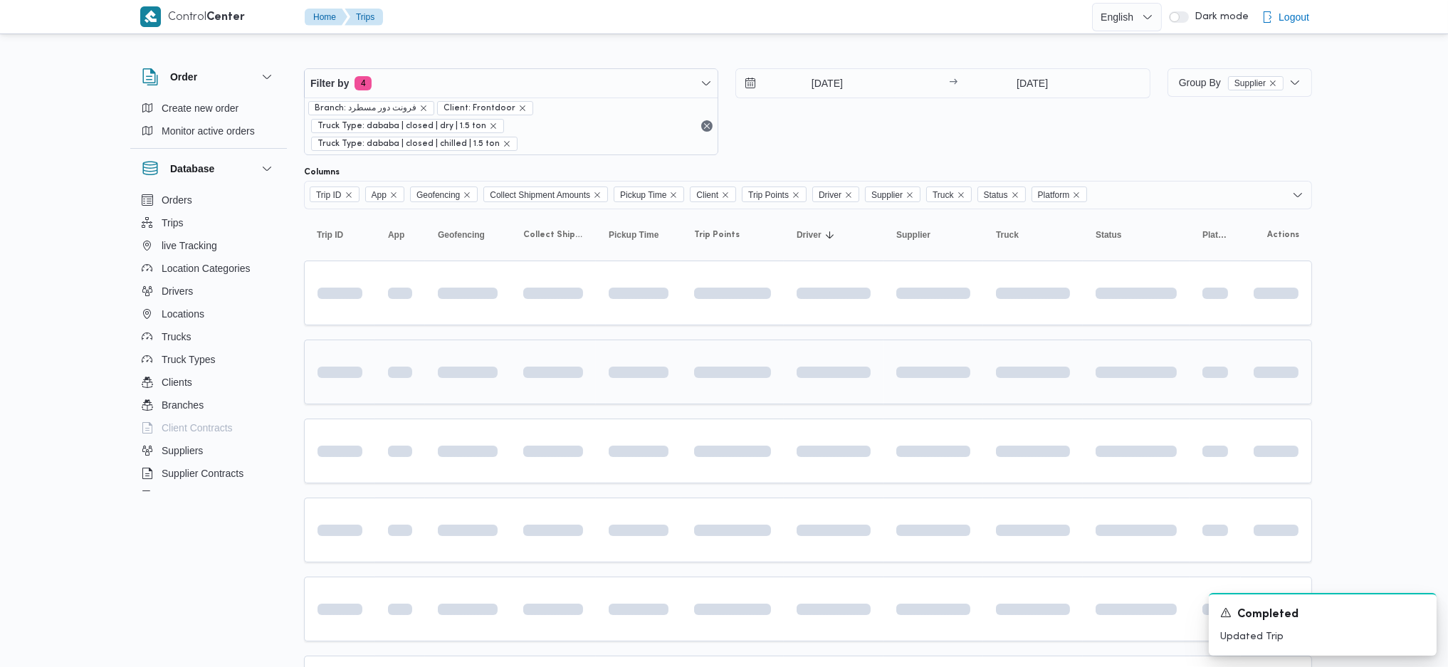
click at [951, 340] on td at bounding box center [934, 372] width 100 height 65
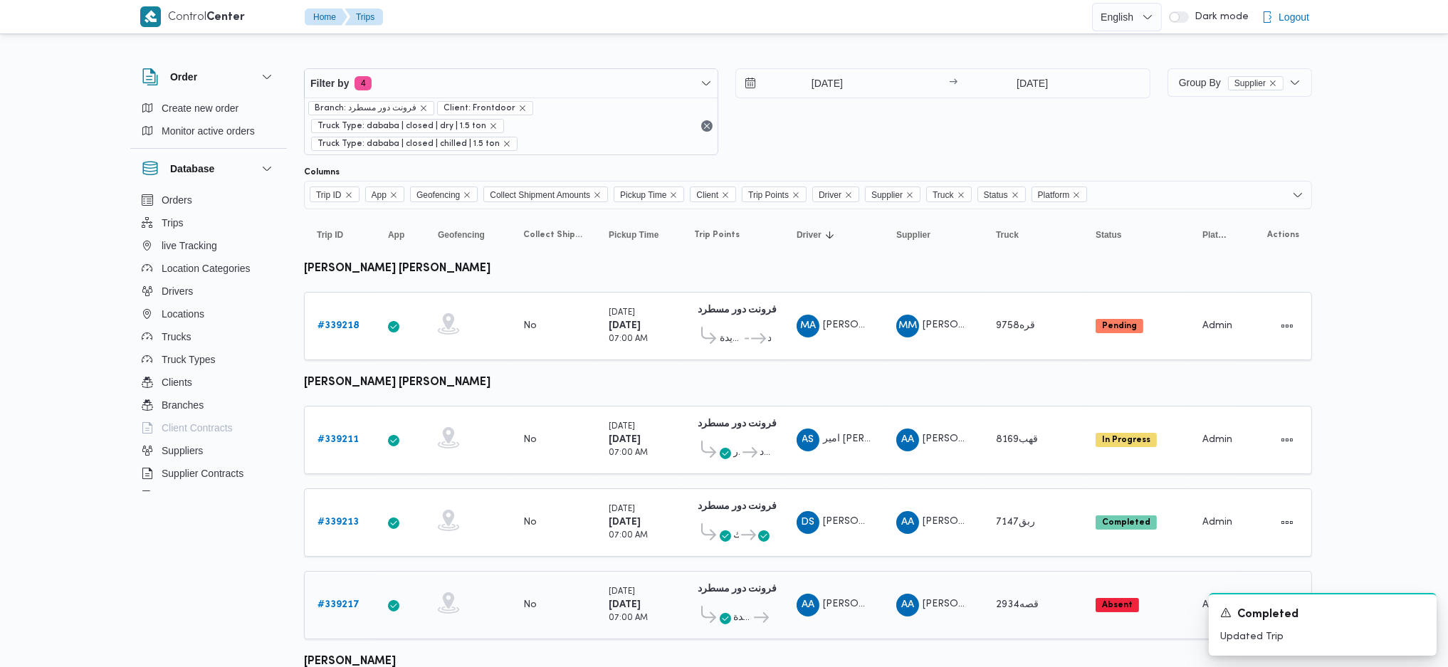
click at [342, 600] on b "# 339217" at bounding box center [339, 604] width 42 height 9
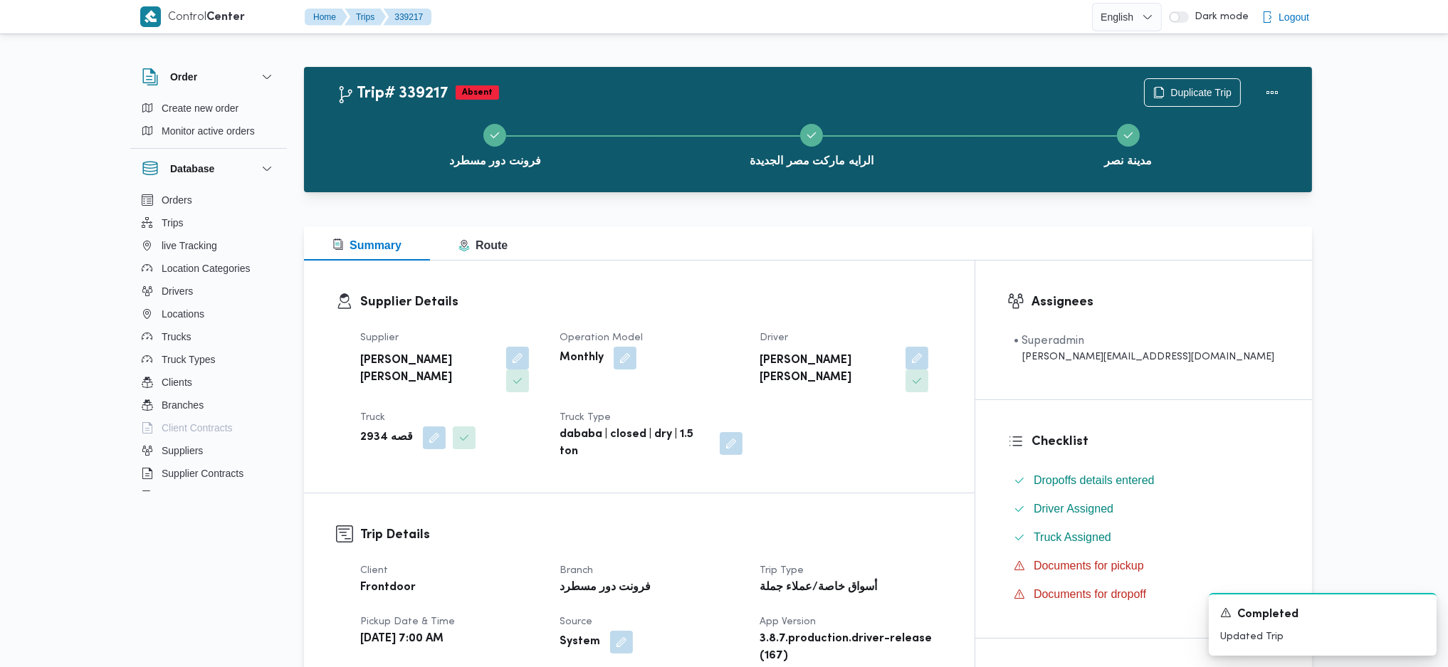
click at [427, 427] on div "قصه 2934" at bounding box center [451, 438] width 185 height 26
click at [427, 426] on button "button" at bounding box center [434, 437] width 23 height 23
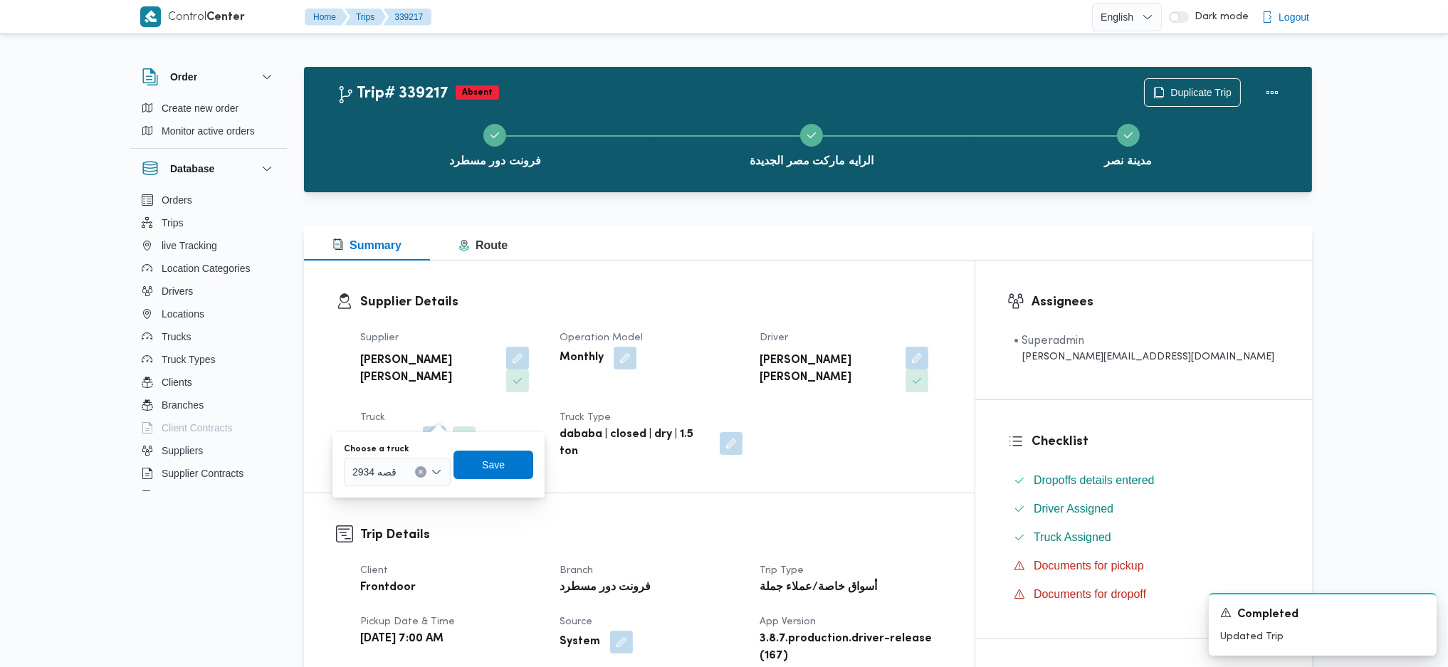
click at [407, 474] on div "قصه 2934" at bounding box center [397, 472] width 107 height 28
type input "714"
click at [370, 525] on span "ربق 714 7 | null" at bounding box center [406, 518] width 73 height 17
click at [483, 467] on span "Save" at bounding box center [504, 465] width 80 height 28
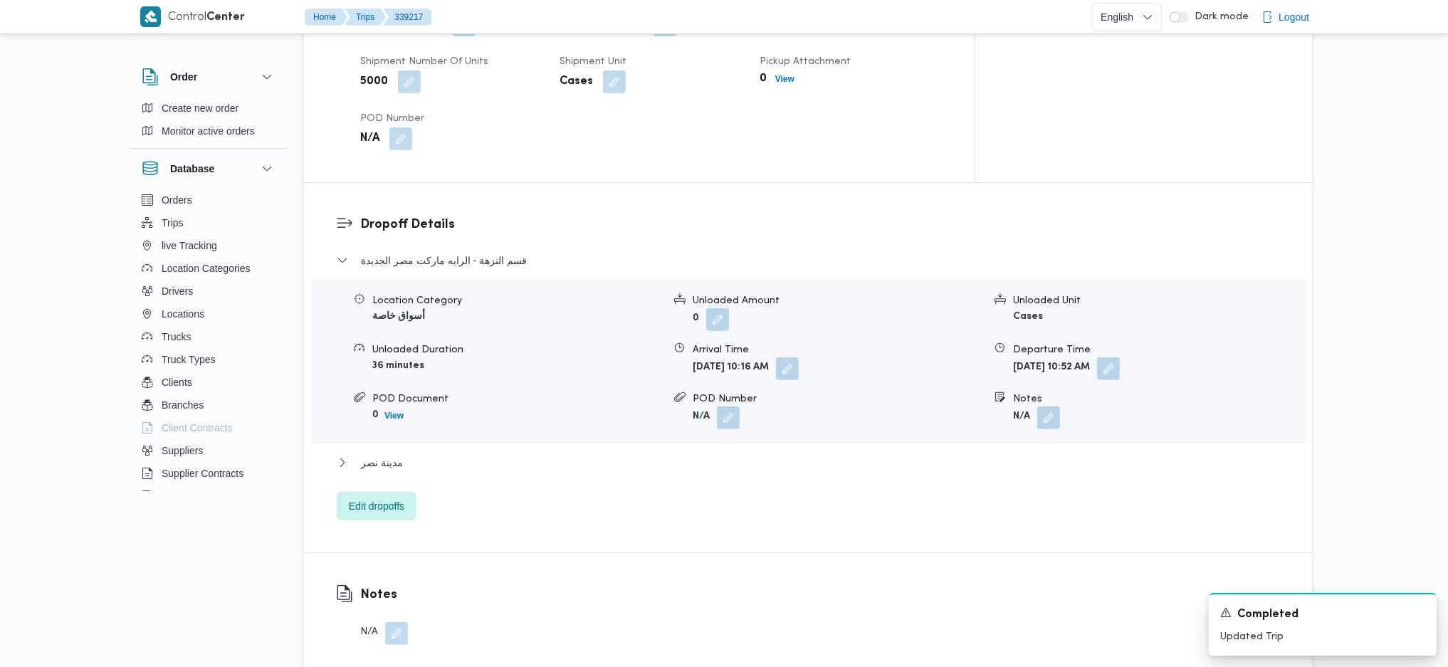
scroll to position [1139, 0]
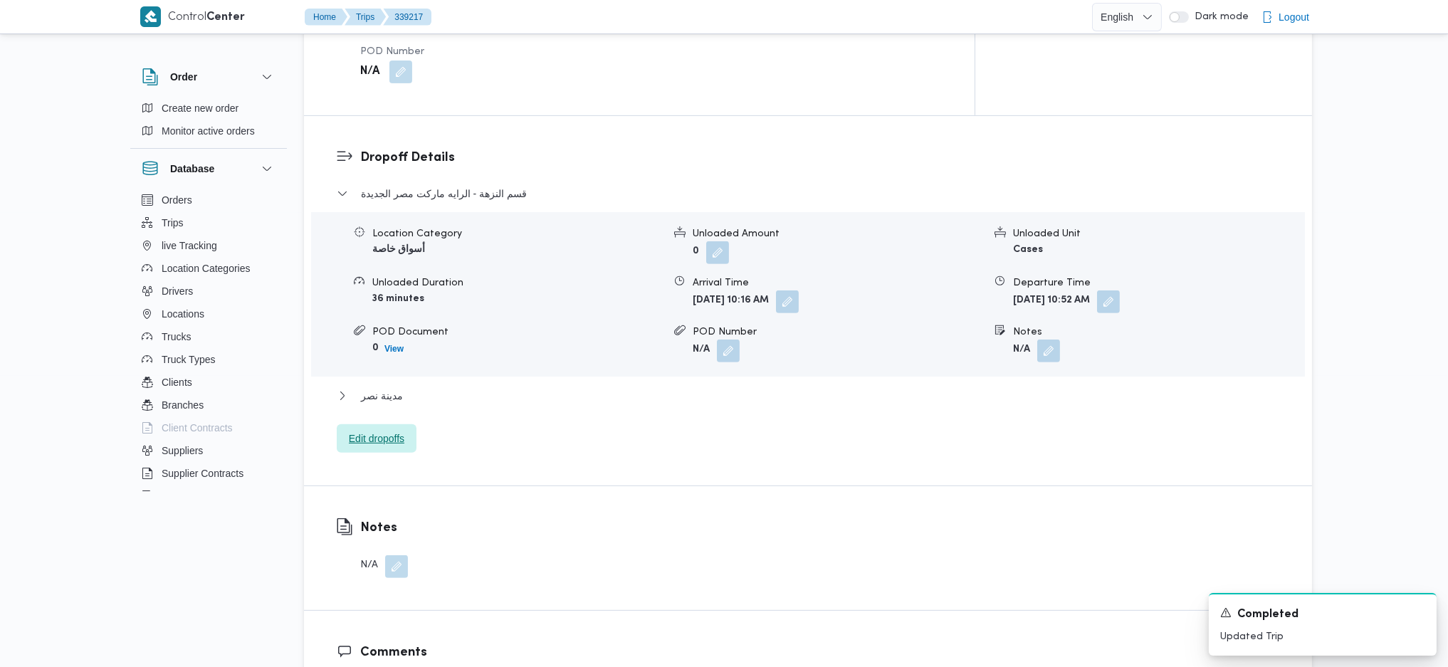
click at [373, 430] on span "Edit dropoffs" at bounding box center [377, 438] width 56 height 17
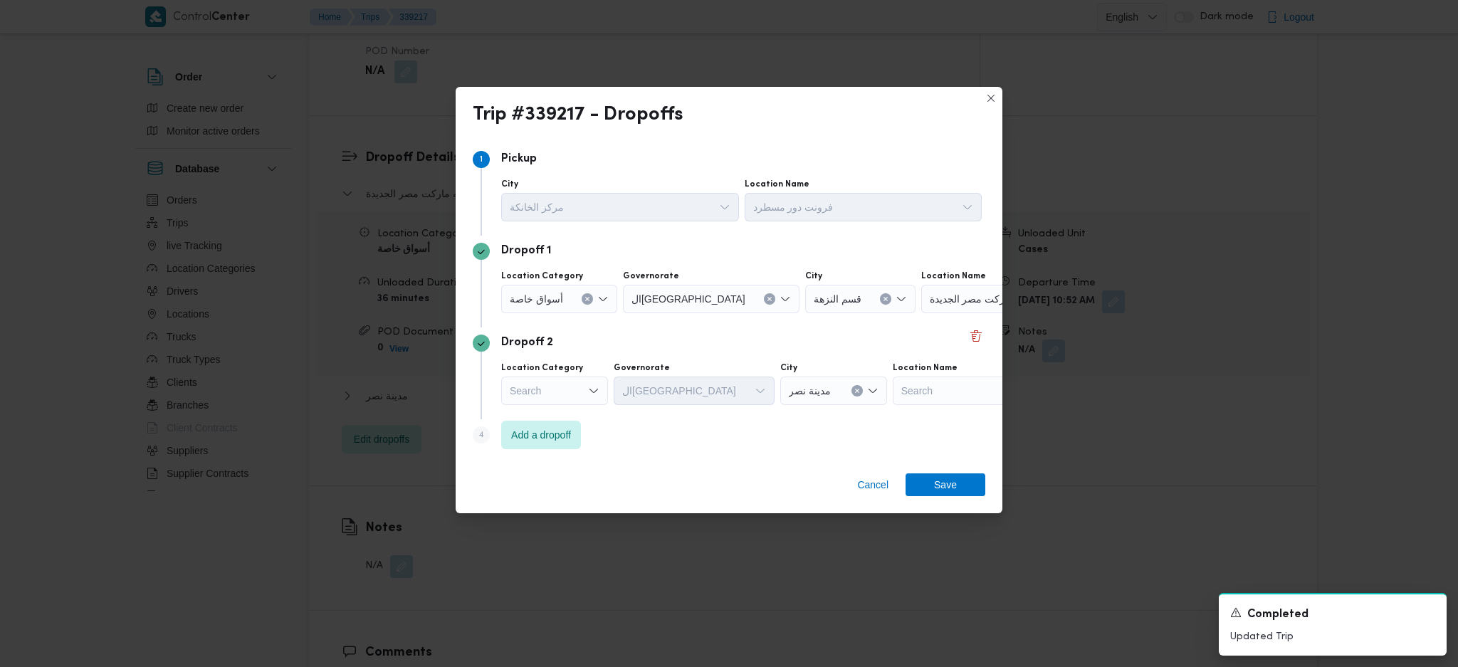
click at [991, 329] on div "Step 1 1 [GEOGRAPHIC_DATA] مركز الخانكة Location Name فرونت دور مسطرد Dropoff 1…" at bounding box center [729, 300] width 547 height 324
click at [976, 335] on button "Delete" at bounding box center [976, 335] width 17 height 17
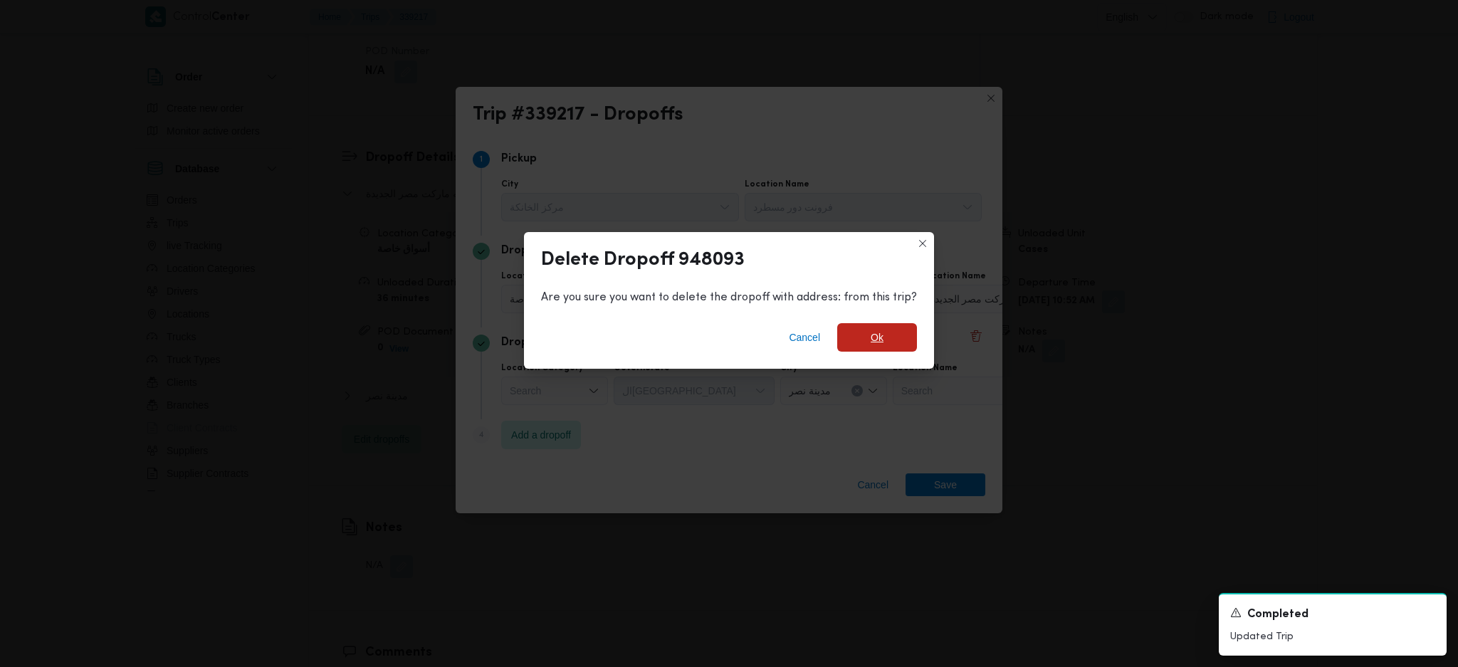
click at [867, 341] on span "Ok" at bounding box center [877, 337] width 80 height 28
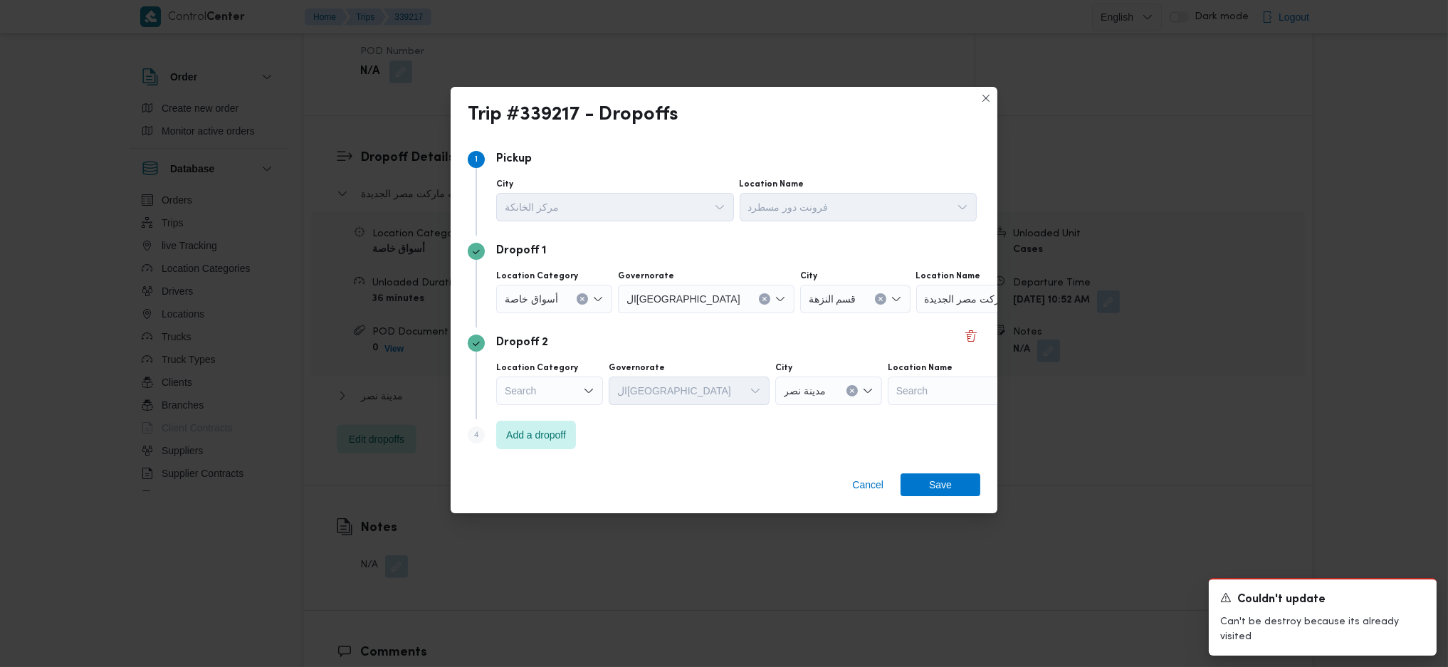
click at [572, 396] on div "Search" at bounding box center [549, 391] width 107 height 28
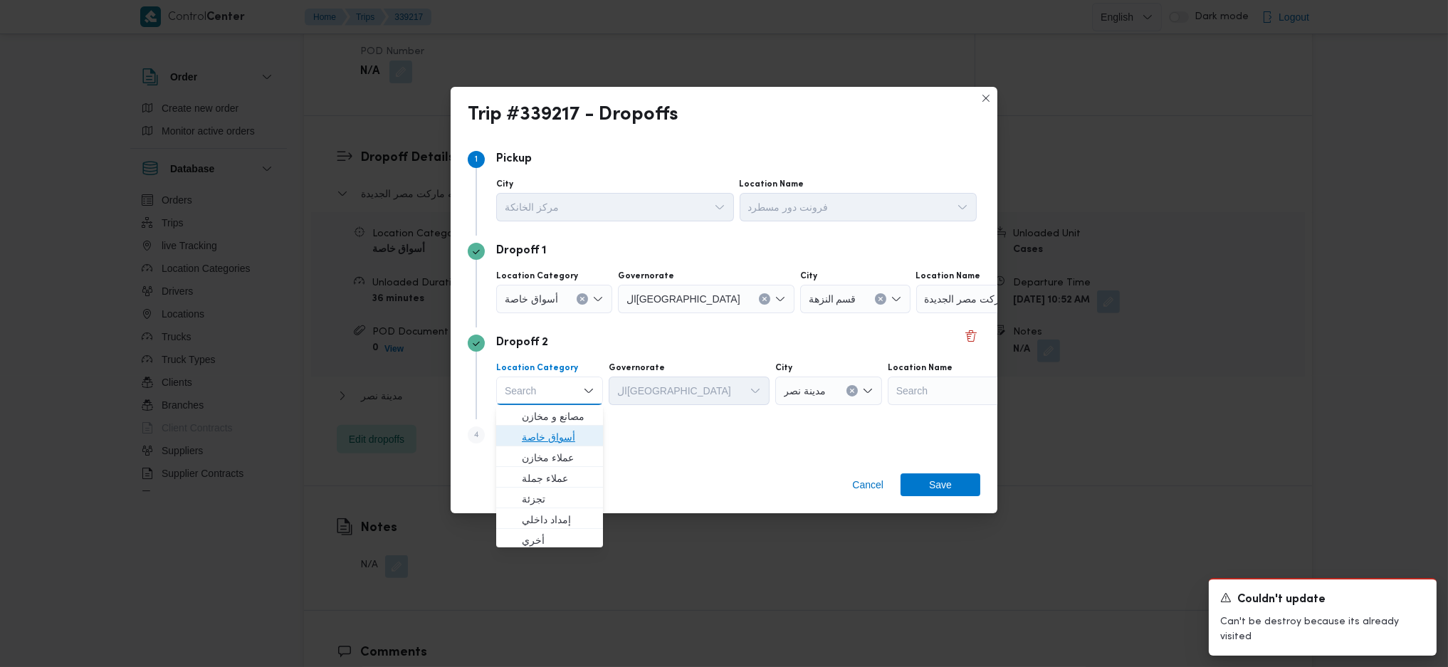
click at [563, 430] on span "أسواق خاصة" at bounding box center [558, 437] width 73 height 17
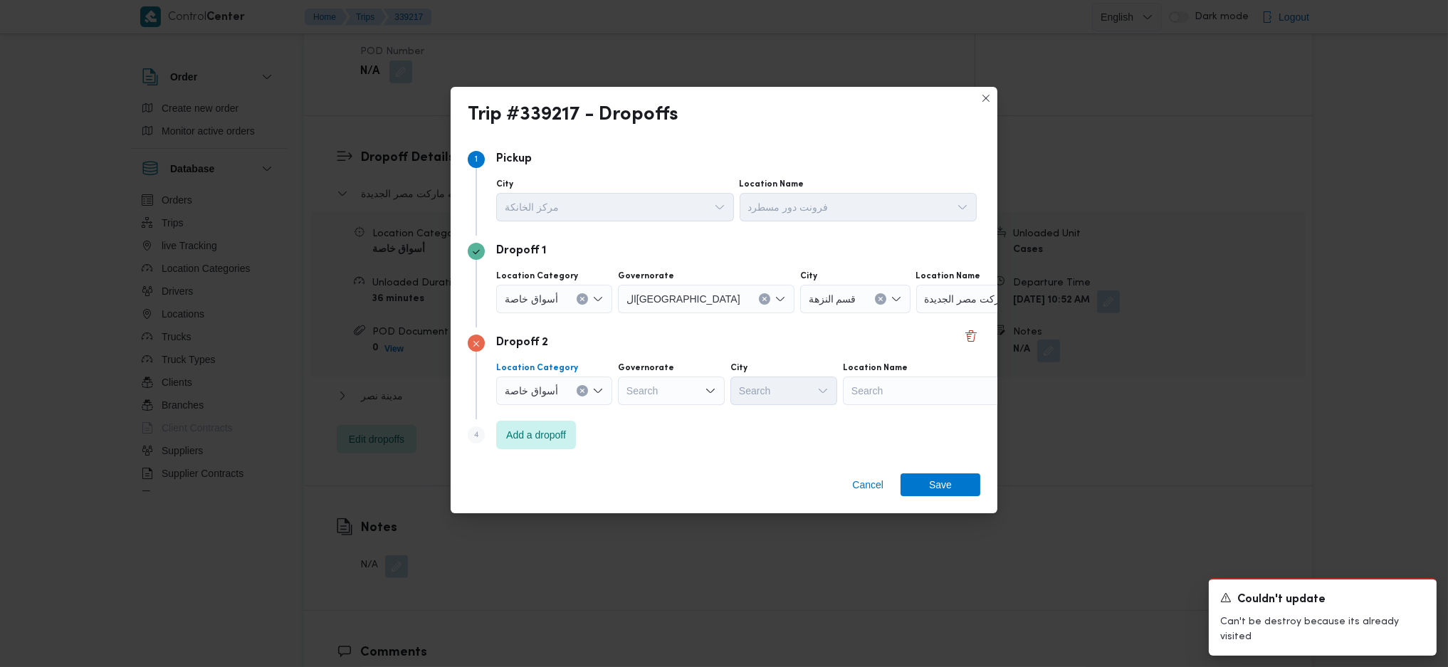
click at [574, 388] on div "أسواق خاصة Combo box. Selected. أسواق خاصة. Press Backspace to delete أسواق خاص…" at bounding box center [554, 391] width 116 height 28
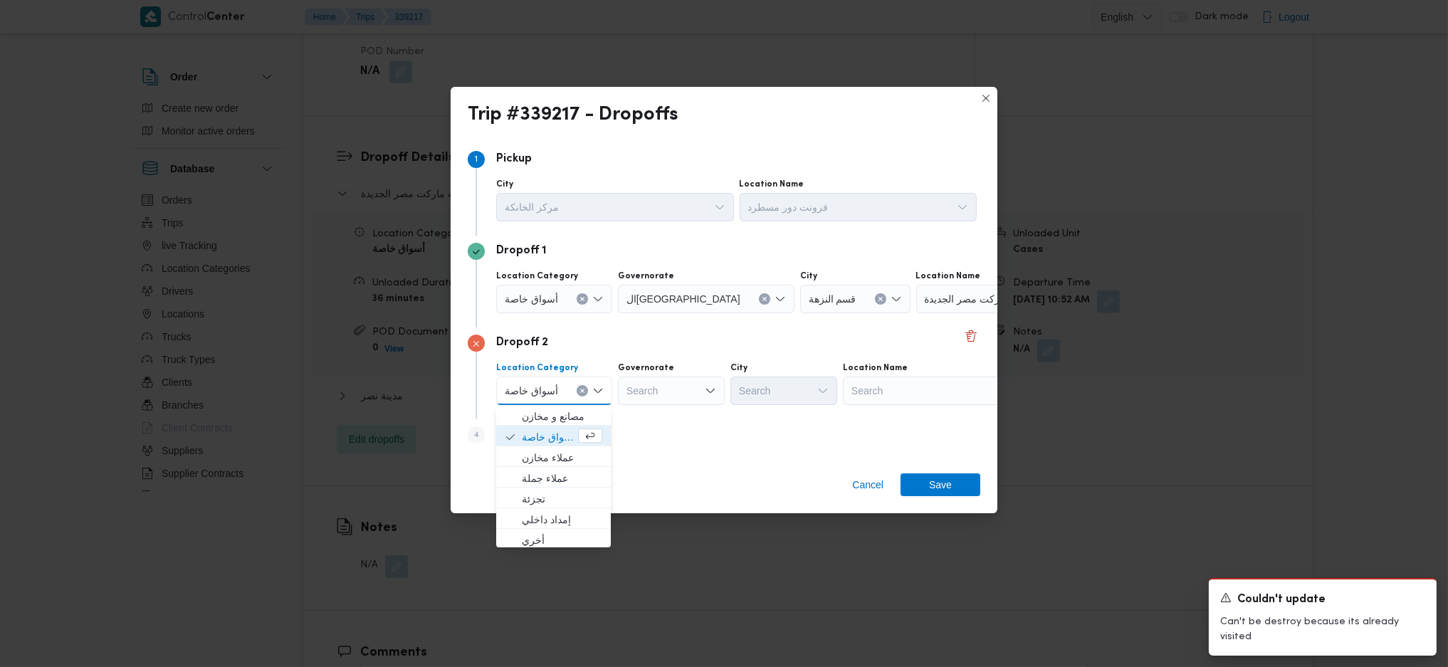
click at [580, 388] on icon "Clear input" at bounding box center [583, 391] width 6 height 6
click at [905, 397] on div "Search" at bounding box center [923, 391] width 178 height 28
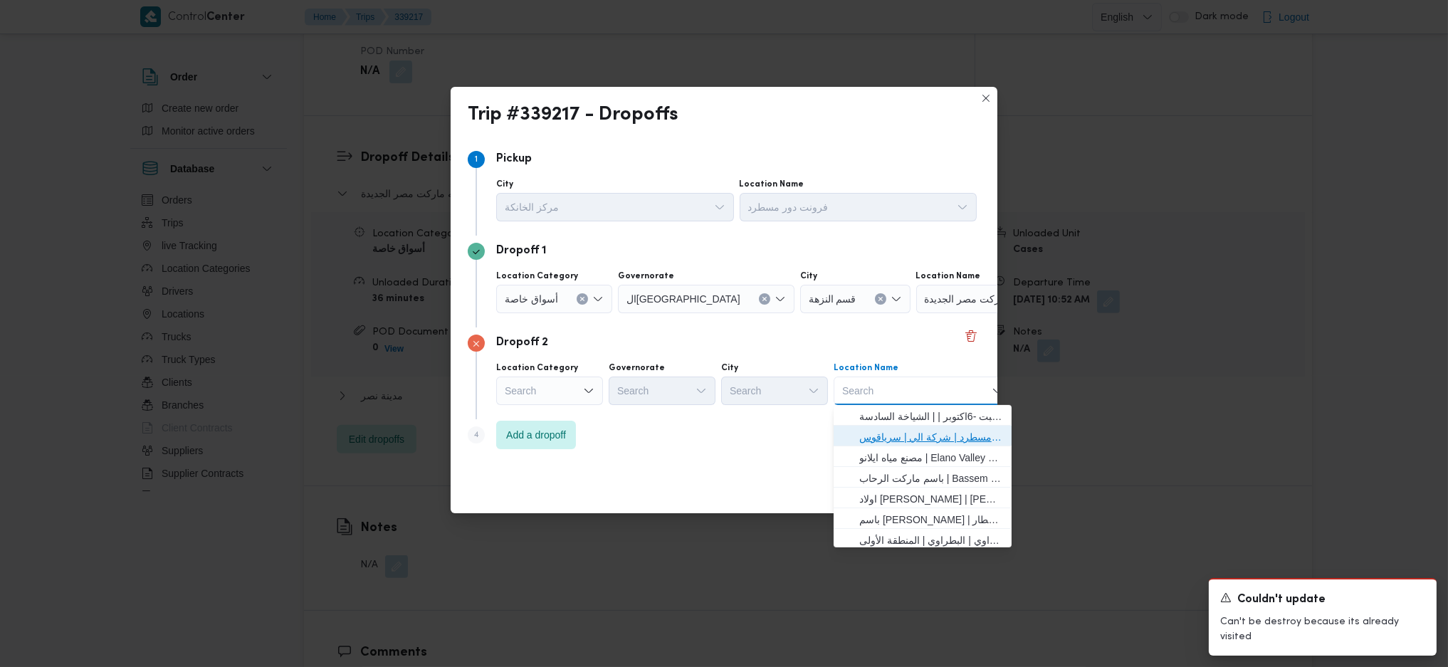
click at [884, 436] on span "فرونت دور مسطرد | شركة الي | سرياقوس" at bounding box center [931, 437] width 144 height 17
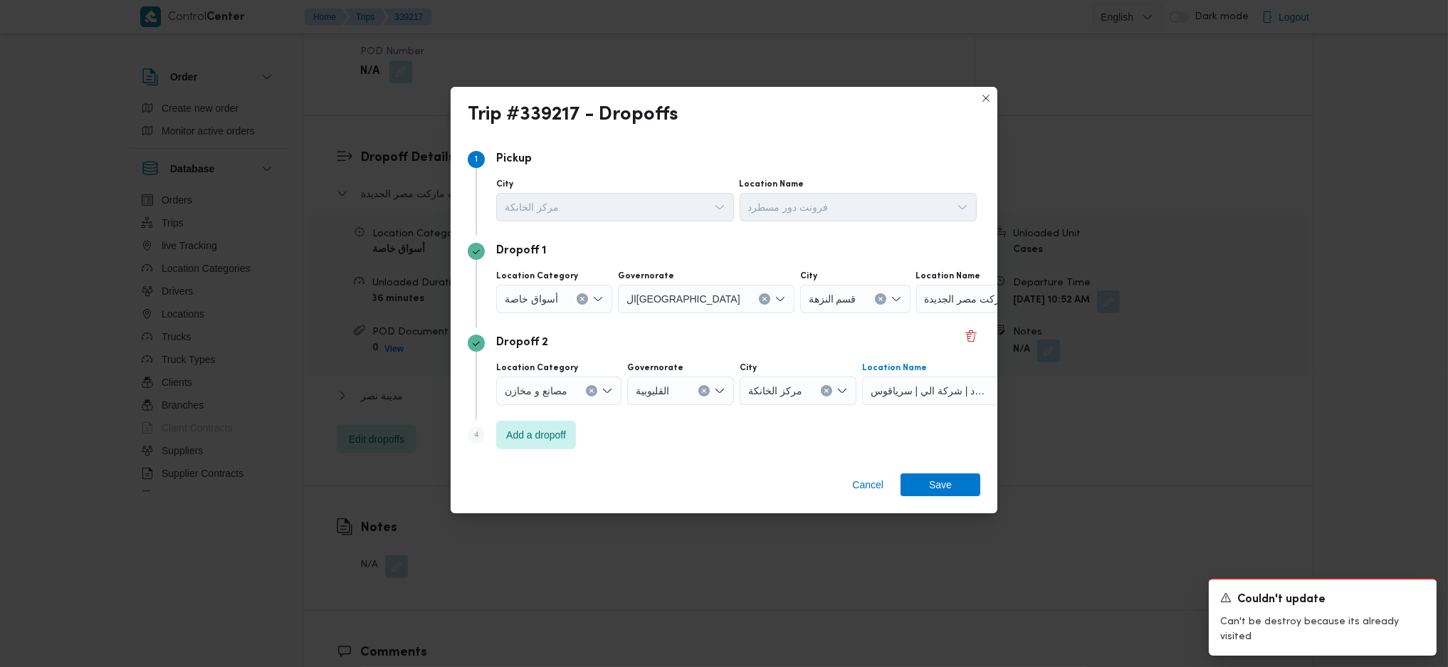
click at [942, 302] on span "الرايه ماركت مصر الجديدة" at bounding box center [980, 299] width 110 height 16
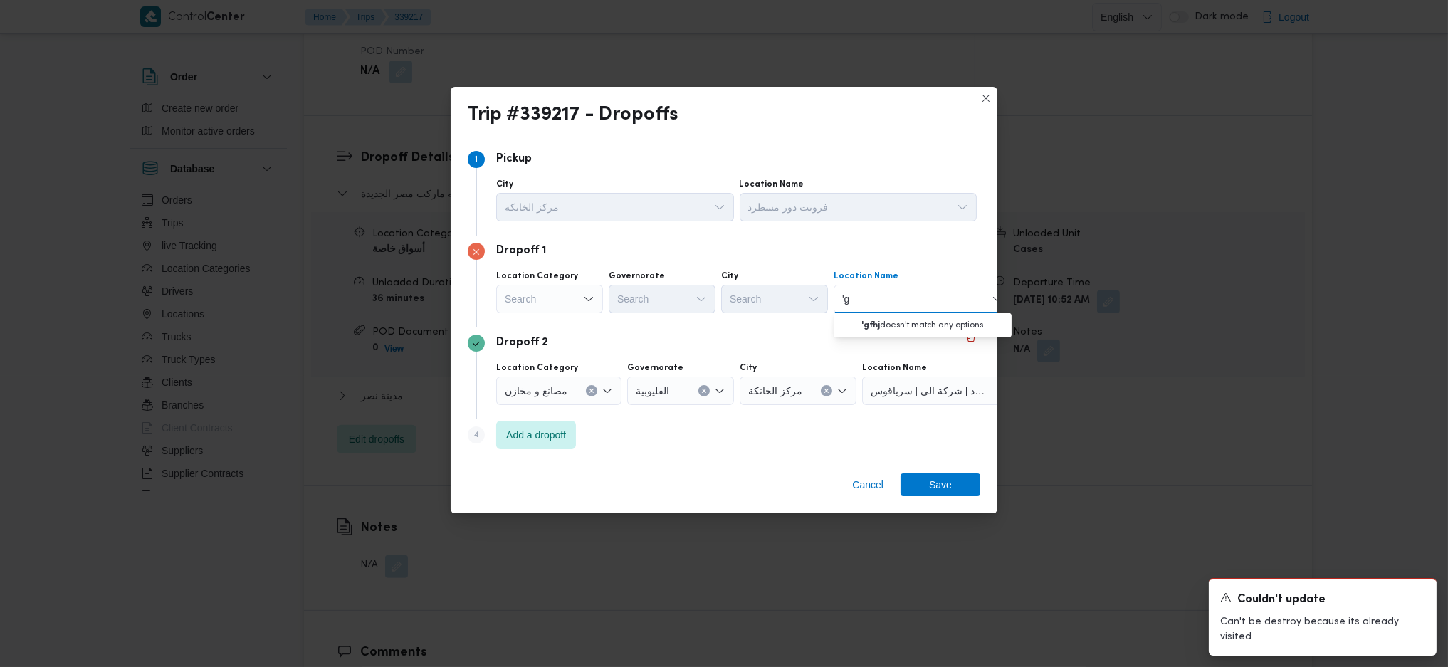
type input "'"
type input "طلبات ح"
click at [863, 316] on span "طلبات مارت حدائق الاهرام | طلبات ح دائق الاهرام | null" at bounding box center [931, 324] width 144 height 17
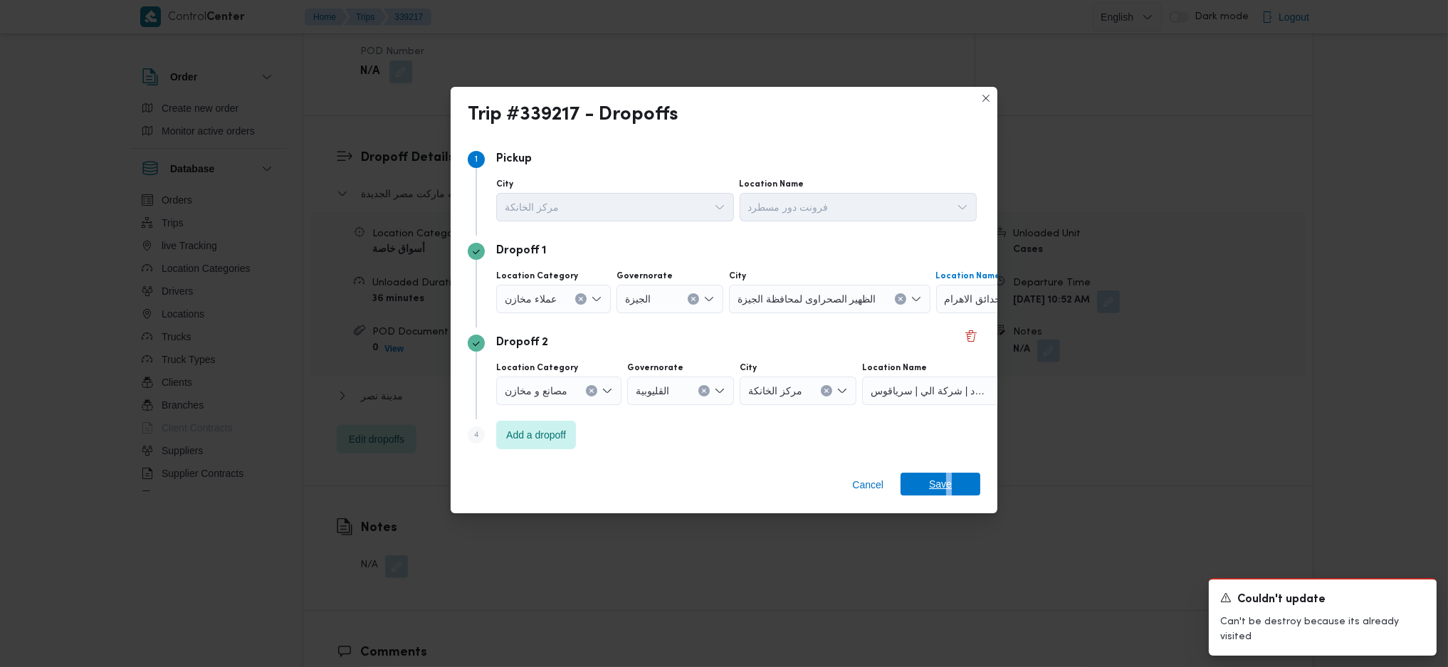
drag, startPoint x: 946, startPoint y: 496, endPoint x: 957, endPoint y: 490, distance: 12.5
click at [954, 494] on div "Cancel Save" at bounding box center [724, 487] width 547 height 51
click at [957, 486] on span "Save" at bounding box center [941, 484] width 80 height 23
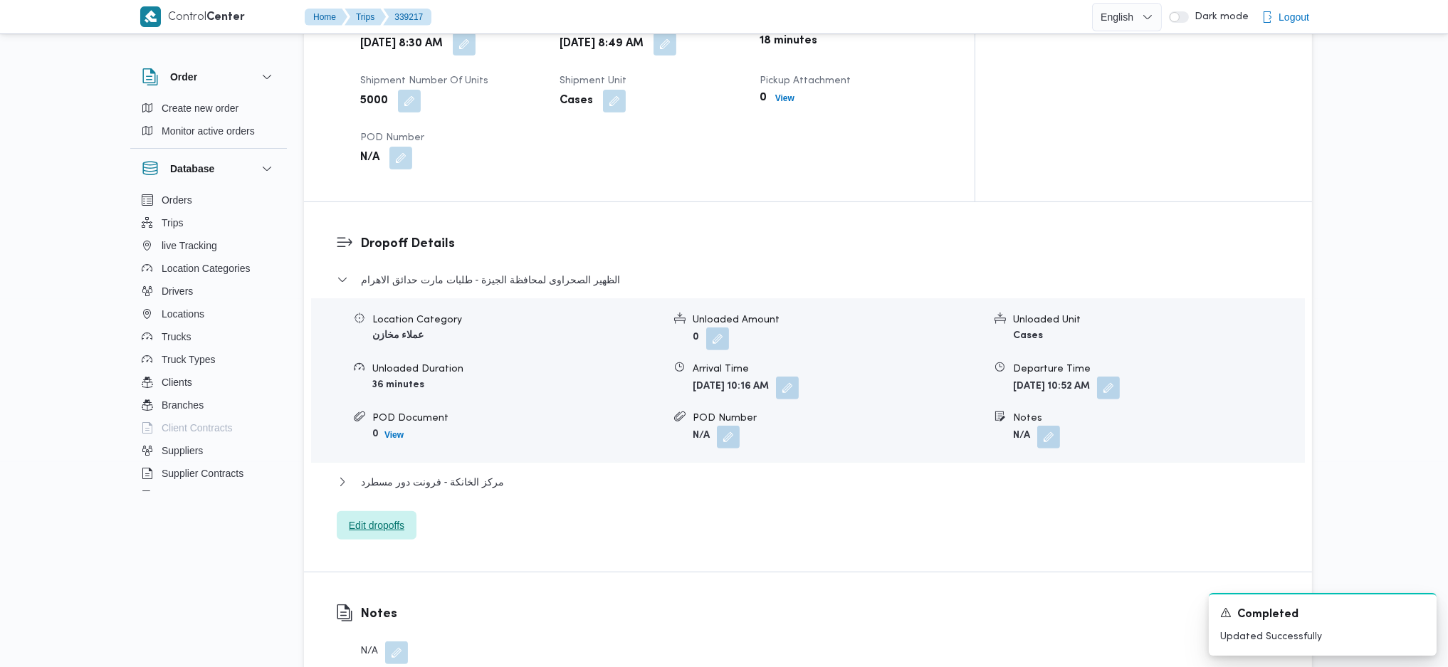
scroll to position [1044, 0]
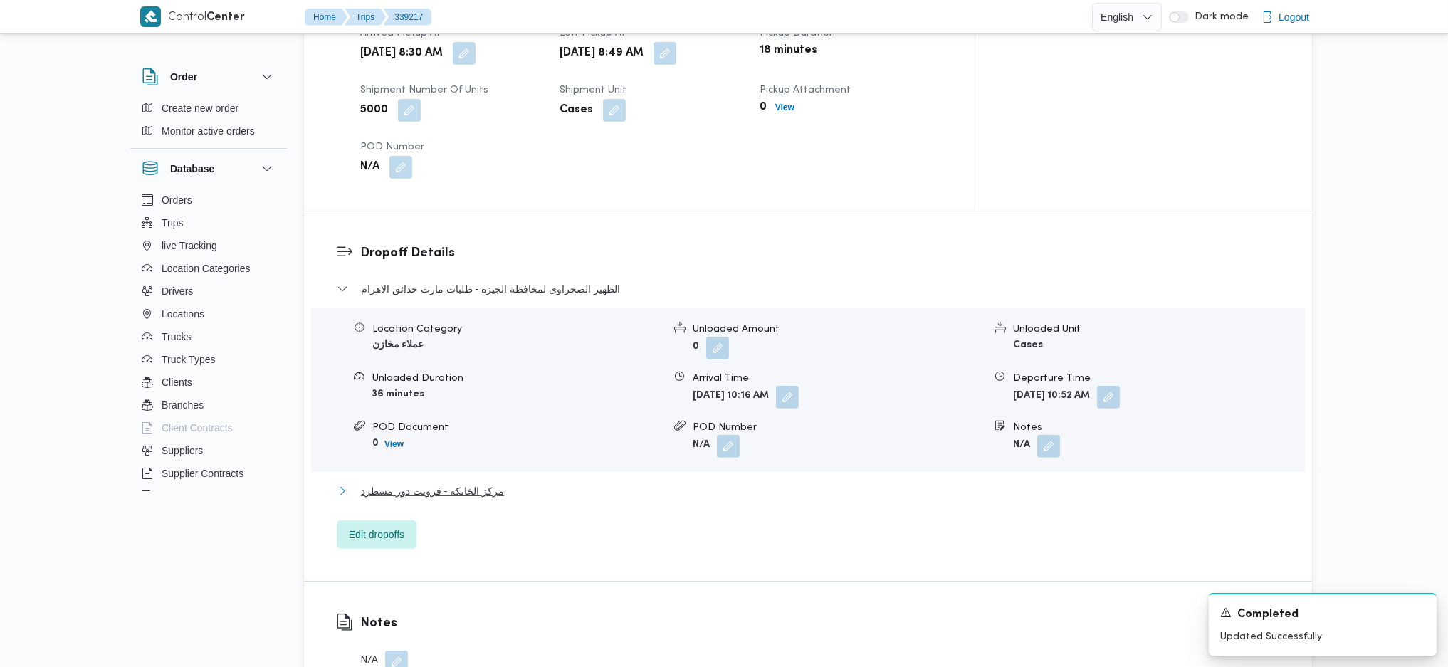
click at [527, 483] on button "مركز الخانكة - فرونت دور مسطرد" at bounding box center [808, 491] width 943 height 17
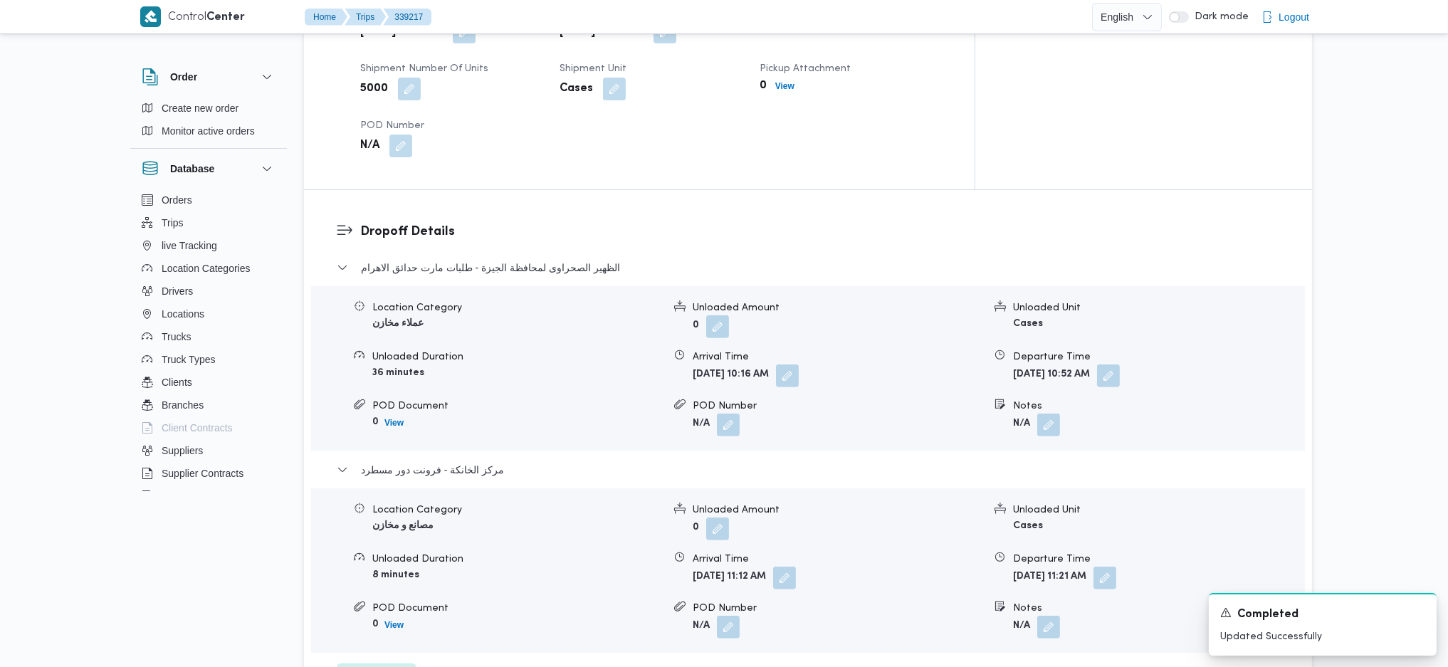
scroll to position [1139, 0]
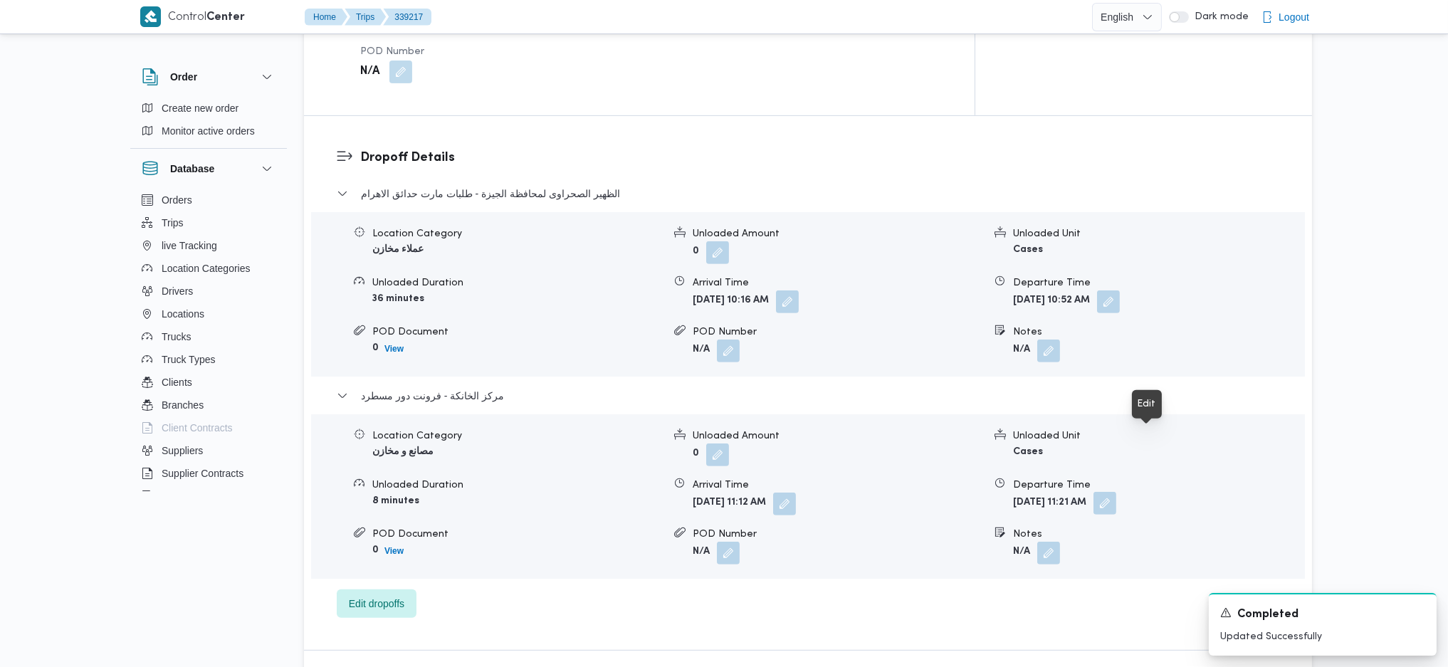
click at [1117, 492] on button "button" at bounding box center [1105, 503] width 23 height 23
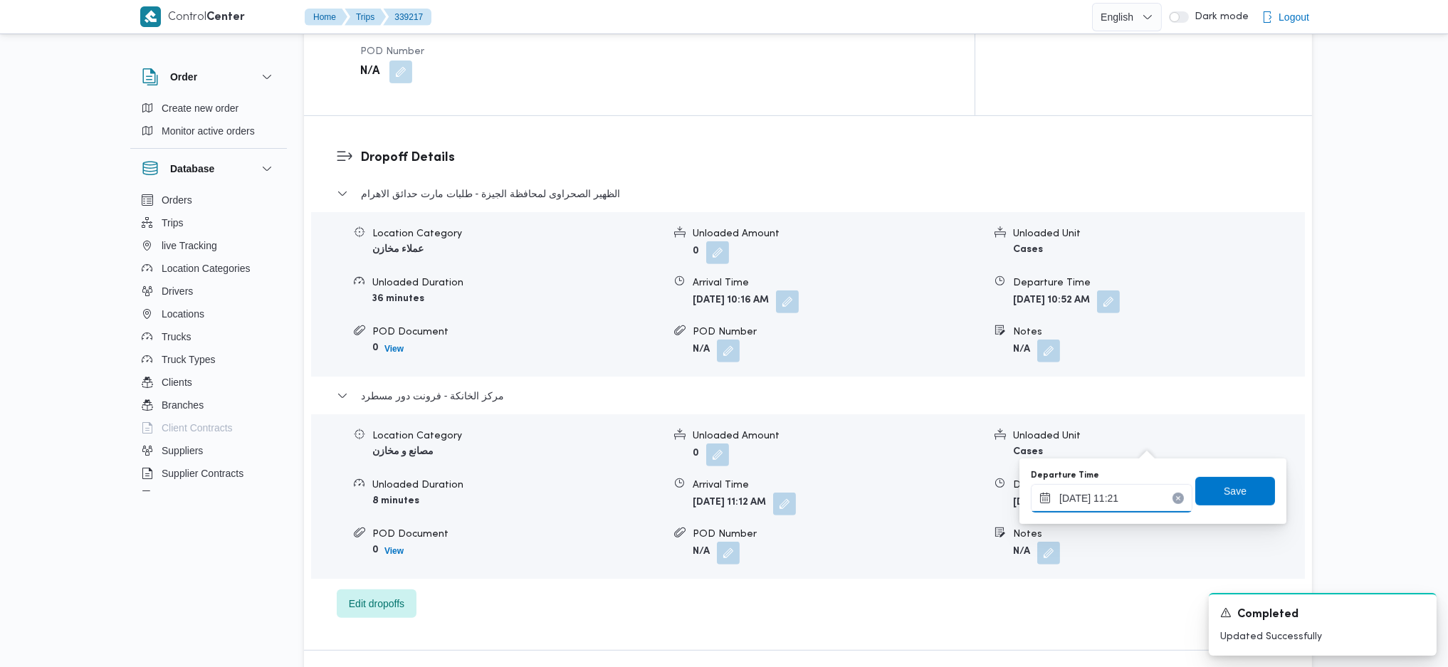
click at [1129, 494] on input "[DATE] 11:21" at bounding box center [1112, 498] width 162 height 28
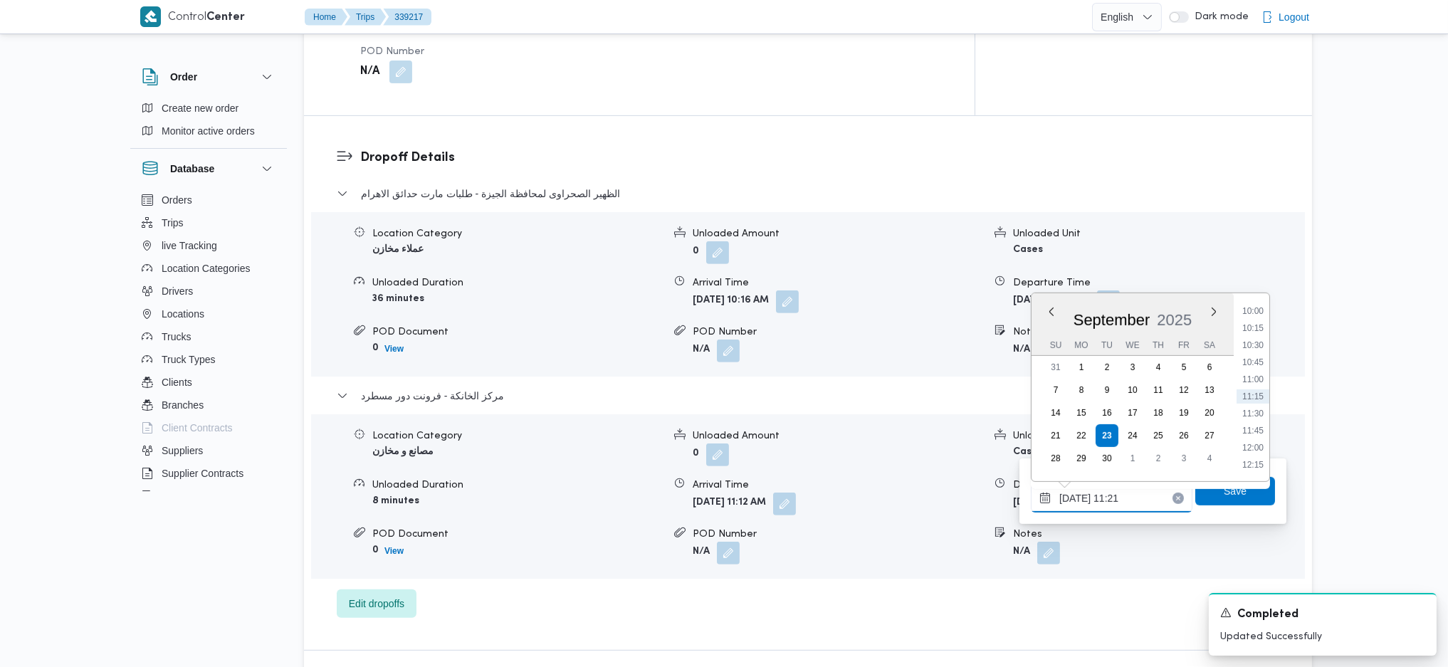
scroll to position [1064, 0]
click at [1261, 454] on li "17:45" at bounding box center [1253, 461] width 33 height 14
type input "[DATE] 17:45"
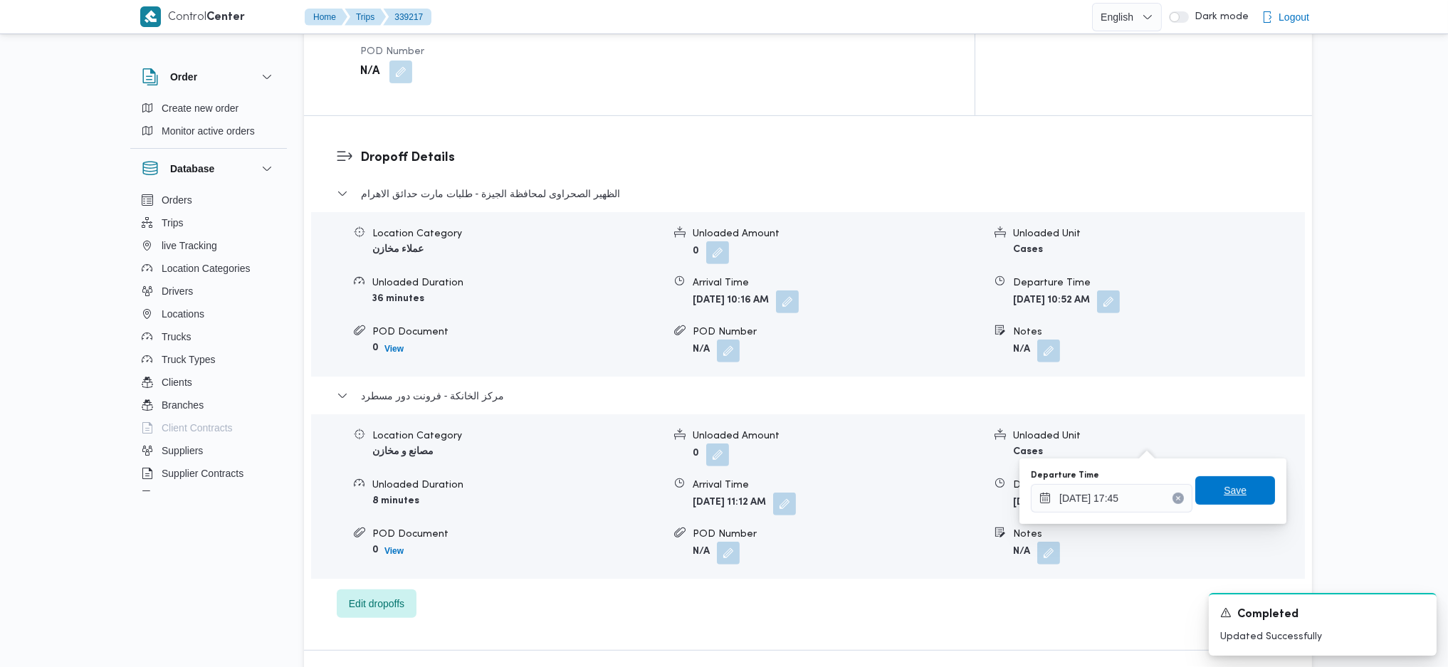
click at [1224, 488] on span "Save" at bounding box center [1235, 490] width 23 height 17
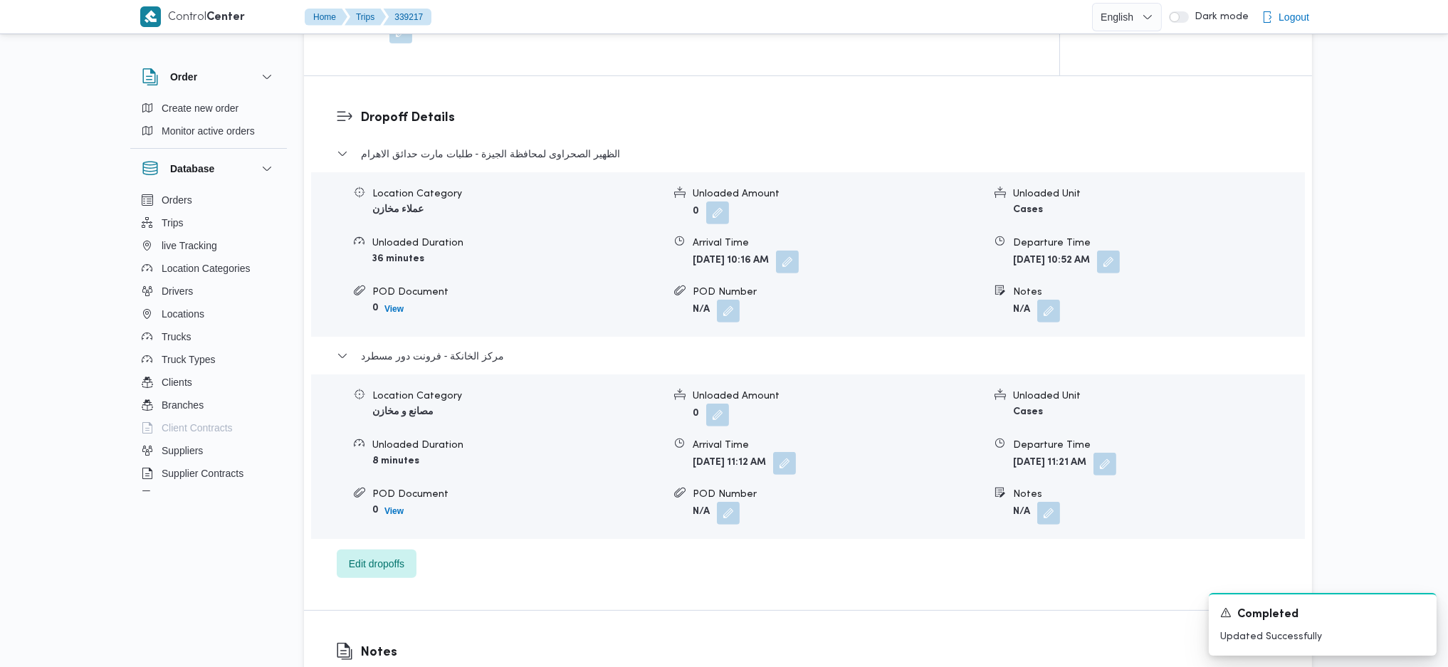
click at [796, 452] on button "button" at bounding box center [784, 463] width 23 height 23
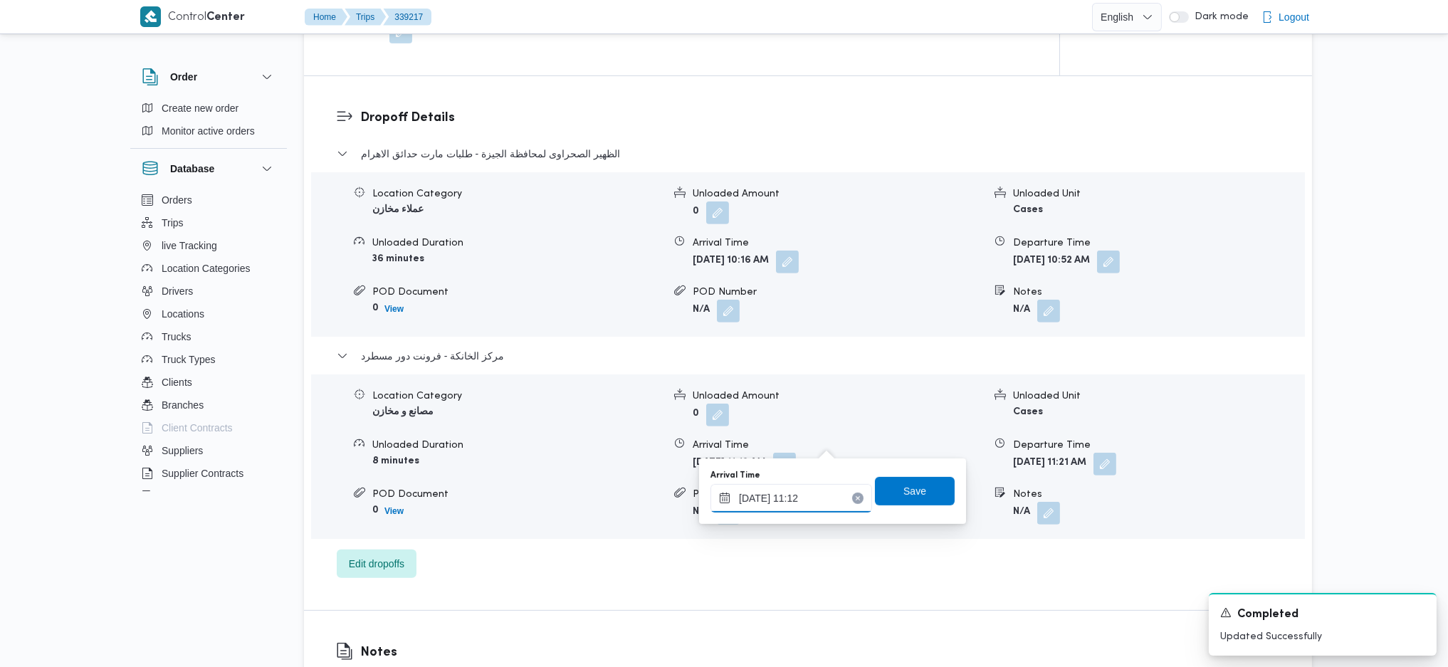
drag, startPoint x: 802, startPoint y: 506, endPoint x: 904, endPoint y: 520, distance: 103.4
click at [800, 508] on input "[DATE] 11:12" at bounding box center [792, 498] width 162 height 28
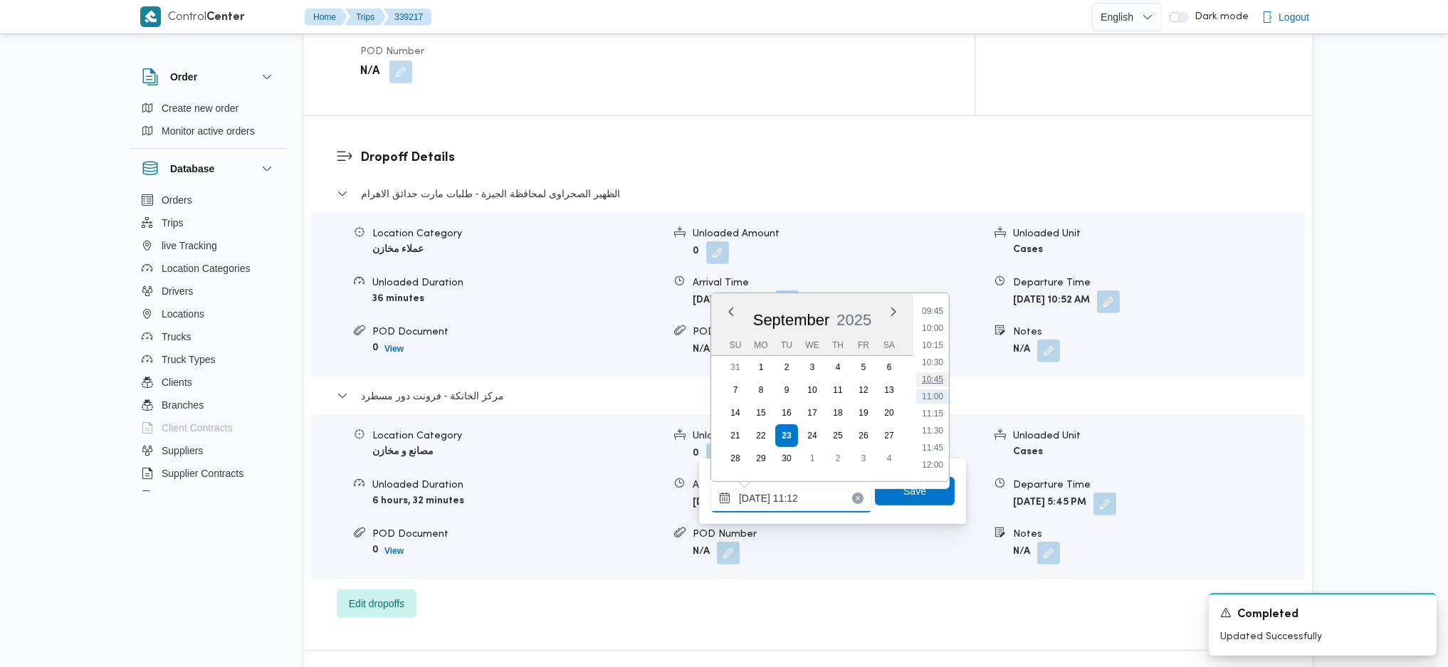
scroll to position [952, 0]
click at [935, 400] on li "15:15" at bounding box center [932, 402] width 33 height 14
type input "[DATE] 15:15"
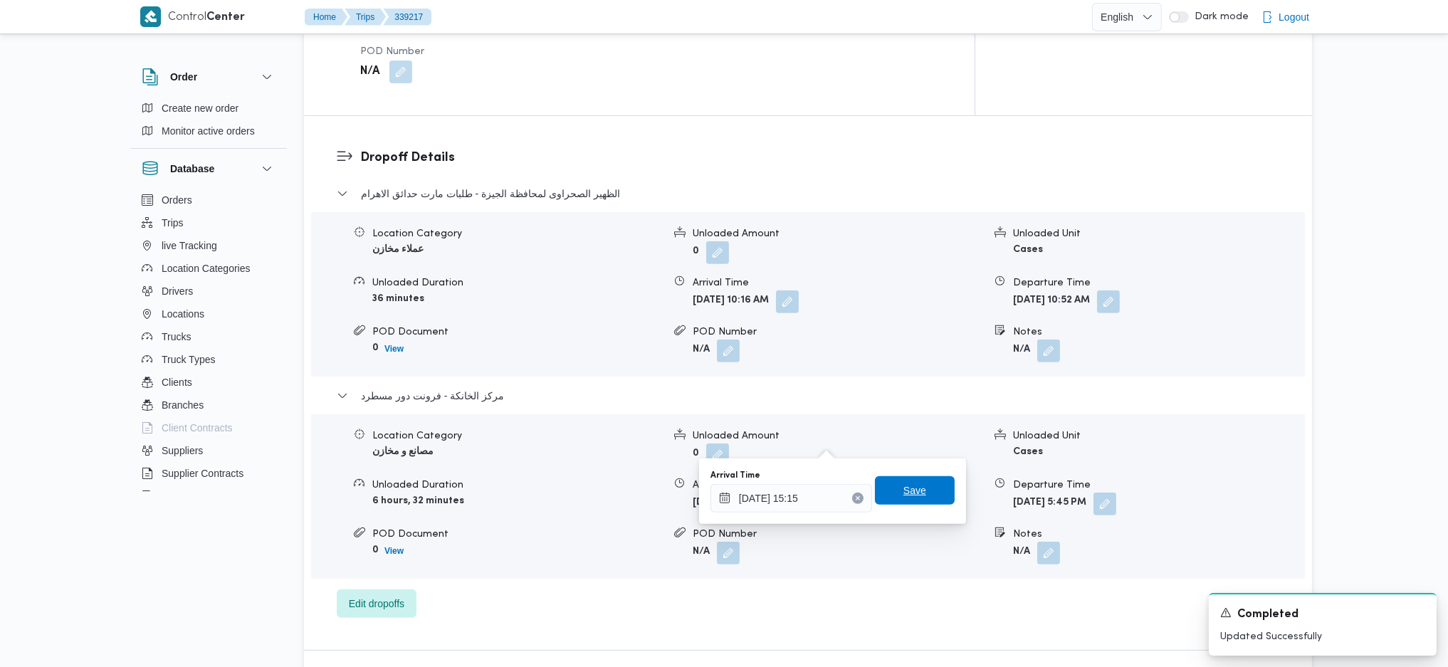
click at [904, 493] on span "Save" at bounding box center [915, 490] width 23 height 17
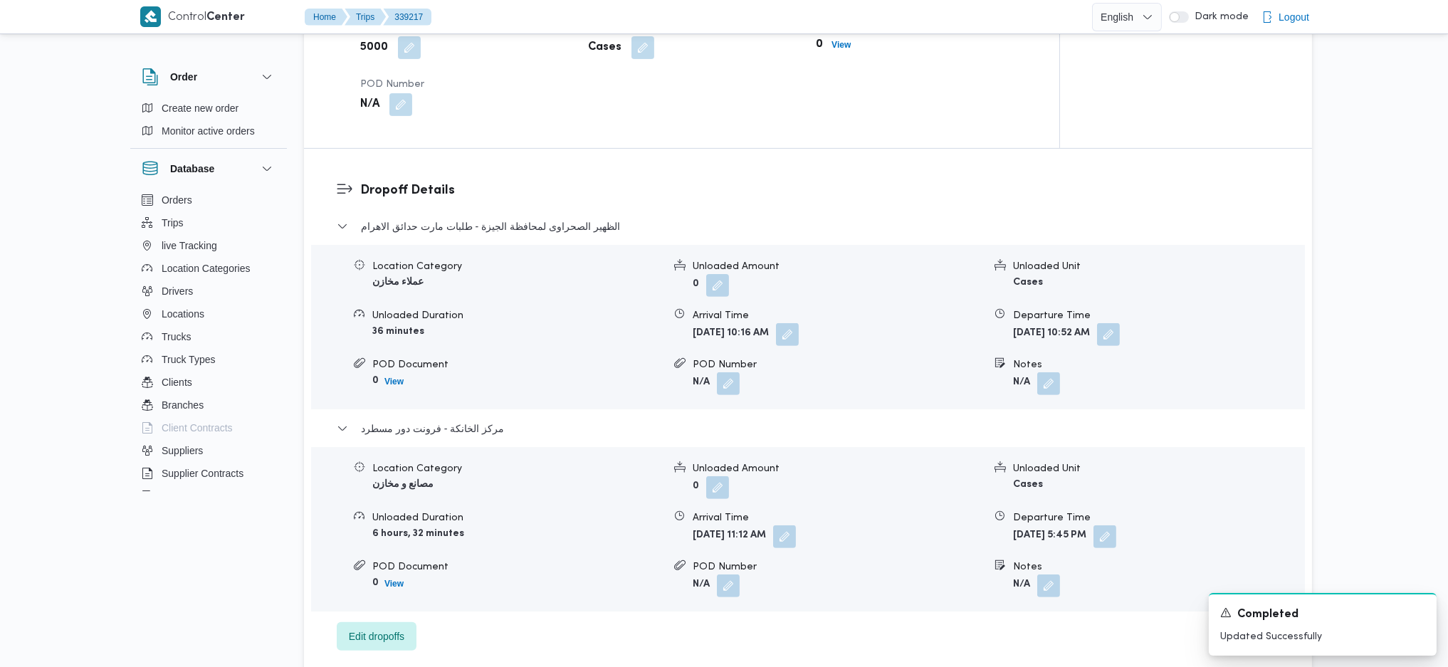
scroll to position [949, 0]
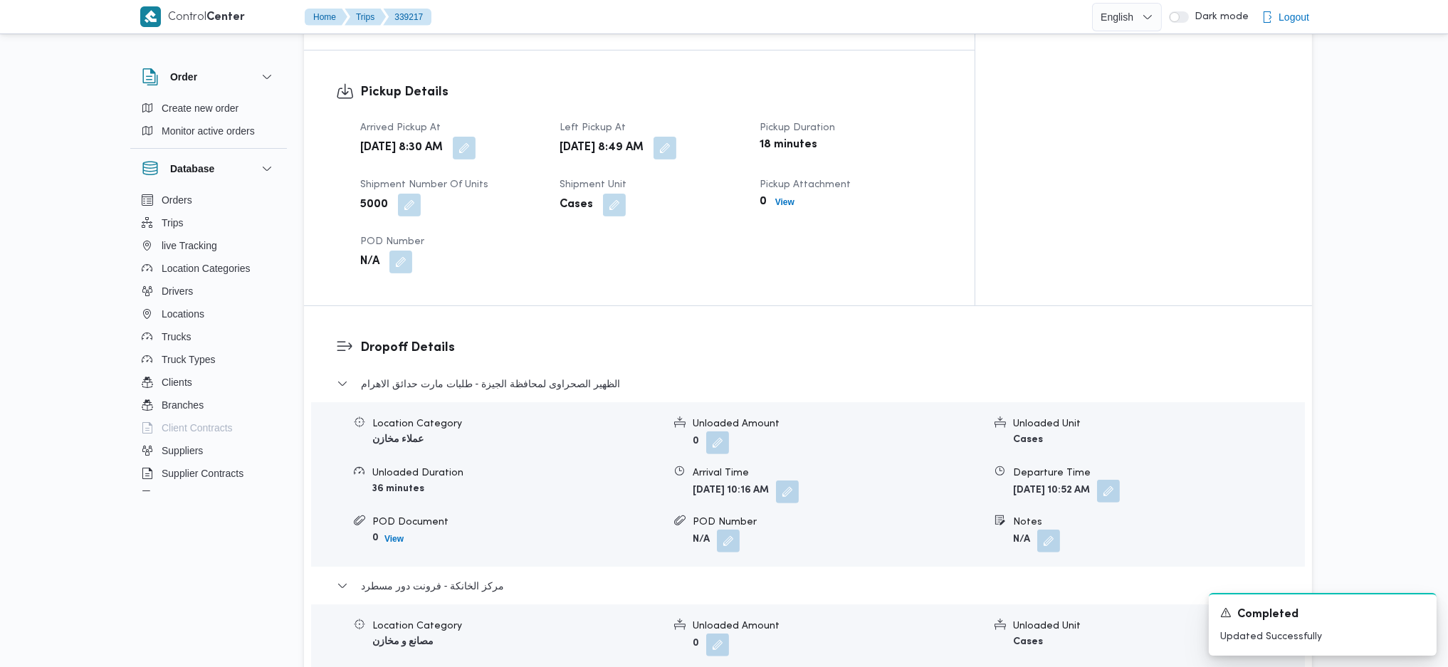
click at [1120, 480] on button "button" at bounding box center [1108, 491] width 23 height 23
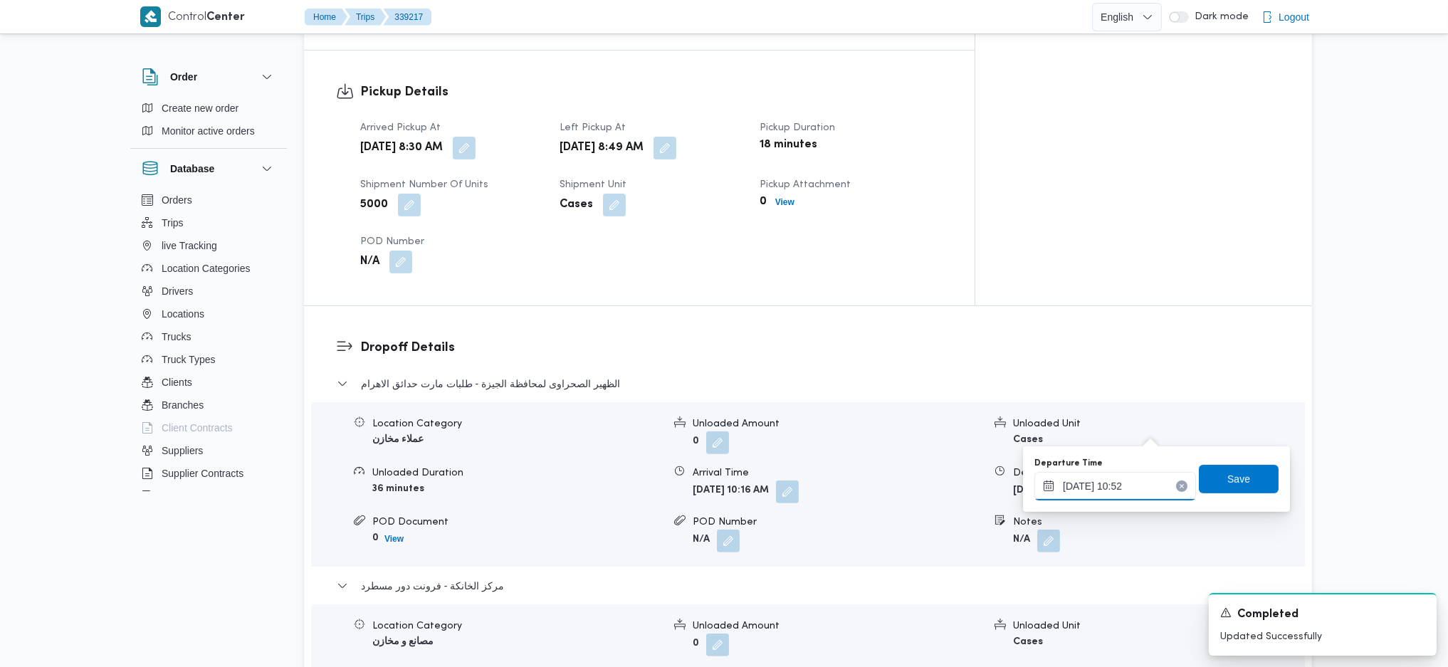
click at [1107, 490] on input "[DATE] 10:52" at bounding box center [1116, 486] width 162 height 28
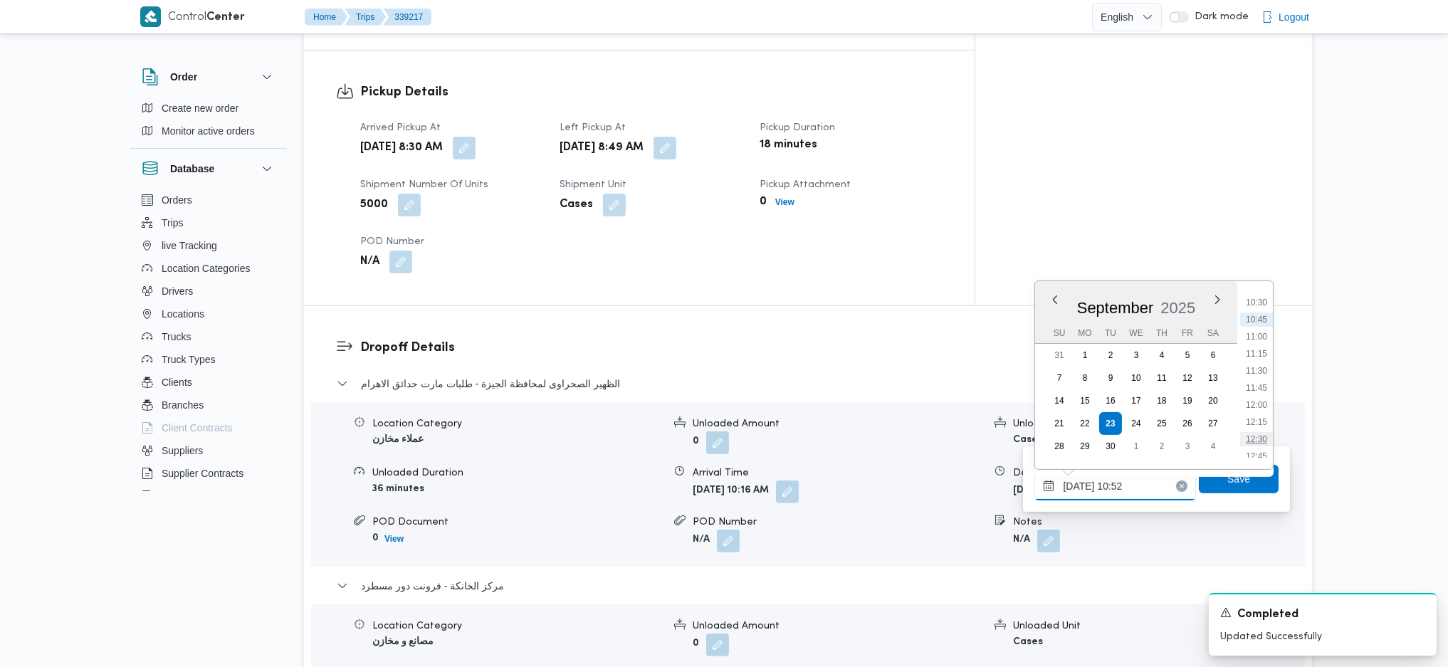
scroll to position [745, 0]
click at [1257, 417] on ul "00:00 00:15 00:30 00:45 01:00 01:15 01:30 01:45 02:00 02:15 02:30 02:45 03:00 0…" at bounding box center [1256, 375] width 33 height 165
click at [1252, 407] on li "12:30" at bounding box center [1256, 409] width 33 height 14
type input "[DATE] 12:30"
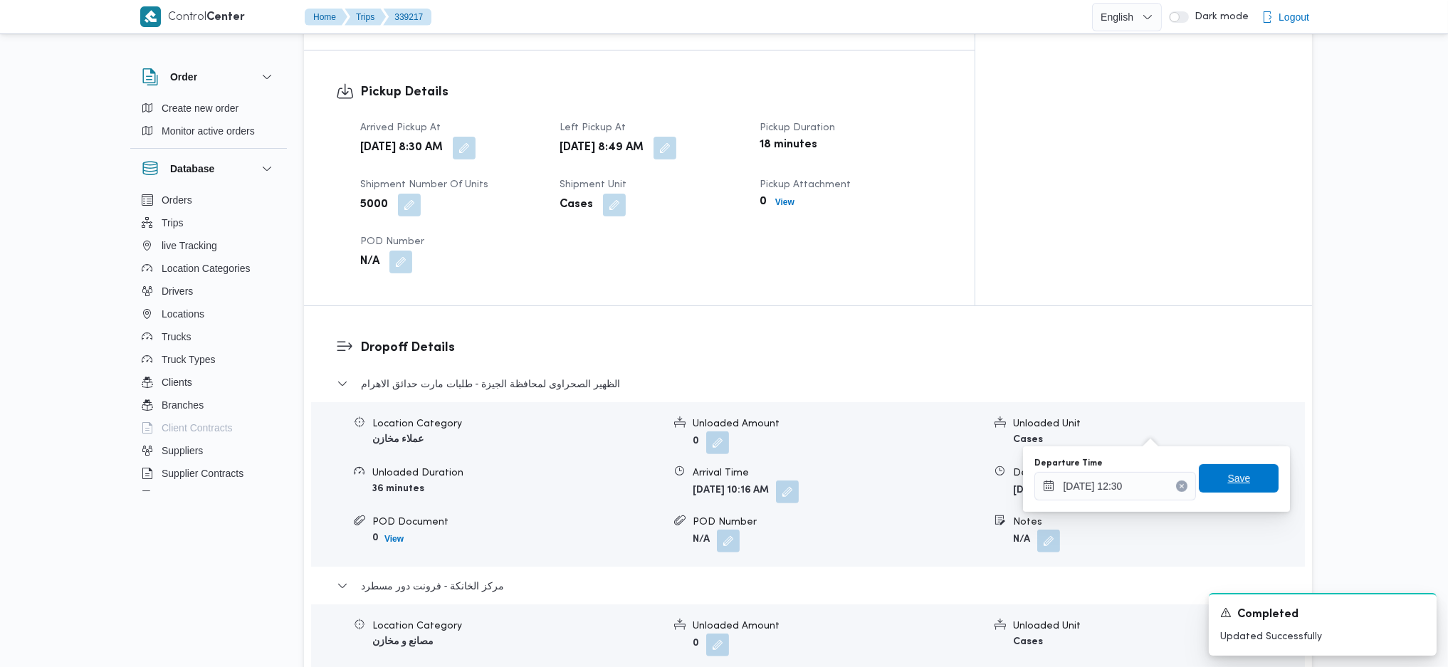
click at [1245, 493] on div "Departure Time [DATE] 12:30 Save" at bounding box center [1156, 479] width 247 height 46
click at [1233, 475] on span "Save" at bounding box center [1239, 478] width 23 height 17
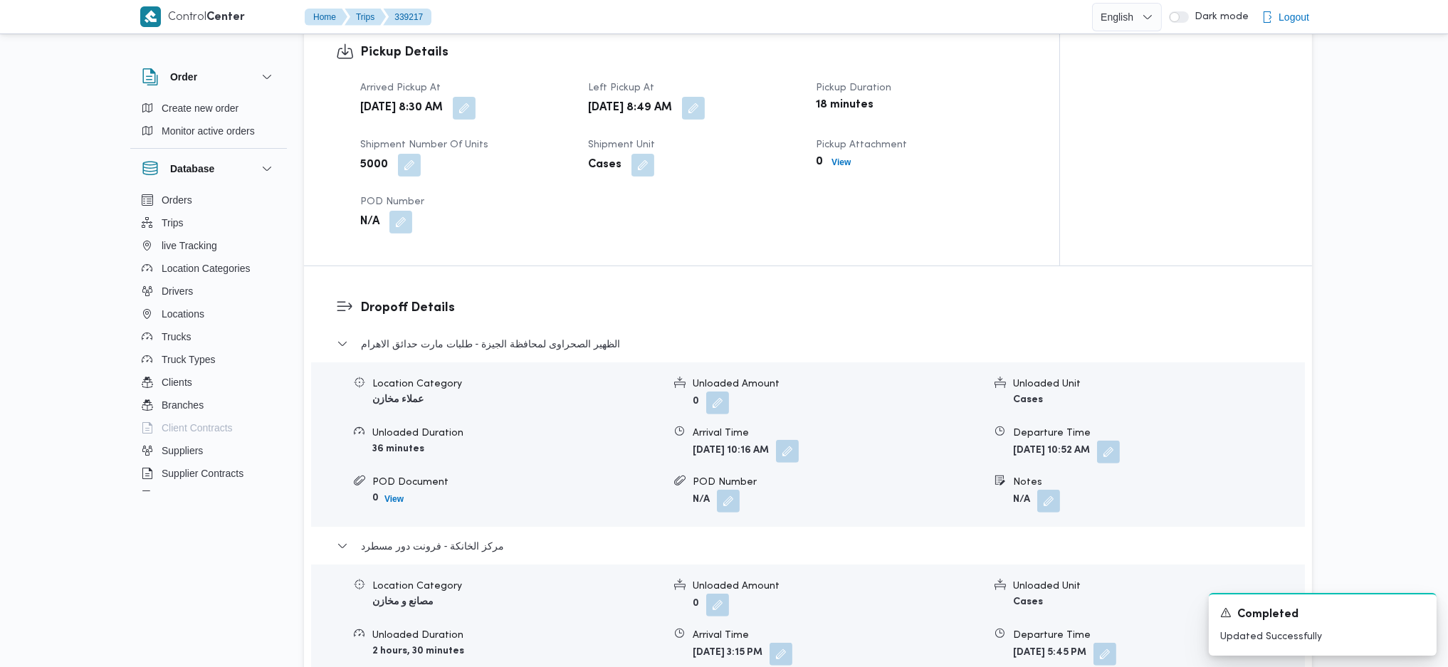
click at [799, 440] on button "button" at bounding box center [787, 451] width 23 height 23
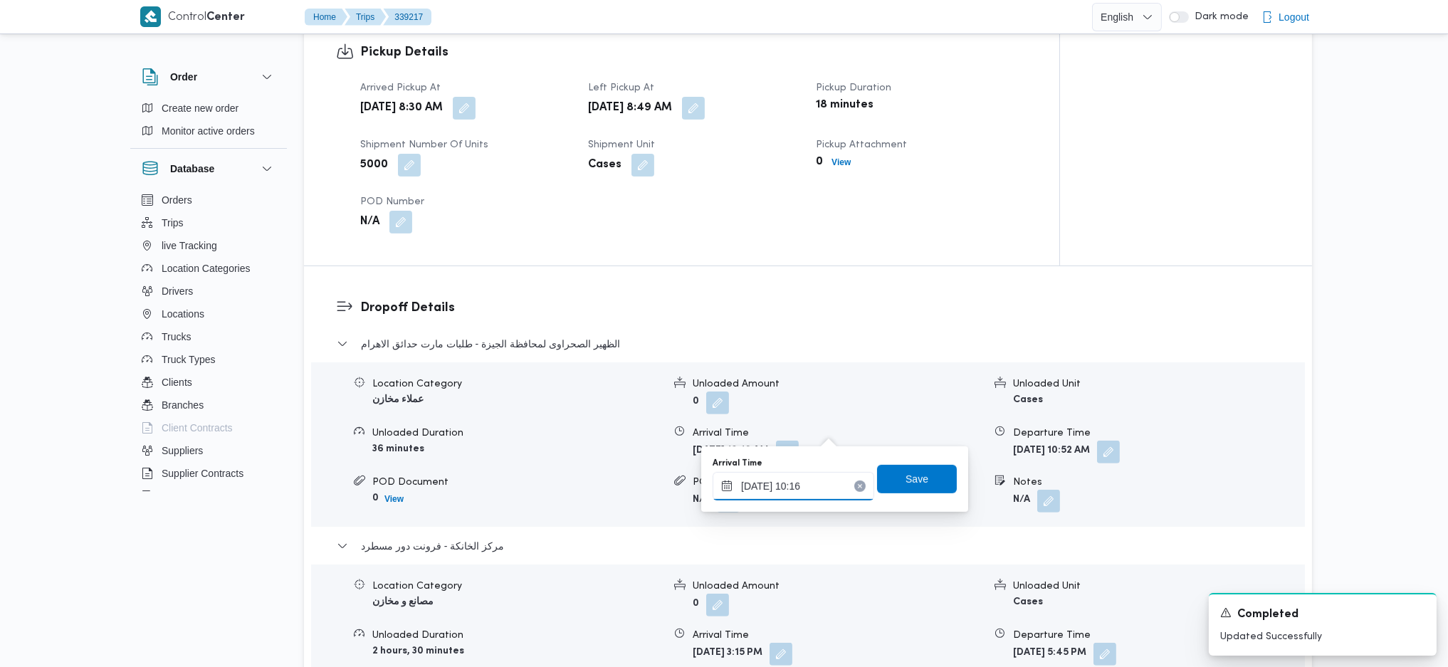
click at [815, 488] on input "[DATE] 10:16" at bounding box center [794, 486] width 162 height 28
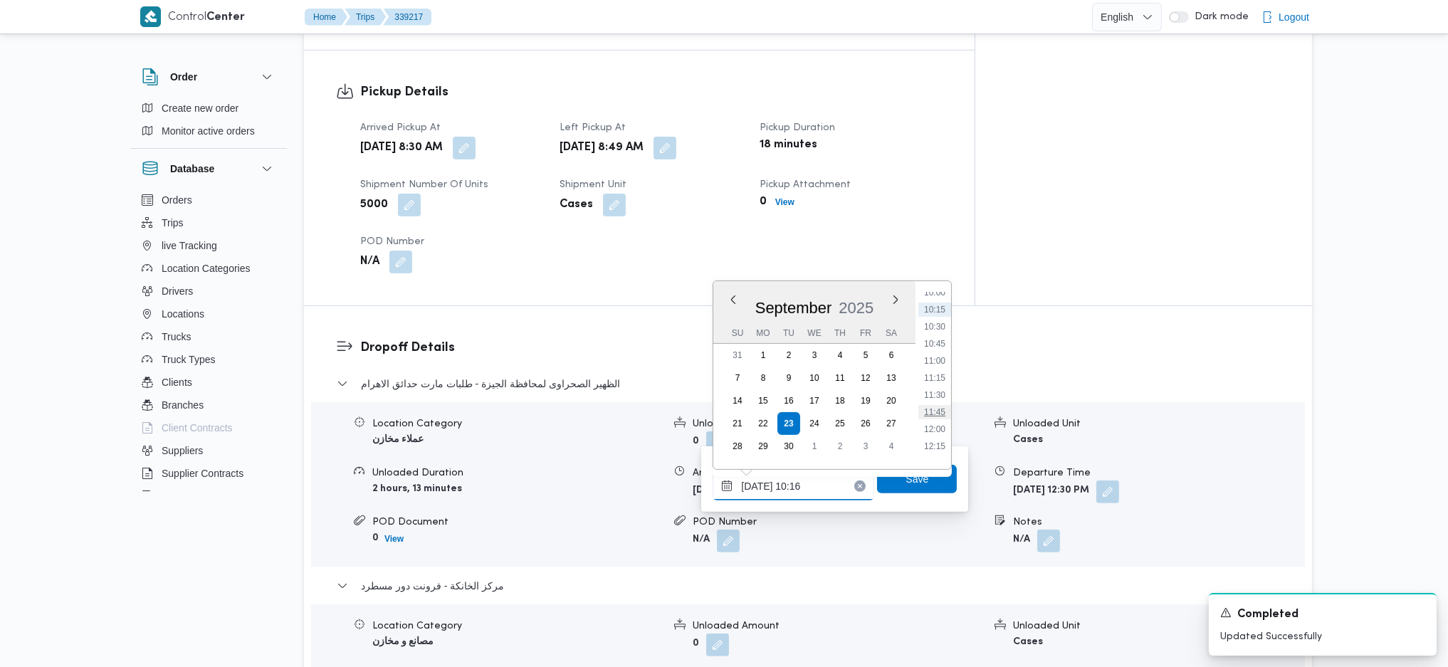
scroll to position [711, 0]
click at [935, 414] on li "12:00" at bounding box center [935, 409] width 33 height 14
type input "[DATE] 12:00"
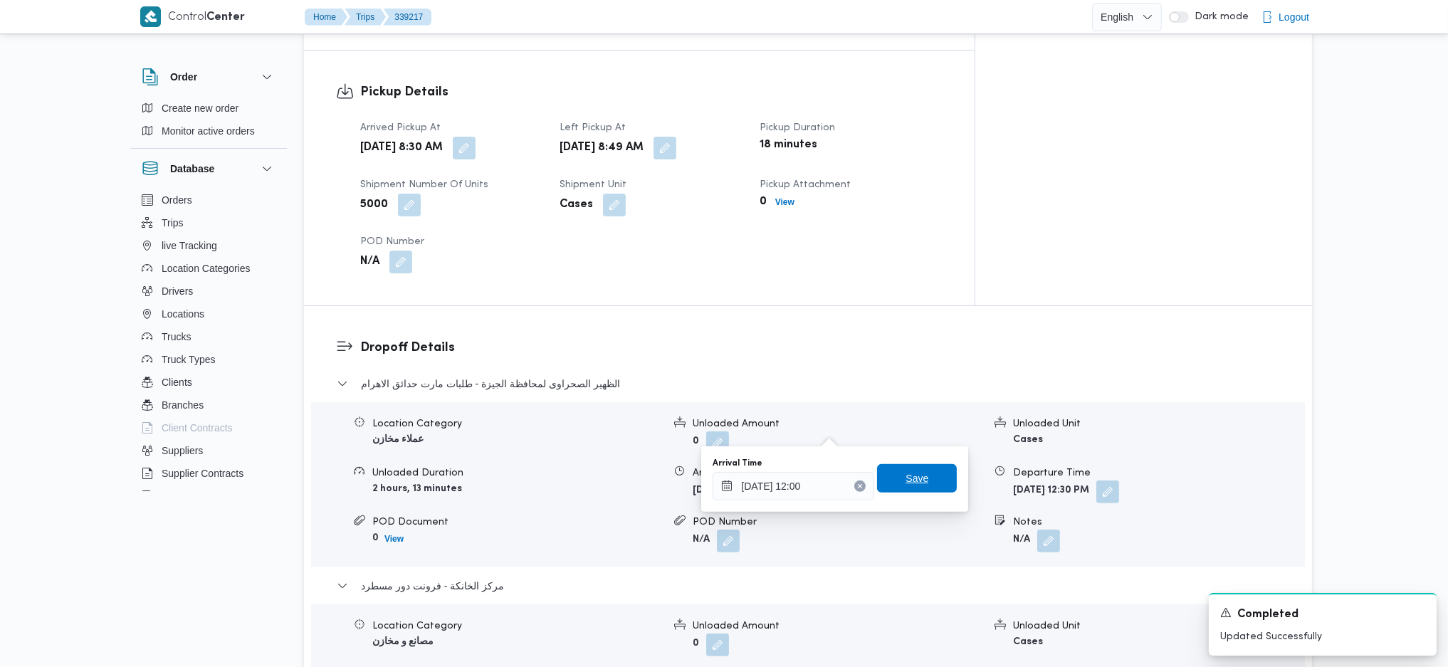
click at [926, 472] on span "Save" at bounding box center [917, 478] width 80 height 28
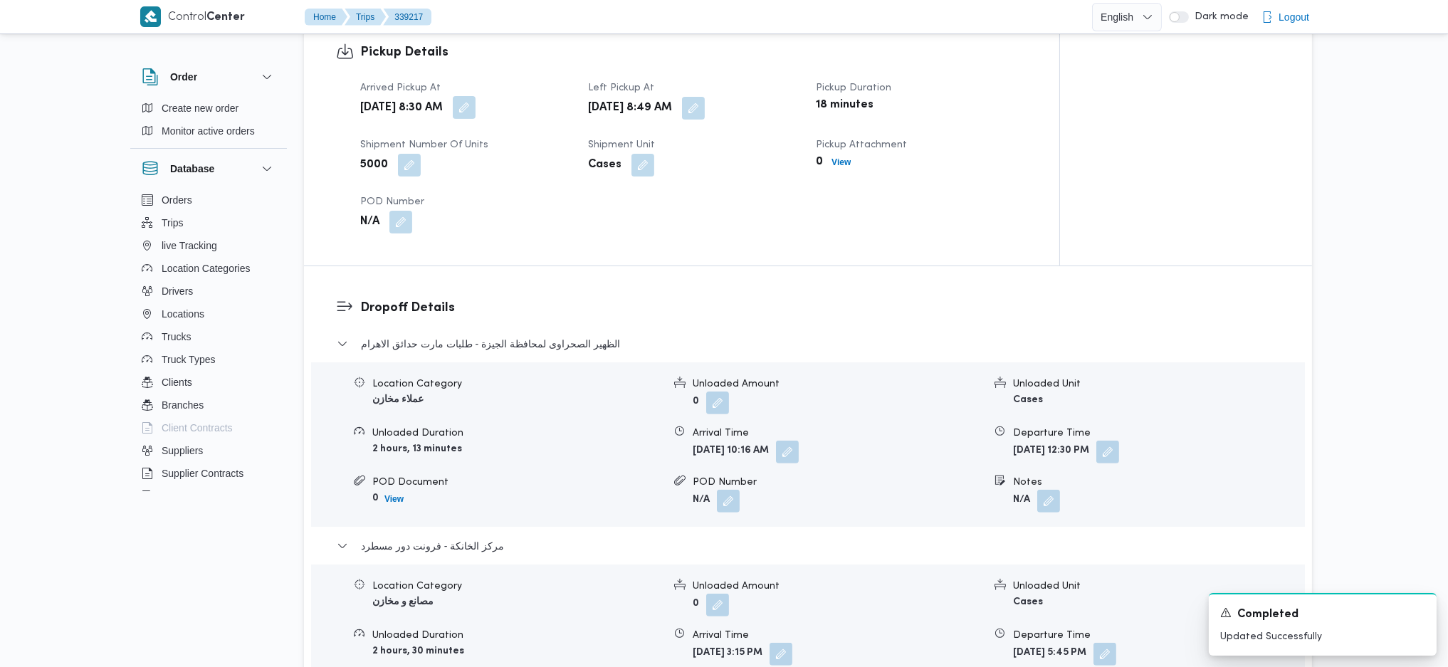
click at [476, 96] on button "button" at bounding box center [464, 107] width 23 height 23
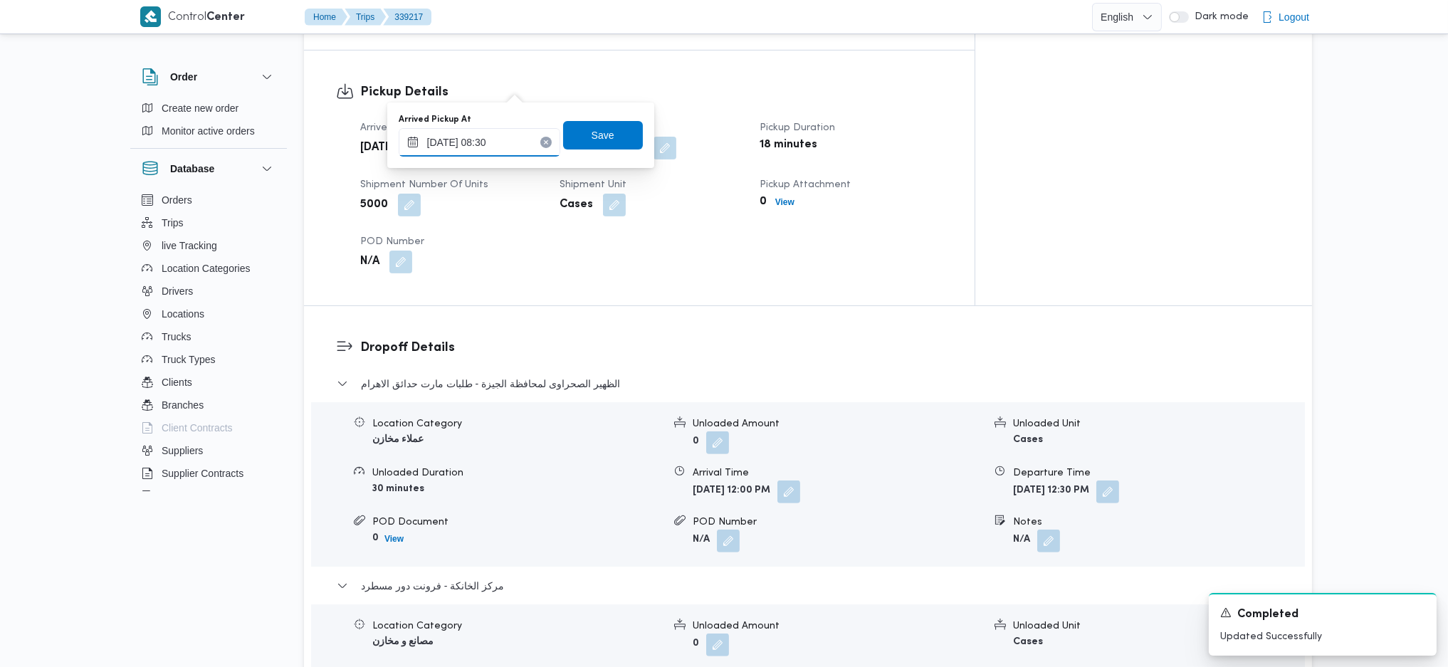
click at [494, 143] on input "[DATE] 08:30" at bounding box center [480, 142] width 162 height 28
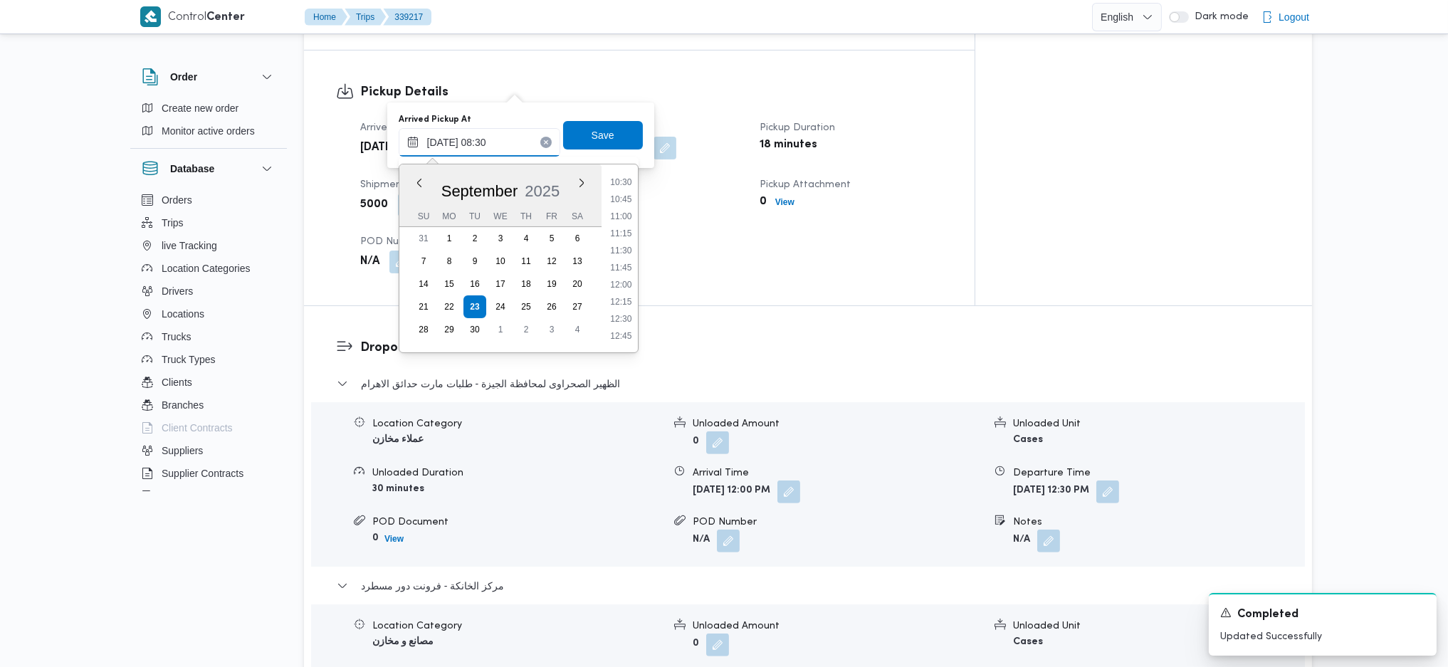
scroll to position [686, 0]
click at [617, 242] on li "11:00" at bounding box center [621, 248] width 33 height 14
type input "[DATE] 11:00"
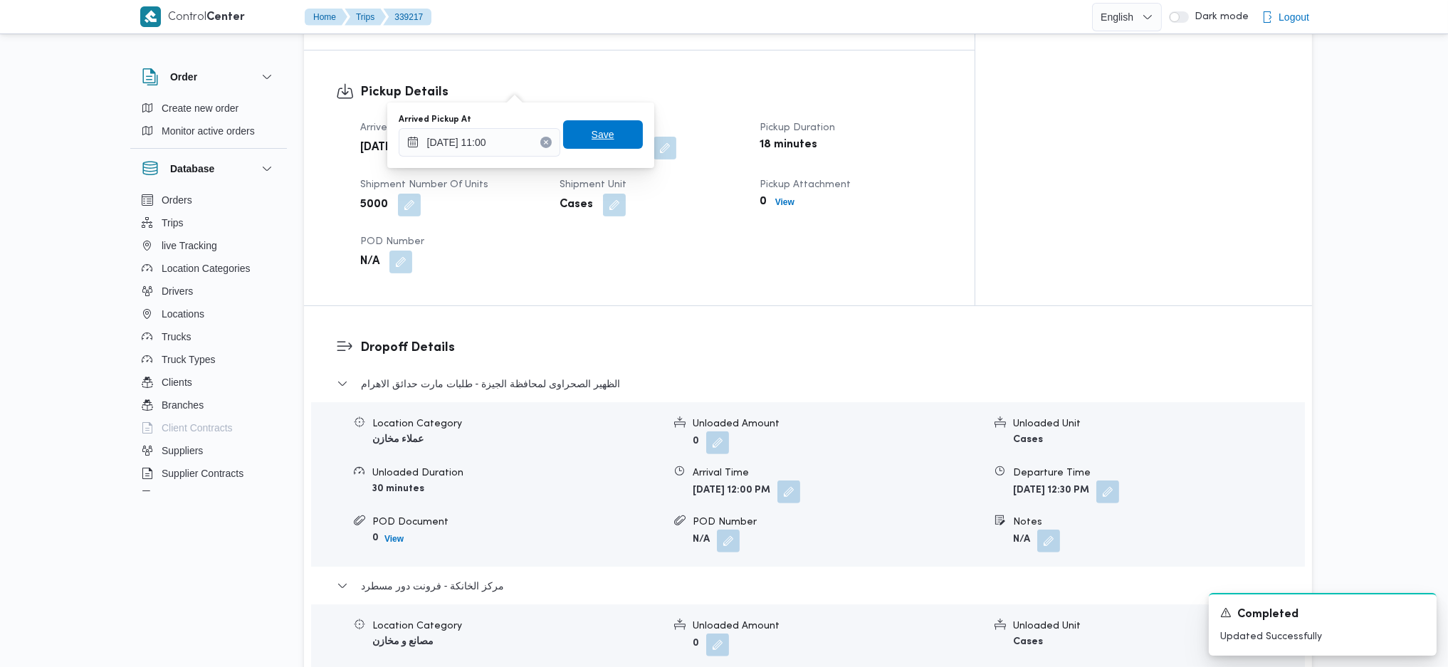
click at [586, 123] on span "Save" at bounding box center [603, 134] width 80 height 28
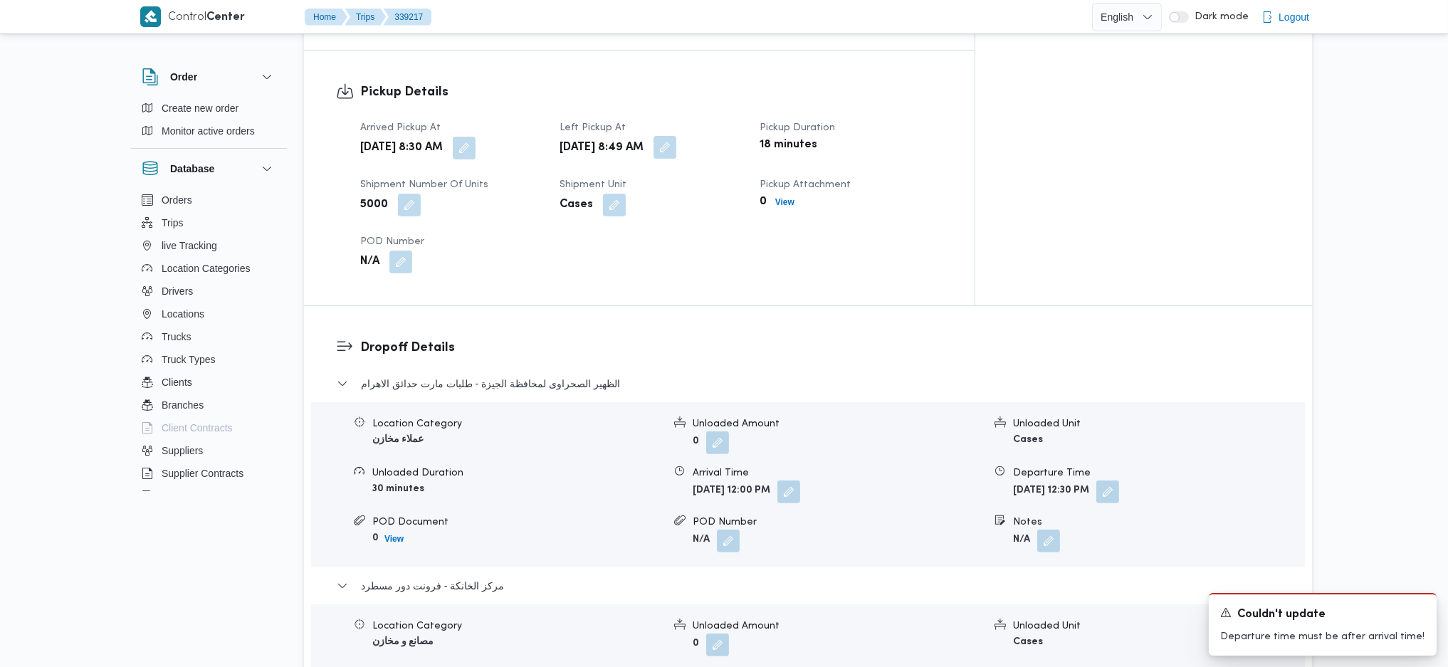
click at [676, 136] on button "button" at bounding box center [665, 147] width 23 height 23
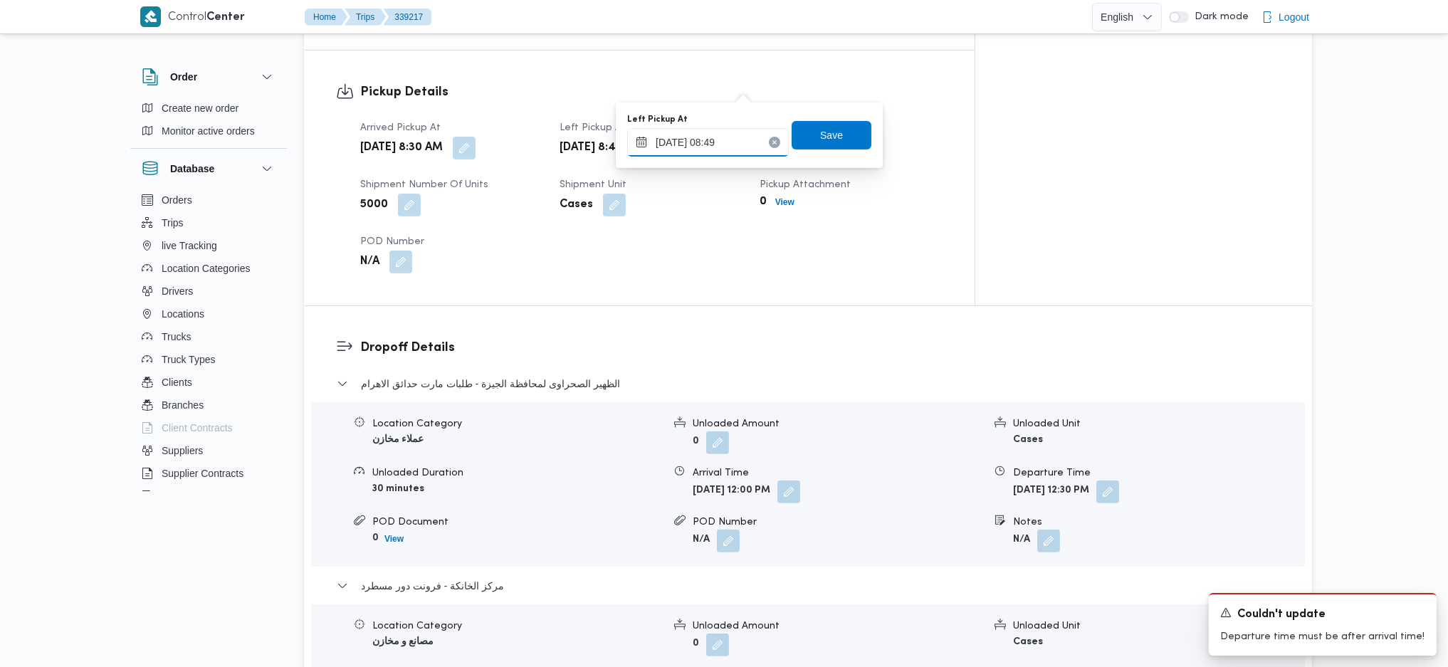
click at [713, 141] on input "[DATE] 08:49" at bounding box center [708, 142] width 162 height 28
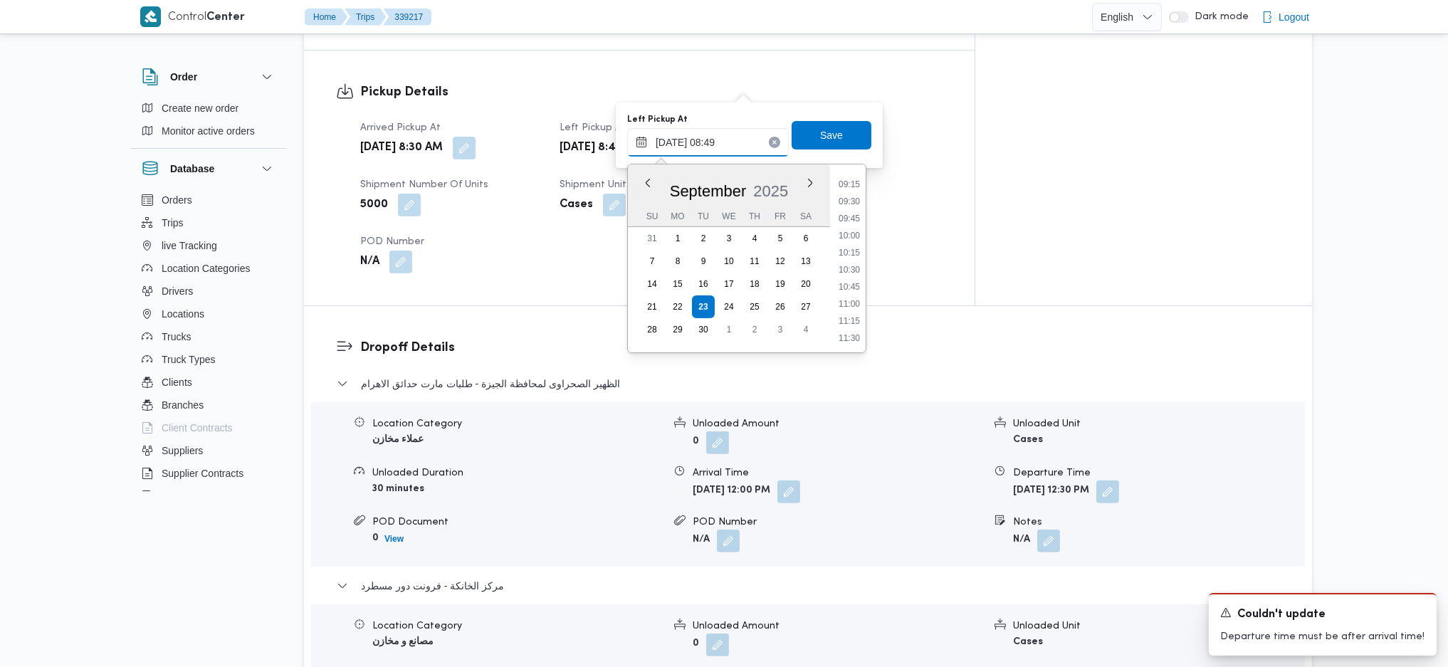
scroll to position [703, 0]
click at [851, 273] on ul "00:00 00:15 00:30 00:45 01:00 01:15 01:30 01:45 02:00 02:15 02:30 02:45 03:00 0…" at bounding box center [849, 258] width 33 height 165
click at [849, 265] on li "11:30" at bounding box center [849, 266] width 33 height 14
type input "[DATE] 11:30"
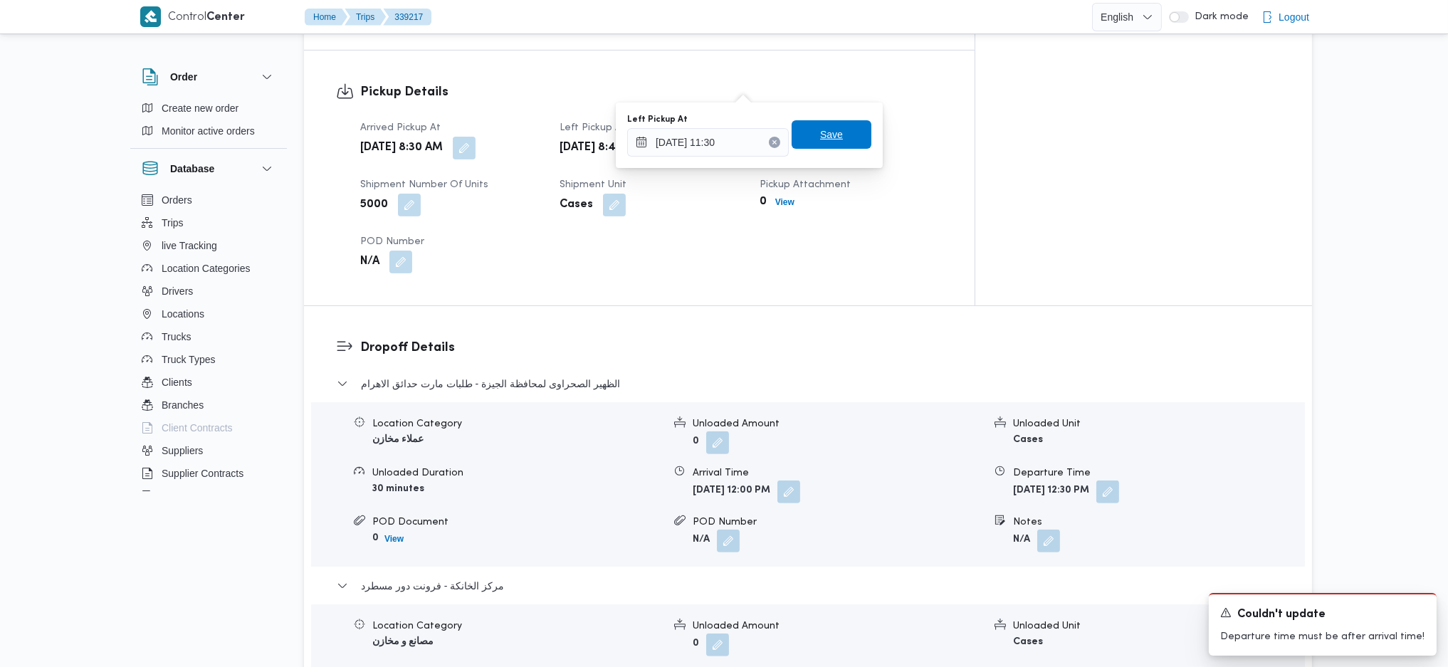
click at [820, 134] on span "Save" at bounding box center [831, 134] width 23 height 17
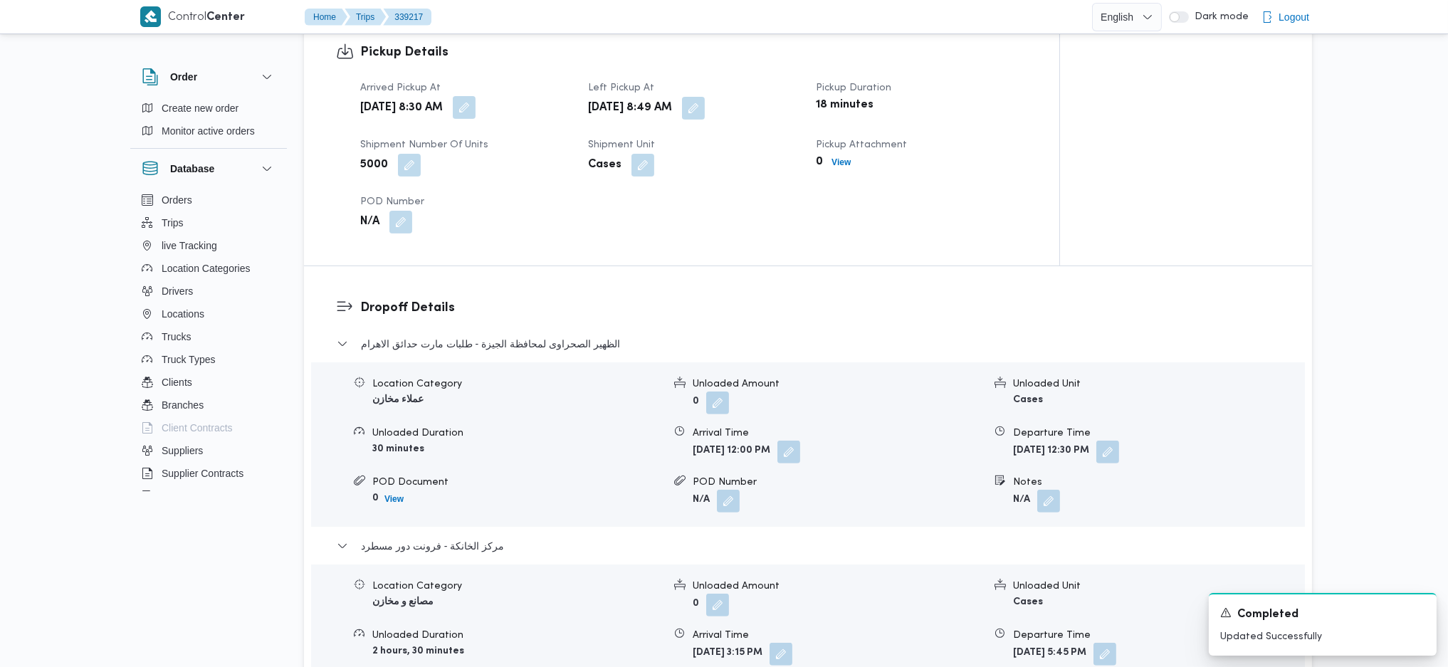
click at [476, 96] on button "button" at bounding box center [464, 107] width 23 height 23
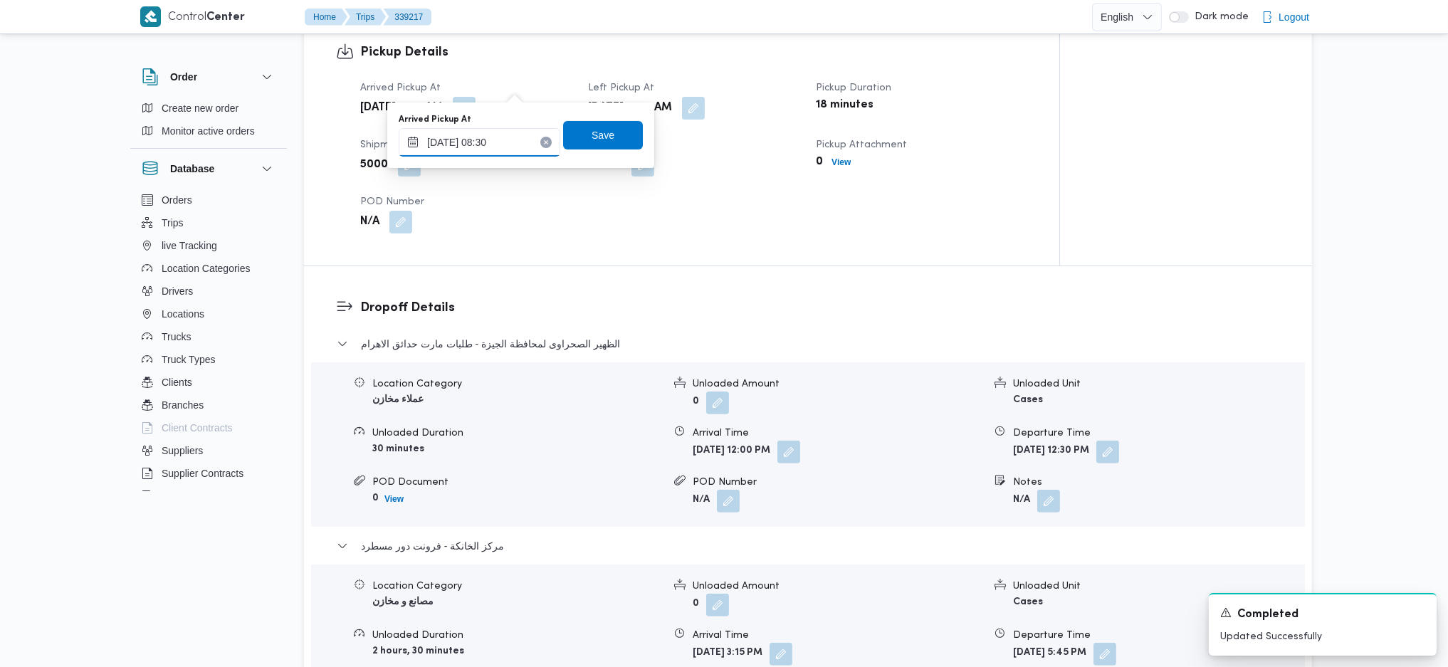
click at [506, 151] on input "[DATE] 08:30" at bounding box center [480, 142] width 162 height 28
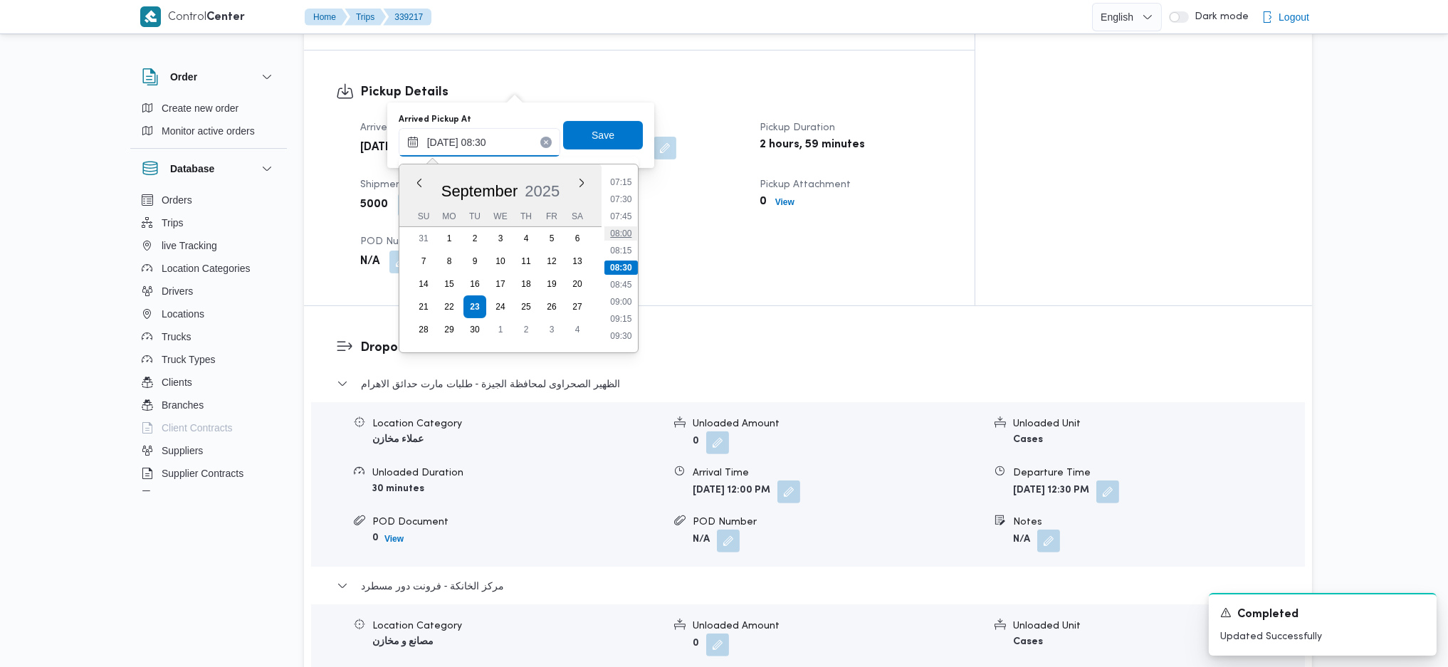
scroll to position [686, 0]
click at [629, 249] on li "11:00" at bounding box center [621, 248] width 33 height 14
type input "[DATE] 08:30"
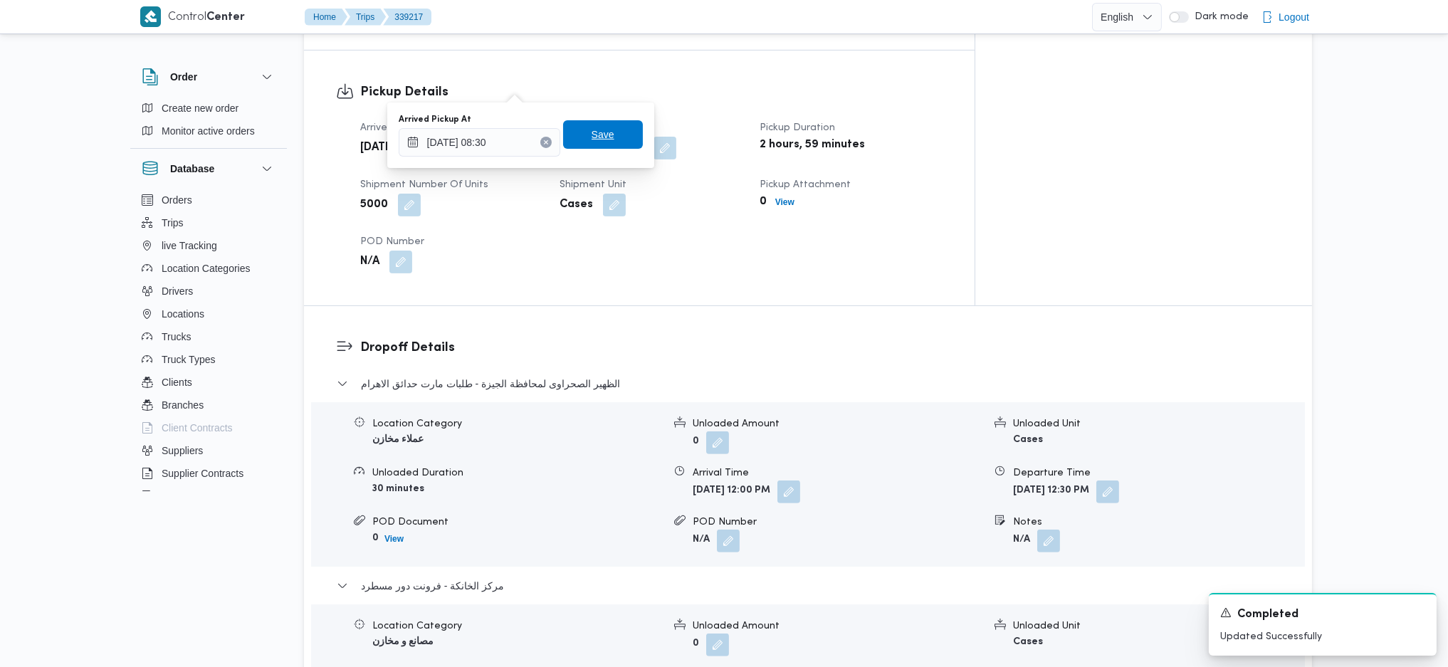
click at [605, 142] on div "Arrived Pickup At [DATE] 08:30 Save" at bounding box center [520, 136] width 247 height 46
click at [605, 142] on span "Save" at bounding box center [603, 134] width 80 height 28
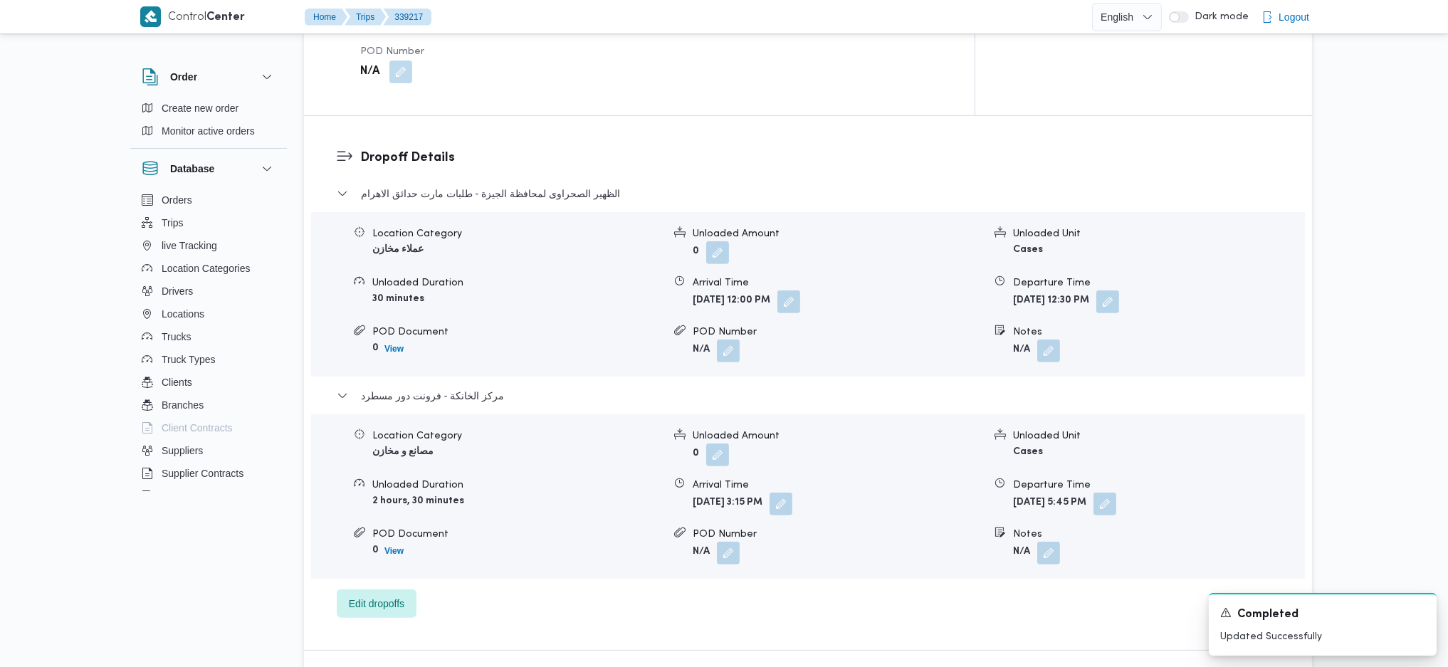
scroll to position [1424, 0]
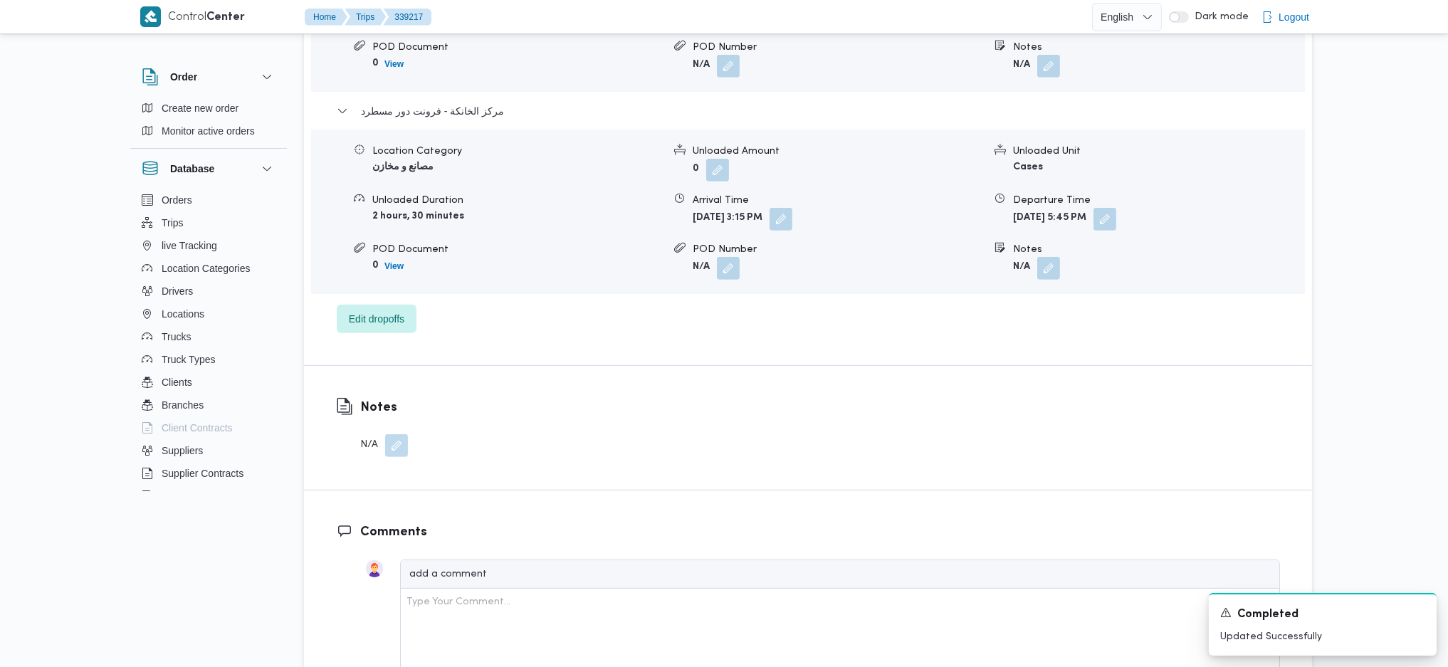
click at [404, 434] on button "button" at bounding box center [396, 445] width 23 height 23
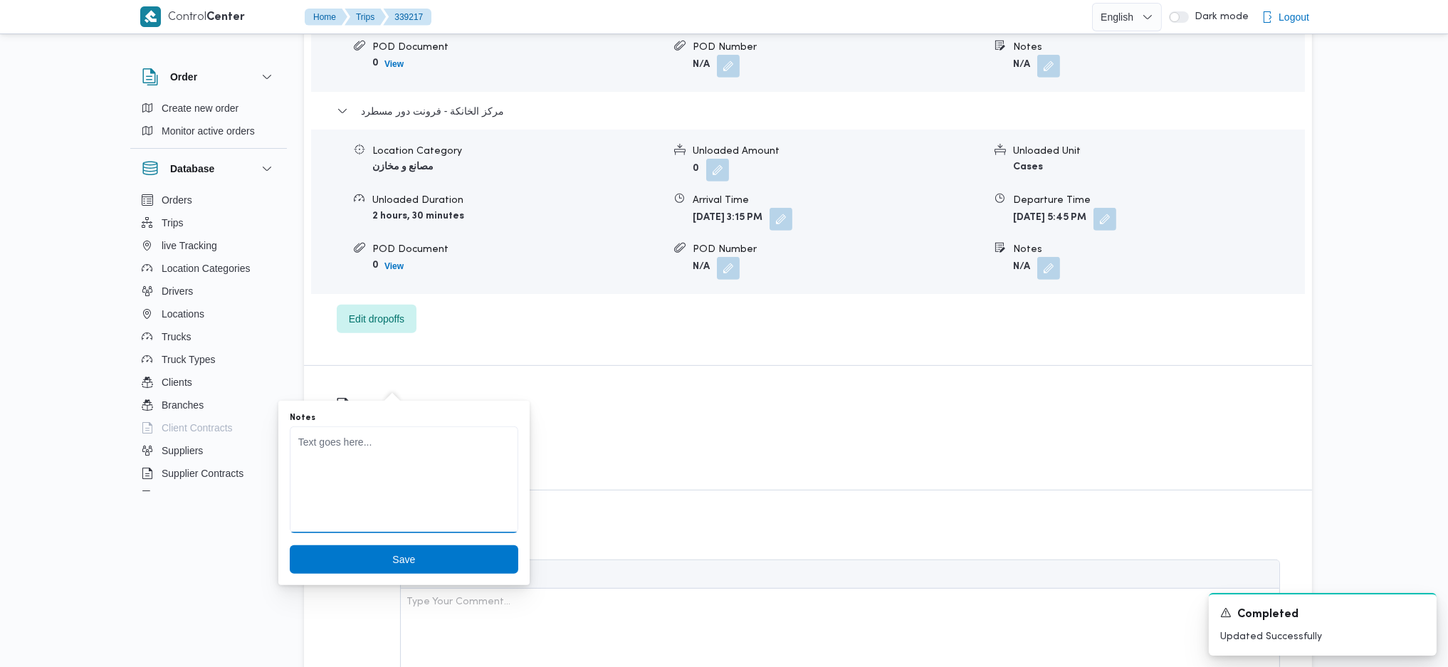
click at [399, 463] on textarea "Notes" at bounding box center [404, 480] width 229 height 107
type textarea "نقلة تانية بديل للغياب"
click at [290, 545] on button "Save" at bounding box center [404, 559] width 229 height 28
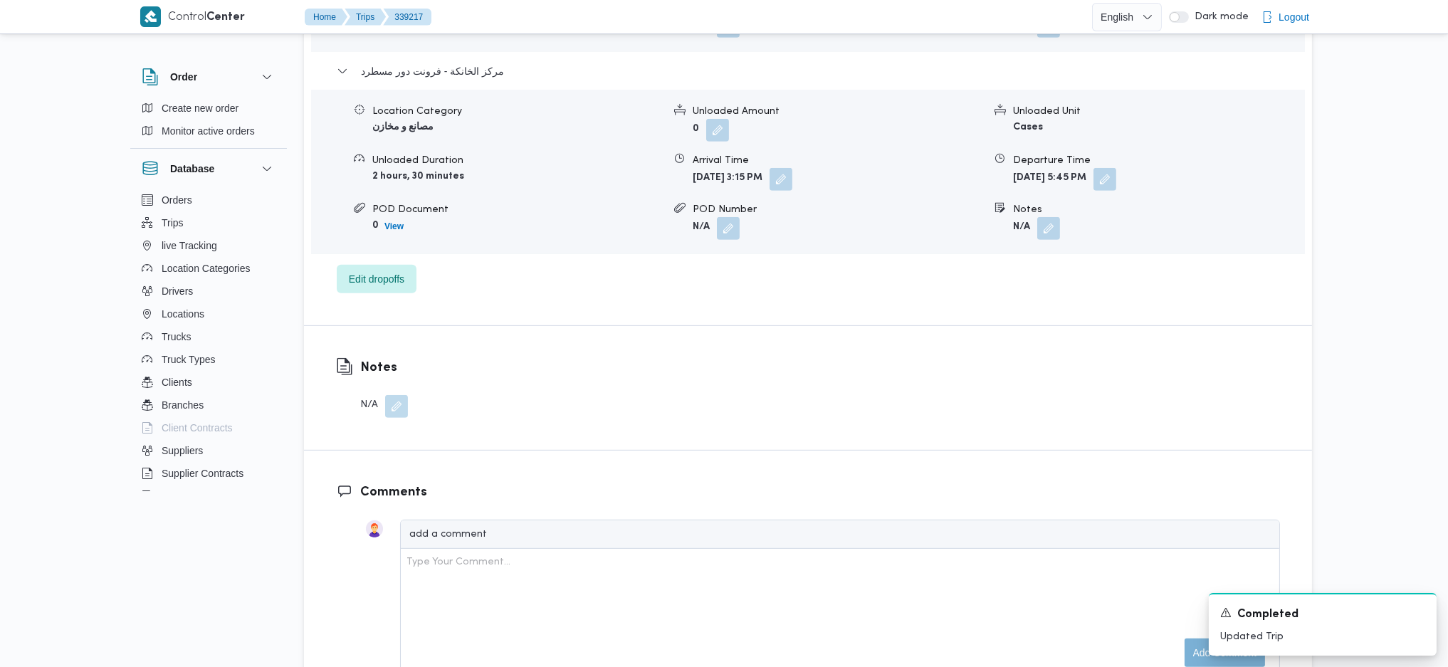
scroll to position [1427, 0]
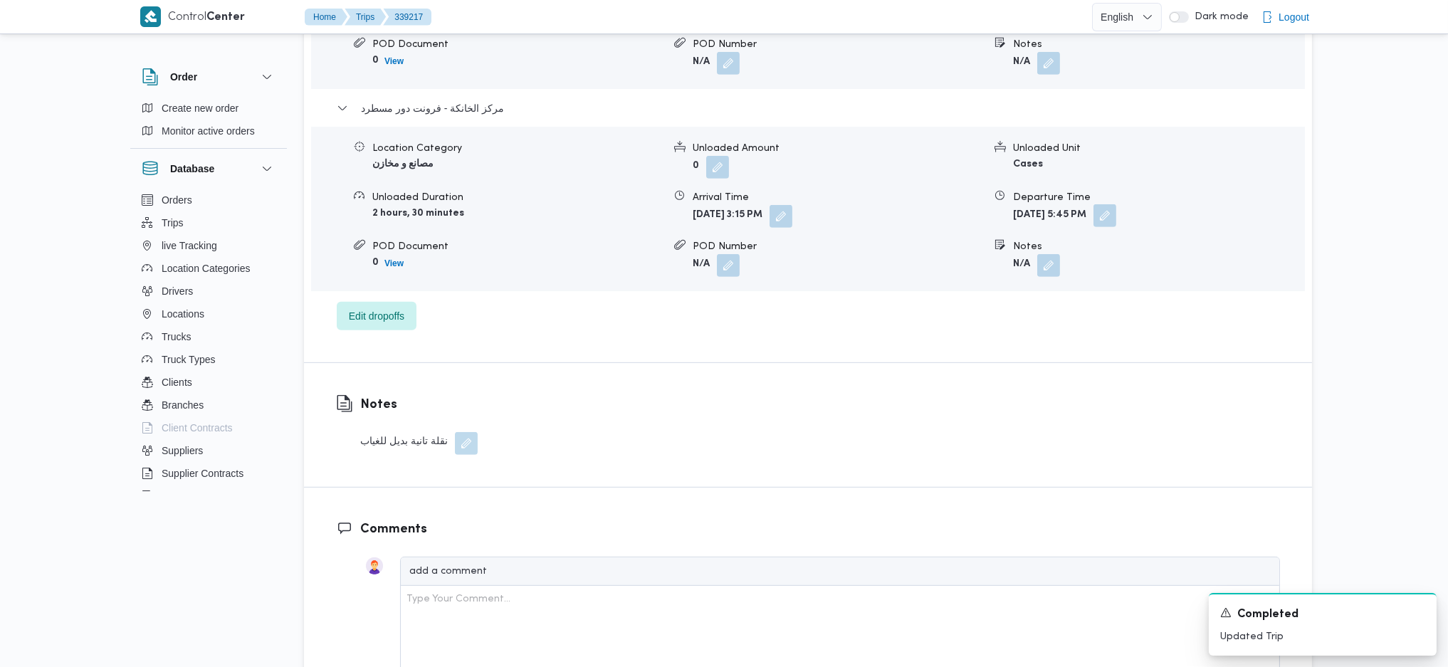
click at [1117, 204] on button "button" at bounding box center [1105, 215] width 23 height 23
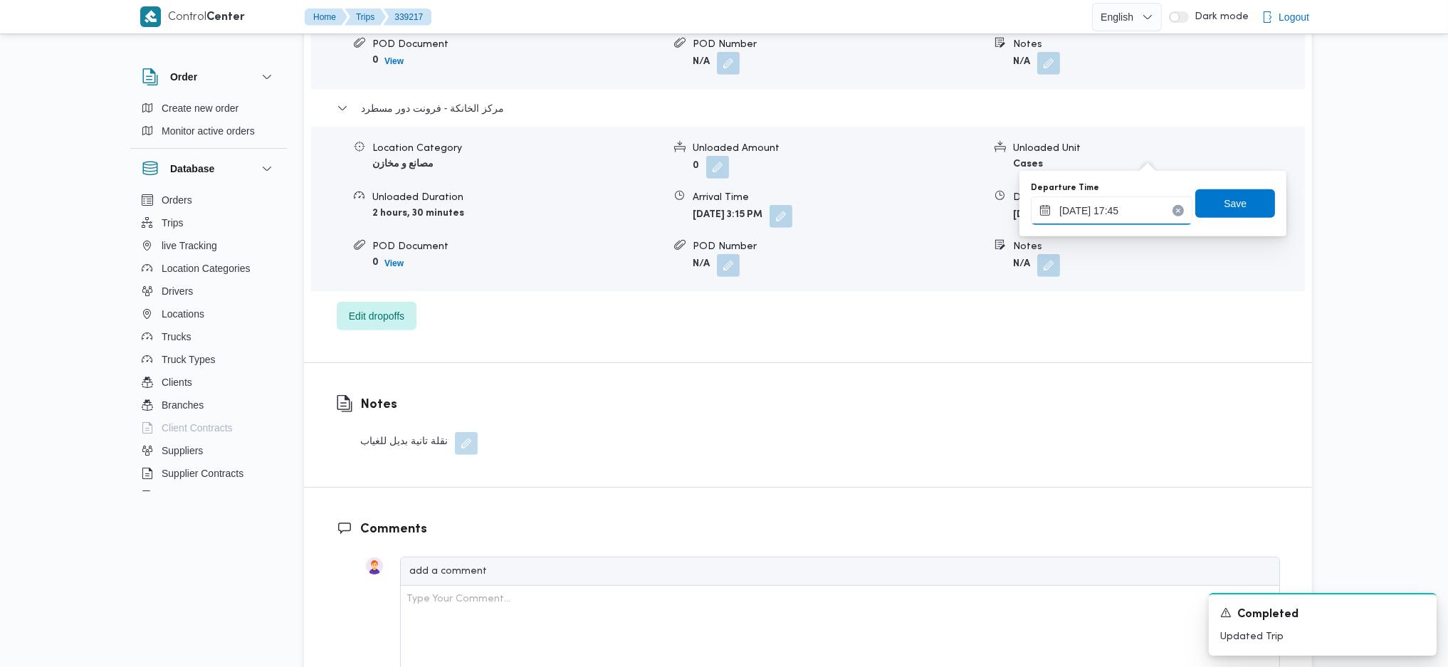
click at [1102, 203] on input "[DATE] 17:45" at bounding box center [1112, 211] width 162 height 28
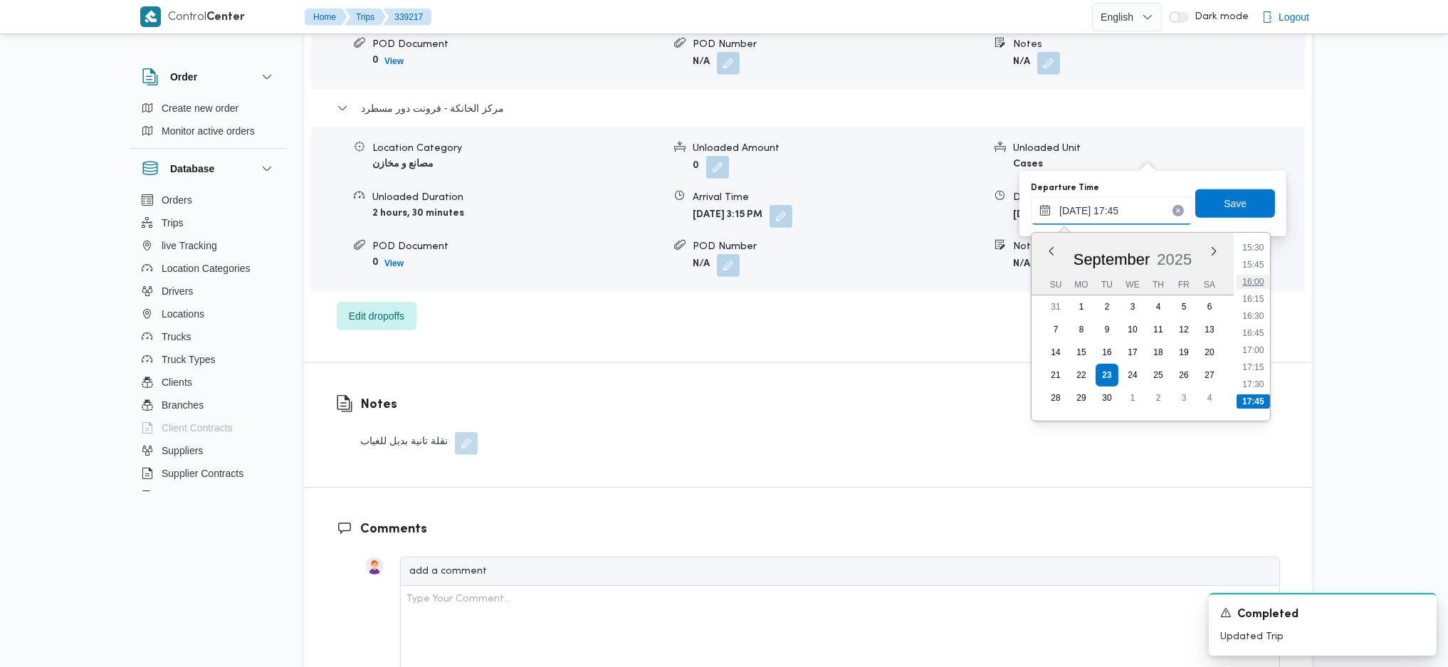
scroll to position [1033, 0]
click at [1261, 308] on li "16:00" at bounding box center [1254, 312] width 33 height 14
type input "[DATE] 16:00"
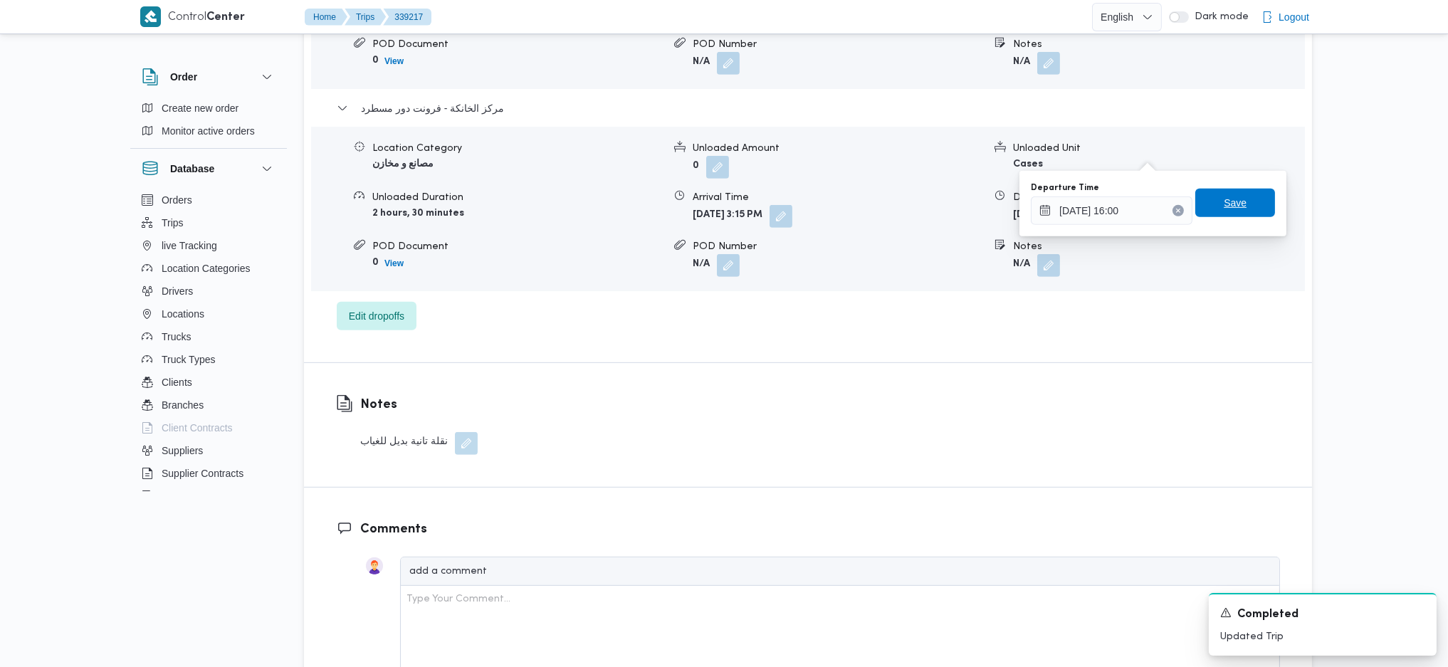
click at [1231, 202] on span "Save" at bounding box center [1235, 202] width 23 height 17
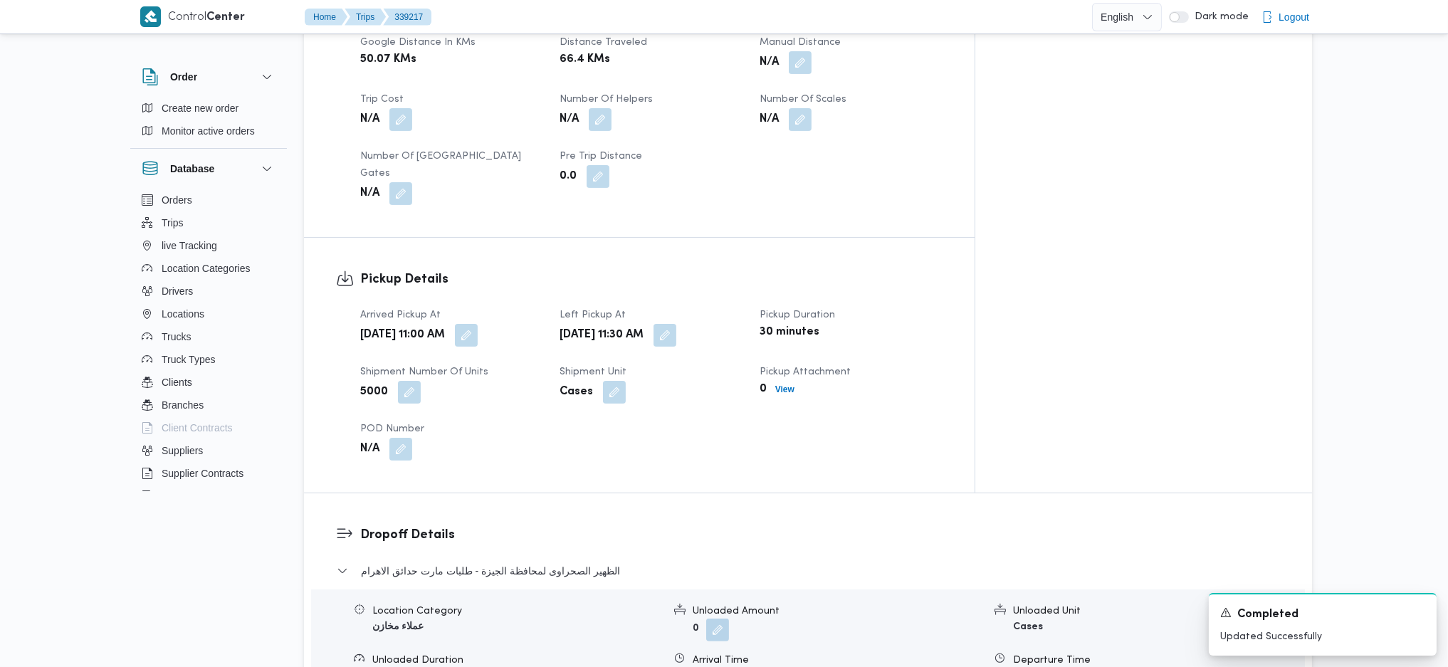
scroll to position [3, 0]
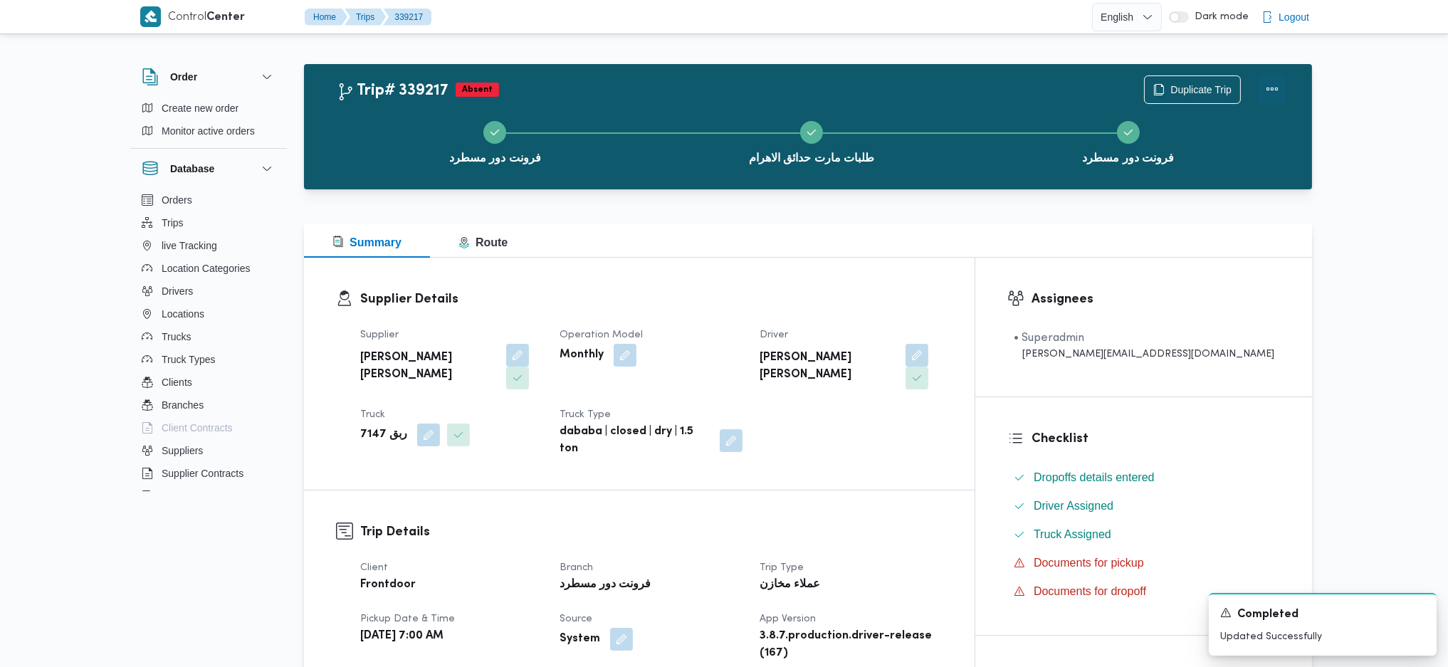
click at [1268, 98] on button "Actions" at bounding box center [1272, 89] width 28 height 28
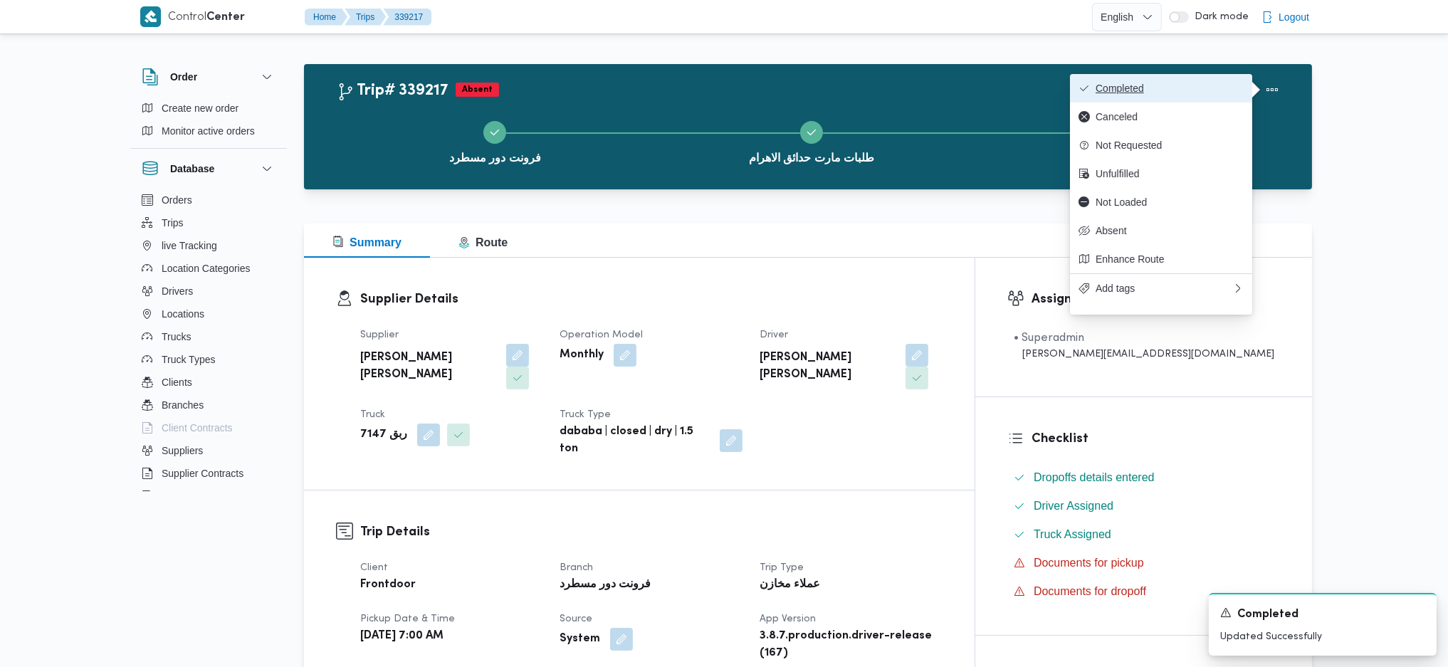
click at [1176, 88] on span "Completed" at bounding box center [1170, 88] width 148 height 11
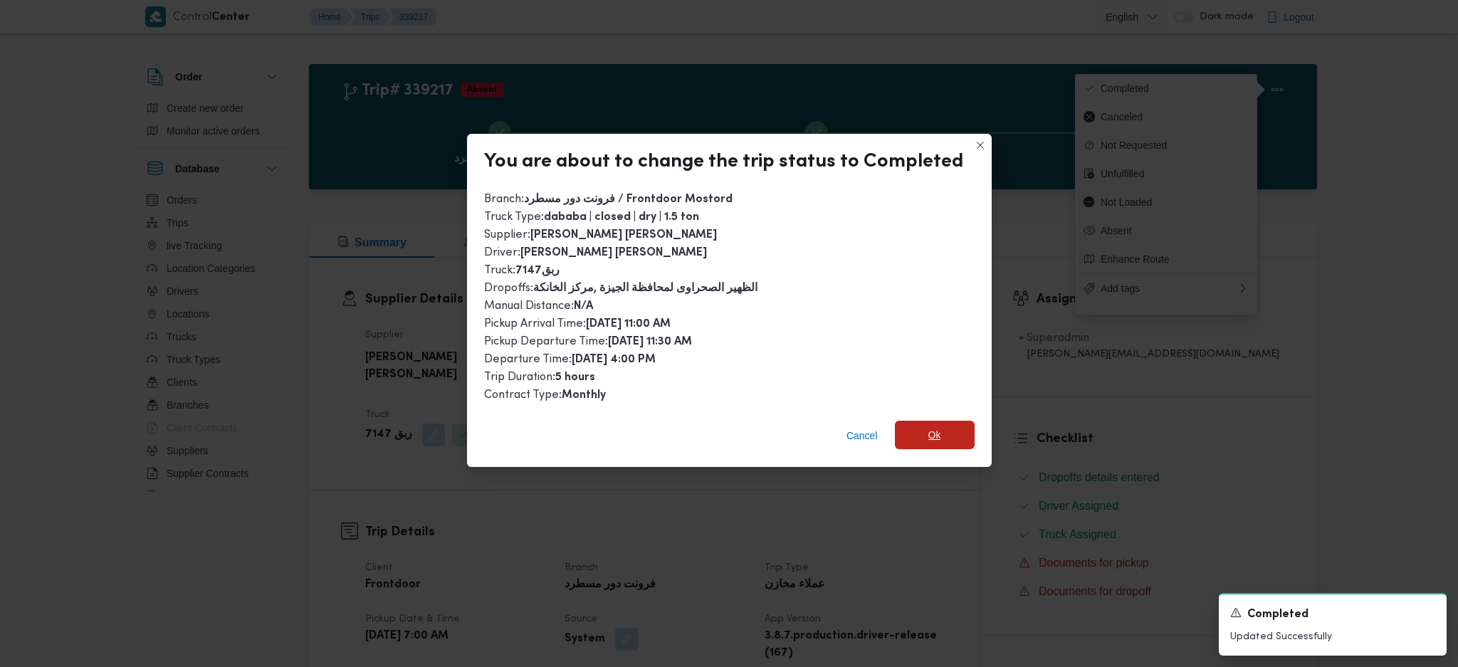
click at [937, 433] on span "Ok" at bounding box center [935, 435] width 13 height 17
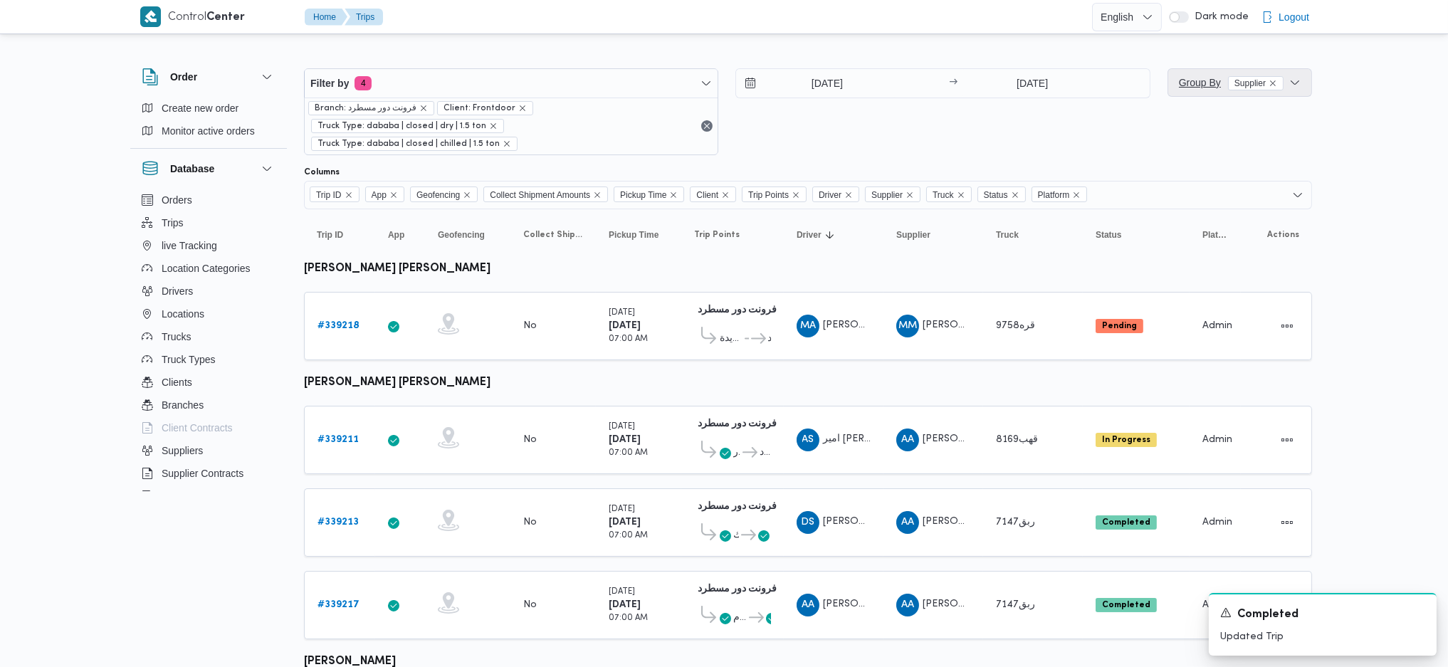
click at [1180, 77] on span "Group By Supplier" at bounding box center [1231, 82] width 105 height 11
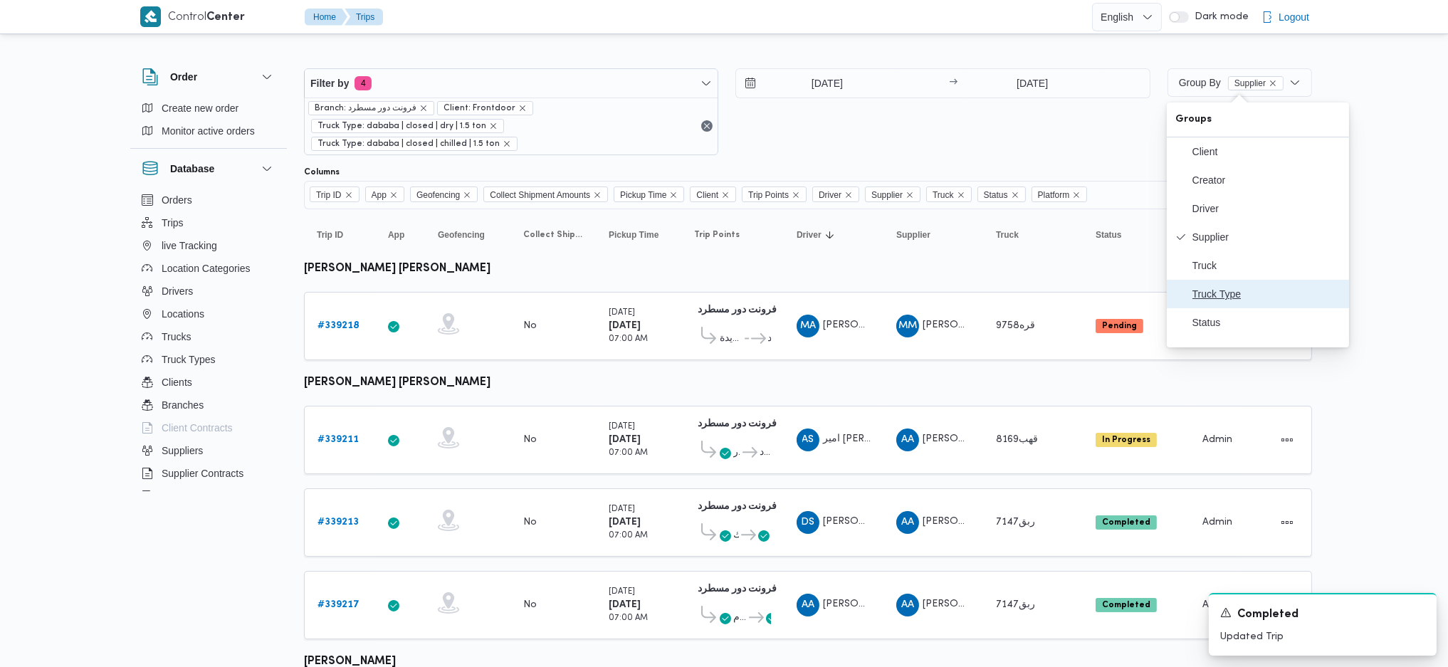
click at [1253, 300] on span "Truck Type" at bounding box center [1267, 293] width 148 height 11
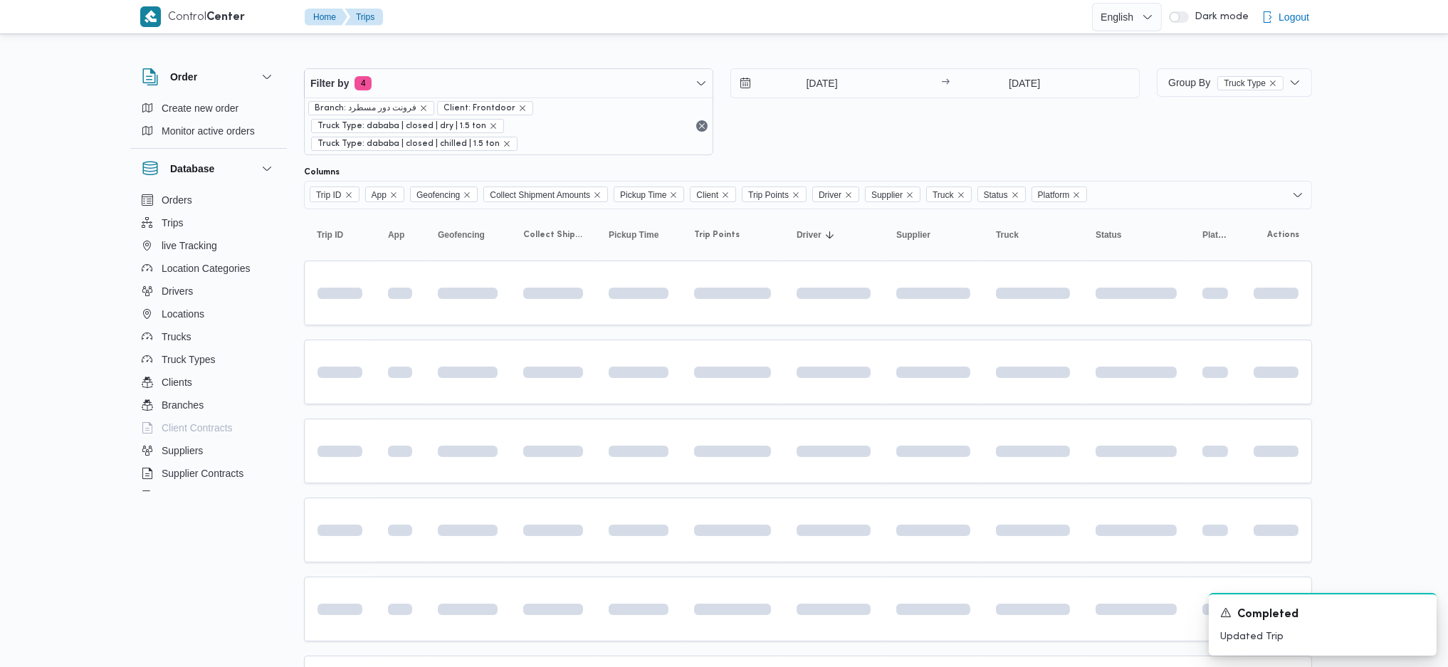
click at [862, 389] on table "Trip ID Click to sort in ascending order App Click to sort in ascending order G…" at bounding box center [808, 590] width 1008 height 763
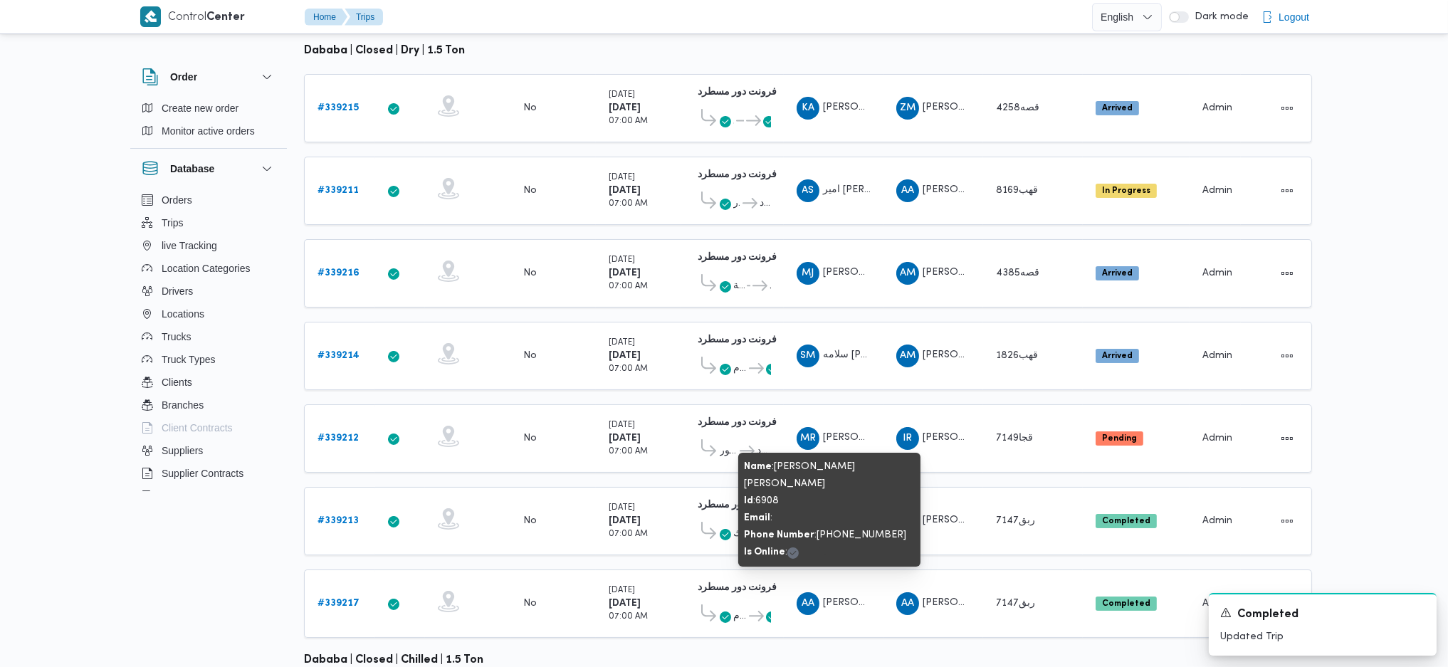
scroll to position [397, 0]
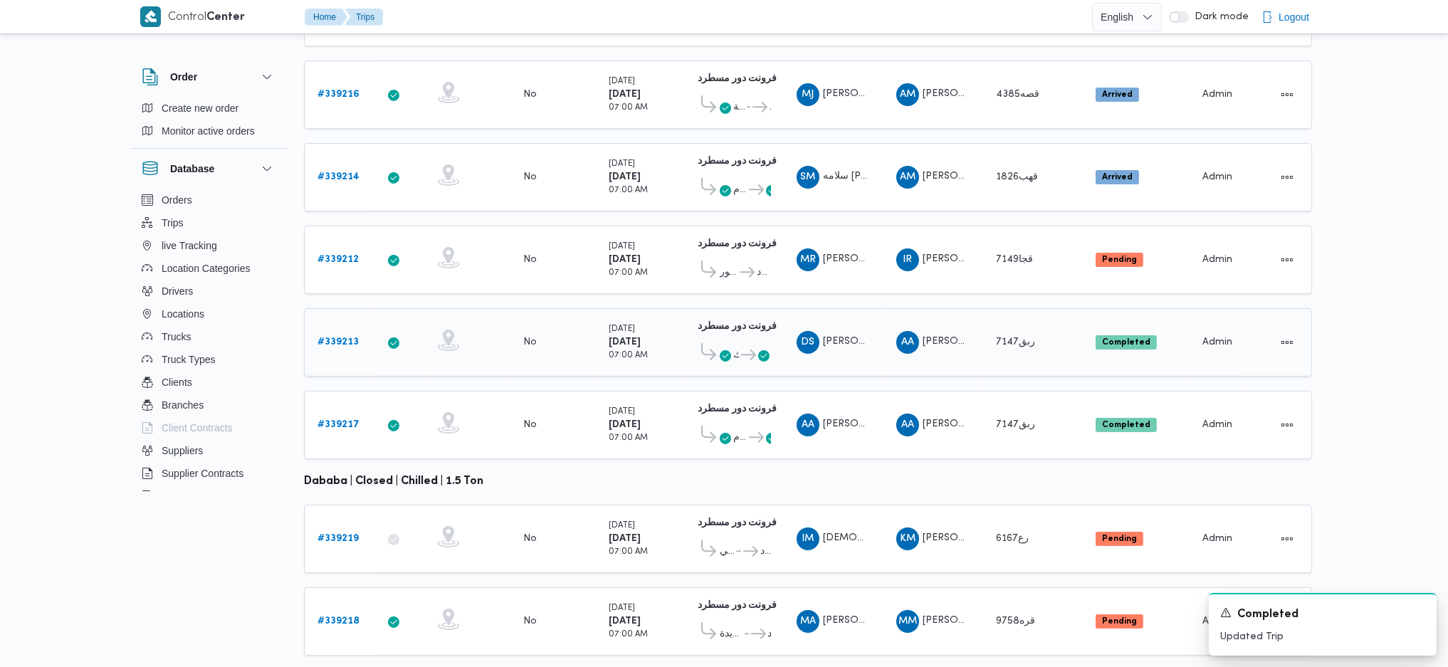
click at [337, 338] on b "# 339213" at bounding box center [338, 342] width 41 height 9
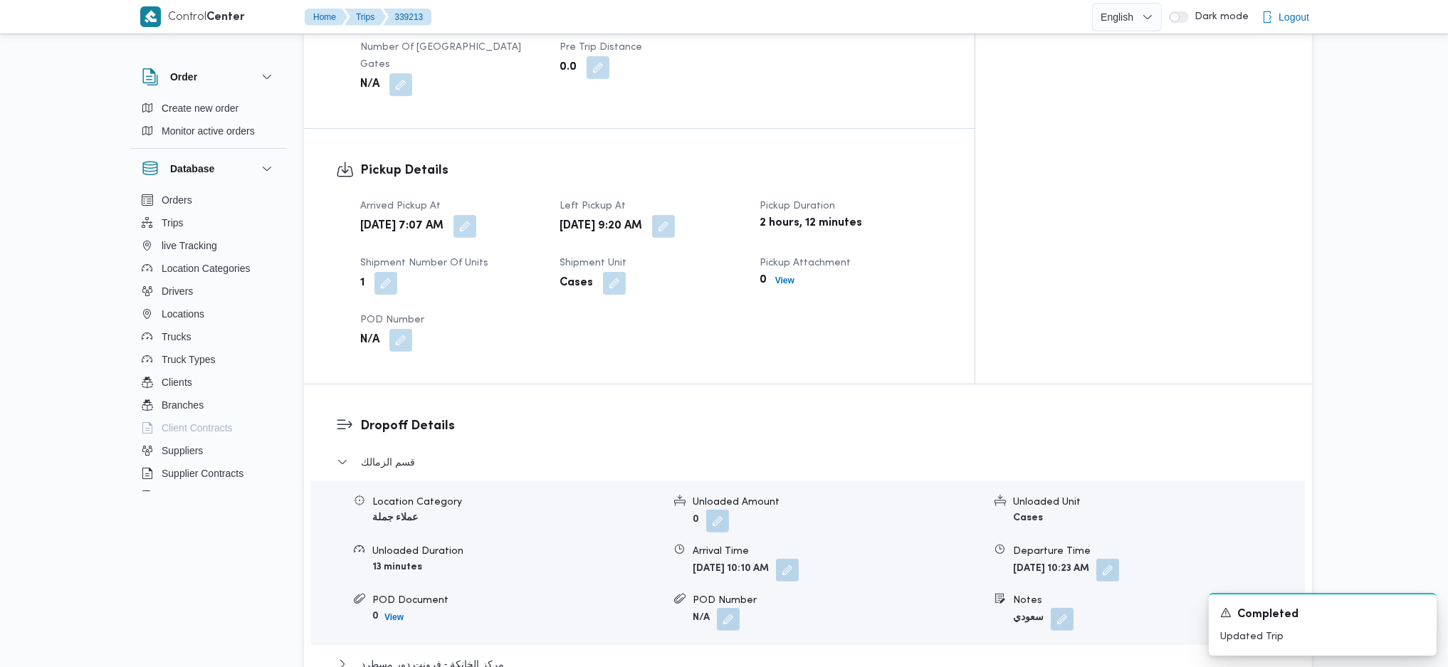
scroll to position [474, 0]
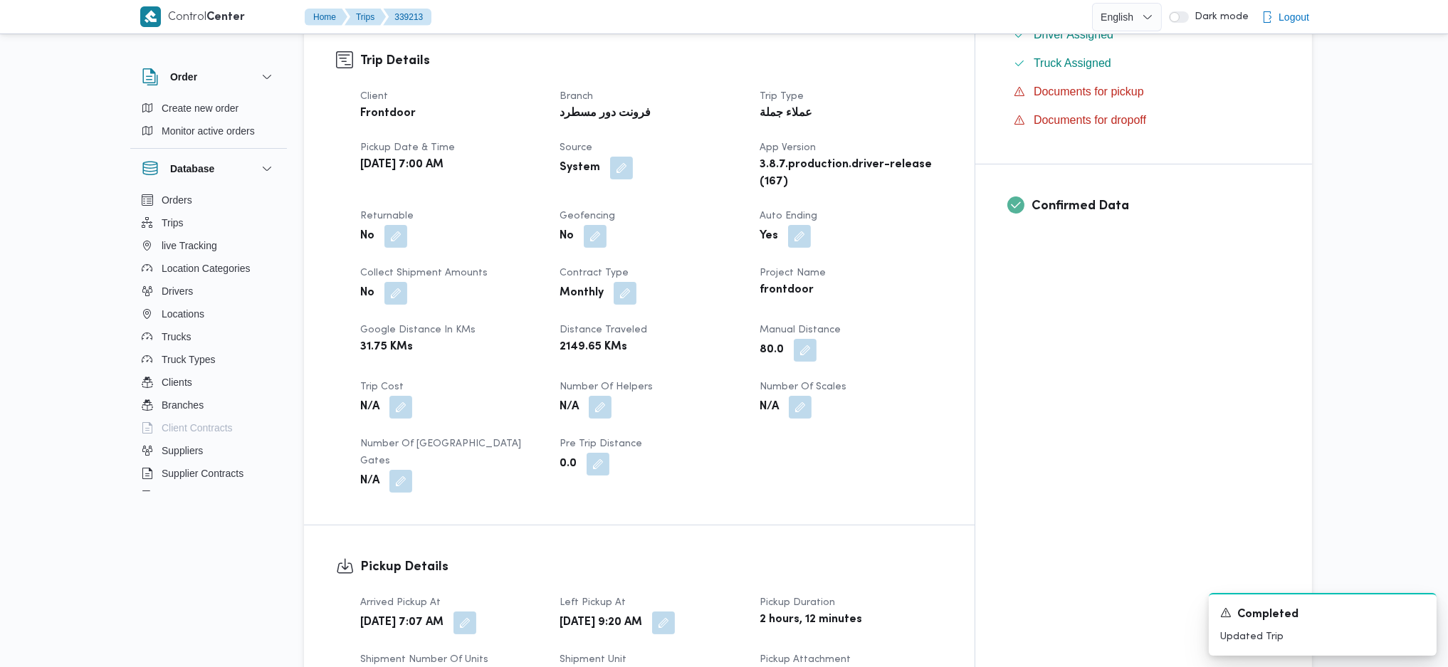
drag, startPoint x: 758, startPoint y: 305, endPoint x: 750, endPoint y: 281, distance: 26.3
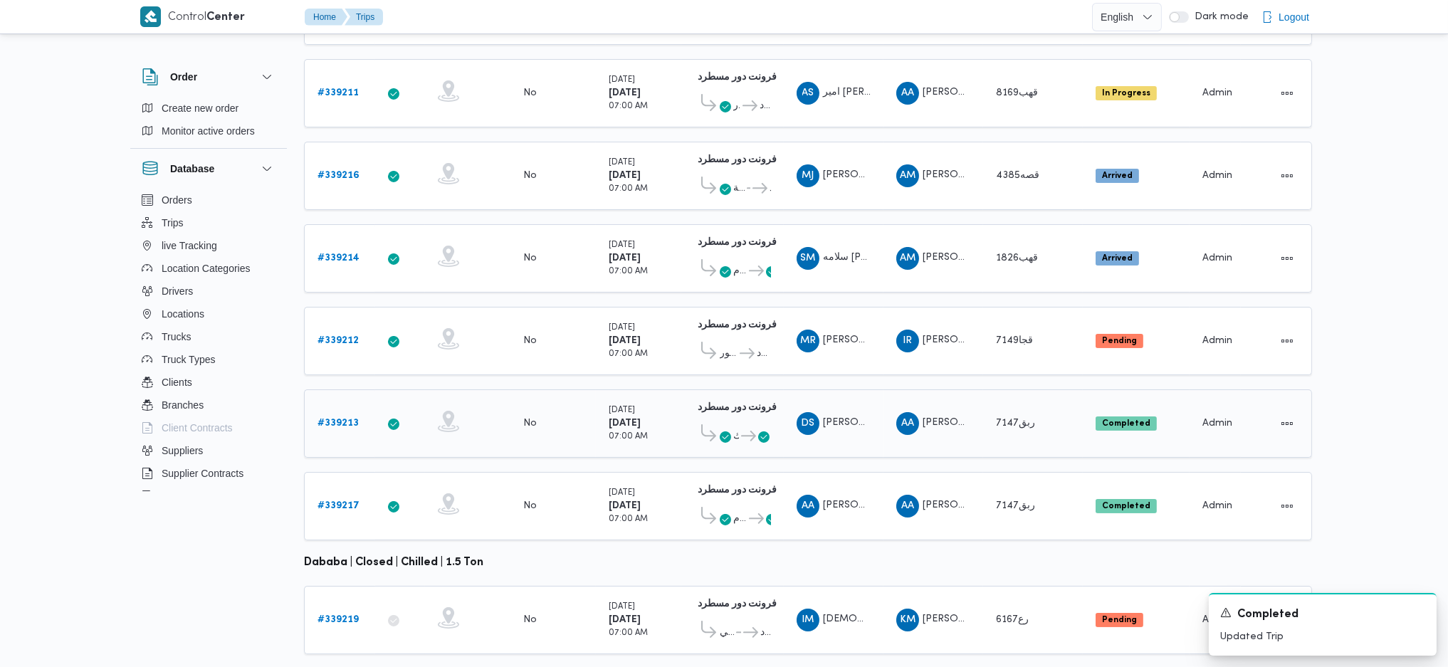
scroll to position [397, 0]
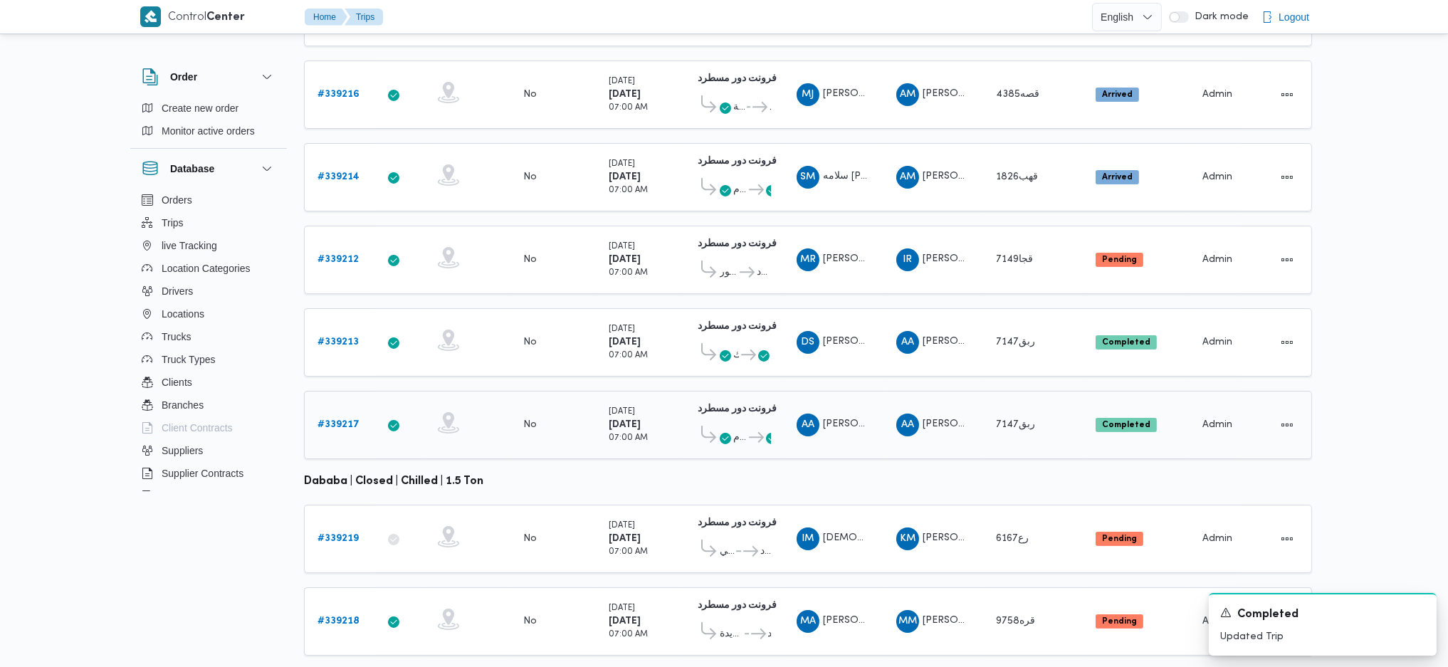
click at [350, 420] on b "# 339217" at bounding box center [339, 424] width 42 height 9
